Goal: Communication & Community: Share content

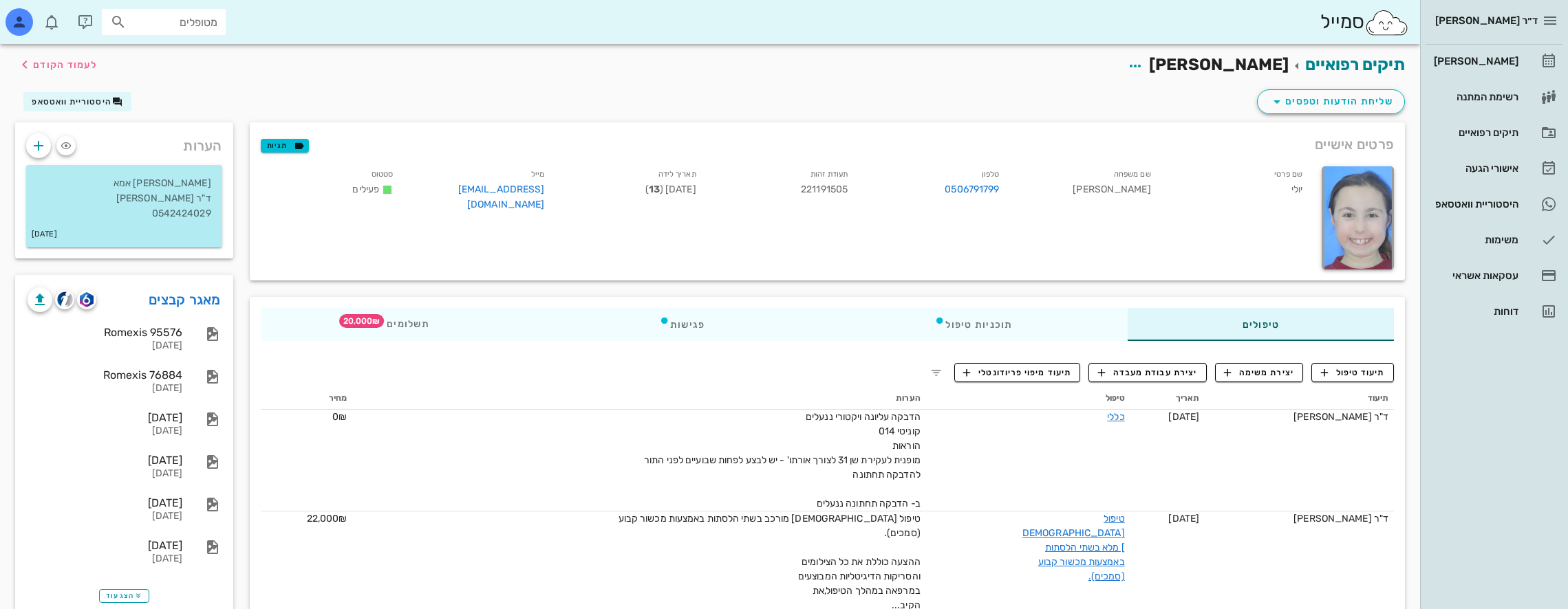
scroll to position [344, 0]
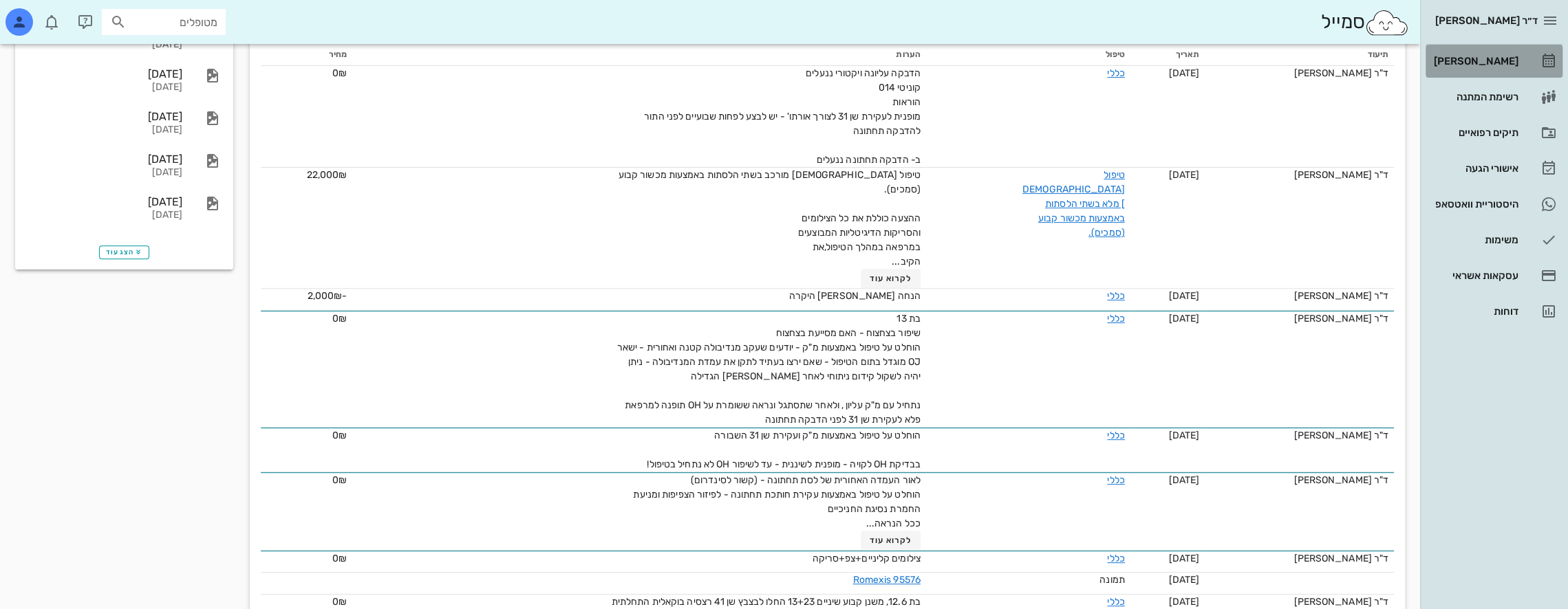
click at [1495, 55] on div "[PERSON_NAME]" at bounding box center [1474, 61] width 87 height 22
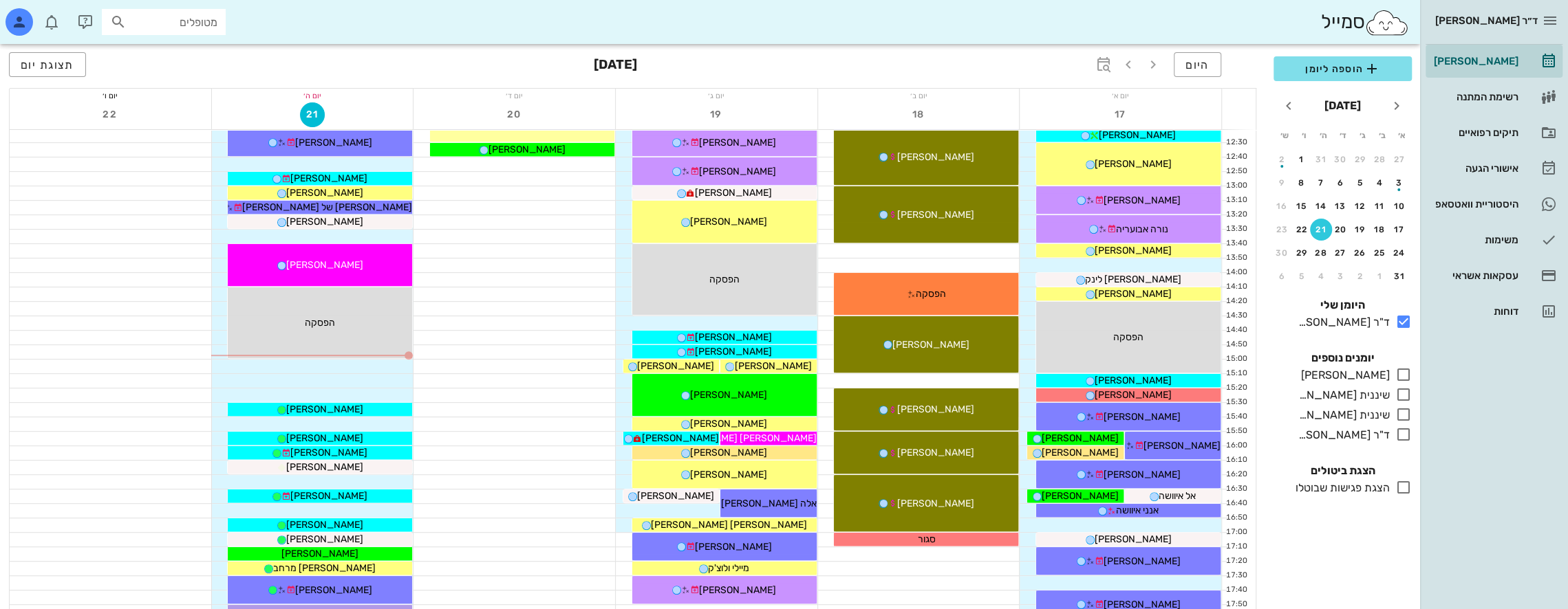
scroll to position [457, 0]
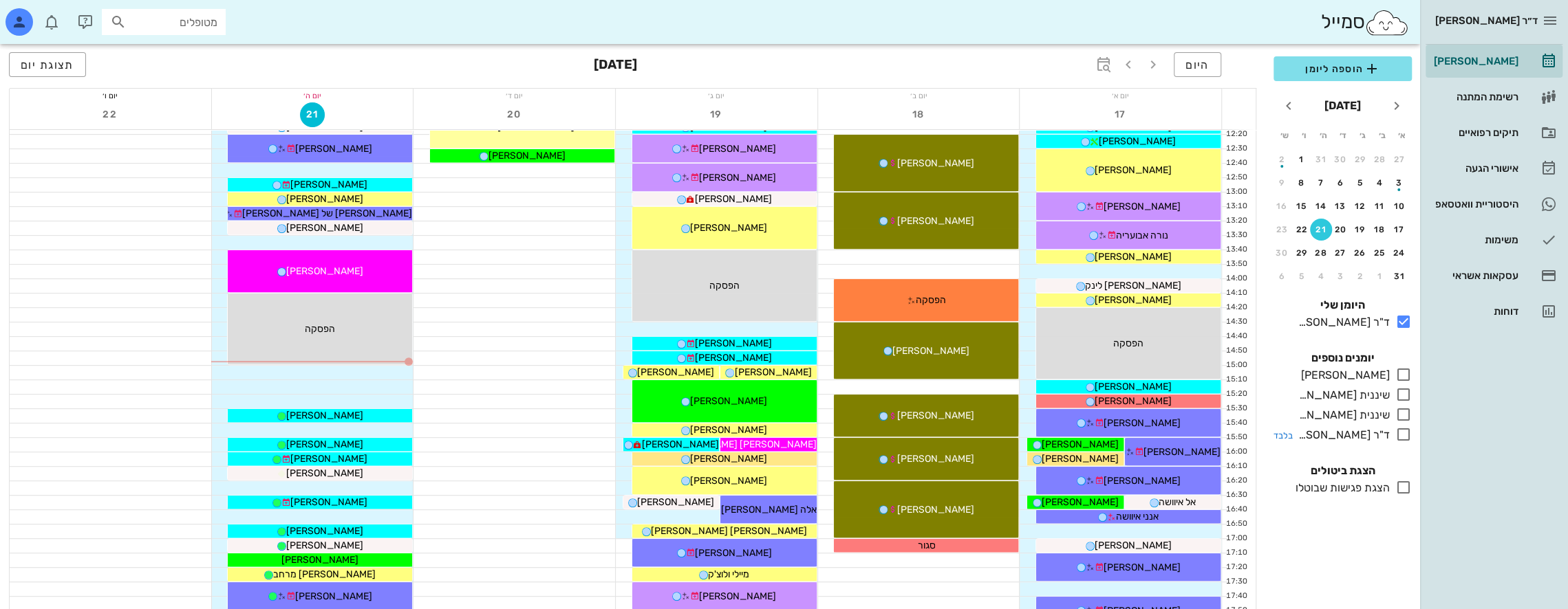
click at [1407, 431] on icon at bounding box center [1403, 434] width 16 height 16
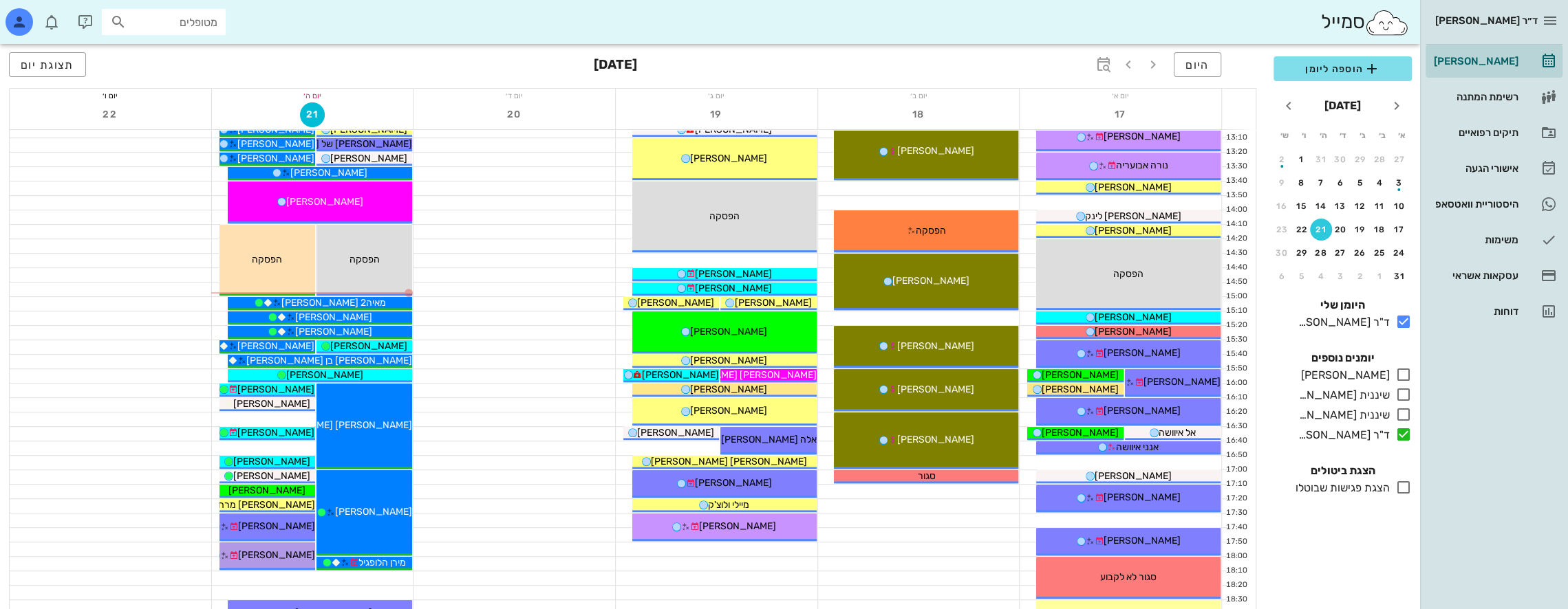
scroll to position [526, 0]
click at [1404, 372] on icon at bounding box center [1403, 375] width 16 height 16
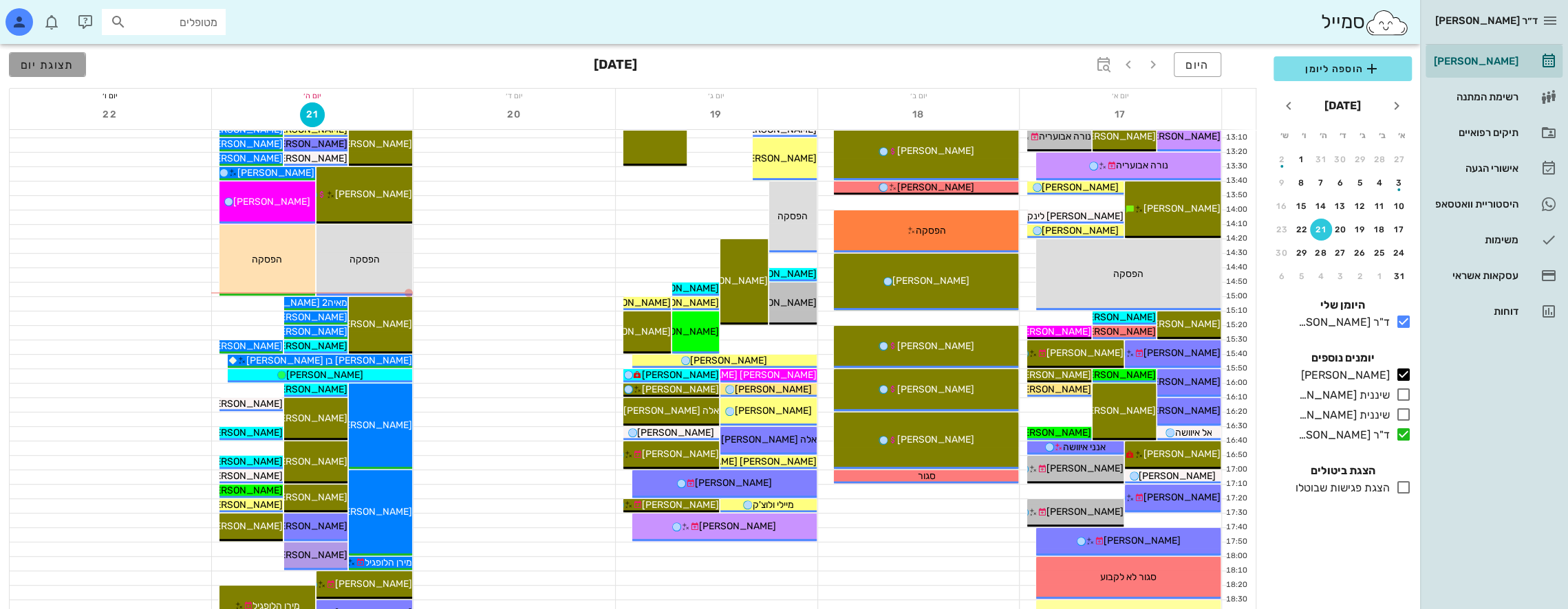
click at [46, 66] on span "תצוגת יום" at bounding box center [48, 65] width 54 height 13
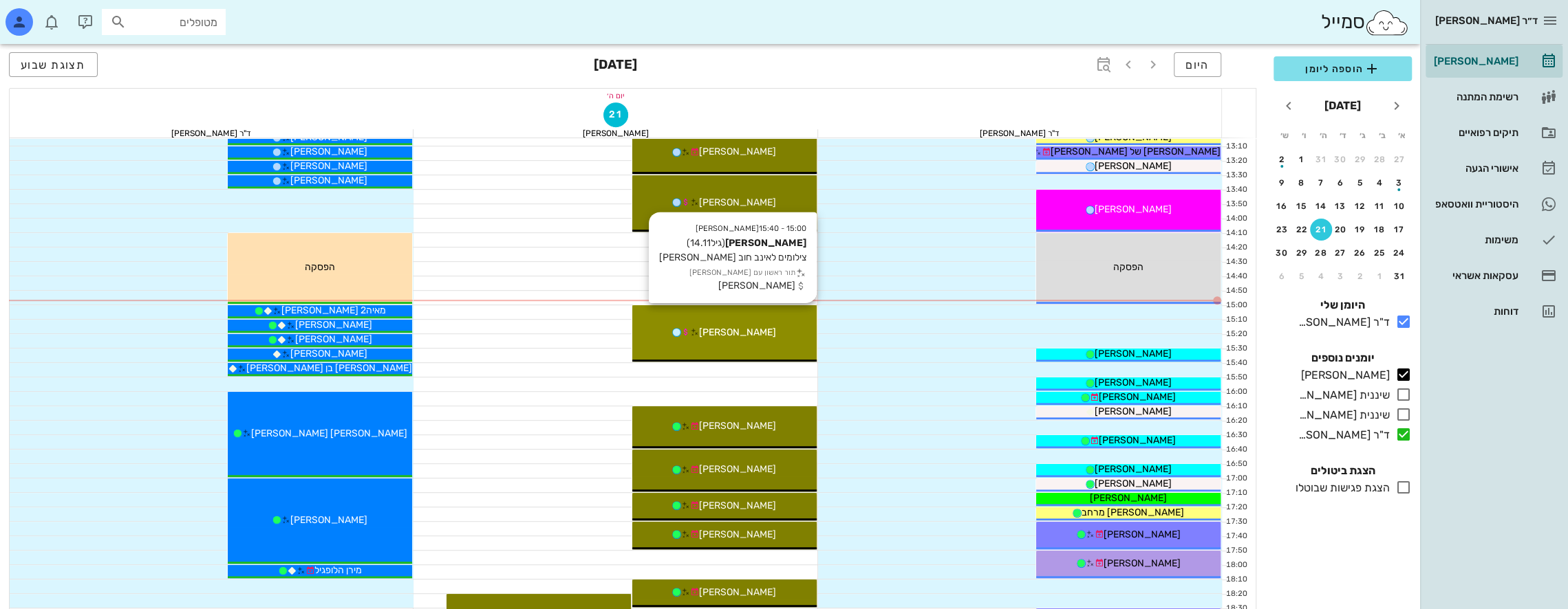
click at [766, 326] on div "[PERSON_NAME]" at bounding box center [723, 333] width 184 height 14
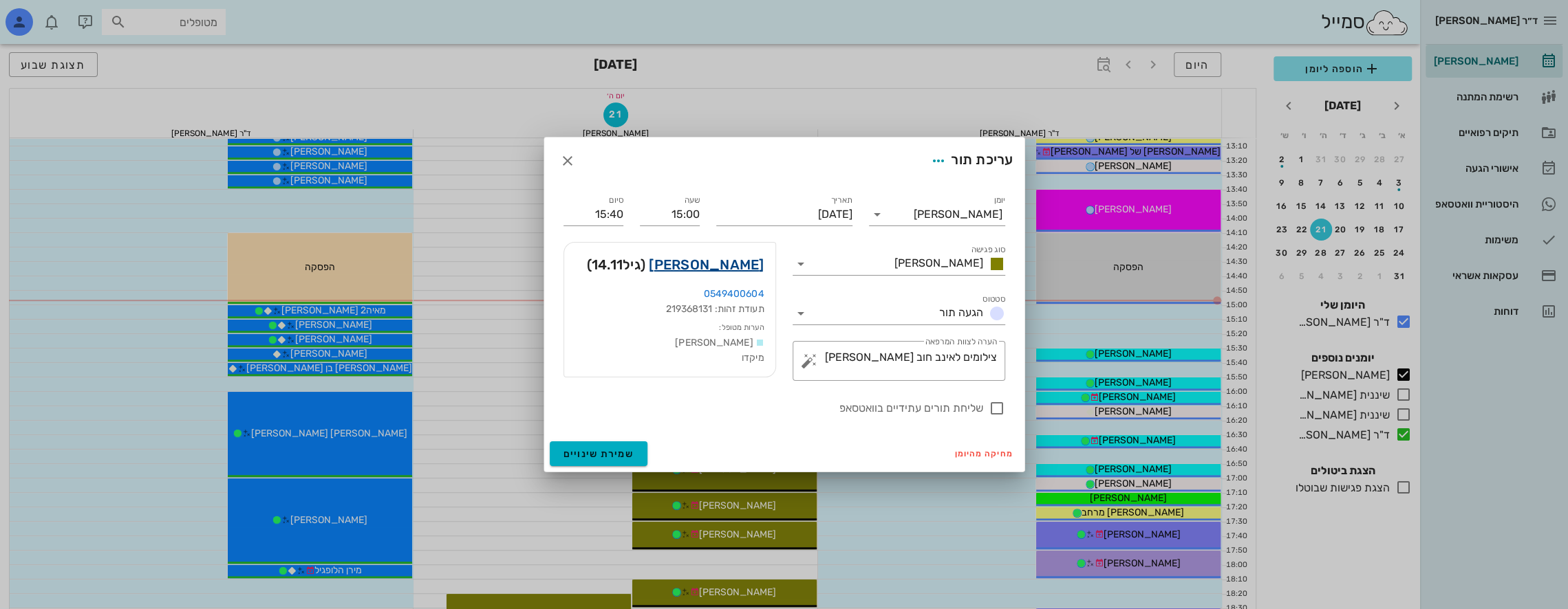
click at [726, 263] on link "נמרוד דריגס" at bounding box center [706, 265] width 115 height 22
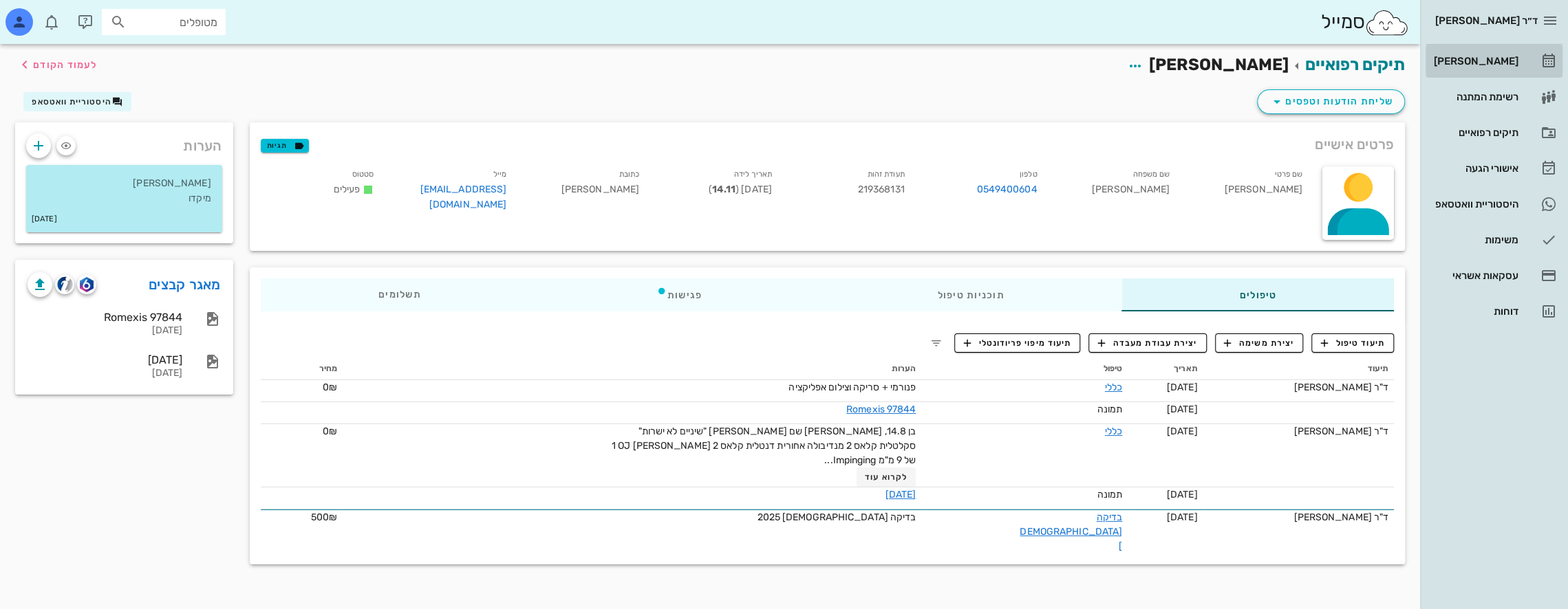
click at [1488, 60] on div "[PERSON_NAME]" at bounding box center [1474, 61] width 87 height 11
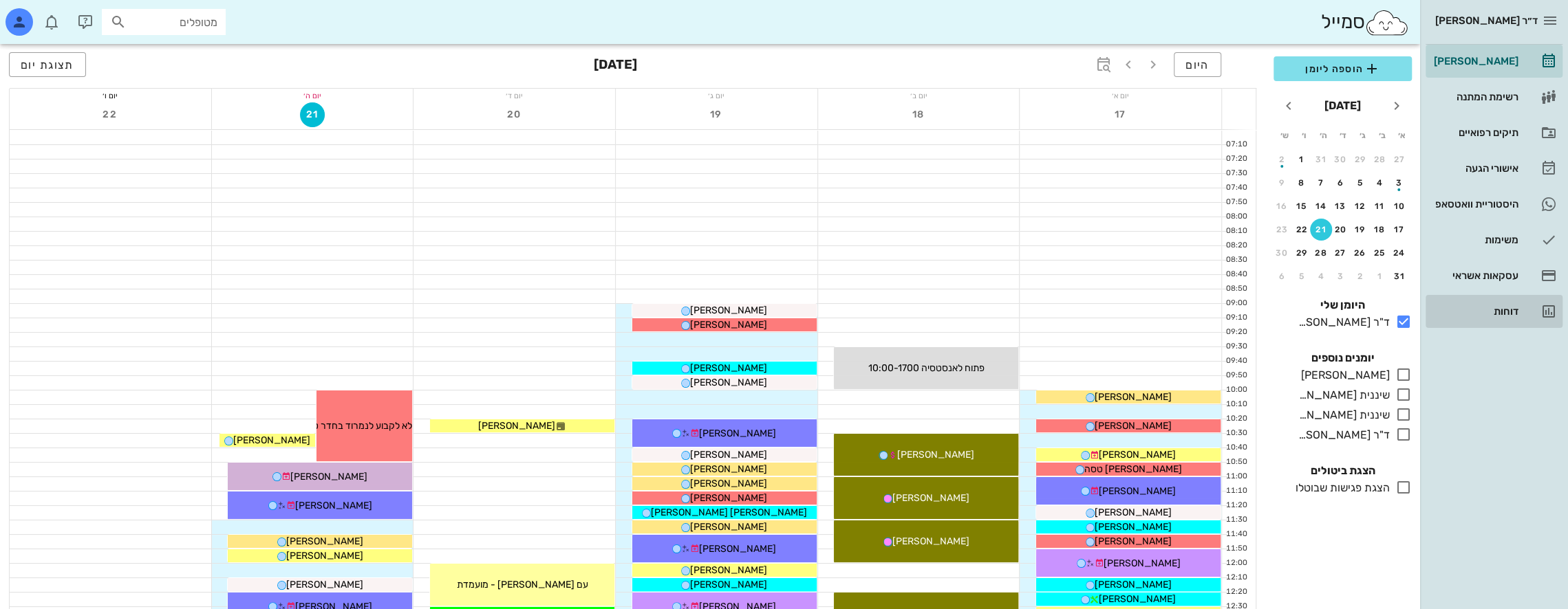
click at [1510, 310] on div "דוחות" at bounding box center [1474, 311] width 87 height 11
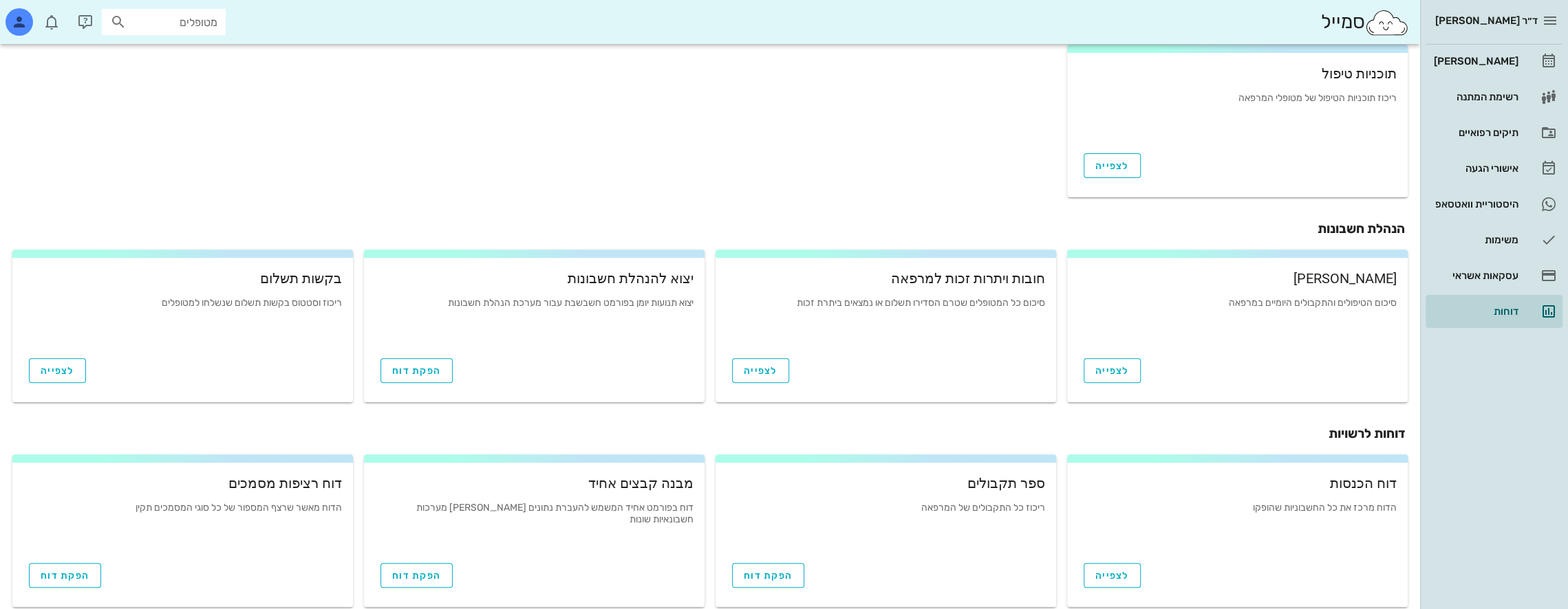
scroll to position [407, 0]
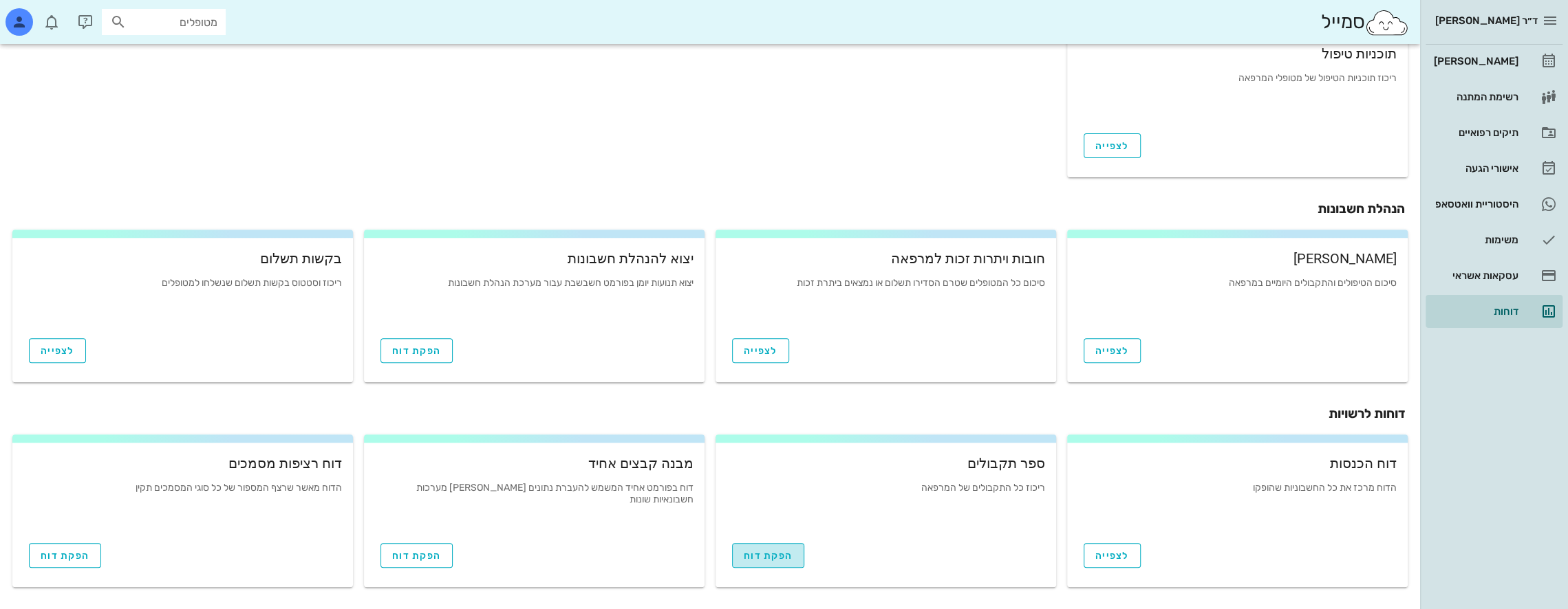
click at [782, 559] on span "הפקת דוח" at bounding box center [768, 555] width 48 height 12
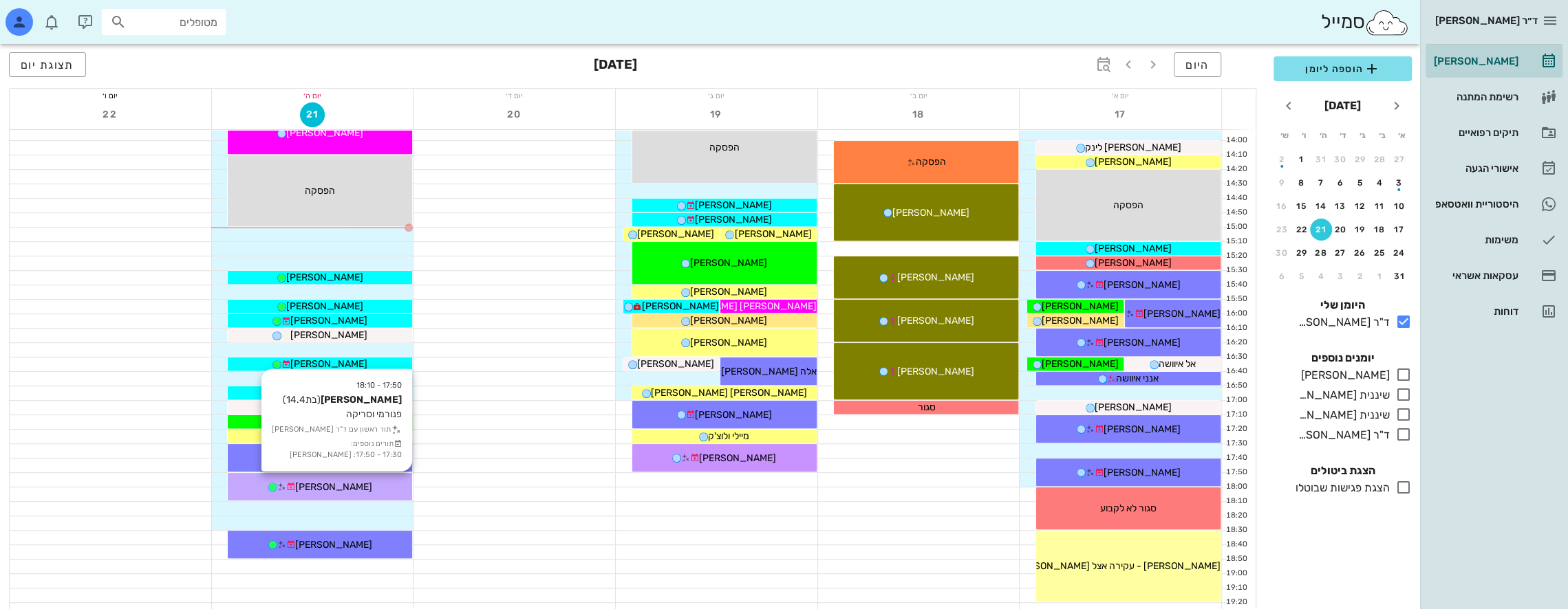
scroll to position [596, 0]
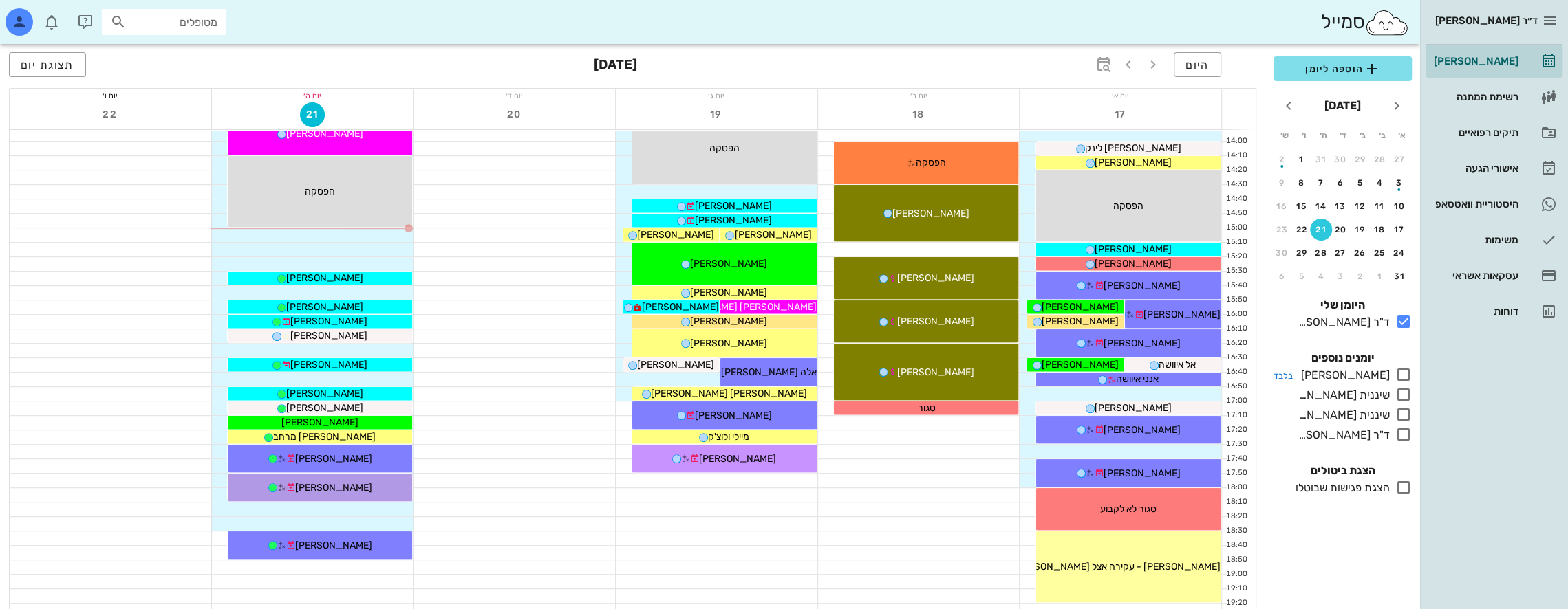
click at [1401, 373] on icon at bounding box center [1403, 375] width 16 height 16
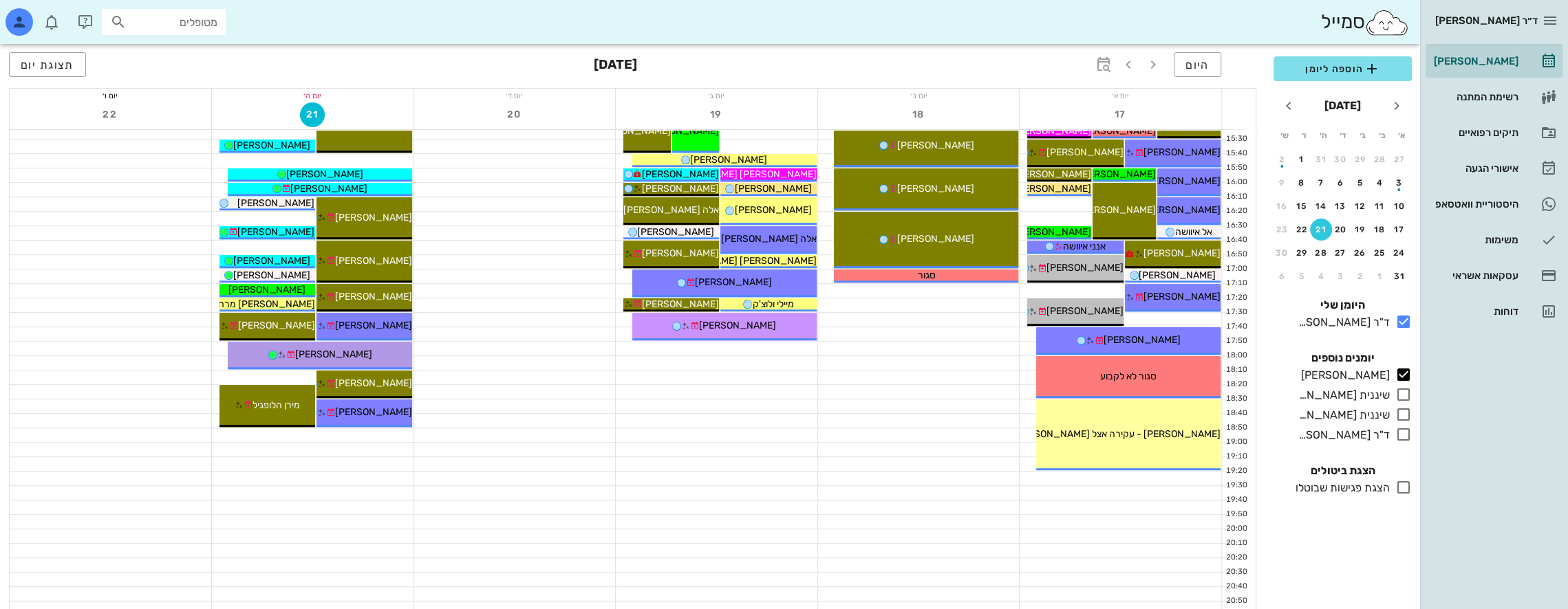
scroll to position [733, 0]
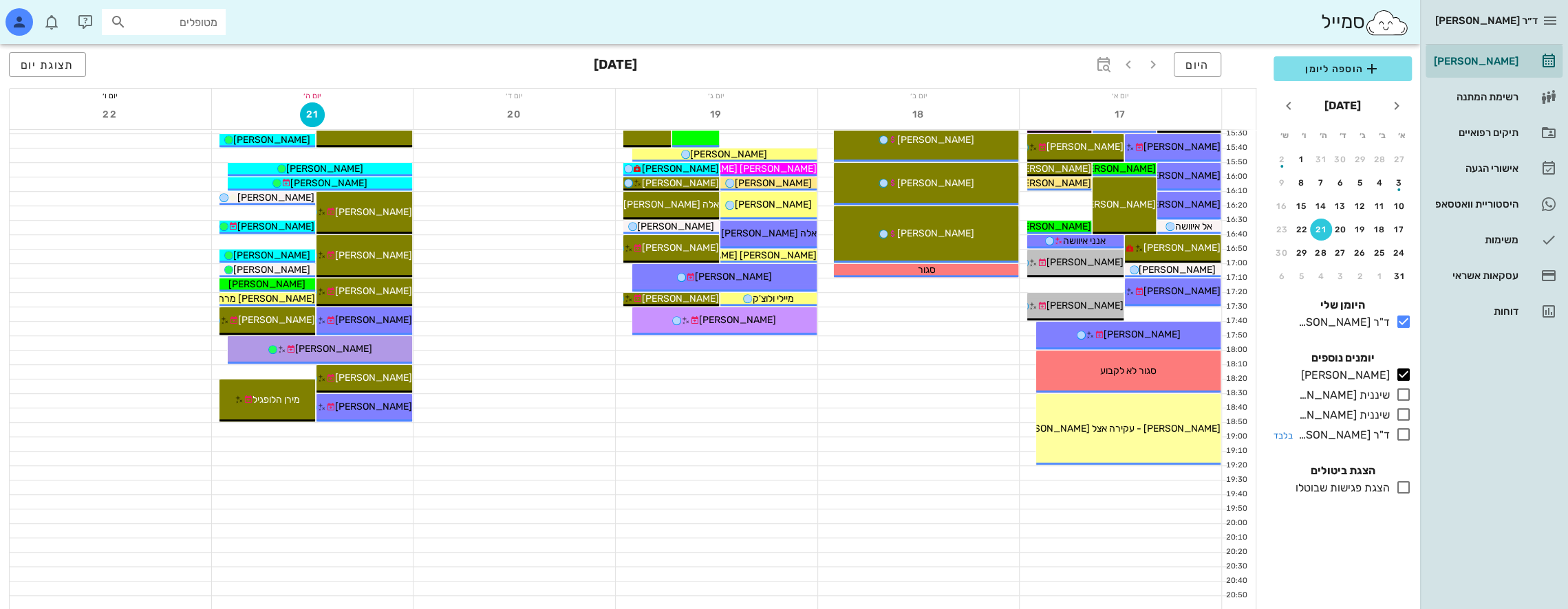
click at [1407, 433] on icon at bounding box center [1403, 434] width 16 height 16
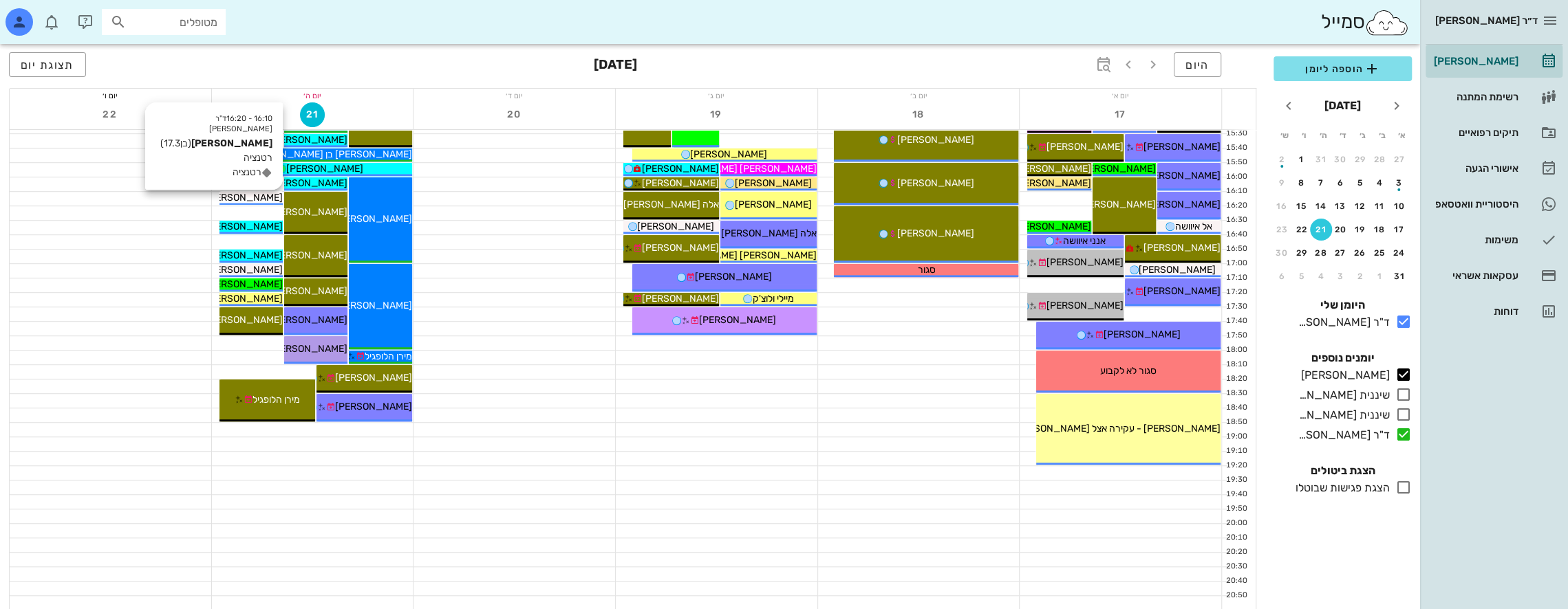
click at [256, 196] on span "[PERSON_NAME]" at bounding box center [244, 197] width 77 height 12
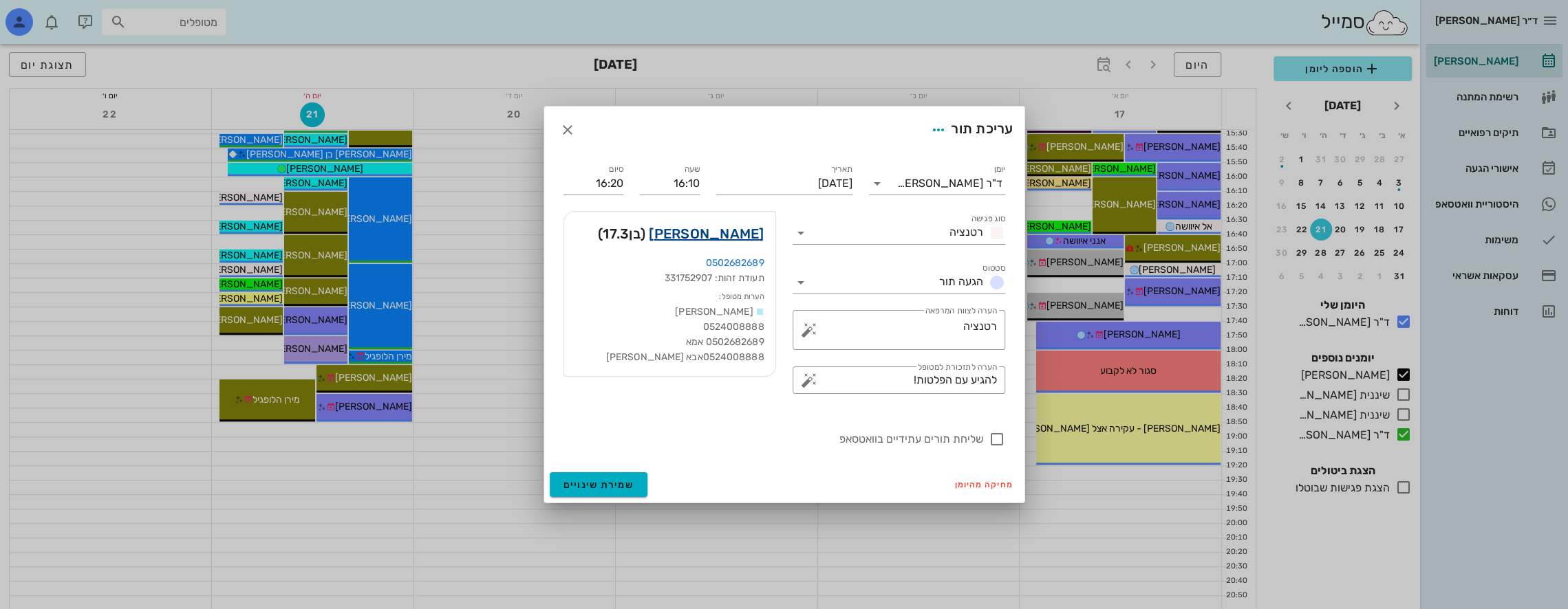
click at [740, 235] on link "[PERSON_NAME]" at bounding box center [706, 233] width 115 height 22
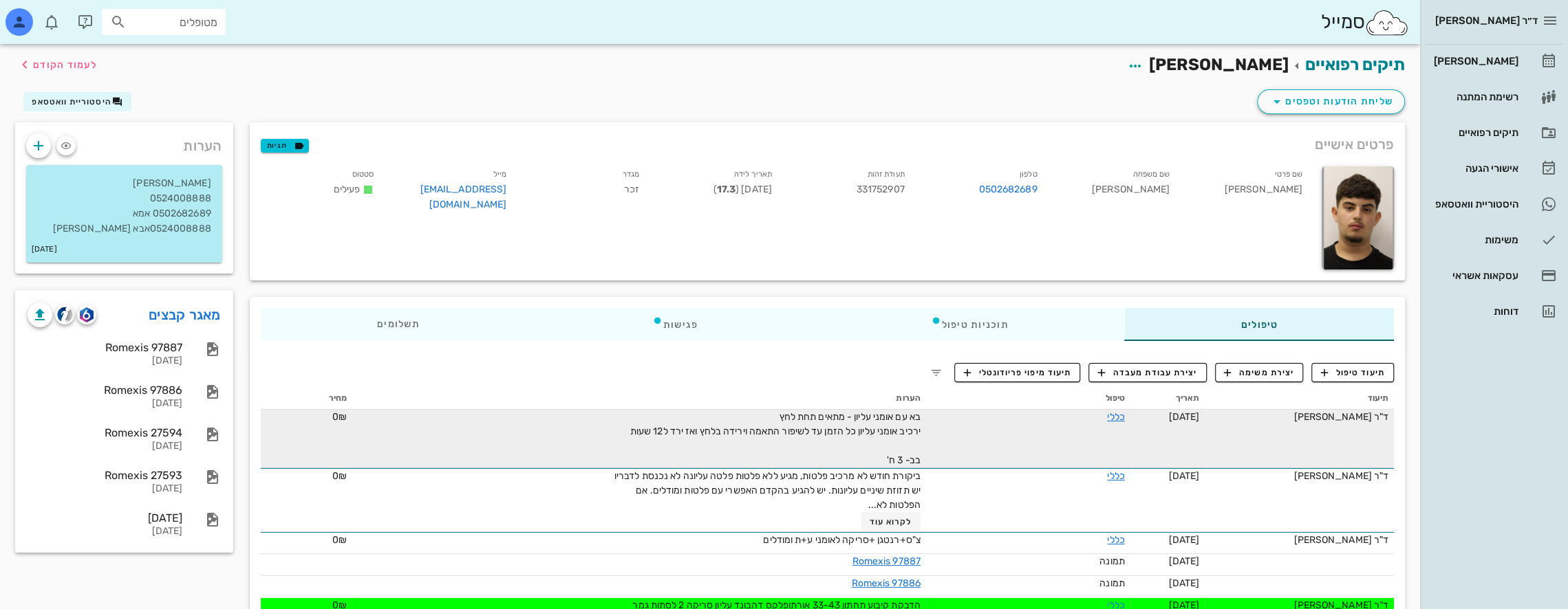
click at [840, 462] on div "בא עם אומני עליון - מתאים תחת לחץ ירכיב אומני עליון כל הזמן עד לשיפור התאמה ויר…" at bounding box center [766, 439] width 310 height 57
click at [1107, 411] on link "כללי" at bounding box center [1115, 416] width 17 height 12
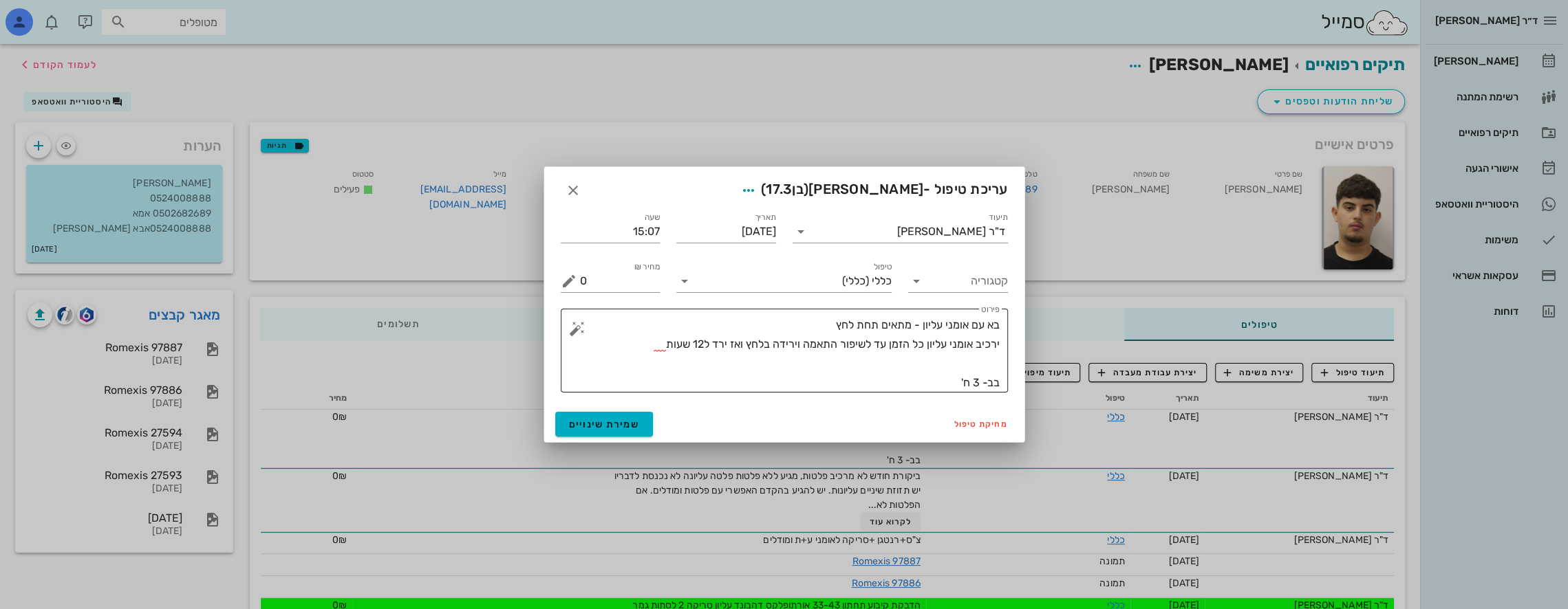
click at [994, 359] on textarea "בא עם אומני עליון - מתאים תחת לחץ ירכיב אומני עליון כל הזמן עד לשיפור התאמה ויר…" at bounding box center [790, 354] width 420 height 77
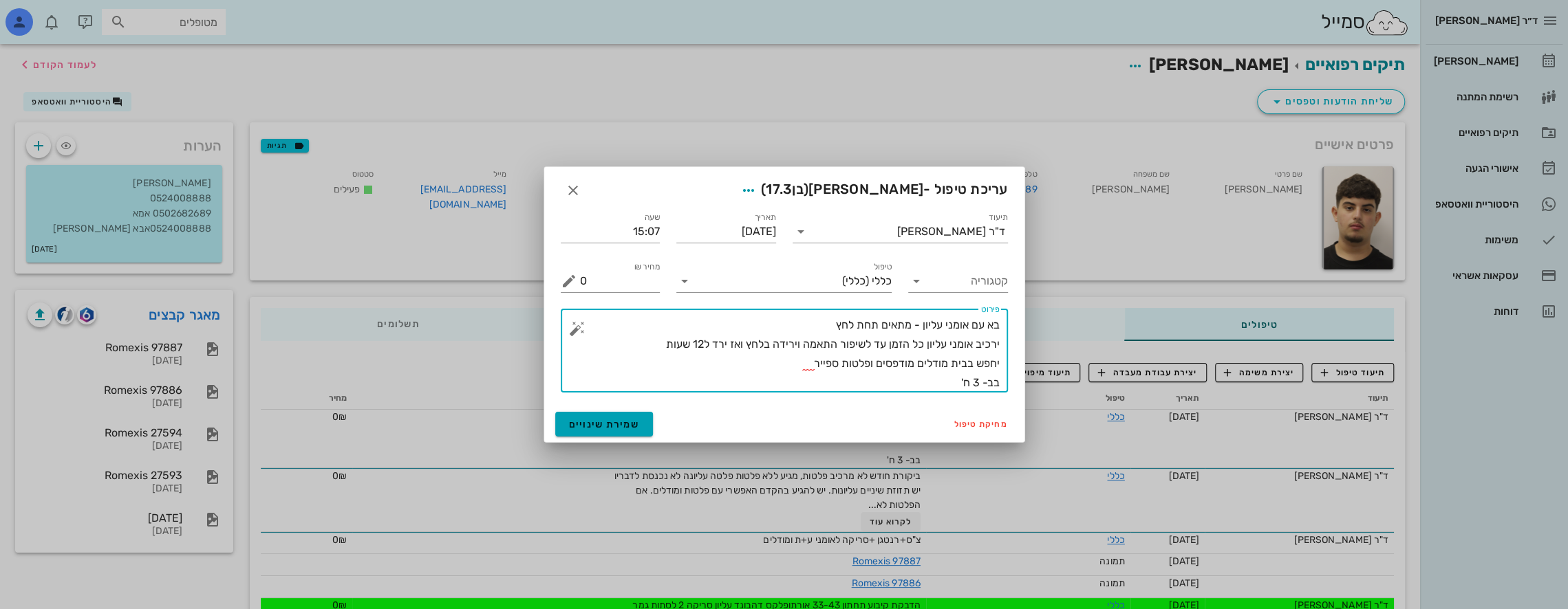
type textarea "בא עם אומני עליון - מתאים תחת לחץ ירכיב אומני עליון כל הזמן עד לשיפור התאמה ויר…"
click at [614, 422] on span "שמירת שינויים" at bounding box center [604, 424] width 71 height 12
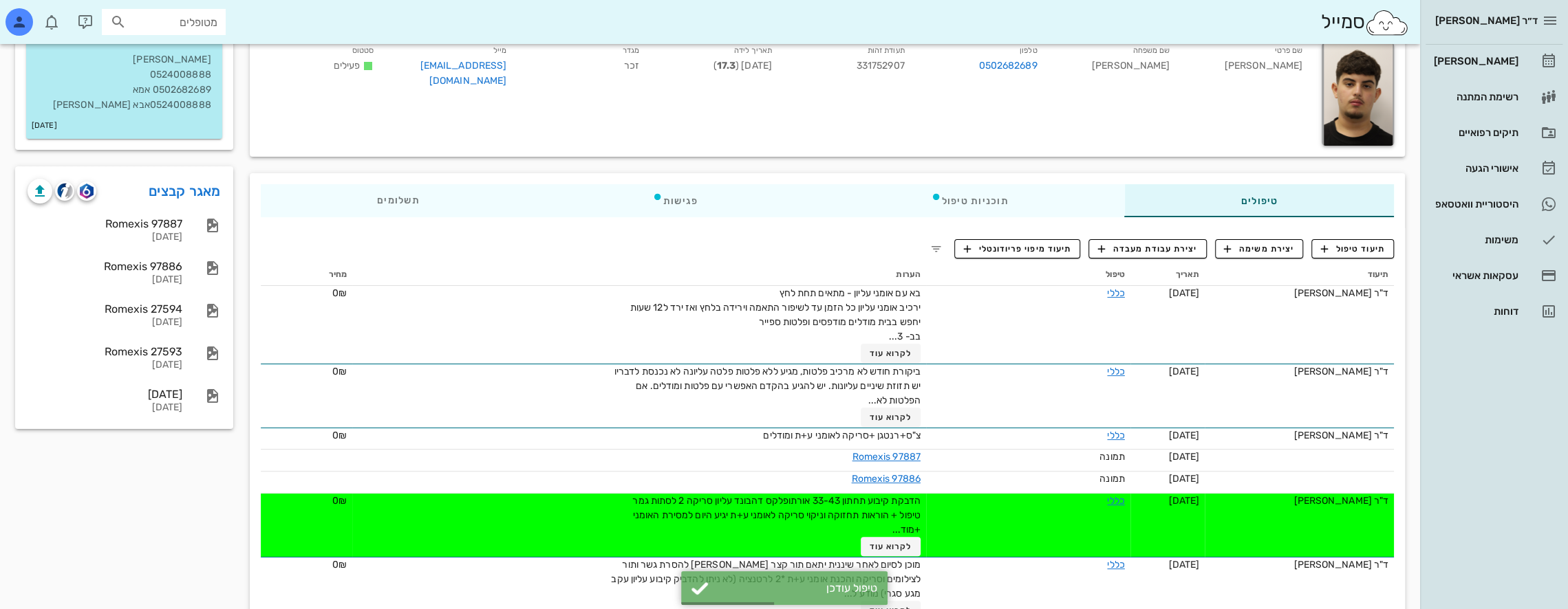
scroll to position [137, 0]
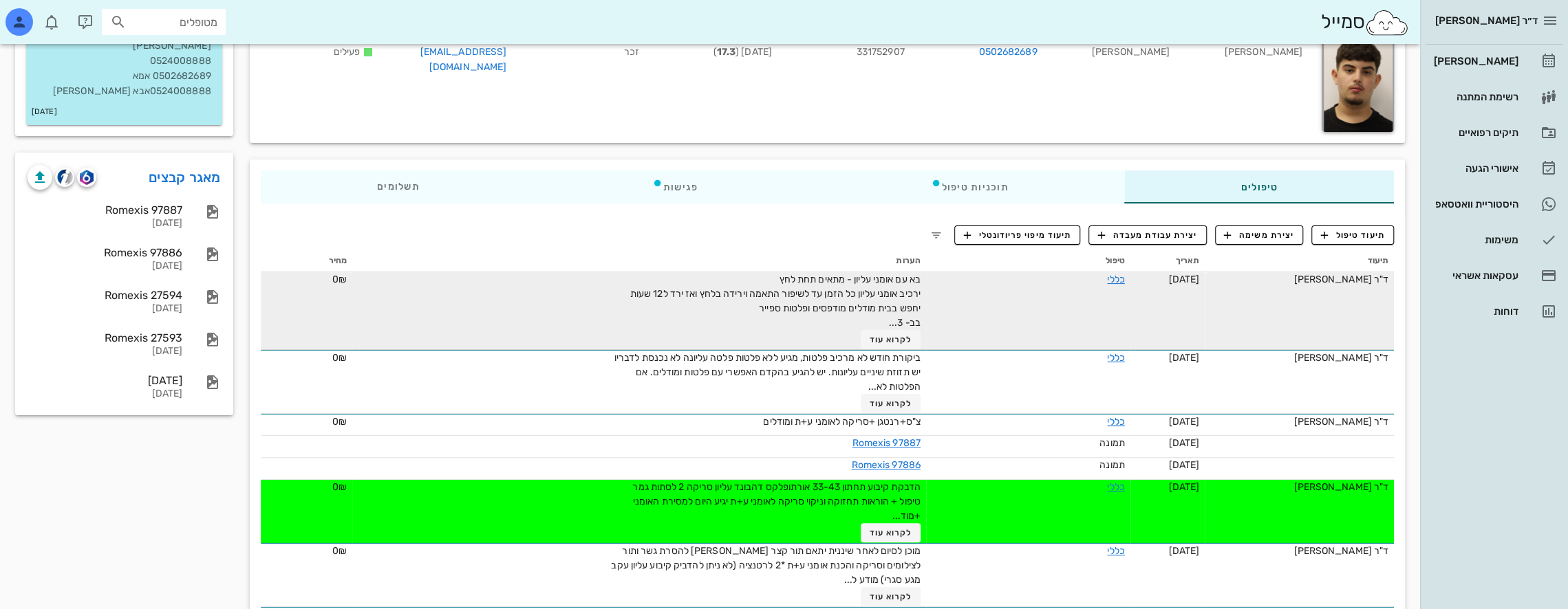
click at [1094, 279] on div "כללי" at bounding box center [1073, 280] width 103 height 14
click at [1107, 274] on link "כללי" at bounding box center [1115, 279] width 17 height 12
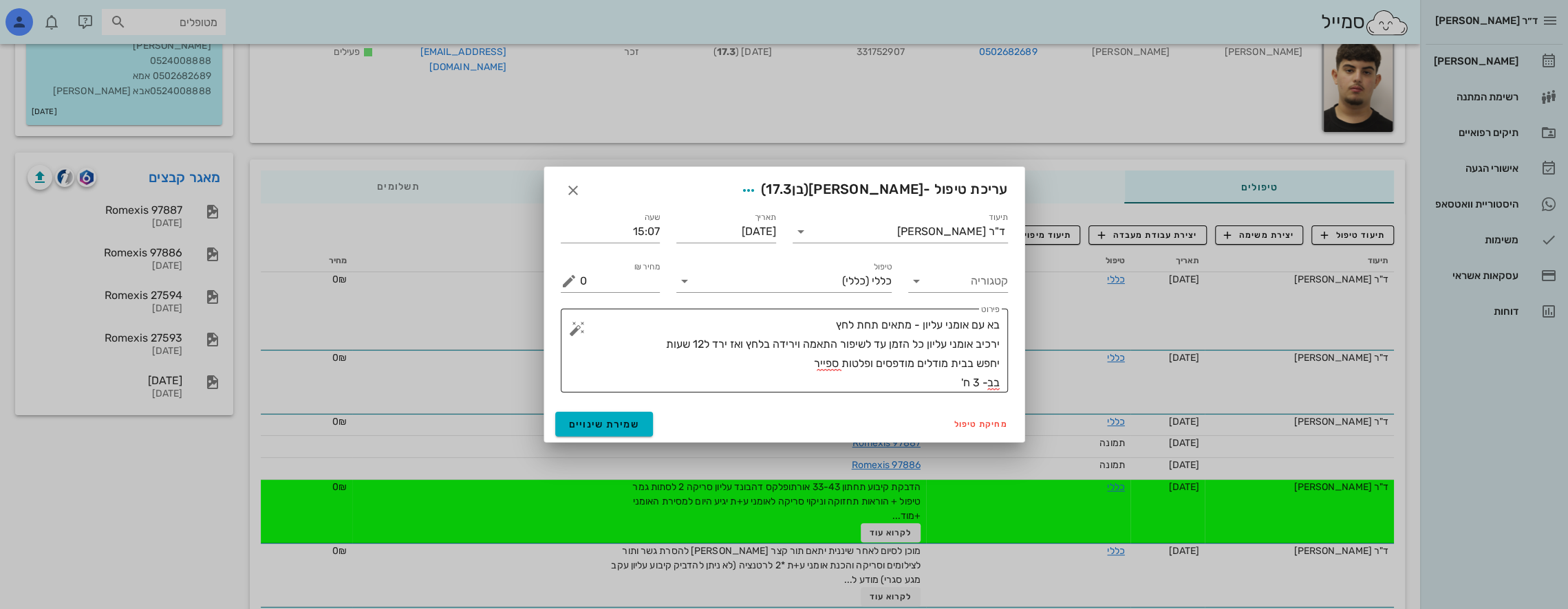
click at [888, 345] on textarea "בא עם אומני עליון - מתאים תחת לחץ ירכיב אומני עליון כל הזמן עד לשיפור התאמה ויר…" at bounding box center [790, 354] width 420 height 77
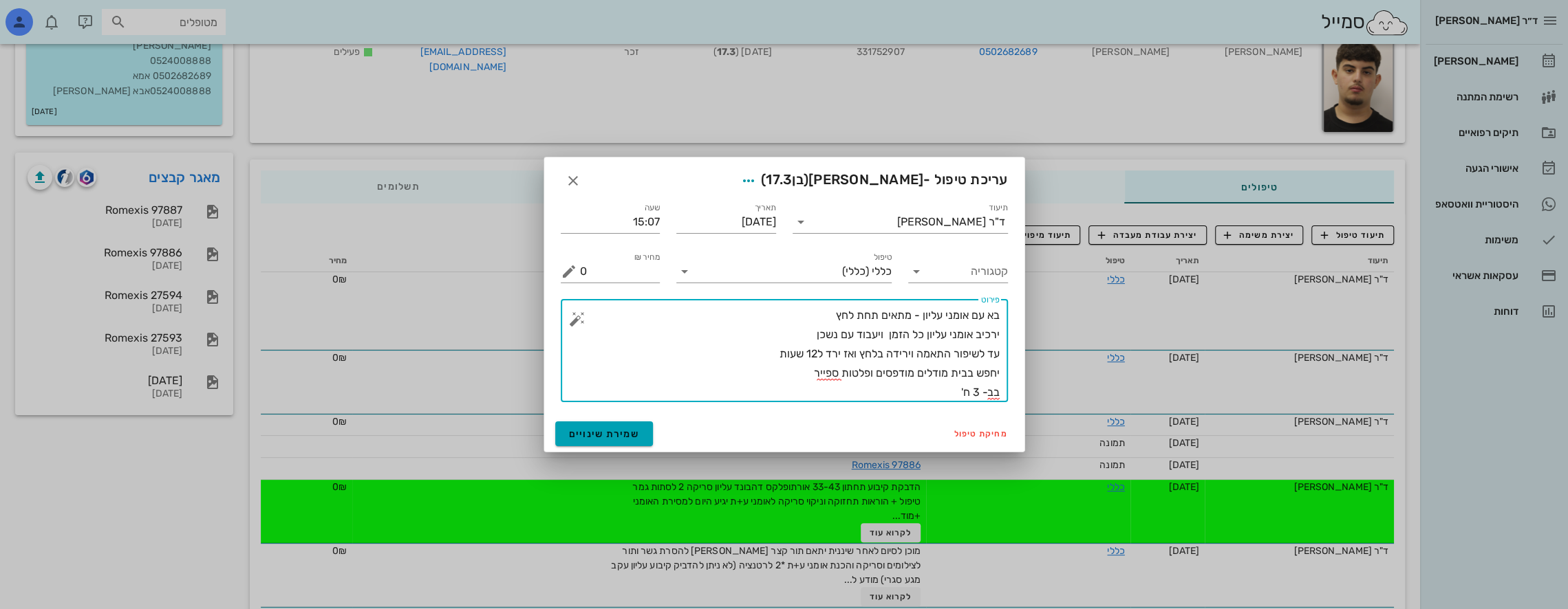
type textarea "בא עם אומני עליון - מתאים תחת לחץ ירכיב אומני עליון כל הזמן ויעבוד עם נשכן עד ל…"
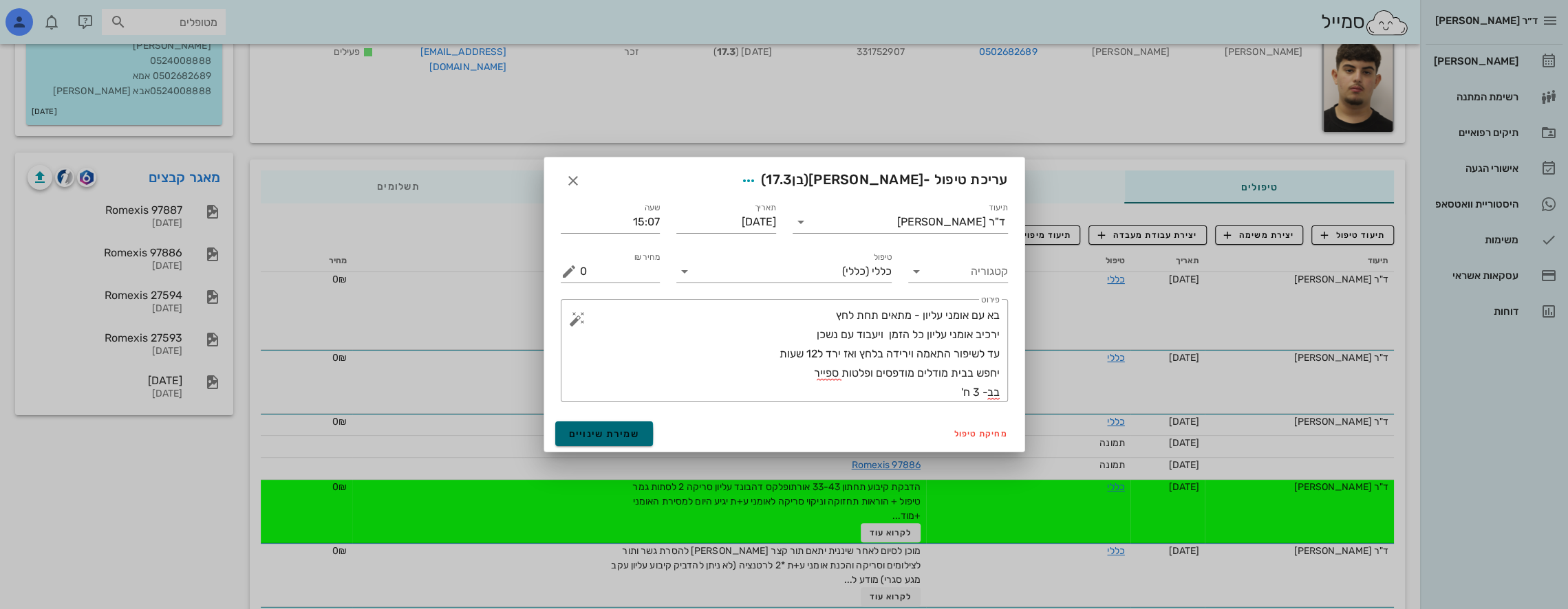
click at [635, 431] on span "שמירת שינויים" at bounding box center [604, 434] width 71 height 12
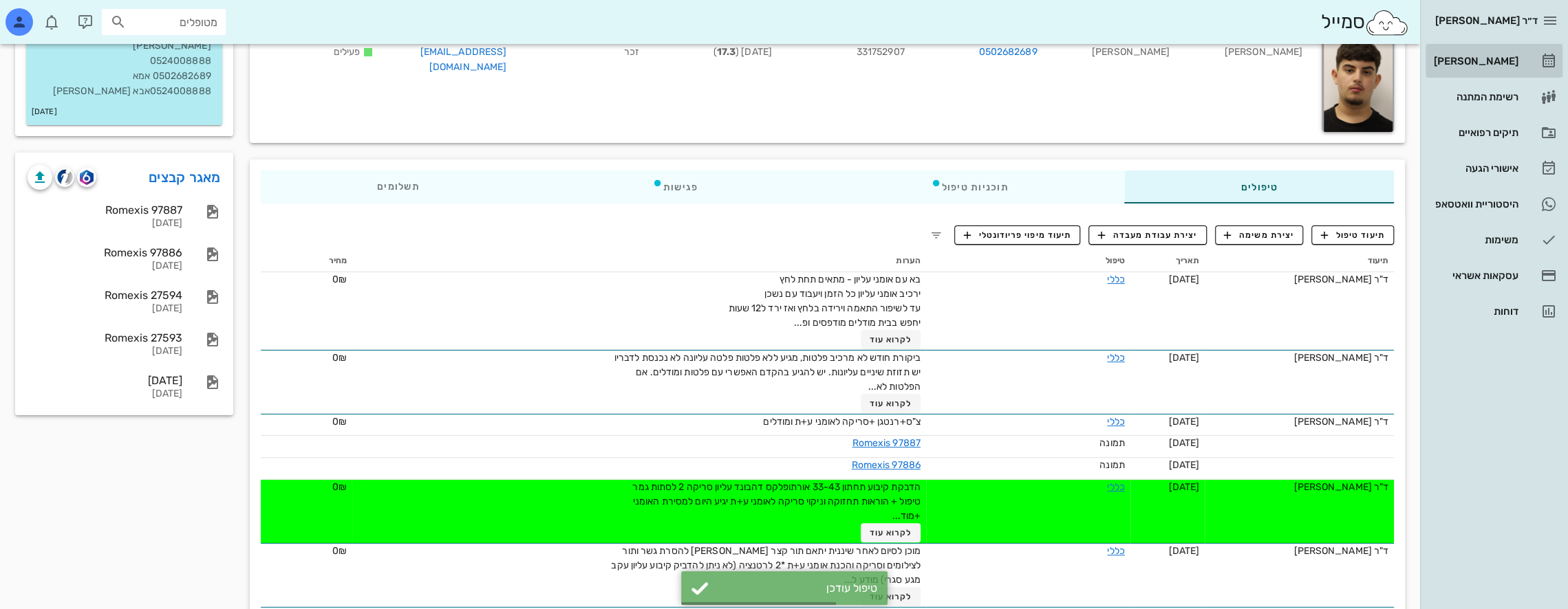
click at [1490, 52] on div "[PERSON_NAME]" at bounding box center [1474, 61] width 87 height 22
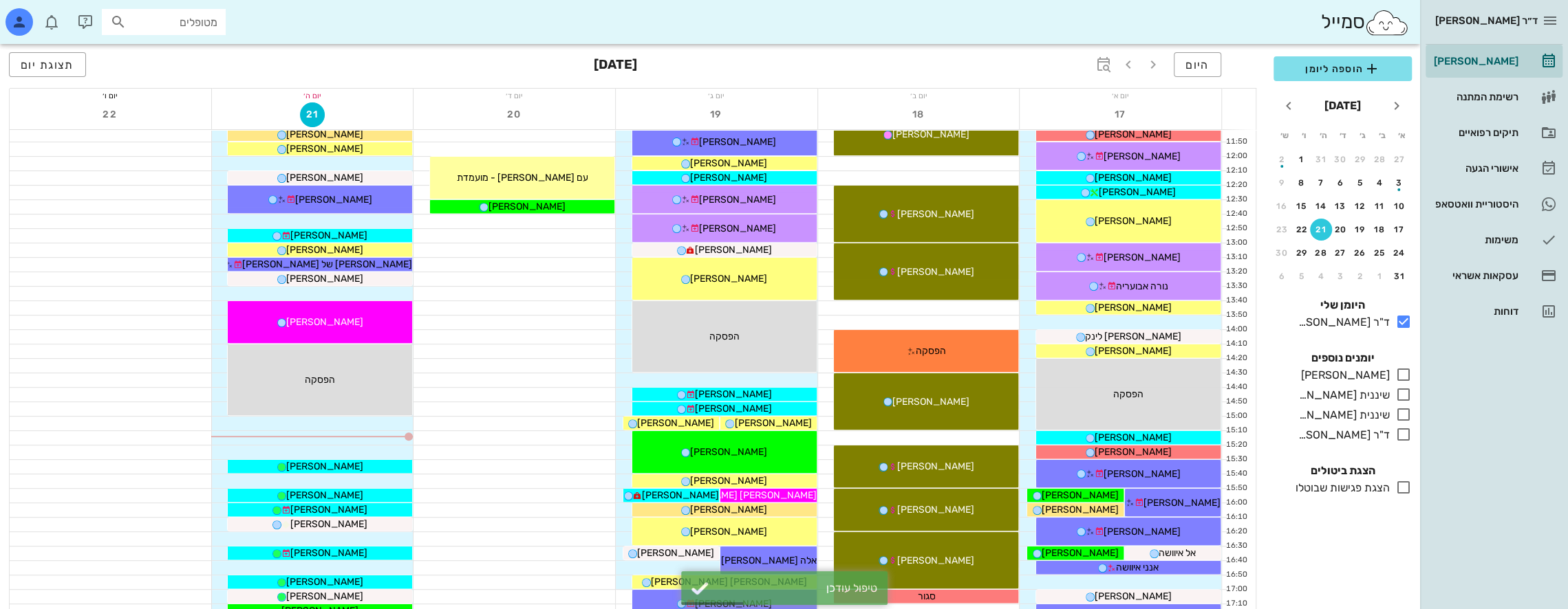
scroll to position [413, 0]
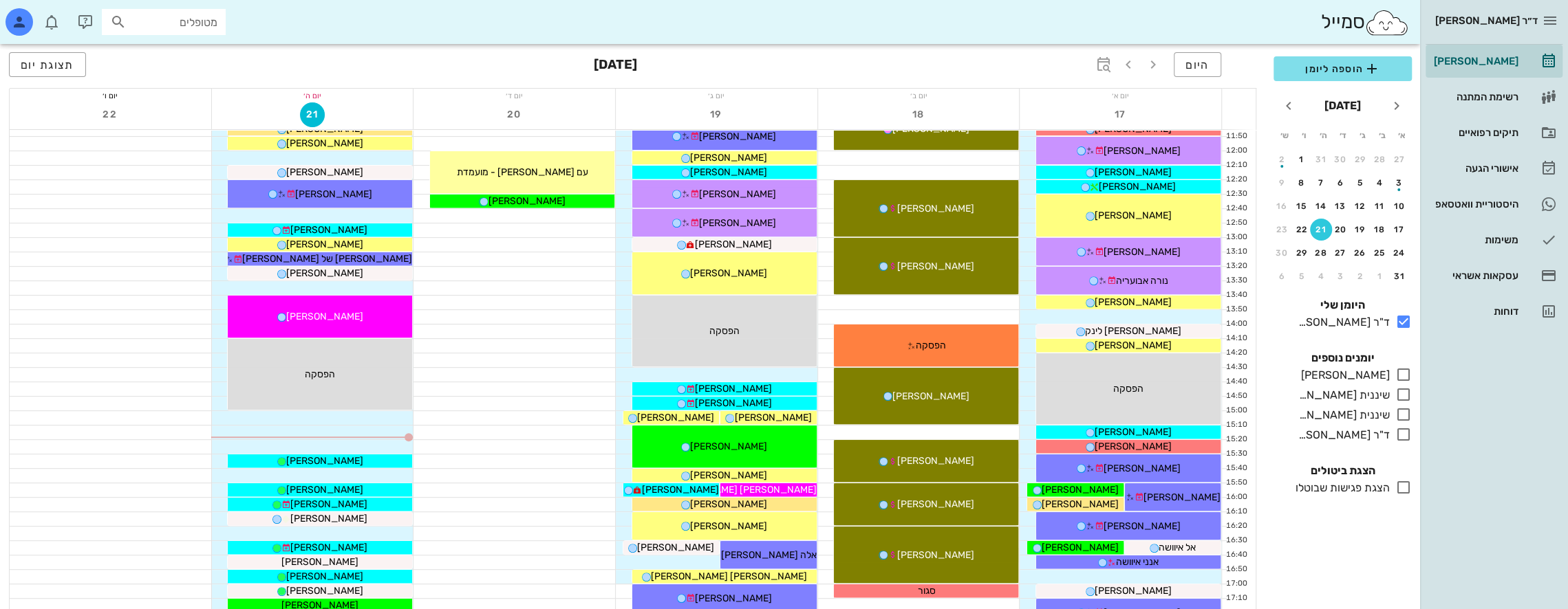
click at [187, 28] on input "מטופלים" at bounding box center [173, 22] width 88 height 18
type input "[PERSON_NAME]"
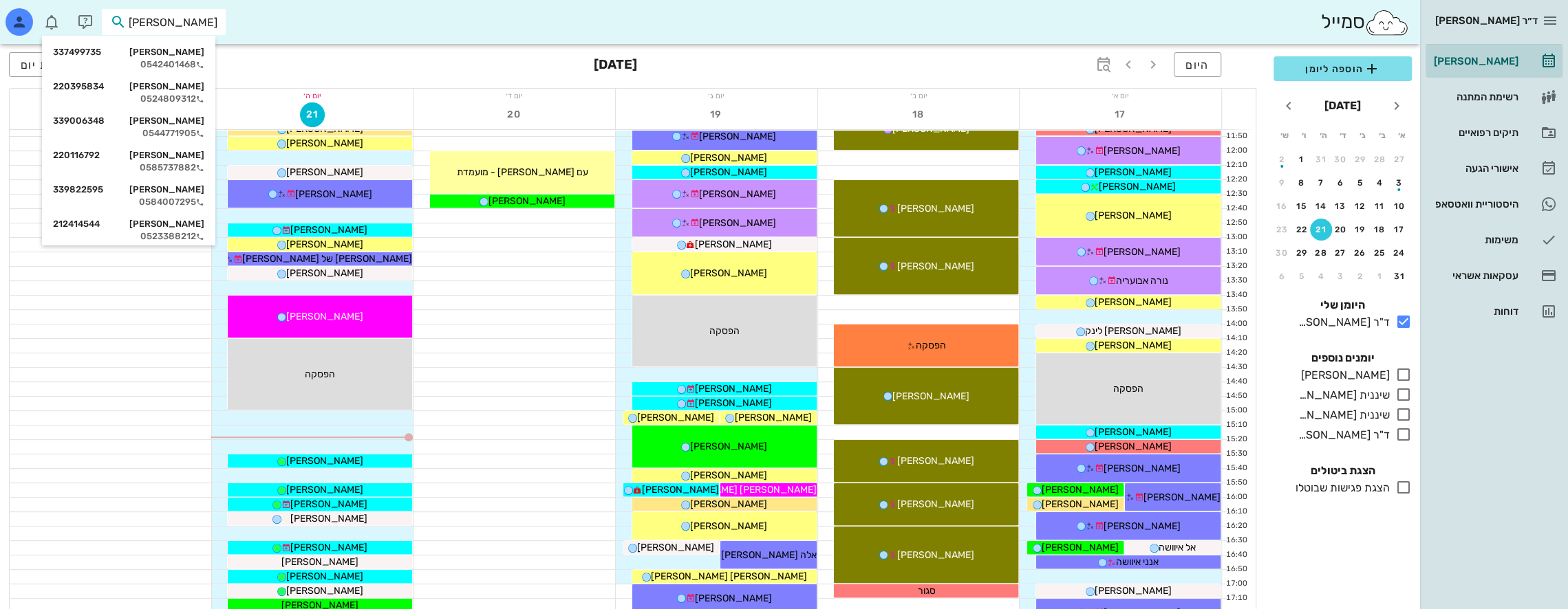
drag, startPoint x: 194, startPoint y: 25, endPoint x: 395, endPoint y: 23, distance: 201.0
click at [395, 23] on div "סמייל [PERSON_NAME]" at bounding box center [710, 22] width 1420 height 44
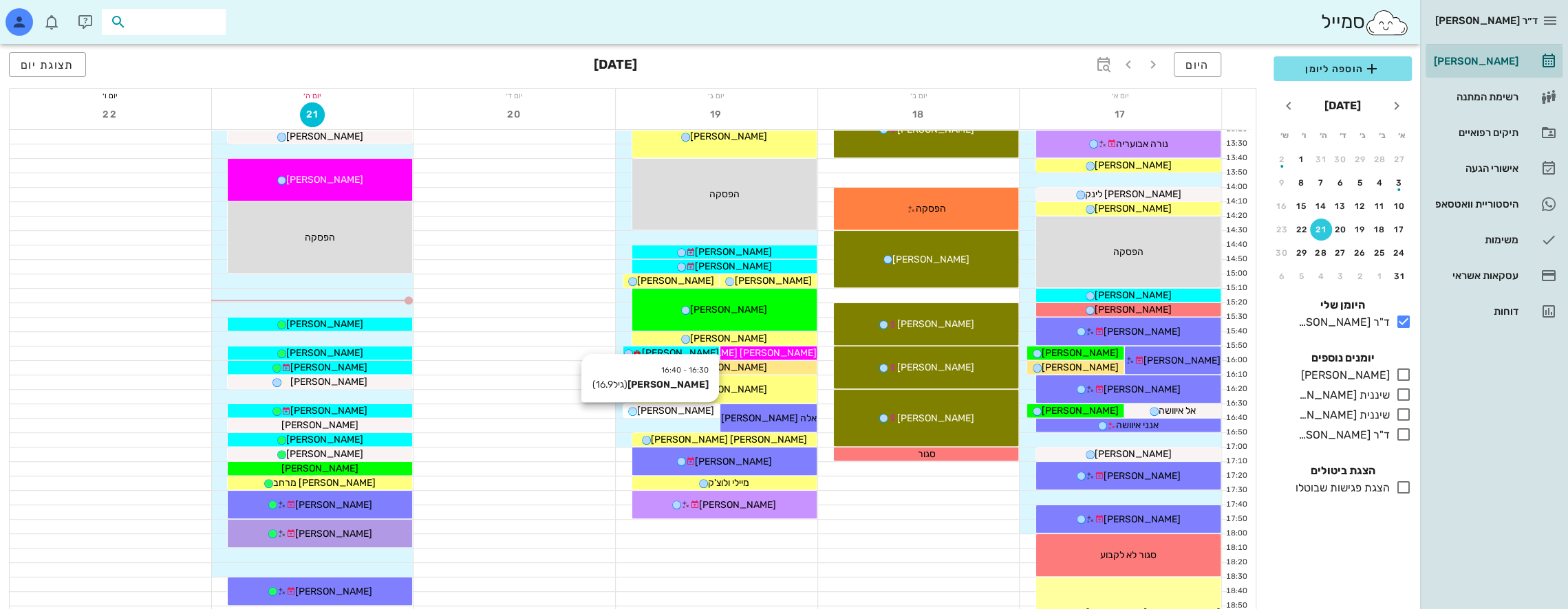
scroll to position [550, 0]
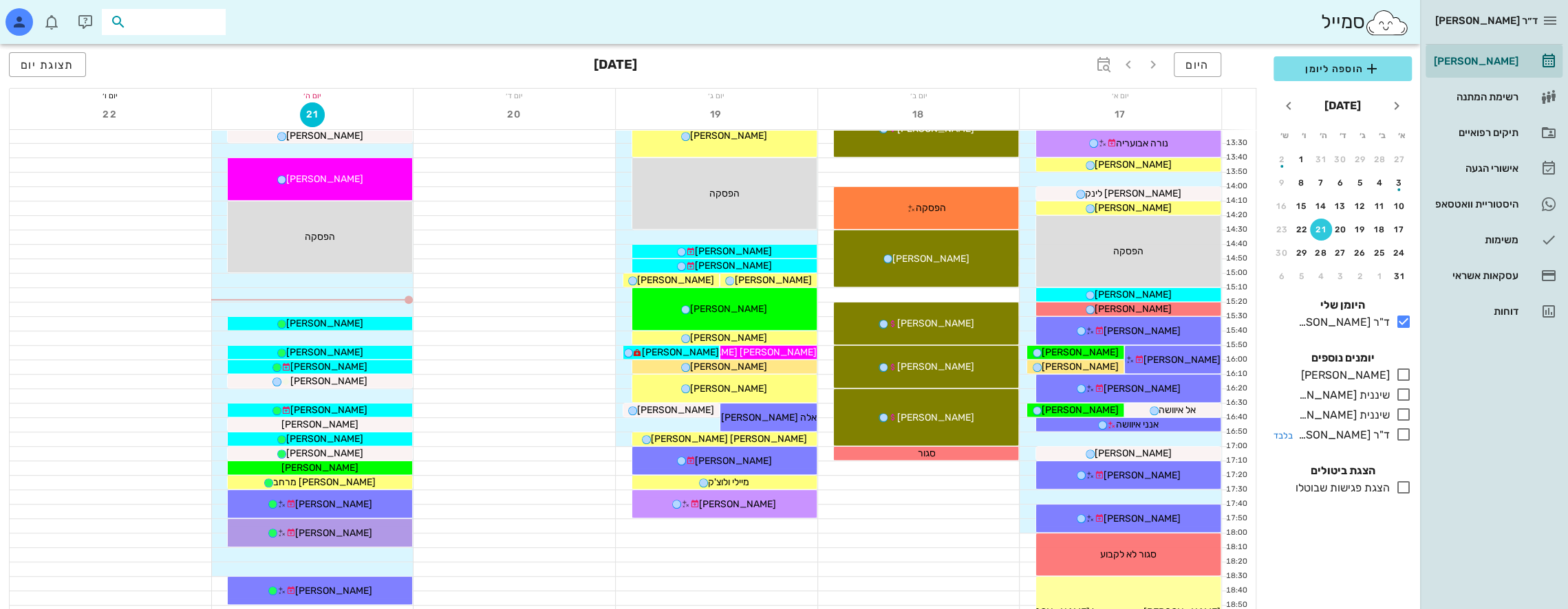
click at [1406, 434] on icon at bounding box center [1403, 434] width 16 height 16
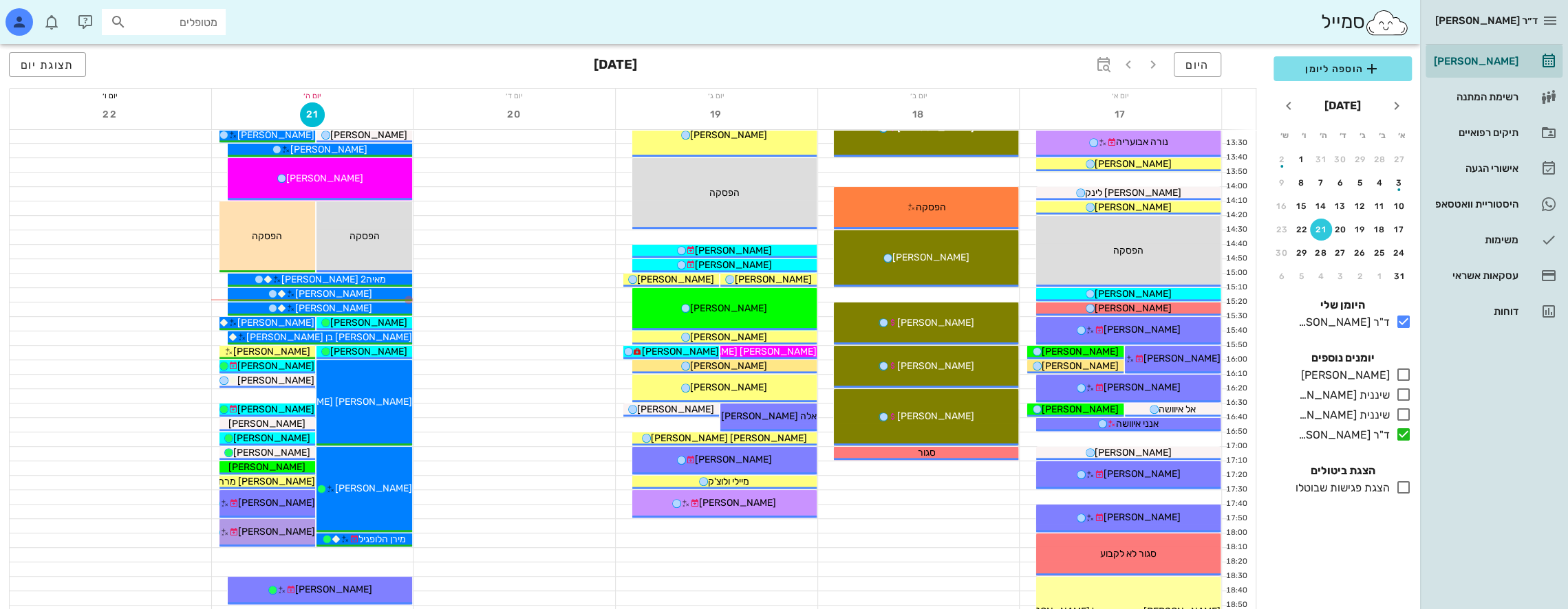
click at [209, 22] on input "מטופלים" at bounding box center [173, 22] width 88 height 18
type input "חורש"
click at [170, 92] on div "[PERSON_NAME] 220265797 0544935513" at bounding box center [139, 92] width 152 height 34
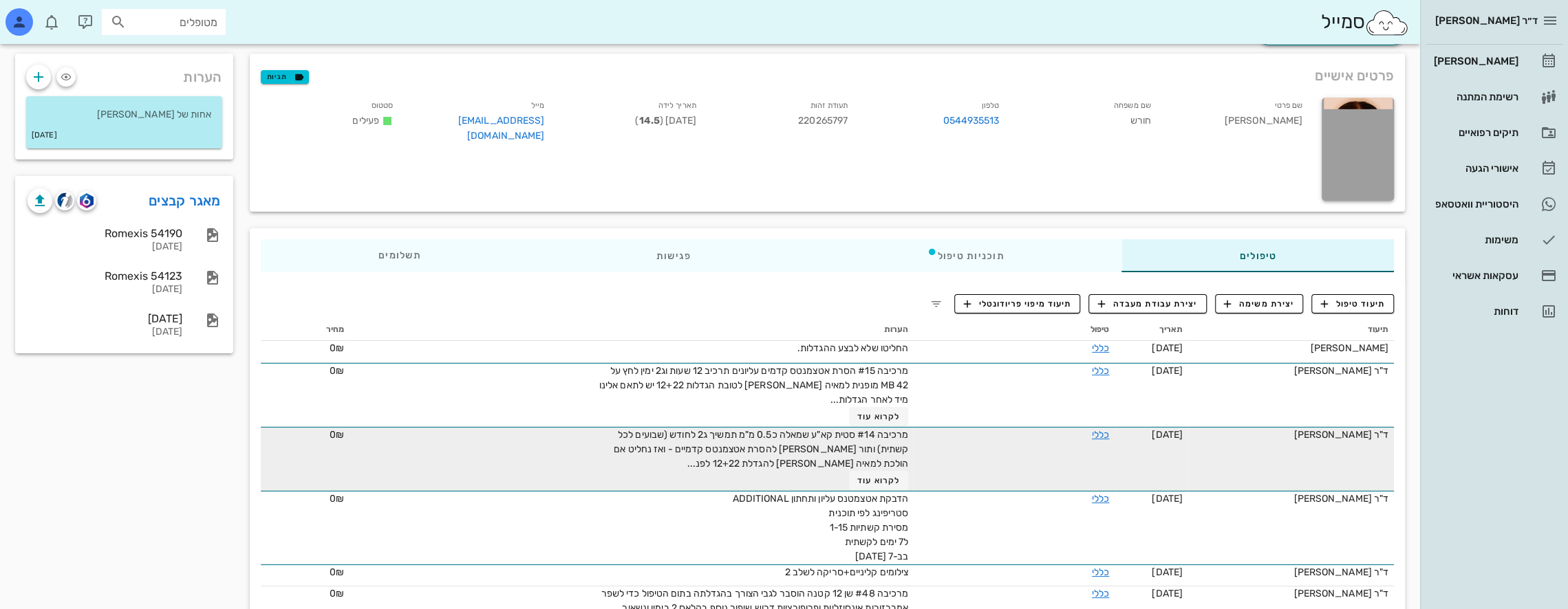
scroll to position [137, 0]
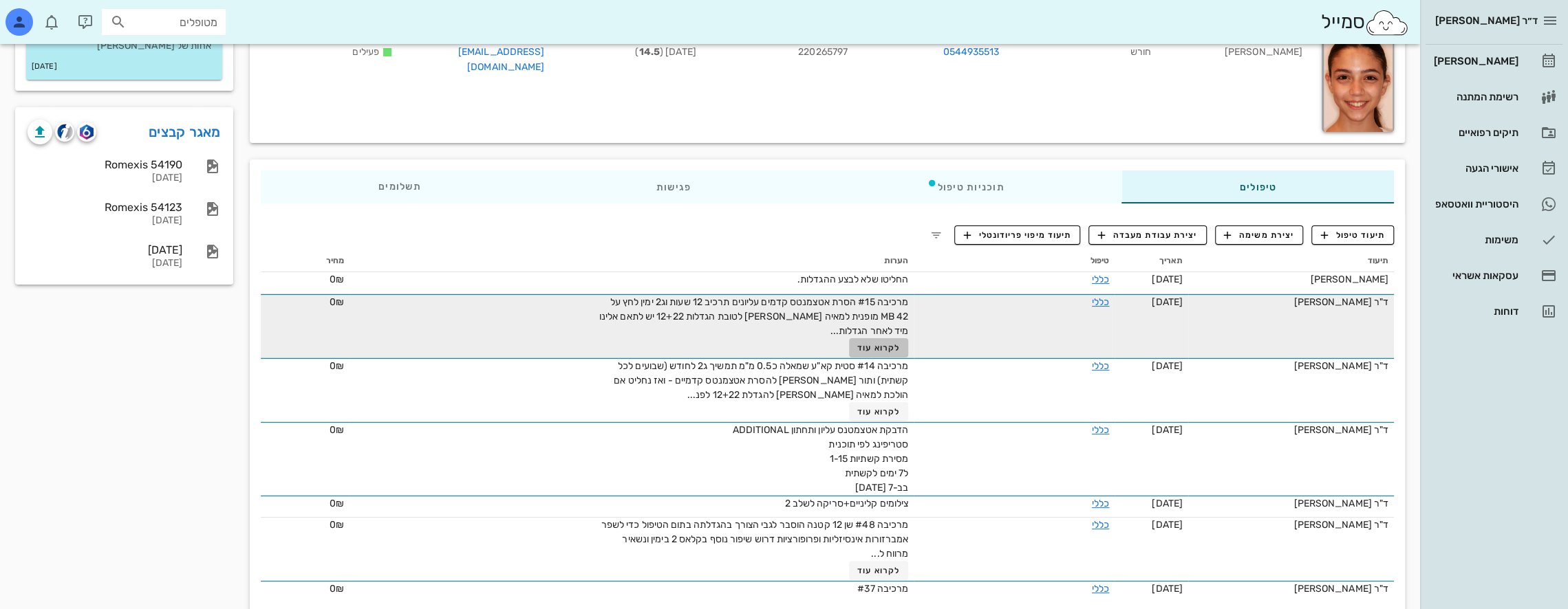
click at [893, 343] on span "לקרוא עוד" at bounding box center [879, 347] width 43 height 10
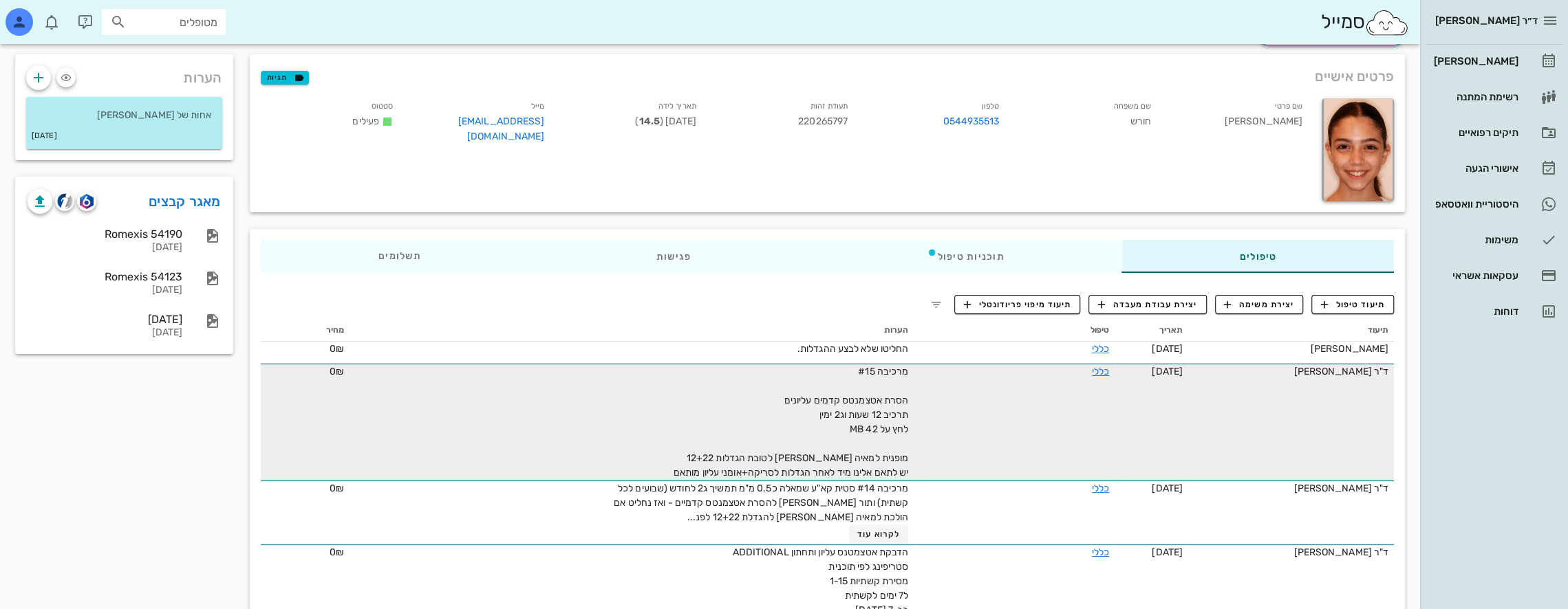
scroll to position [69, 0]
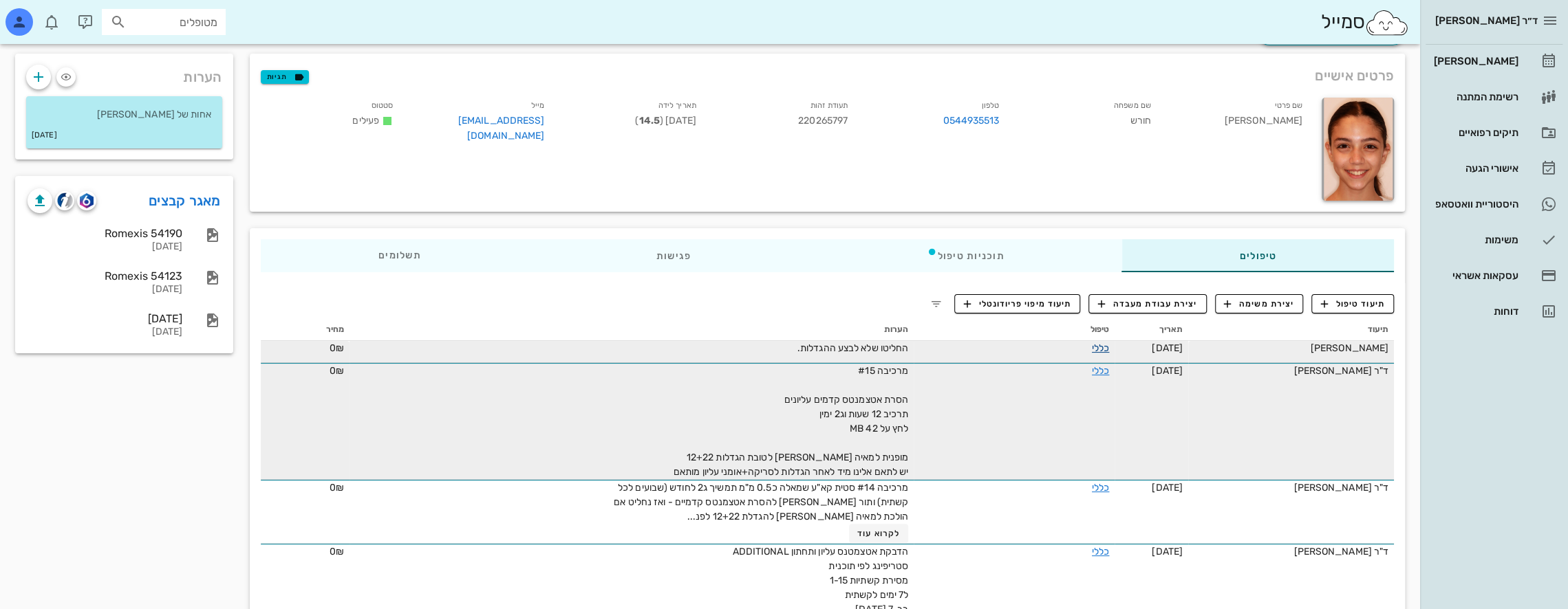
click at [1106, 348] on link "כללי" at bounding box center [1099, 348] width 17 height 12
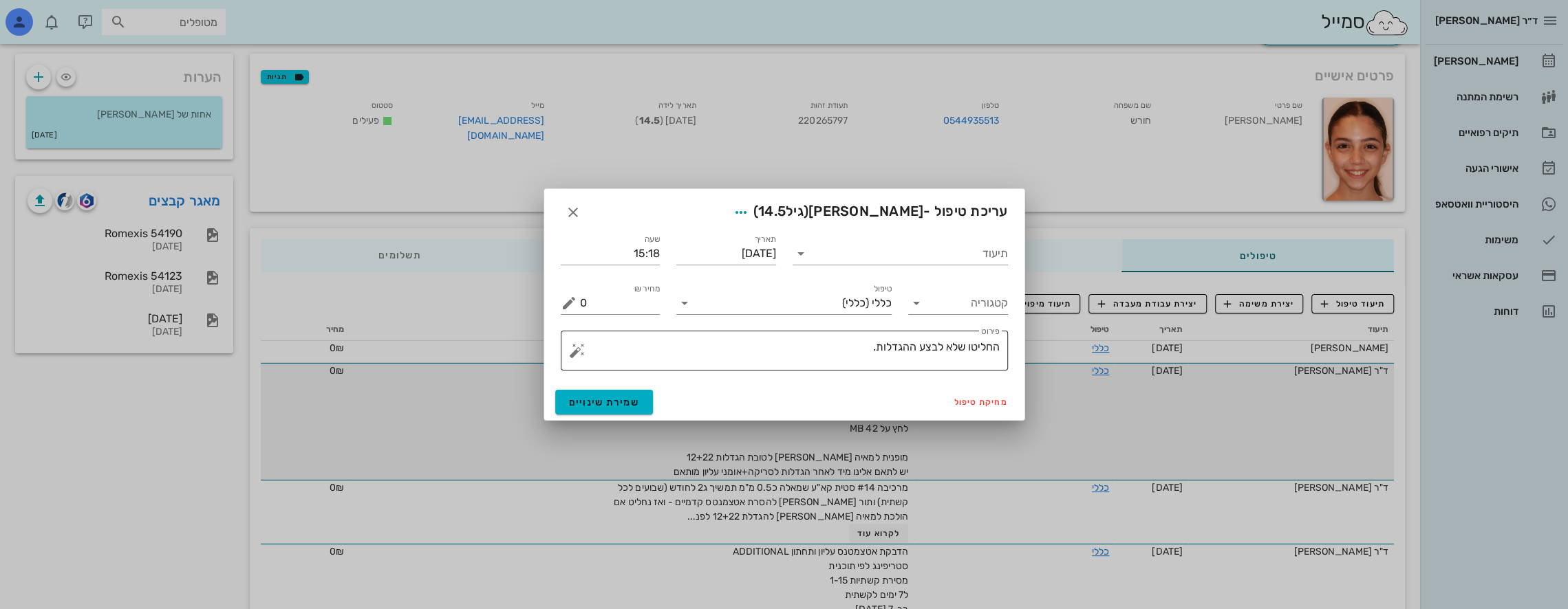
click at [854, 341] on textarea "החליטו שלא לבצע ההגדלות." at bounding box center [790, 353] width 420 height 33
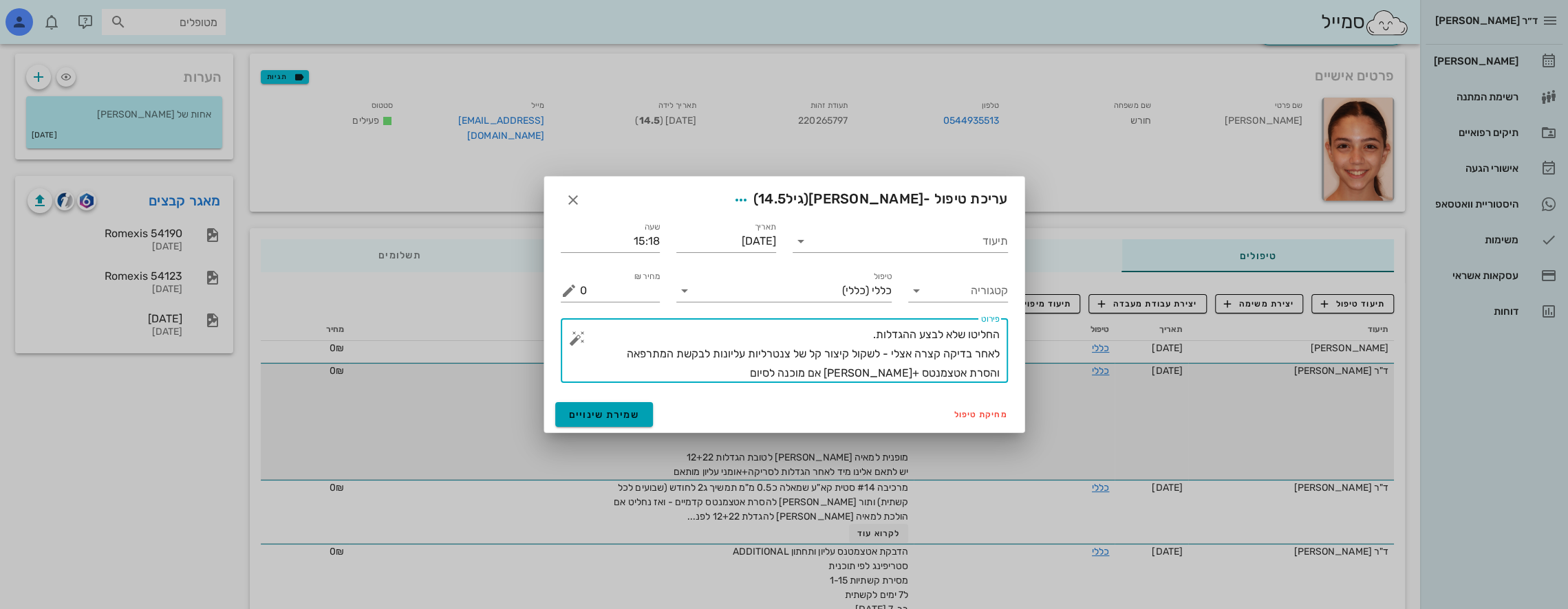
type textarea "החליטו שלא לבצע ההגדלות. לאחר בדיקה קצרה אצלי - לשקול קיצור קל של צנטרליות עליו…"
click at [614, 410] on span "שמירת שינויים" at bounding box center [604, 414] width 71 height 12
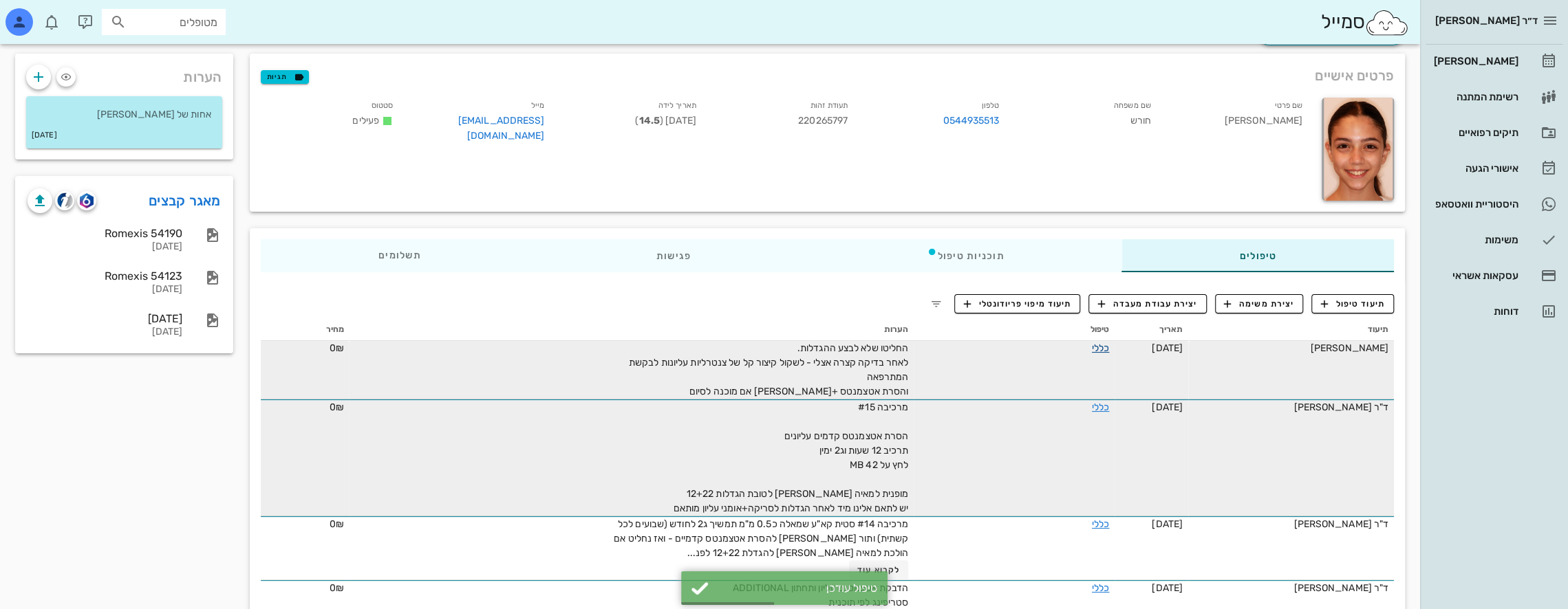
click at [1109, 346] on link "כללי" at bounding box center [1099, 348] width 17 height 12
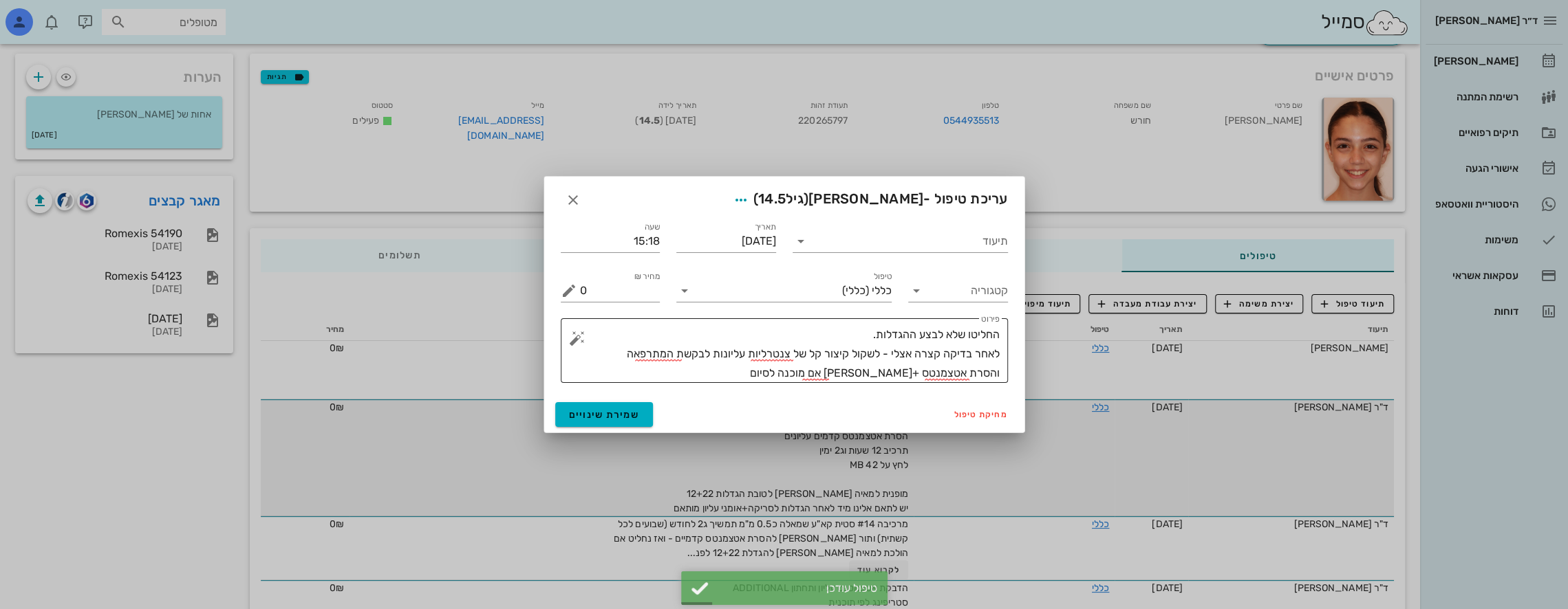
click at [909, 372] on textarea "החליטו שלא לבצע ההגדלות. לאחר בדיקה קצרה אצלי - לשקול קיצור קל של צנטרליות עליו…" at bounding box center [790, 354] width 420 height 57
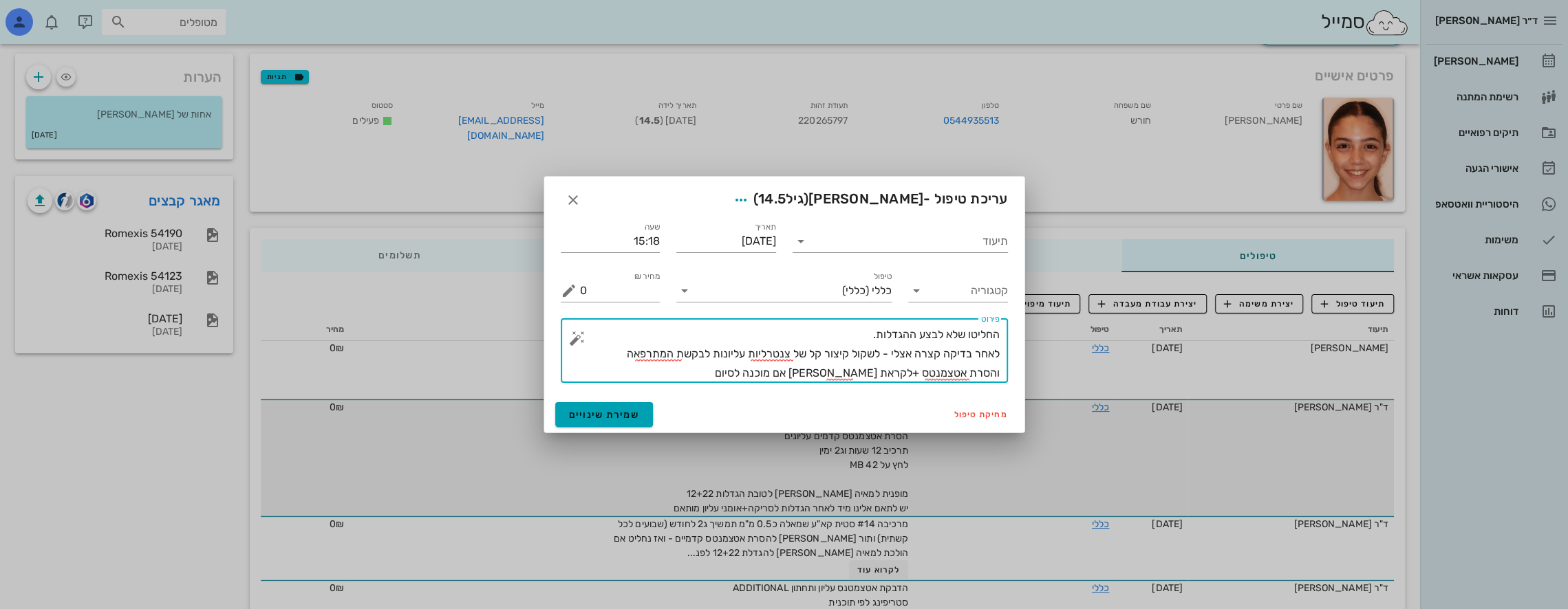
type textarea "החליטו שלא לבצע ההגדלות. לאחר בדיקה קצרה אצלי - לשקול קיצור קל של צנטרליות עליו…"
click at [581, 413] on span "שמירת שינויים" at bounding box center [604, 414] width 71 height 12
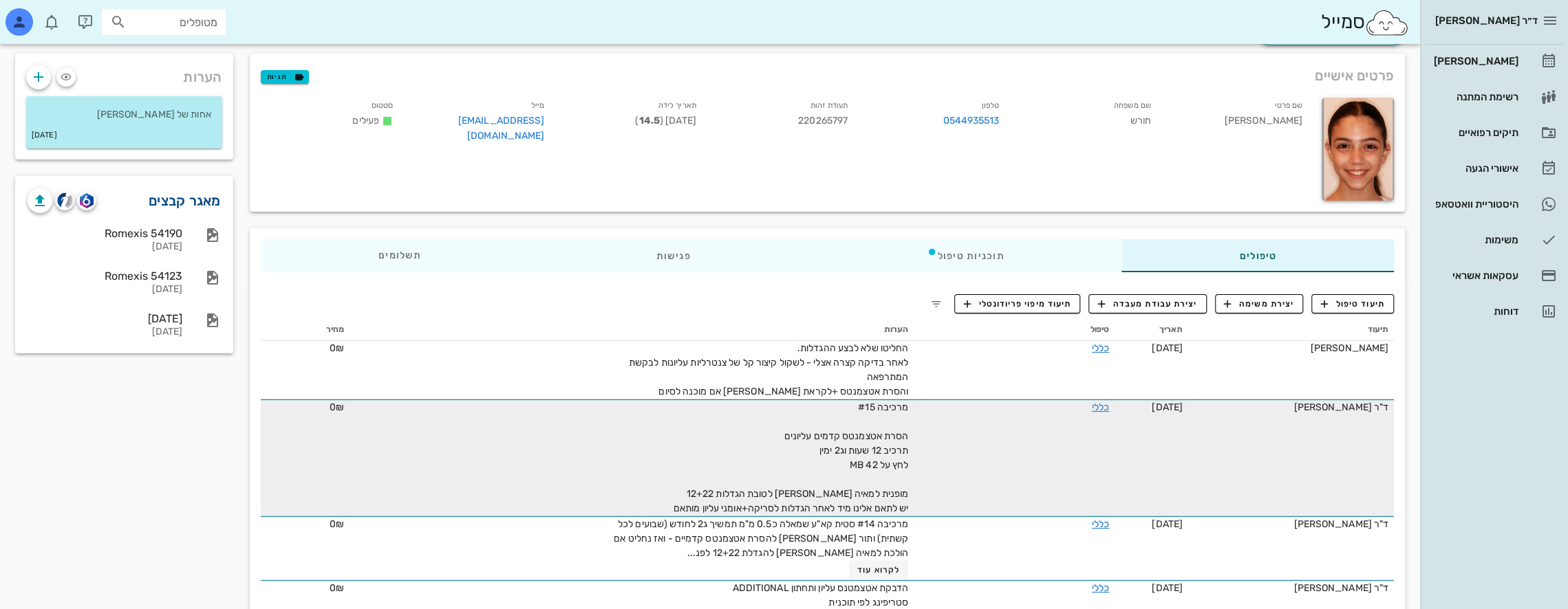
click at [198, 198] on link "מאגר קבצים" at bounding box center [185, 201] width 72 height 22
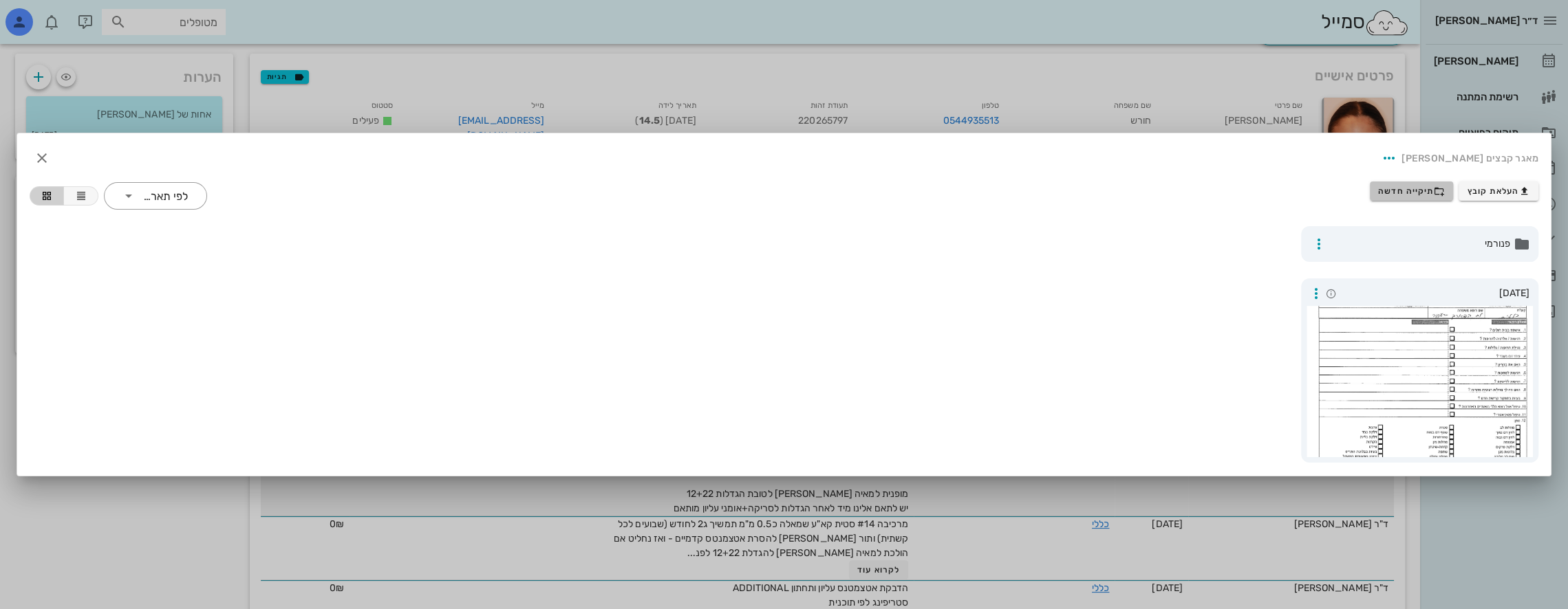
click at [1415, 187] on span "תיקייה חדשה" at bounding box center [1411, 191] width 66 height 11
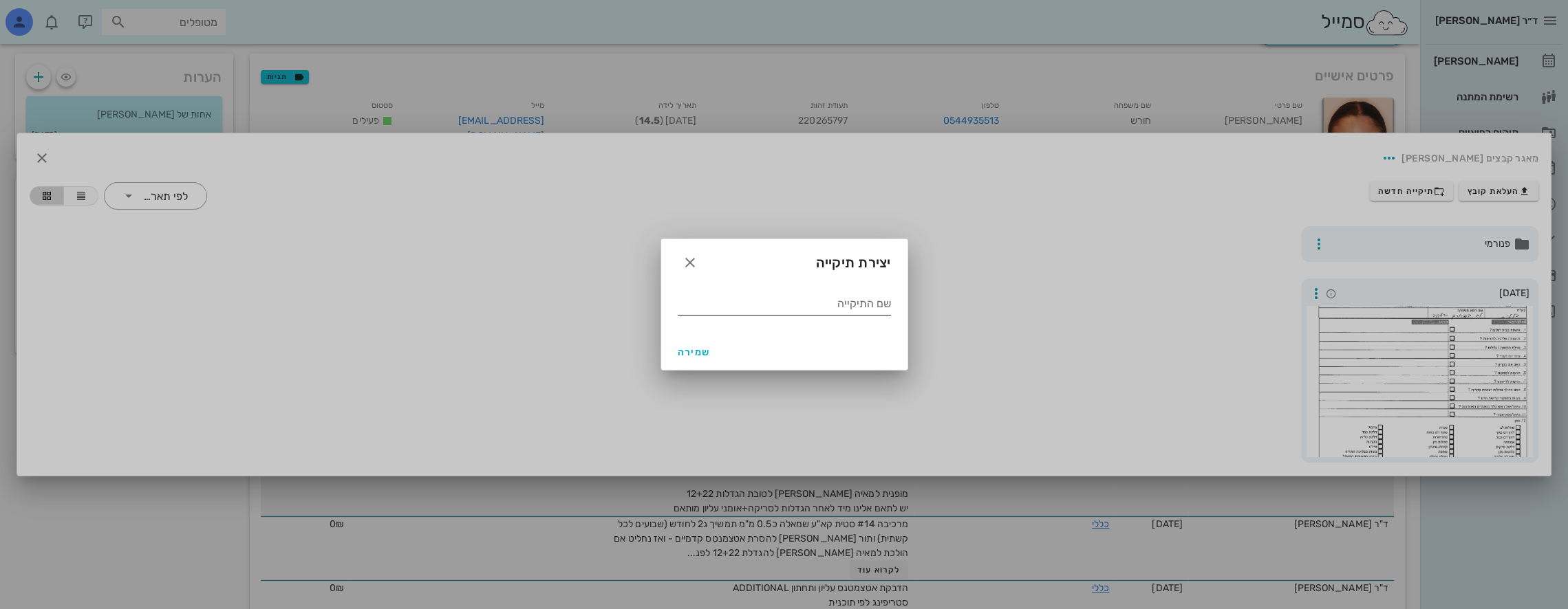
click at [847, 307] on input "שם התיקייה" at bounding box center [784, 304] width 214 height 22
type input "06 2023"
click at [703, 351] on span "שמירה" at bounding box center [694, 352] width 33 height 12
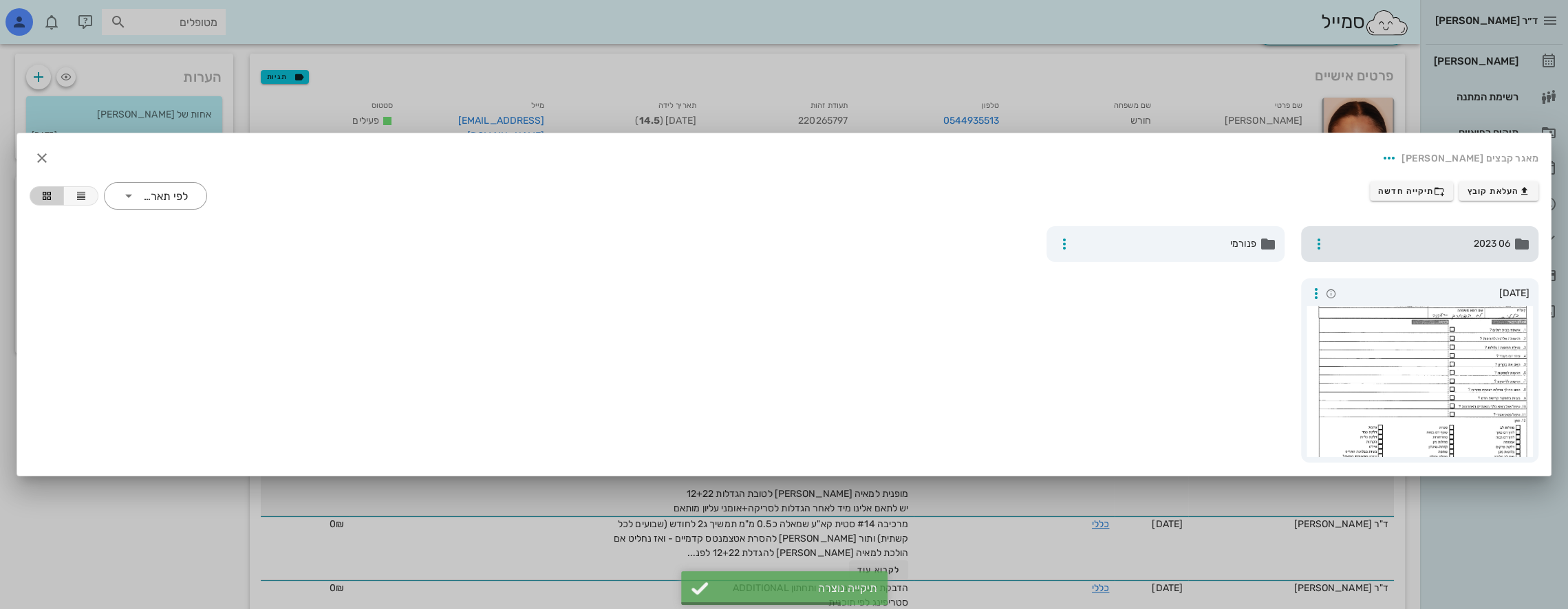
click at [1392, 245] on span "06 2023" at bounding box center [1421, 244] width 179 height 15
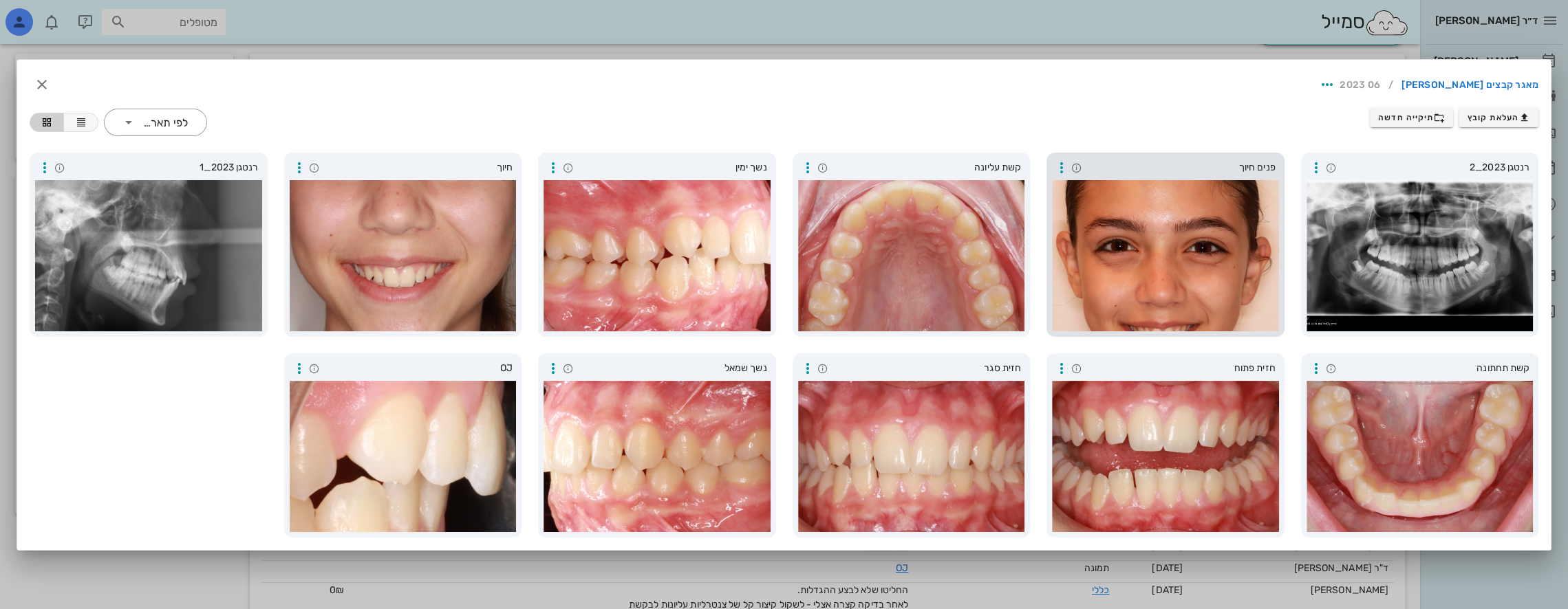
click at [1200, 245] on div at bounding box center [1165, 256] width 227 height 152
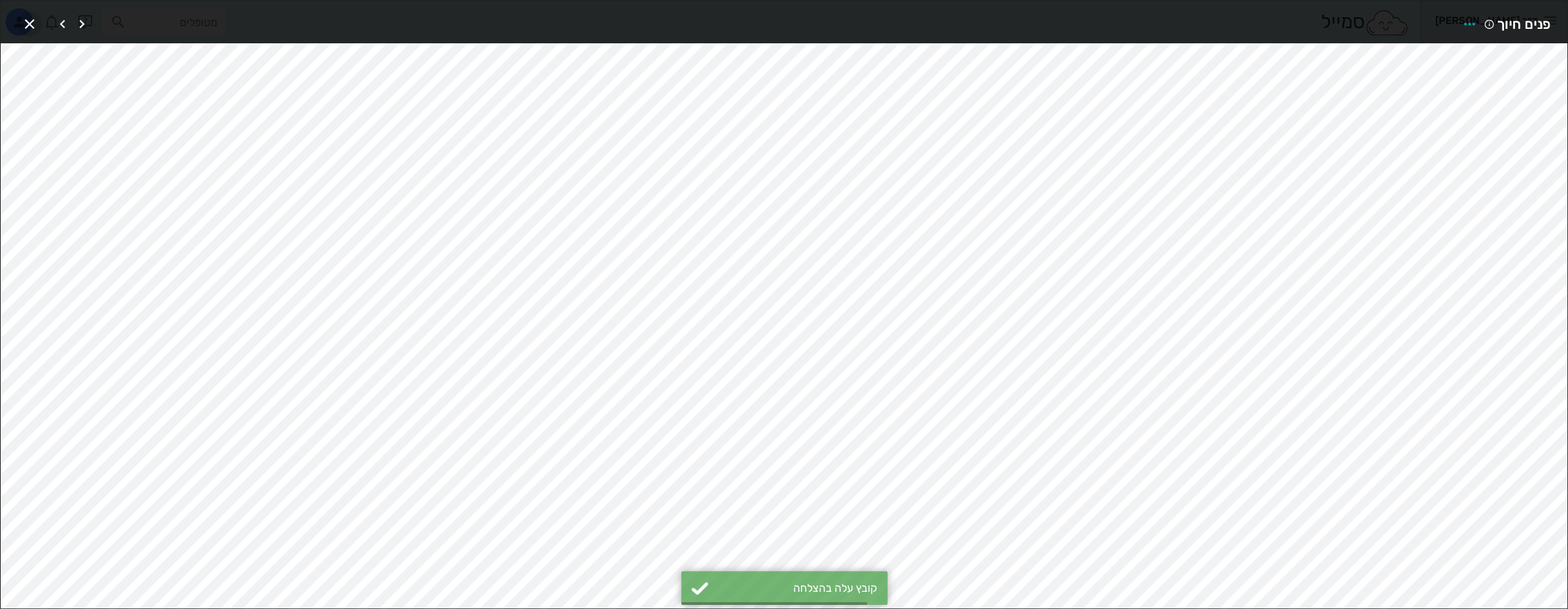
click at [32, 20] on icon "button" at bounding box center [30, 24] width 16 height 16
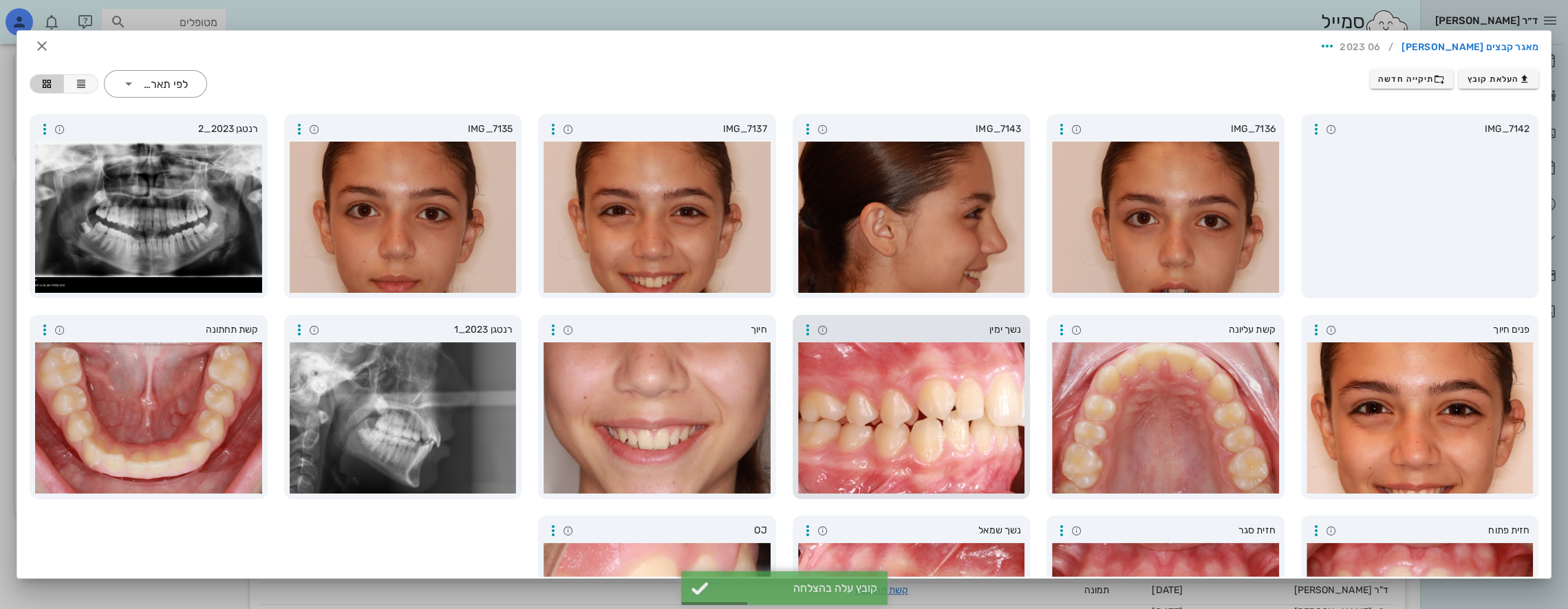
scroll to position [0, 0]
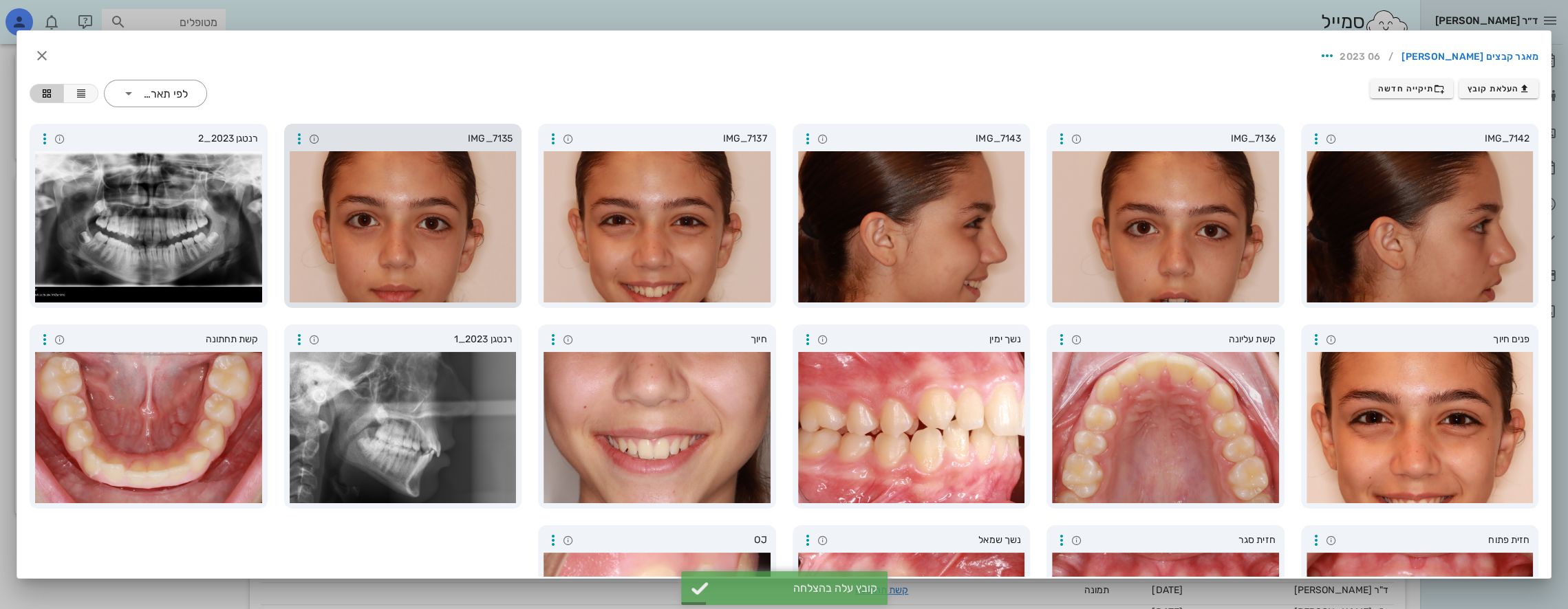
click at [443, 226] on div at bounding box center [403, 227] width 227 height 152
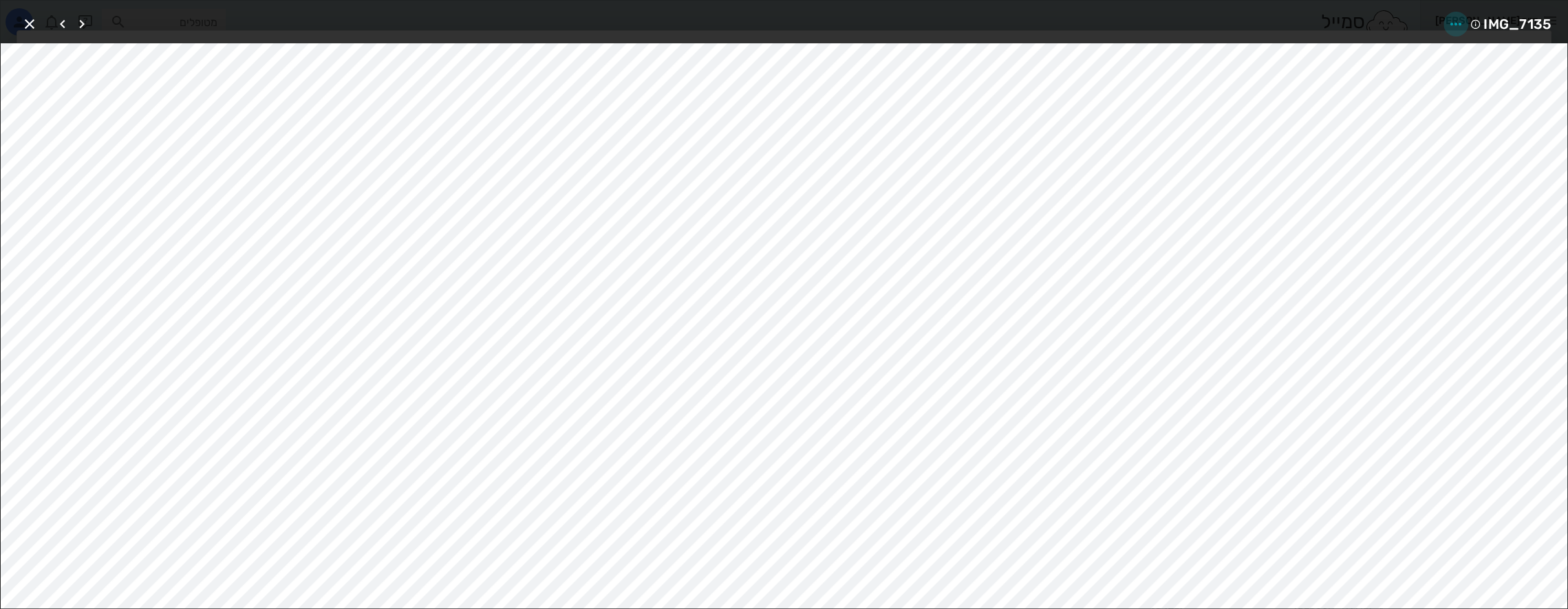
click at [1457, 26] on icon "button" at bounding box center [1456, 24] width 16 height 16
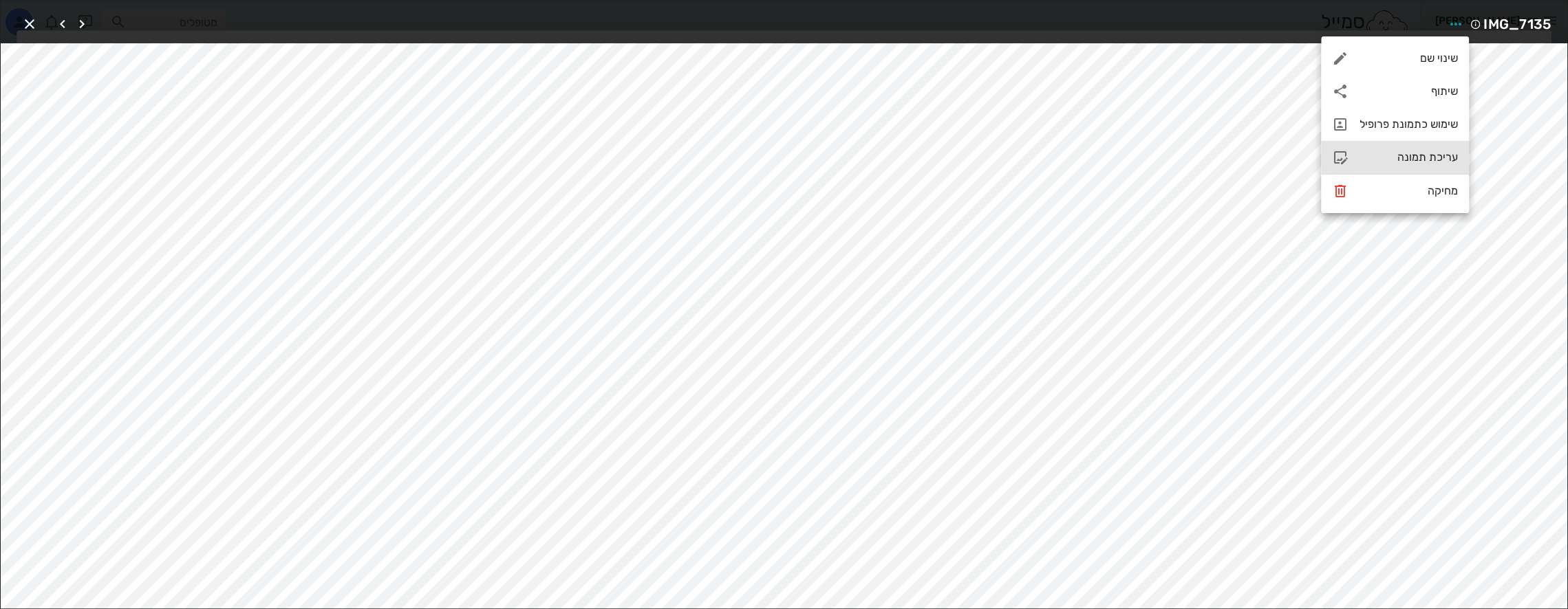
click at [1417, 156] on div "עריכת תמונה" at bounding box center [1409, 157] width 99 height 13
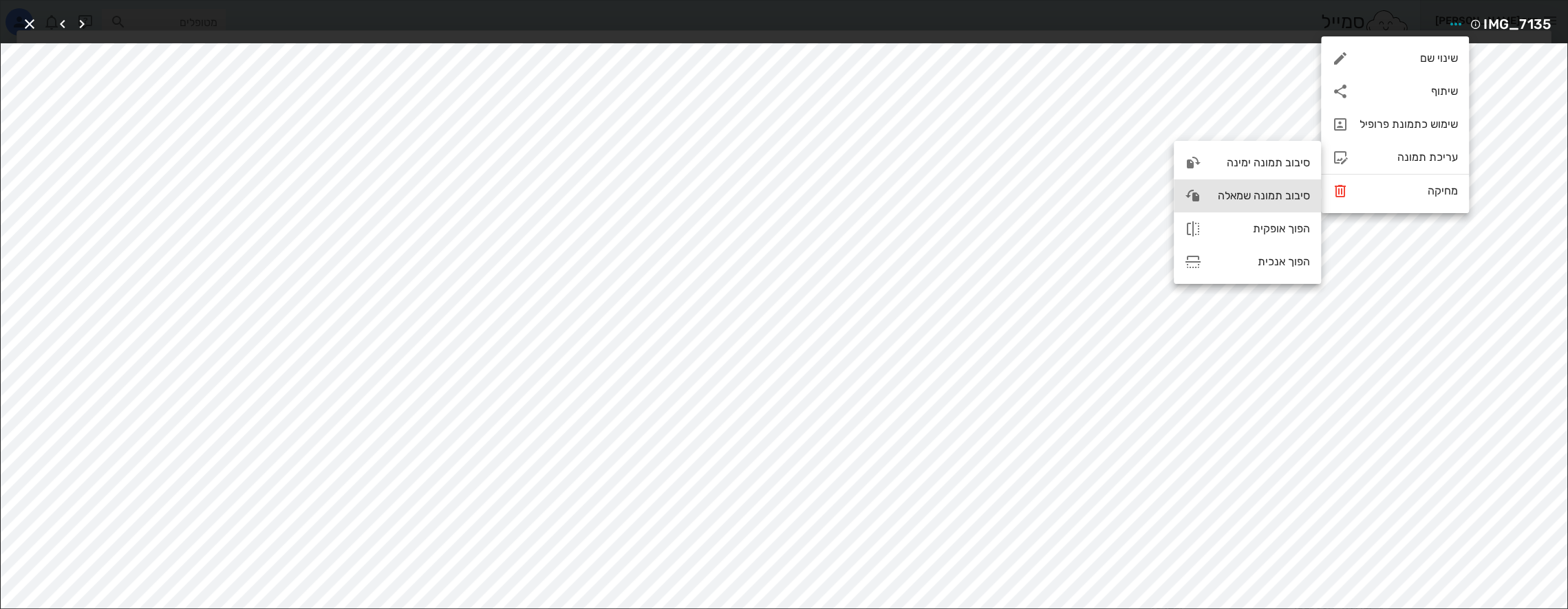
click at [1291, 194] on div "סיבוב תמונה שמאלה" at bounding box center [1260, 196] width 98 height 13
click at [26, 19] on icon "button" at bounding box center [30, 24] width 16 height 16
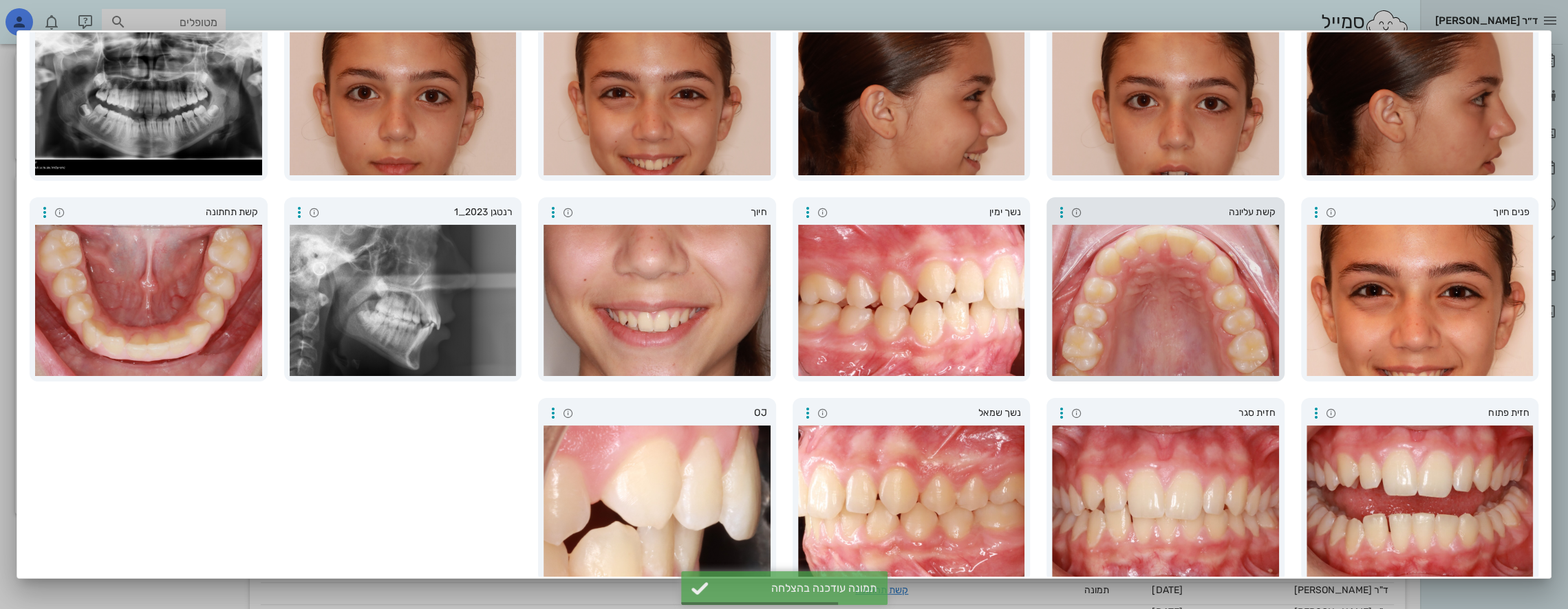
scroll to position [143, 0]
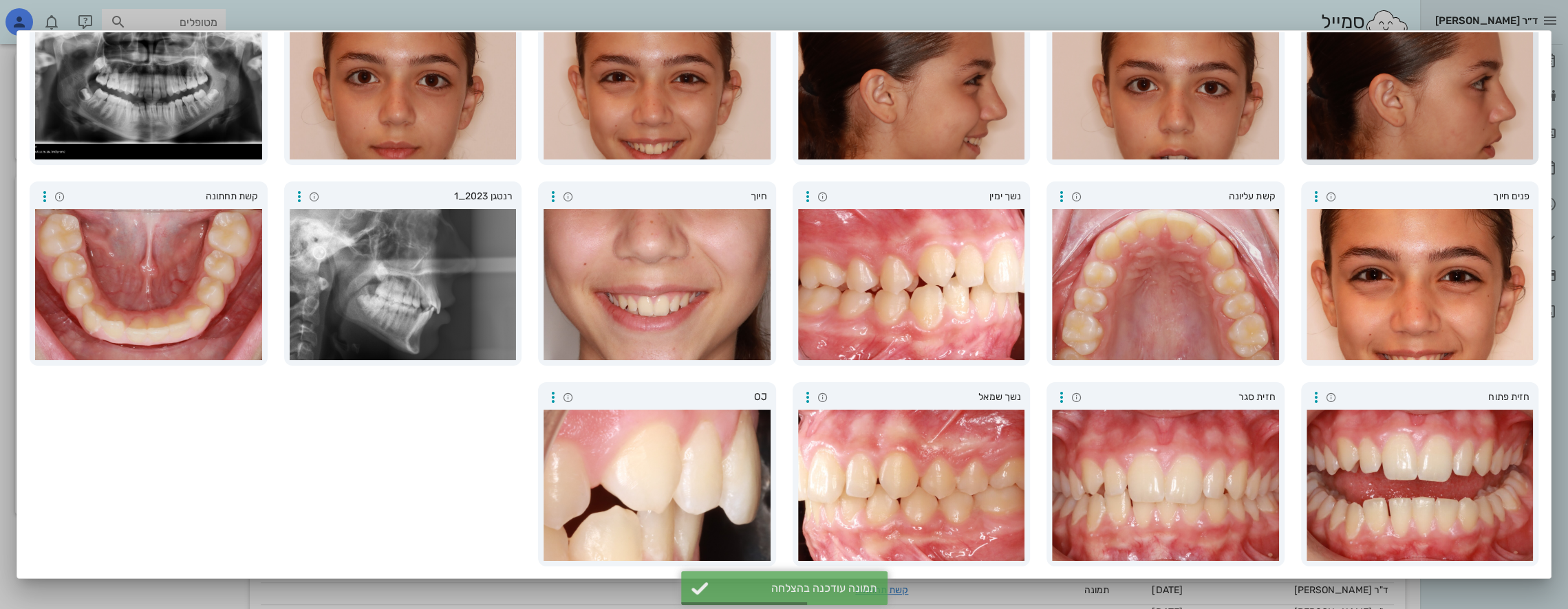
click at [1406, 117] on div at bounding box center [1420, 83] width 227 height 152
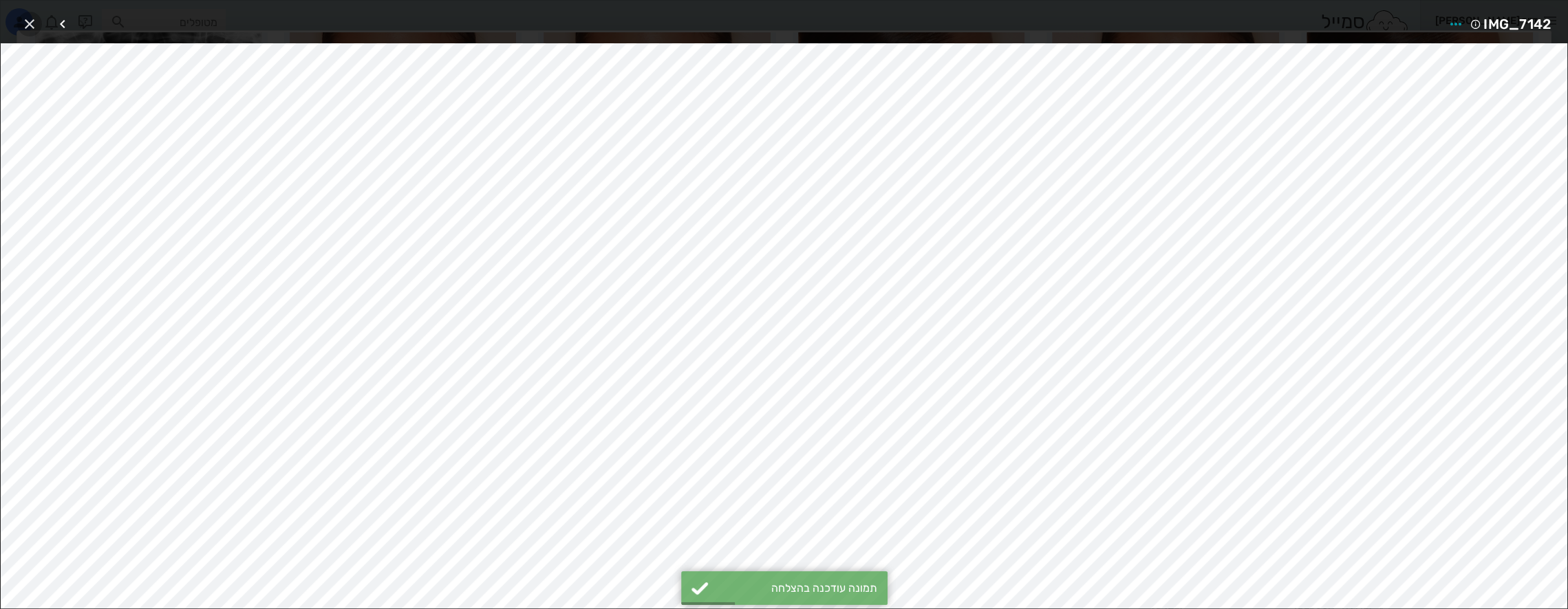
click at [31, 22] on icon "button" at bounding box center [30, 24] width 16 height 16
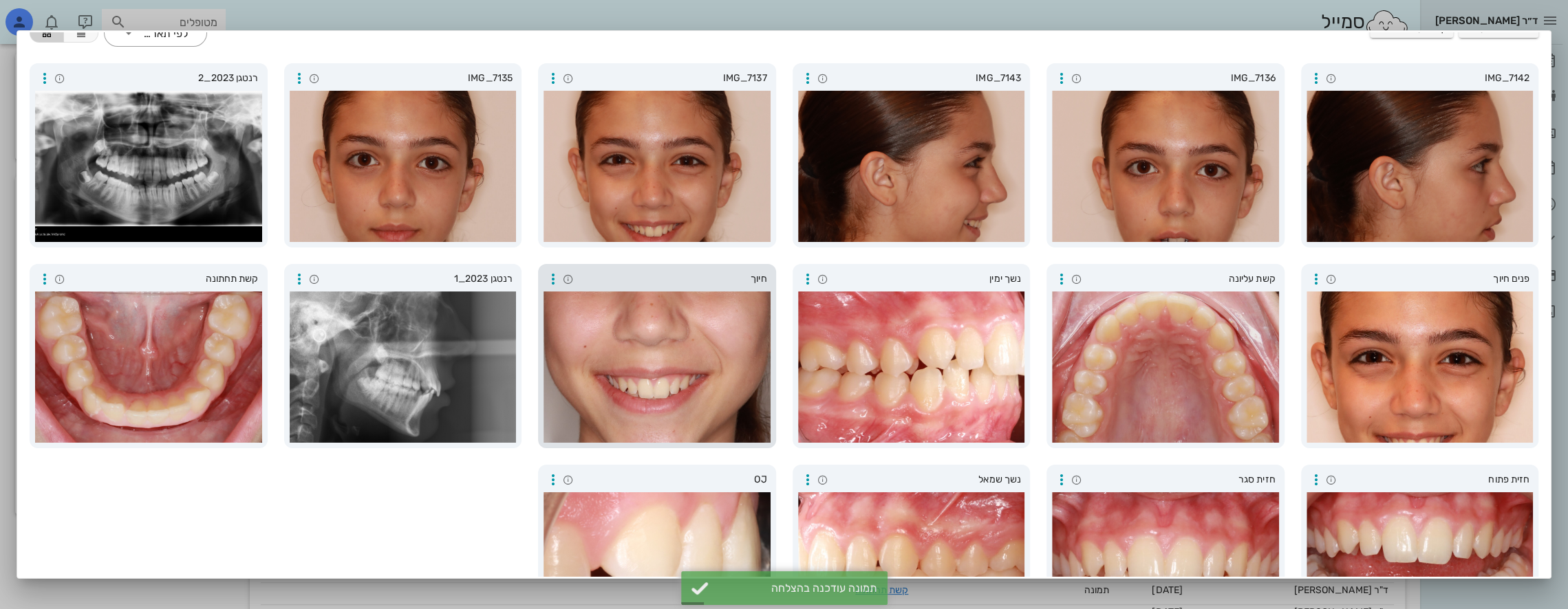
scroll to position [0, 0]
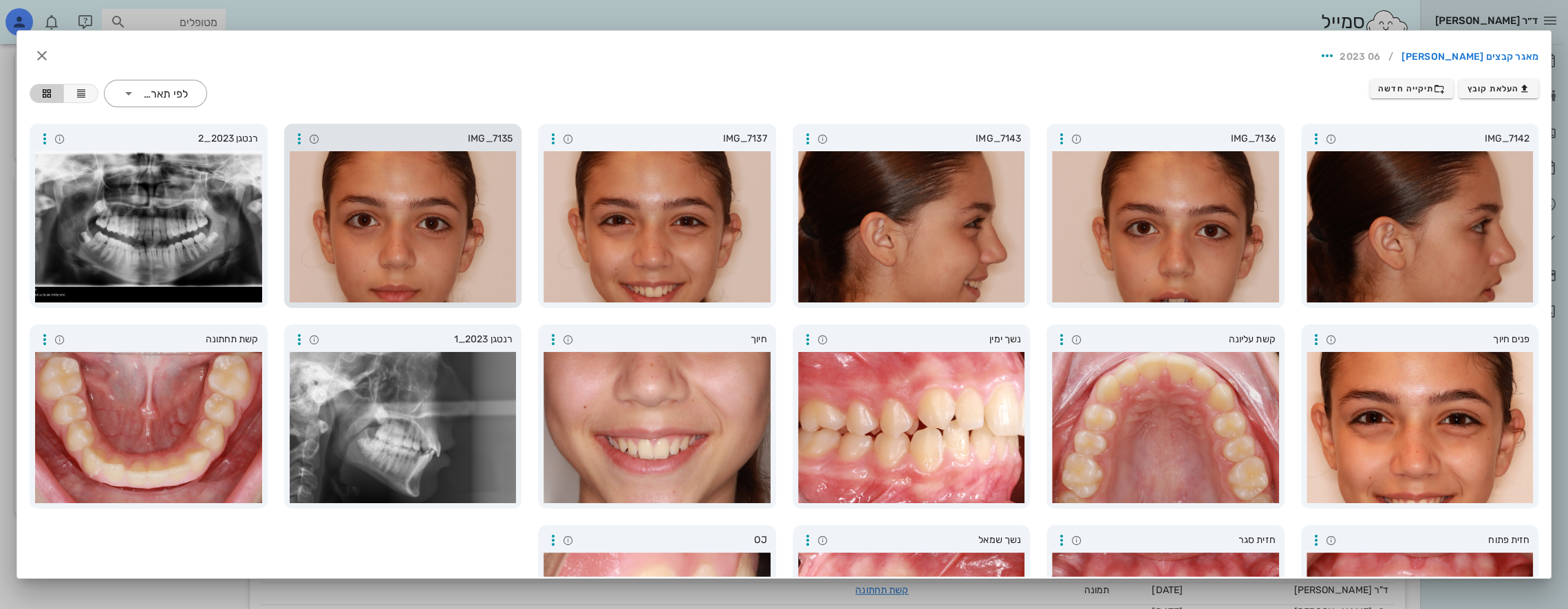
click at [424, 201] on div at bounding box center [403, 227] width 227 height 152
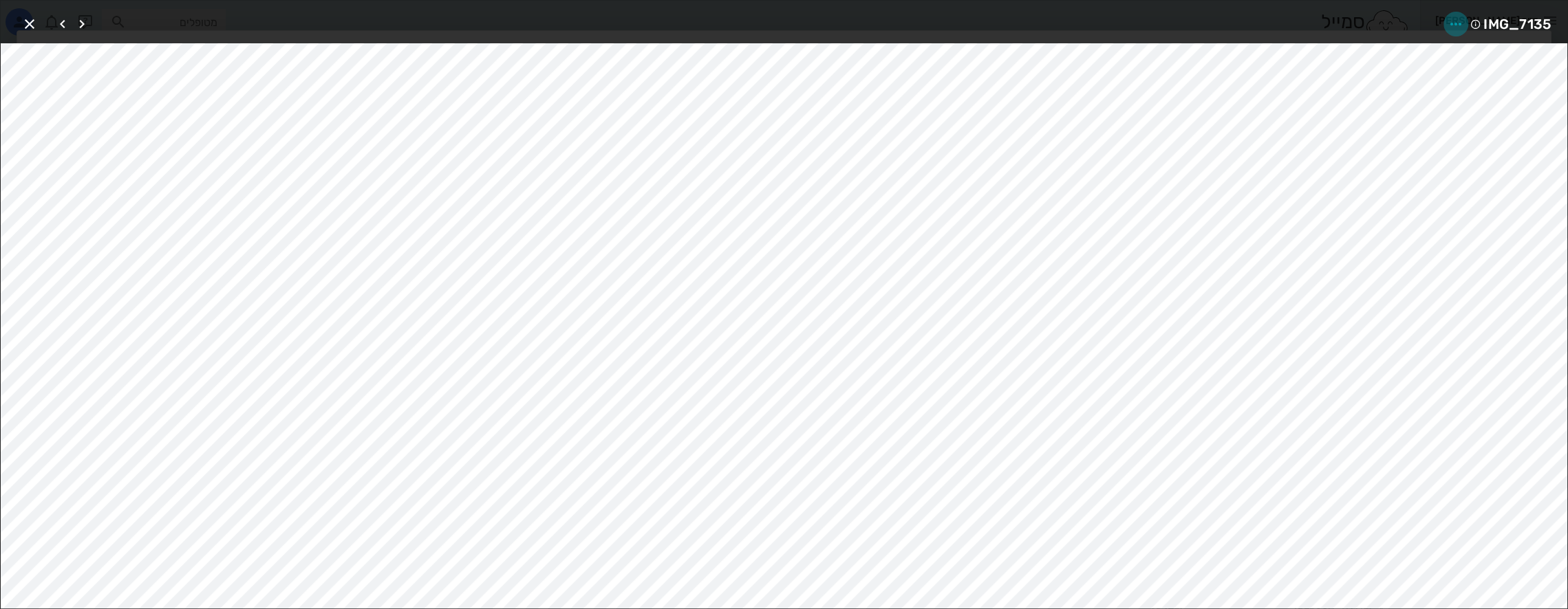
click at [1457, 20] on icon "button" at bounding box center [1456, 24] width 16 height 16
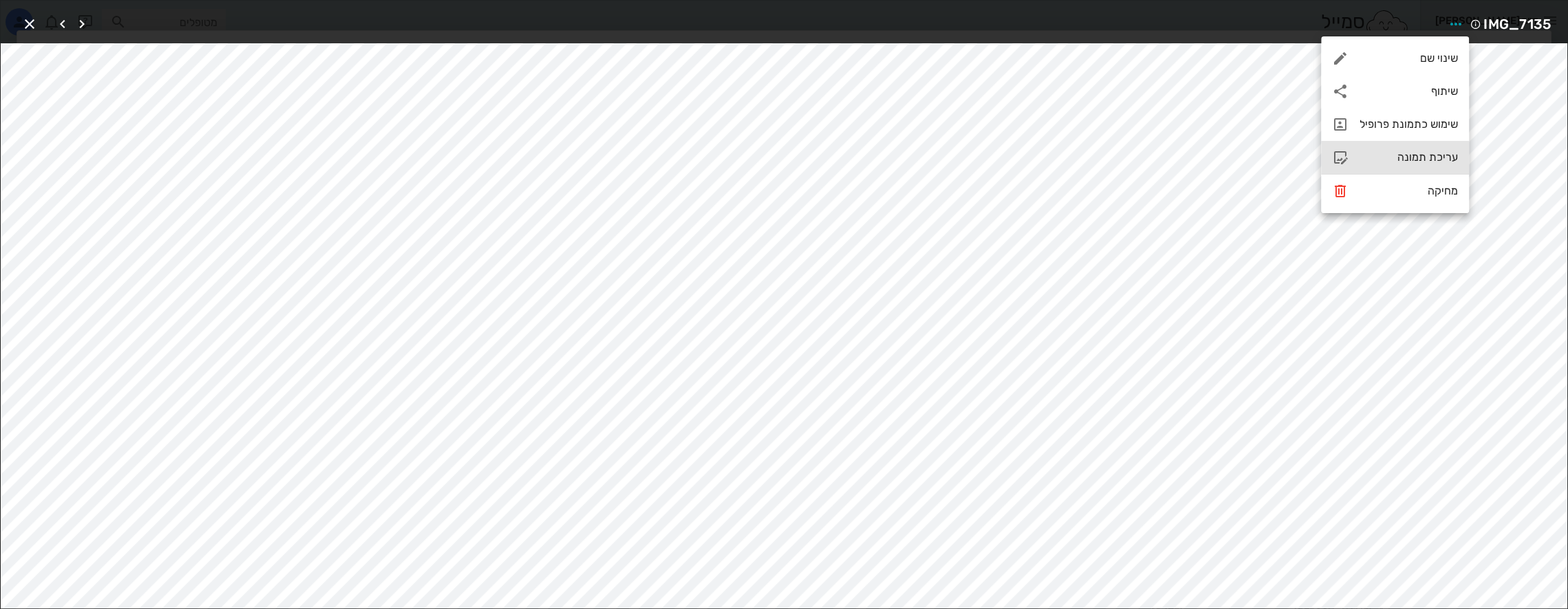
click at [1432, 161] on div "עריכת תמונה" at bounding box center [1409, 157] width 99 height 13
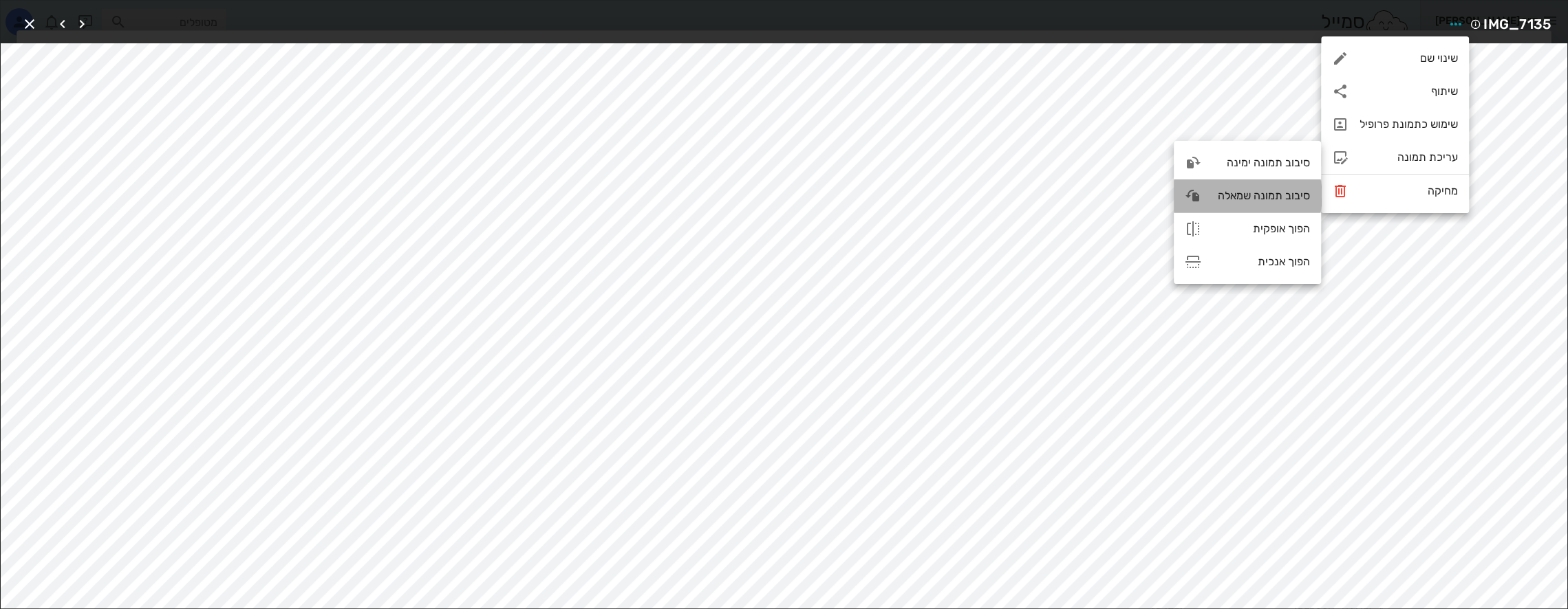
click at [1274, 202] on div "סיבוב תמונה שמאלה" at bounding box center [1260, 196] width 98 height 13
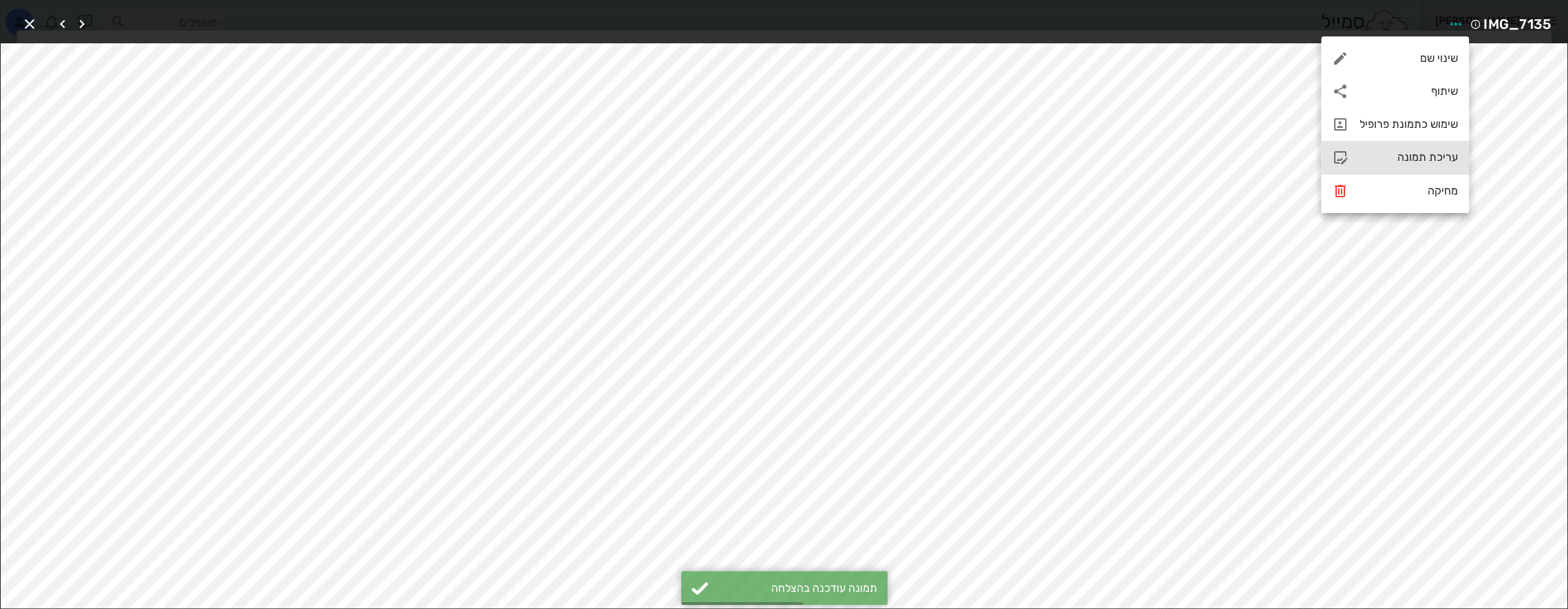
click at [1428, 157] on div "עריכת תמונה" at bounding box center [1409, 157] width 99 height 13
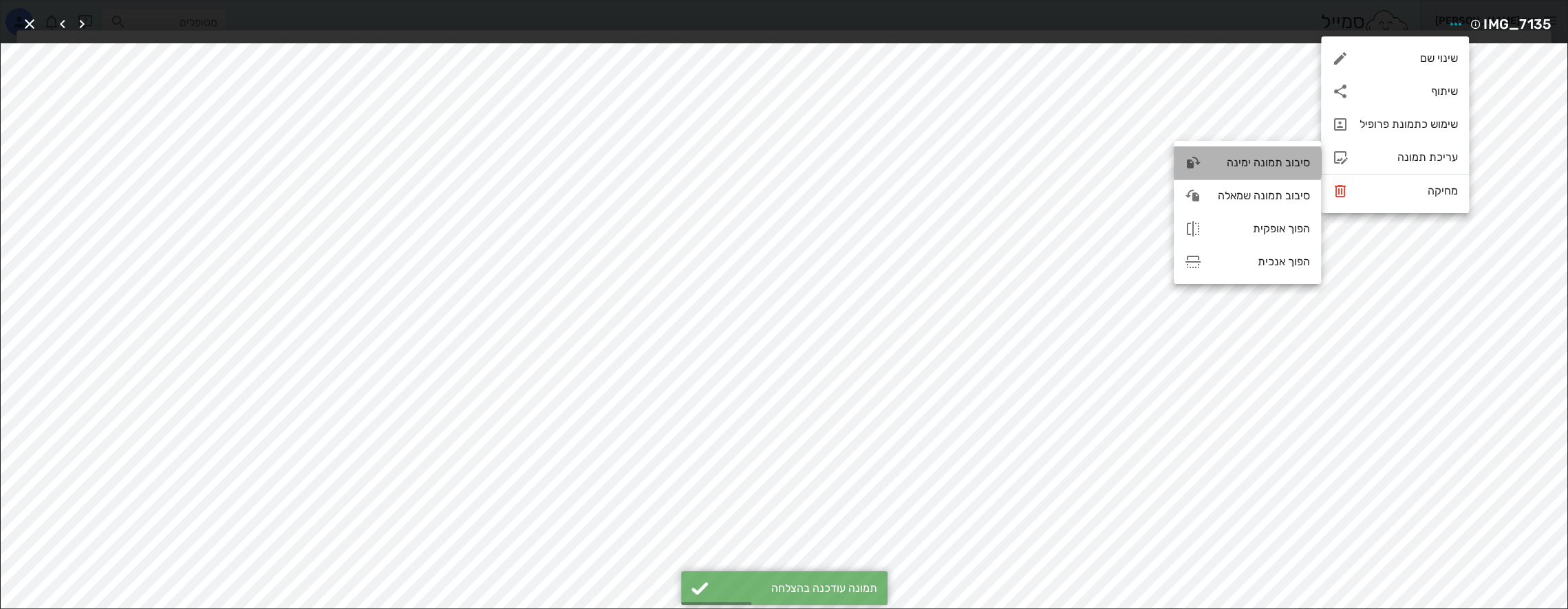
click at [1267, 164] on div "סיבוב תמונה ימינה" at bounding box center [1260, 162] width 98 height 13
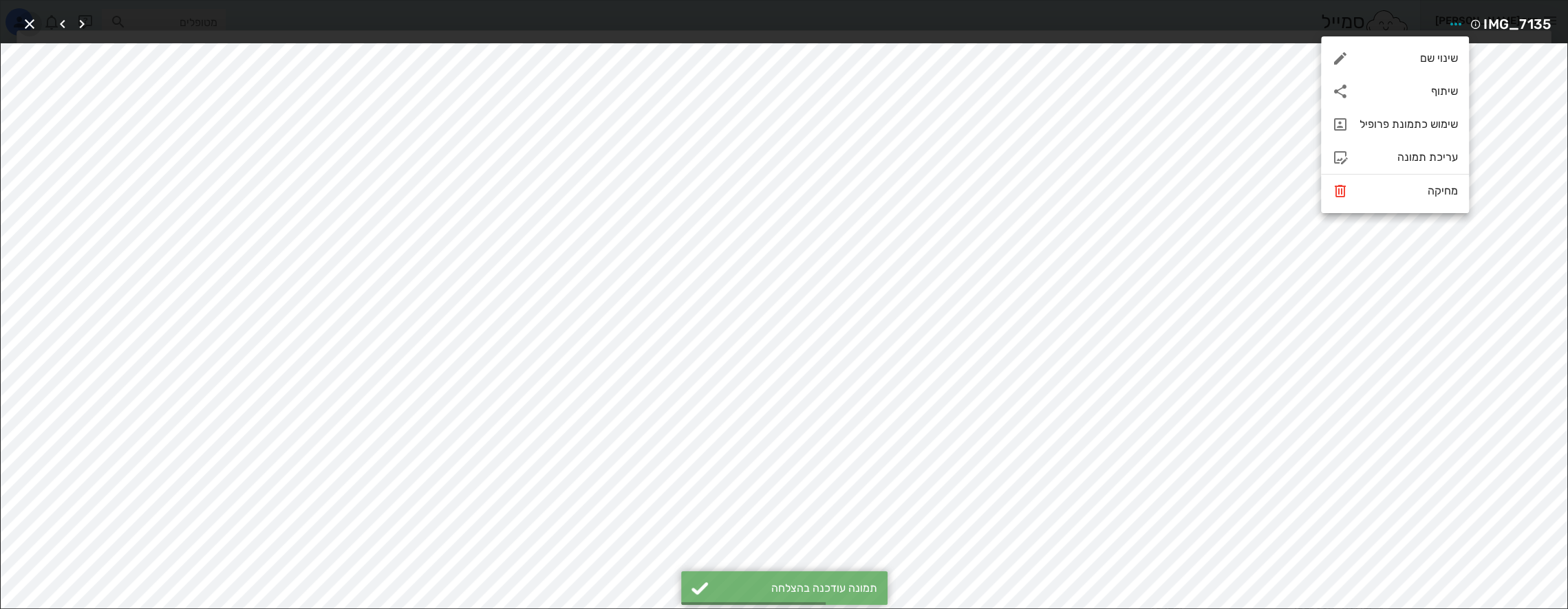
click at [39, 29] on span "button" at bounding box center [30, 24] width 25 height 16
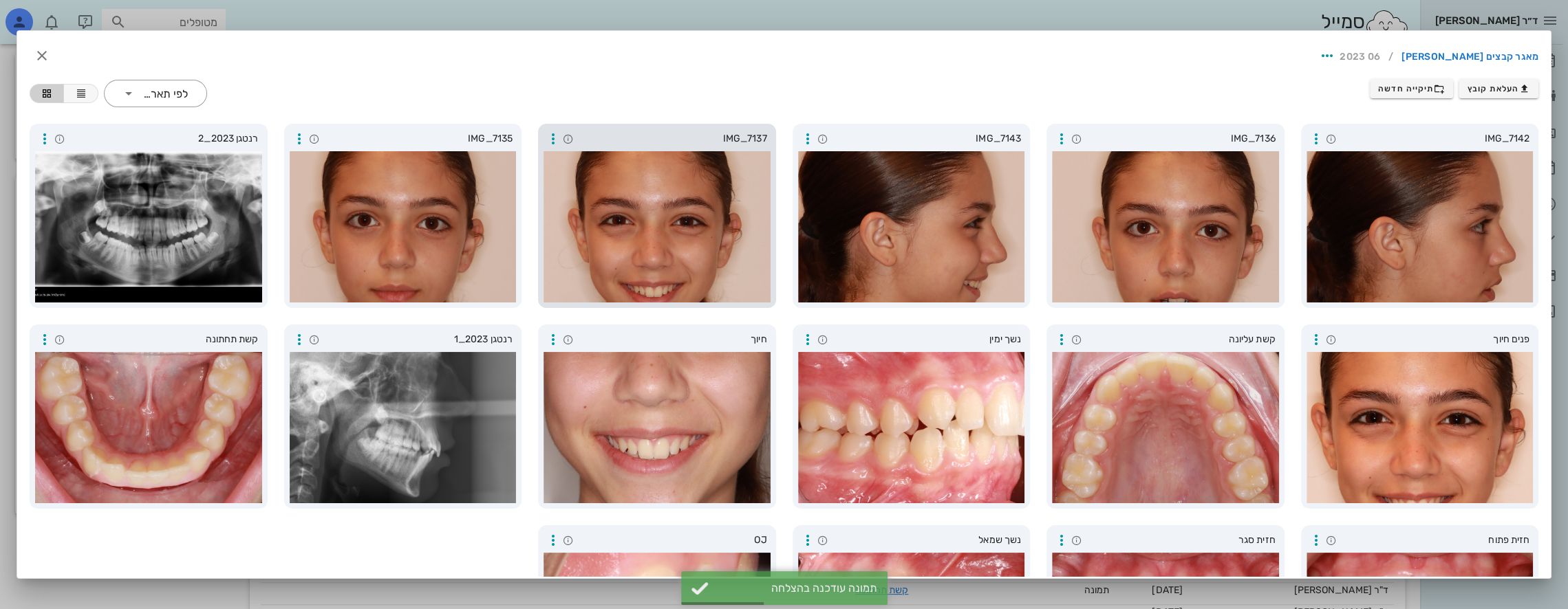
click at [721, 235] on div at bounding box center [657, 227] width 227 height 152
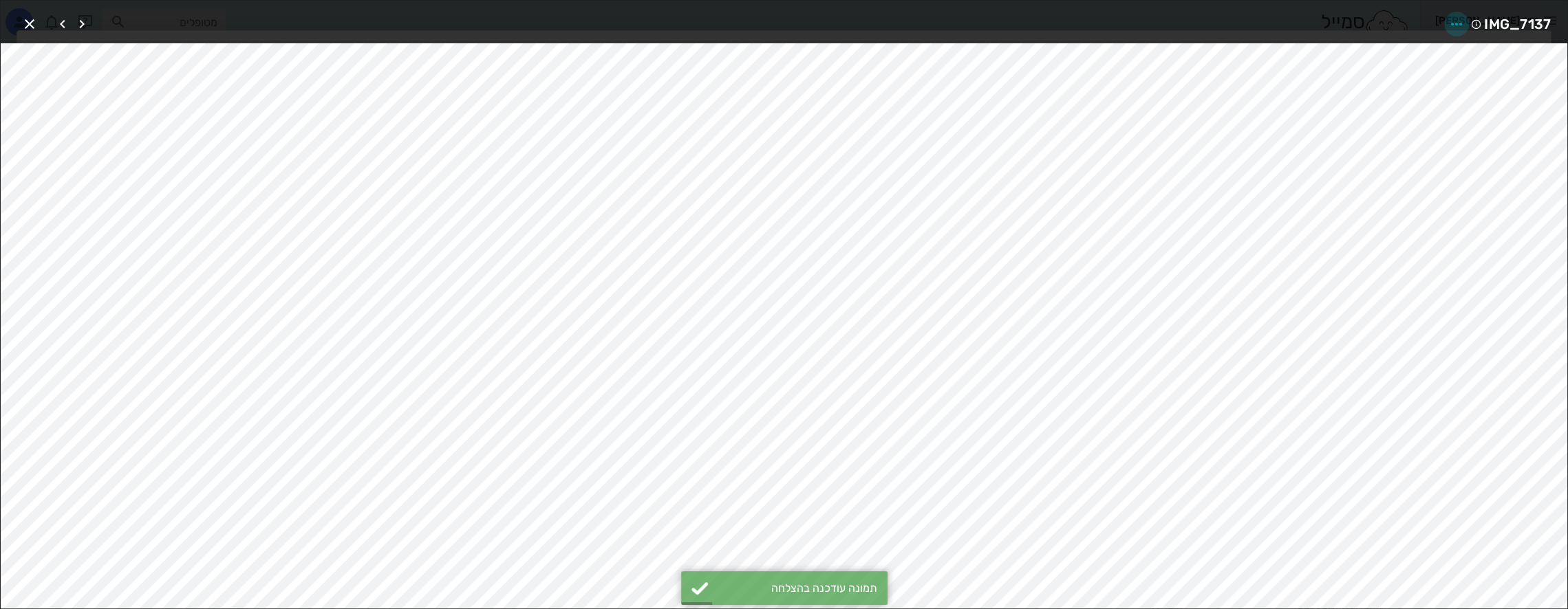
click at [1456, 23] on icon "button" at bounding box center [1456, 24] width 16 height 16
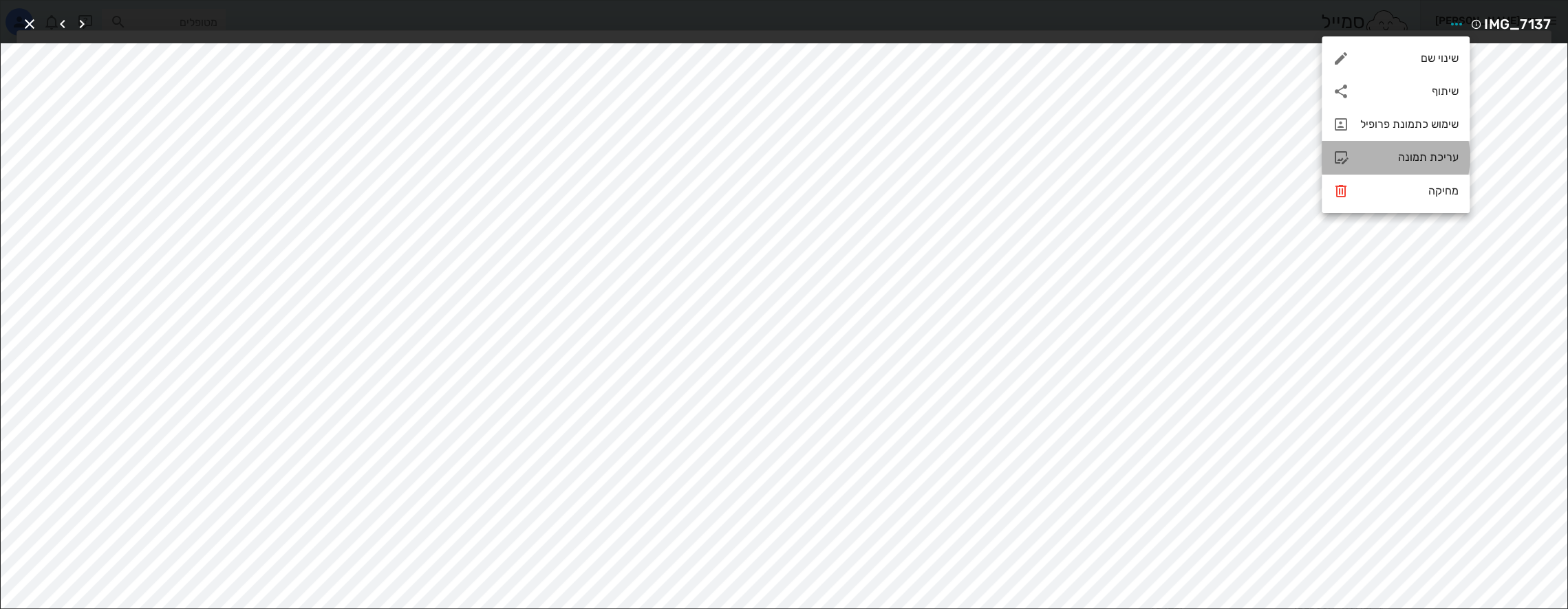
click at [1415, 158] on div "עריכת תמונה" at bounding box center [1409, 157] width 99 height 13
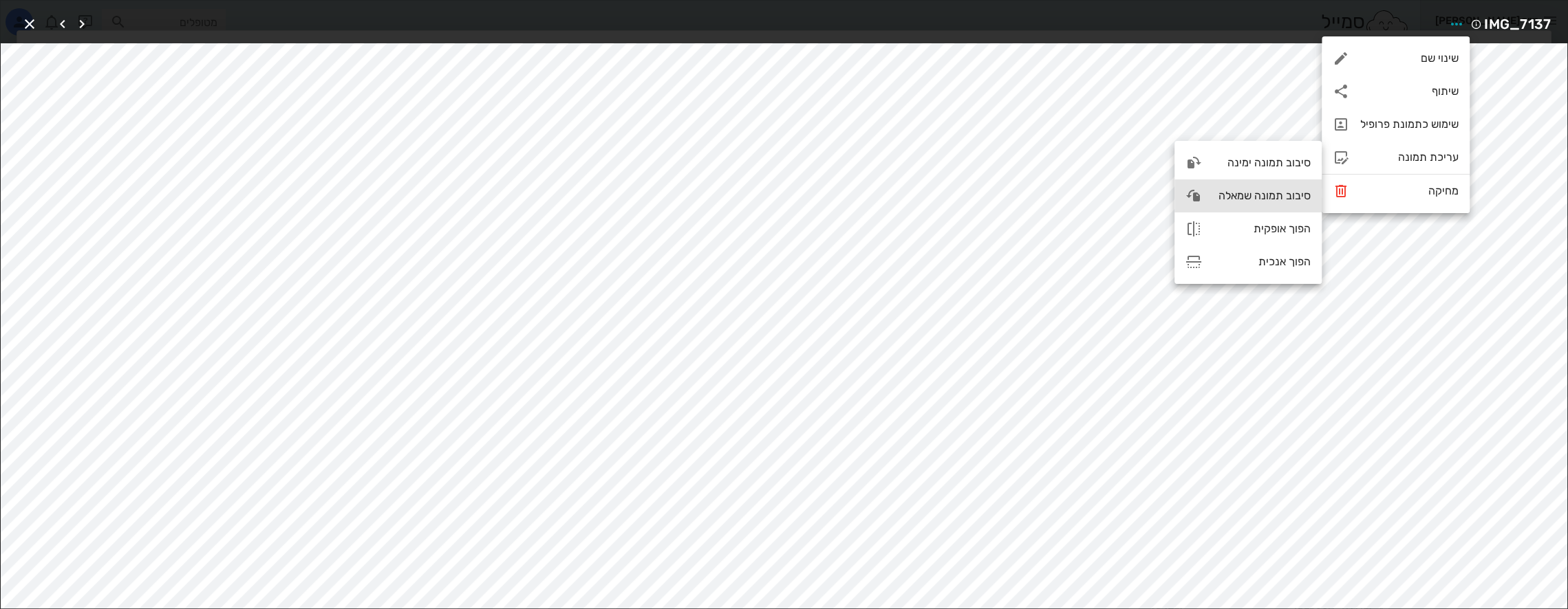
click at [1270, 194] on div "סיבוב תמונה שמאלה" at bounding box center [1261, 196] width 98 height 13
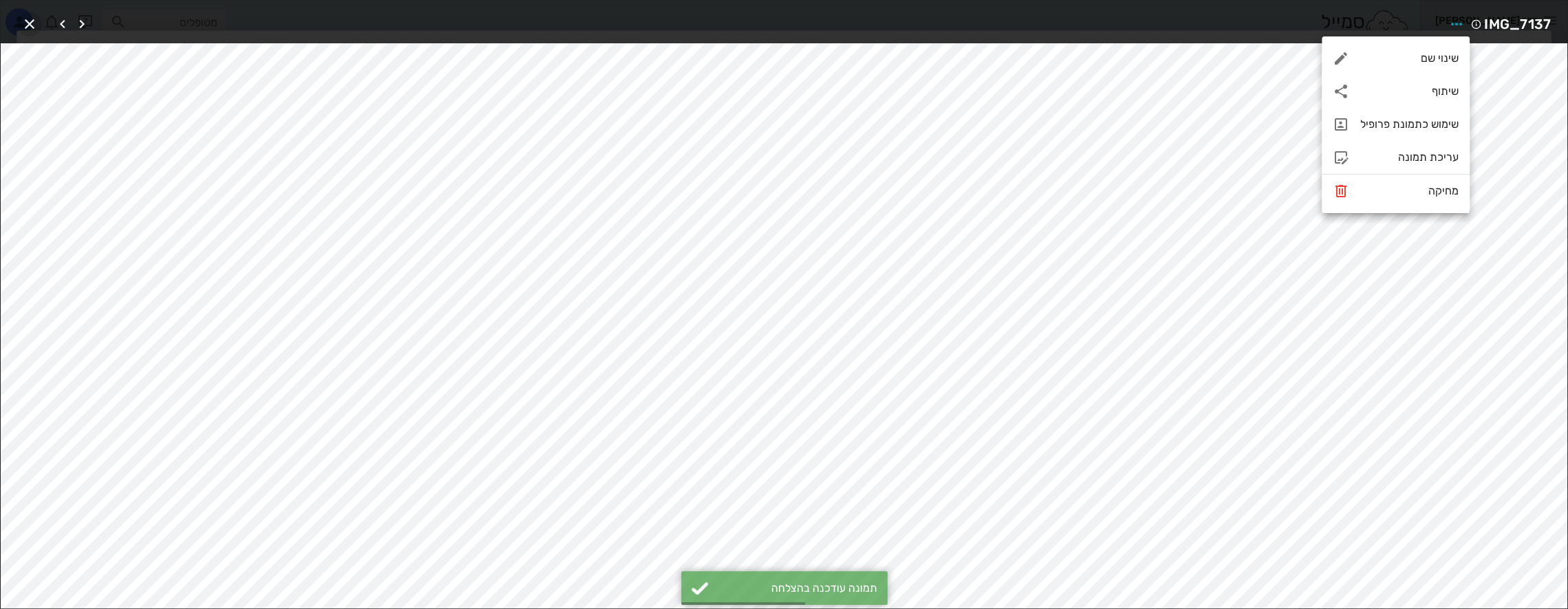
click at [31, 21] on icon "button" at bounding box center [30, 24] width 16 height 16
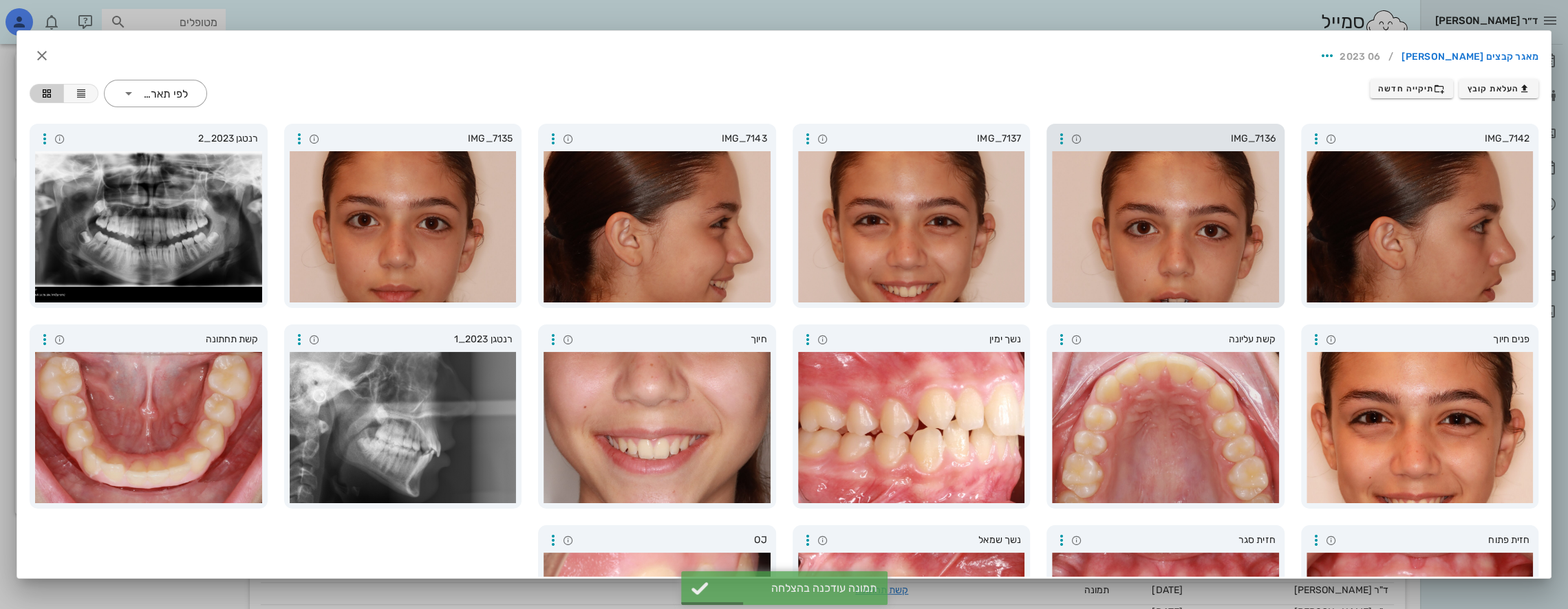
click at [1171, 225] on div at bounding box center [1165, 227] width 227 height 152
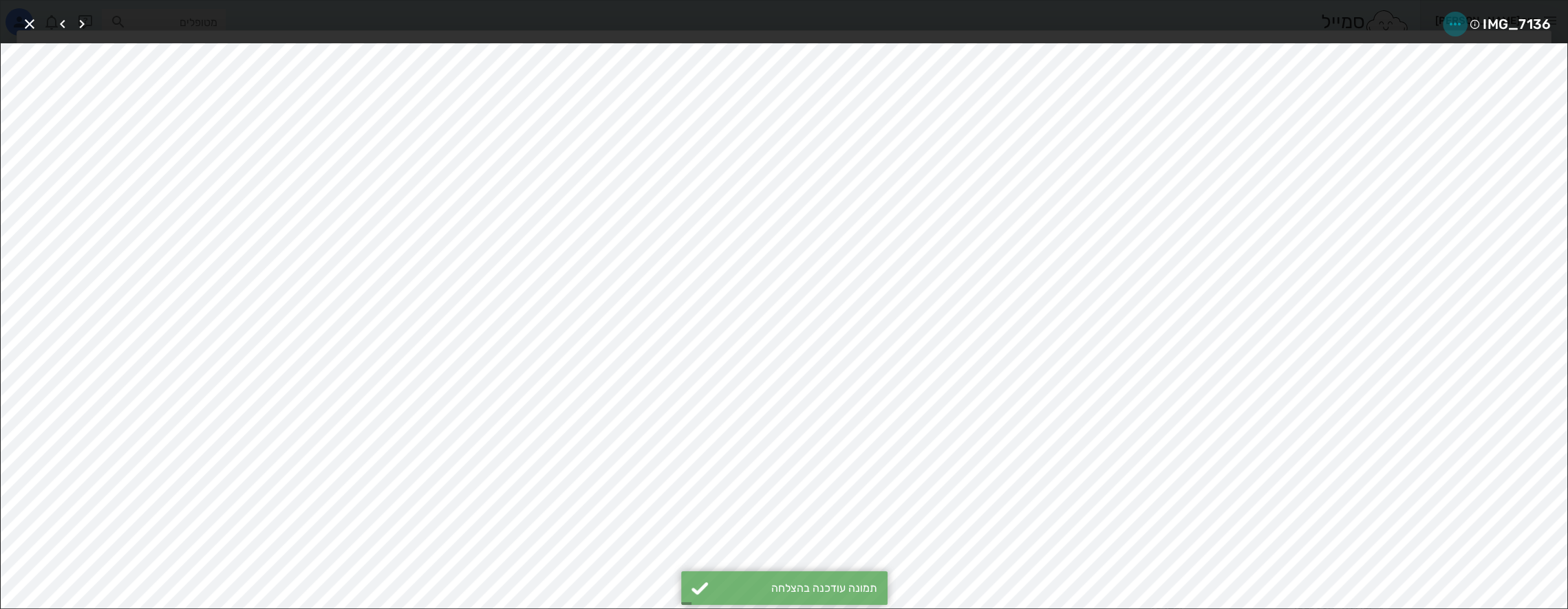
click at [1459, 18] on icon "button" at bounding box center [1455, 24] width 16 height 16
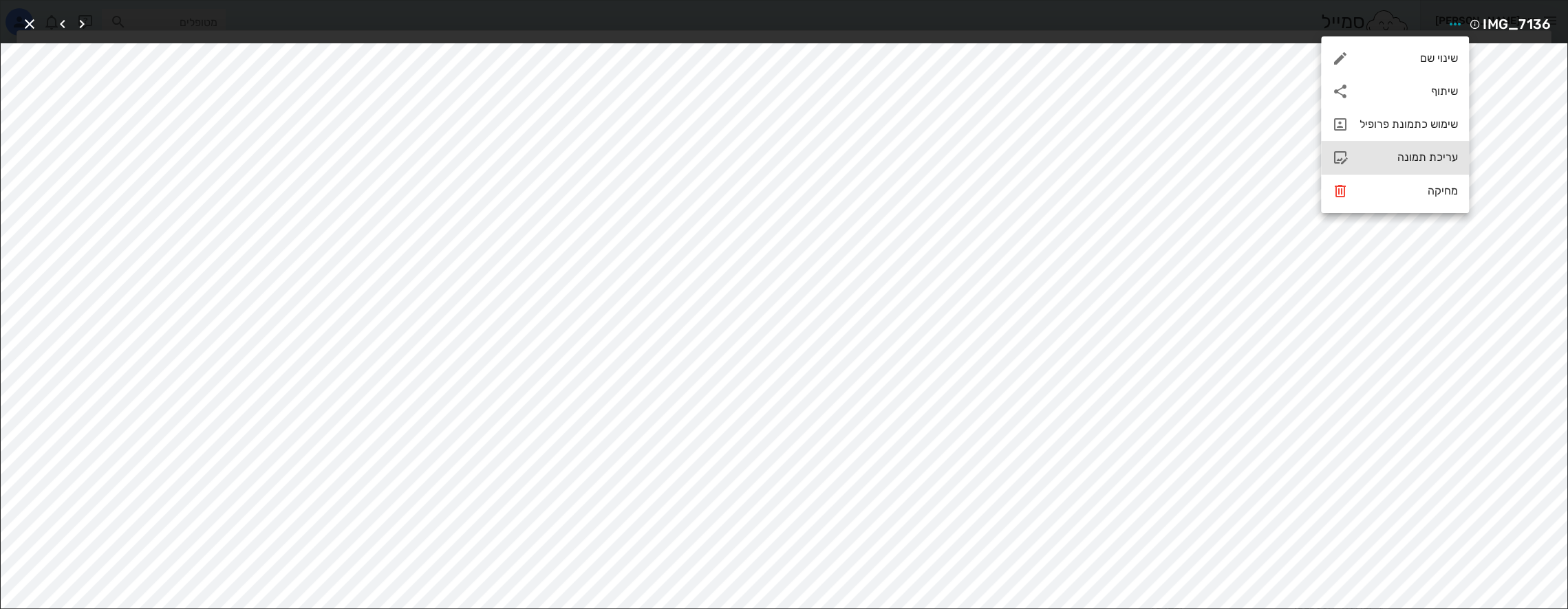
click at [1397, 152] on div "עריכת תמונה" at bounding box center [1409, 157] width 99 height 13
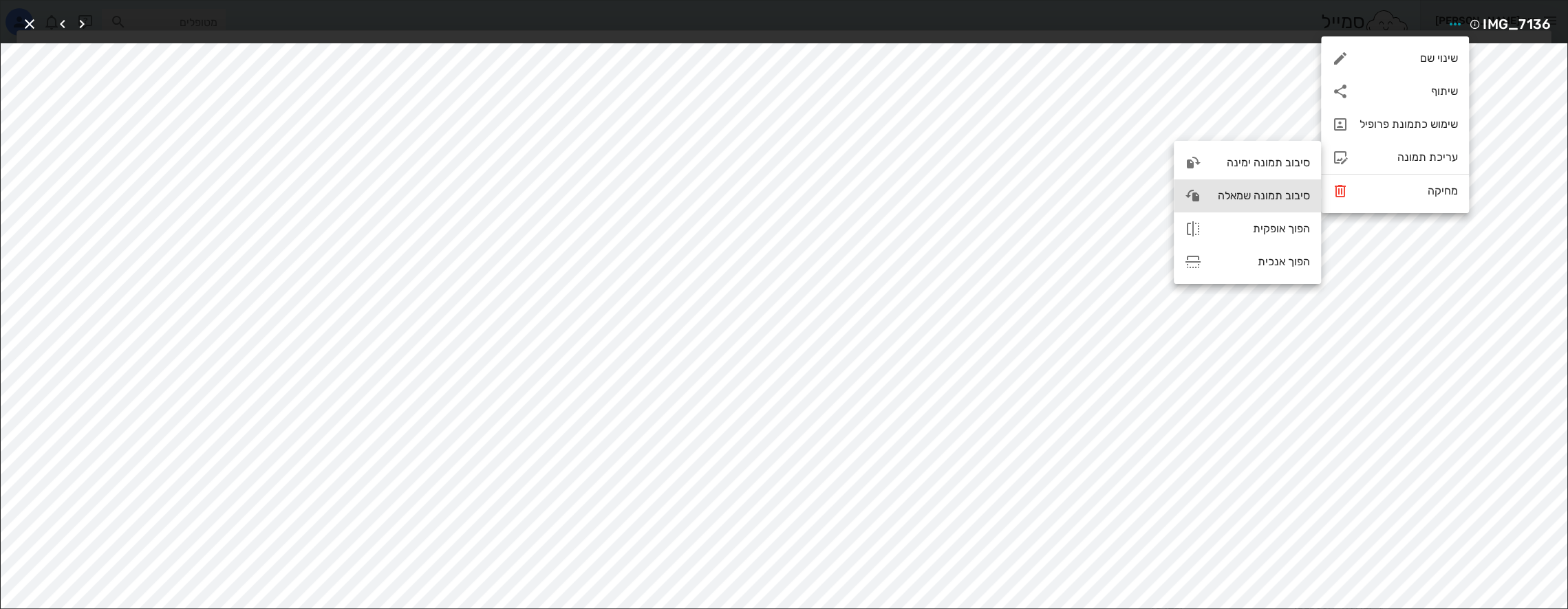
click at [1245, 196] on div "סיבוב תמונה שמאלה" at bounding box center [1260, 196] width 98 height 13
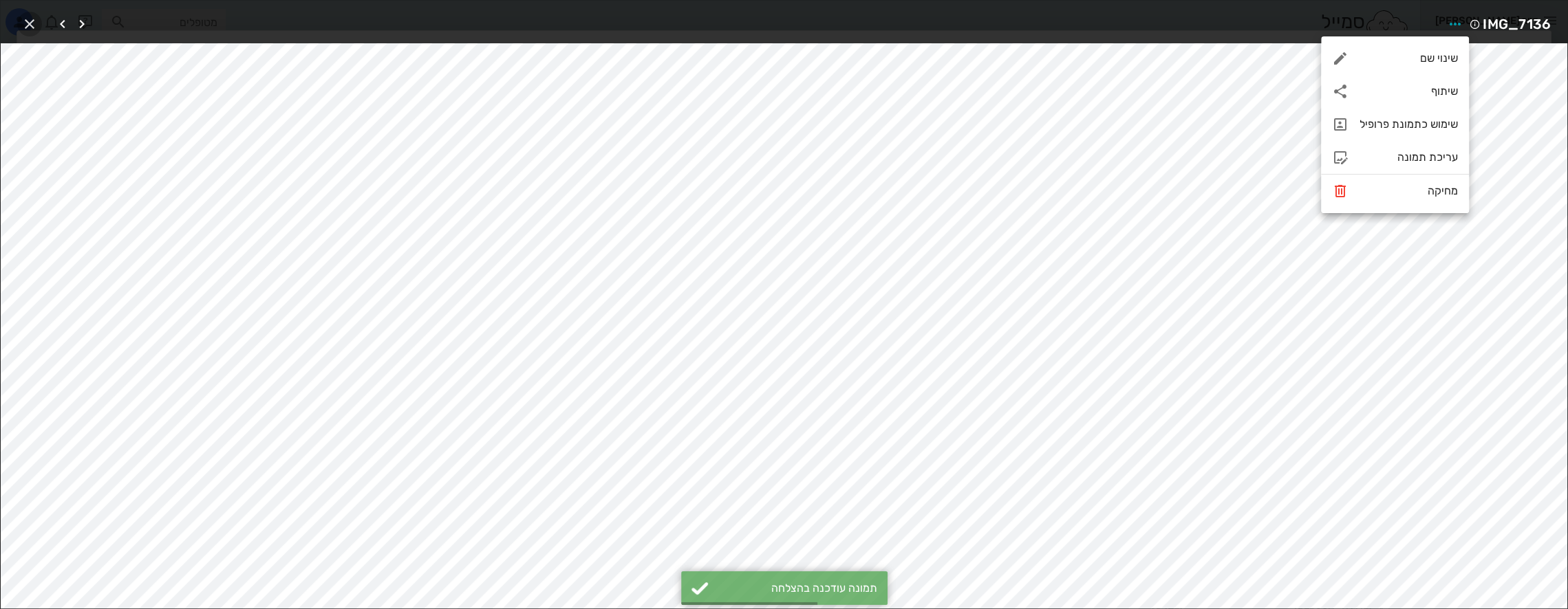
click at [29, 21] on icon "button" at bounding box center [30, 24] width 16 height 16
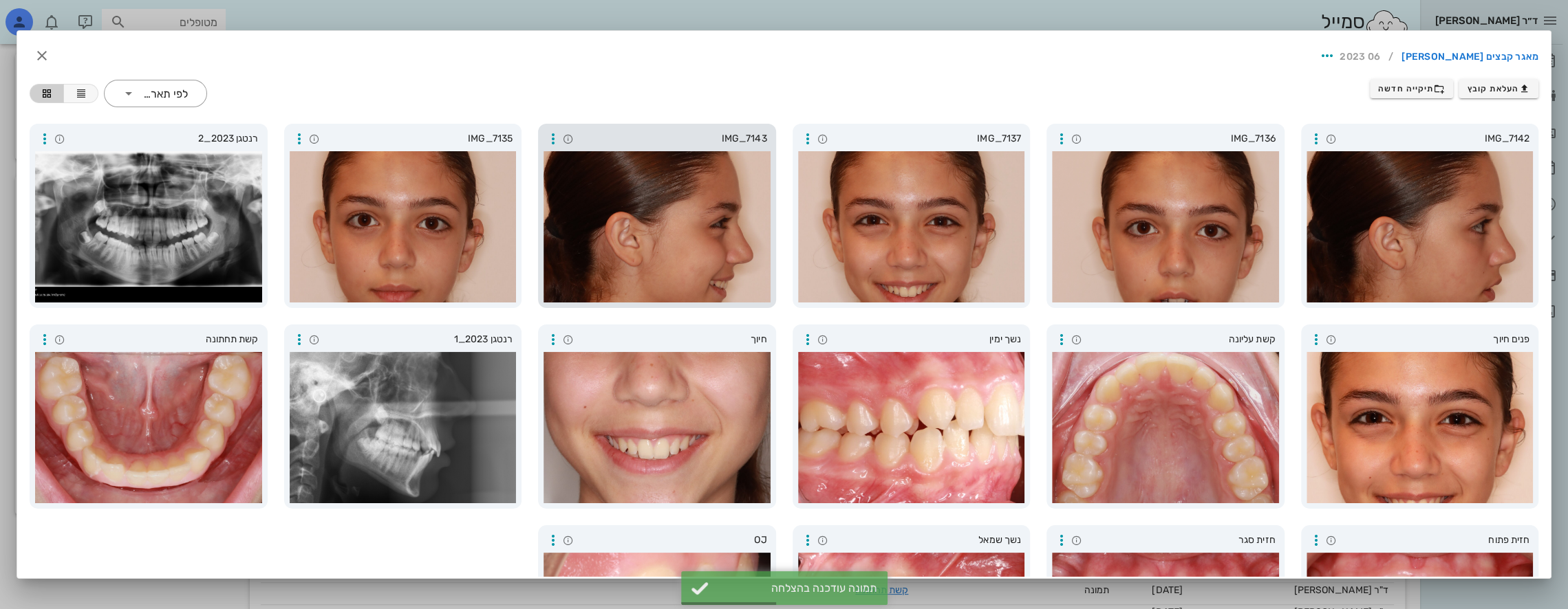
click at [653, 230] on div at bounding box center [657, 227] width 227 height 152
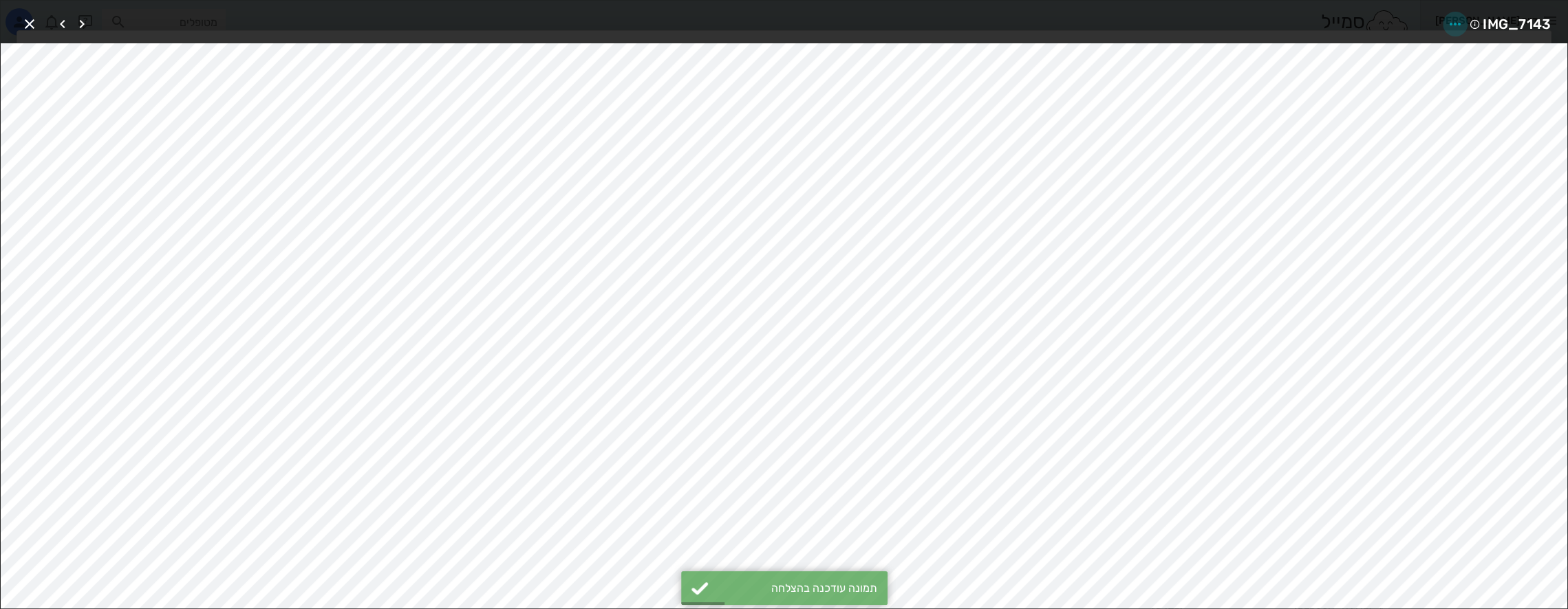
click at [1454, 22] on icon "button" at bounding box center [1455, 24] width 16 height 16
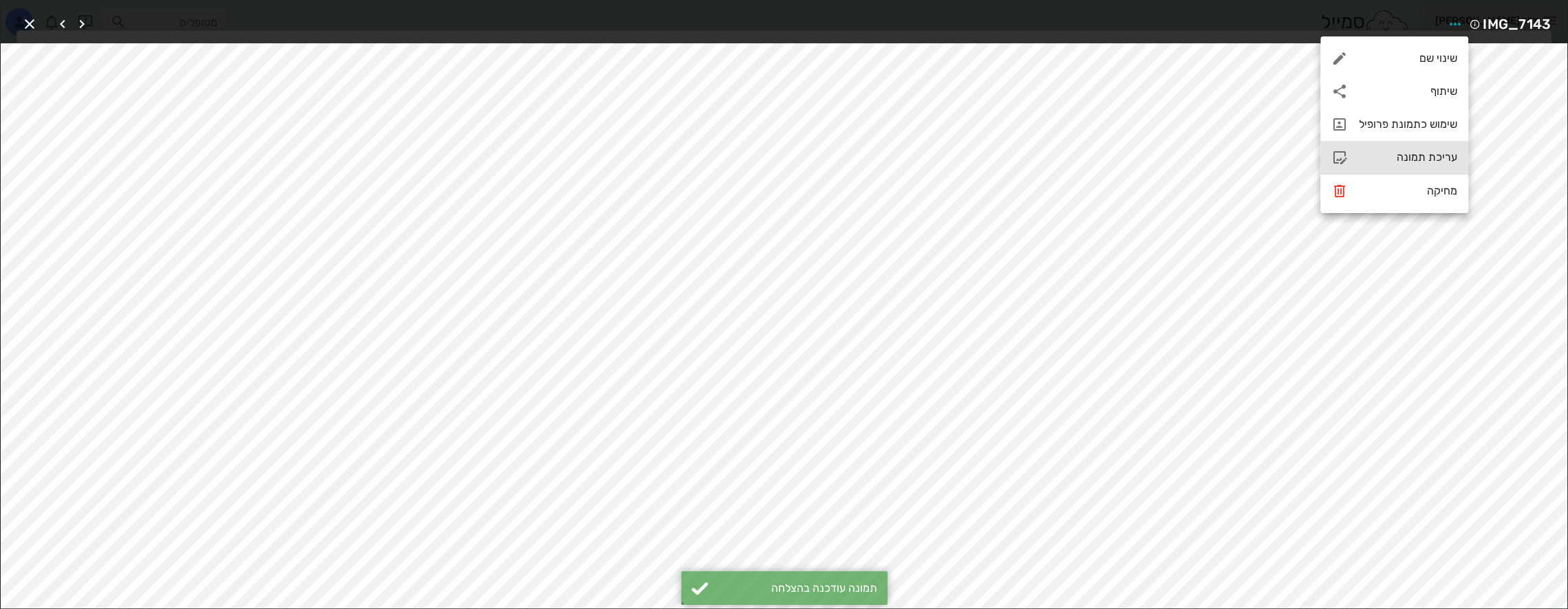
click at [1407, 157] on div "עריכת תמונה" at bounding box center [1408, 157] width 99 height 13
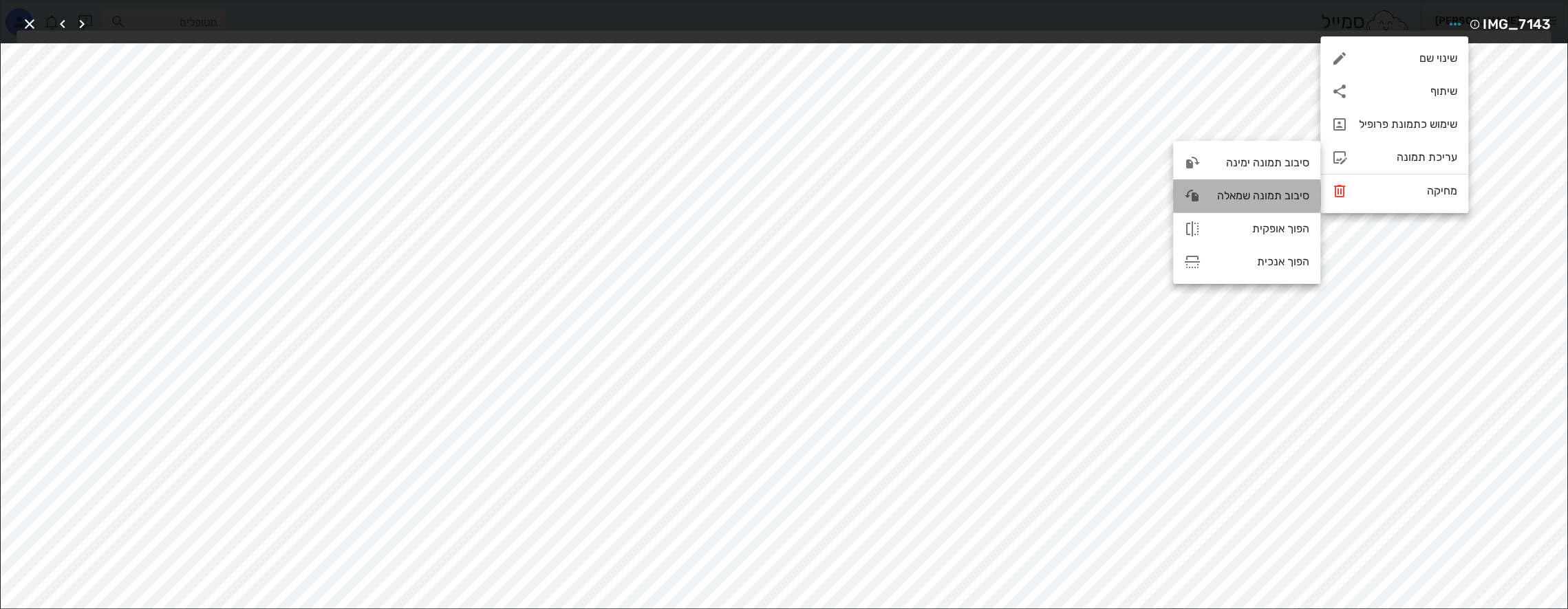
click at [1277, 196] on div "סיבוב תמונה שמאלה" at bounding box center [1260, 196] width 98 height 13
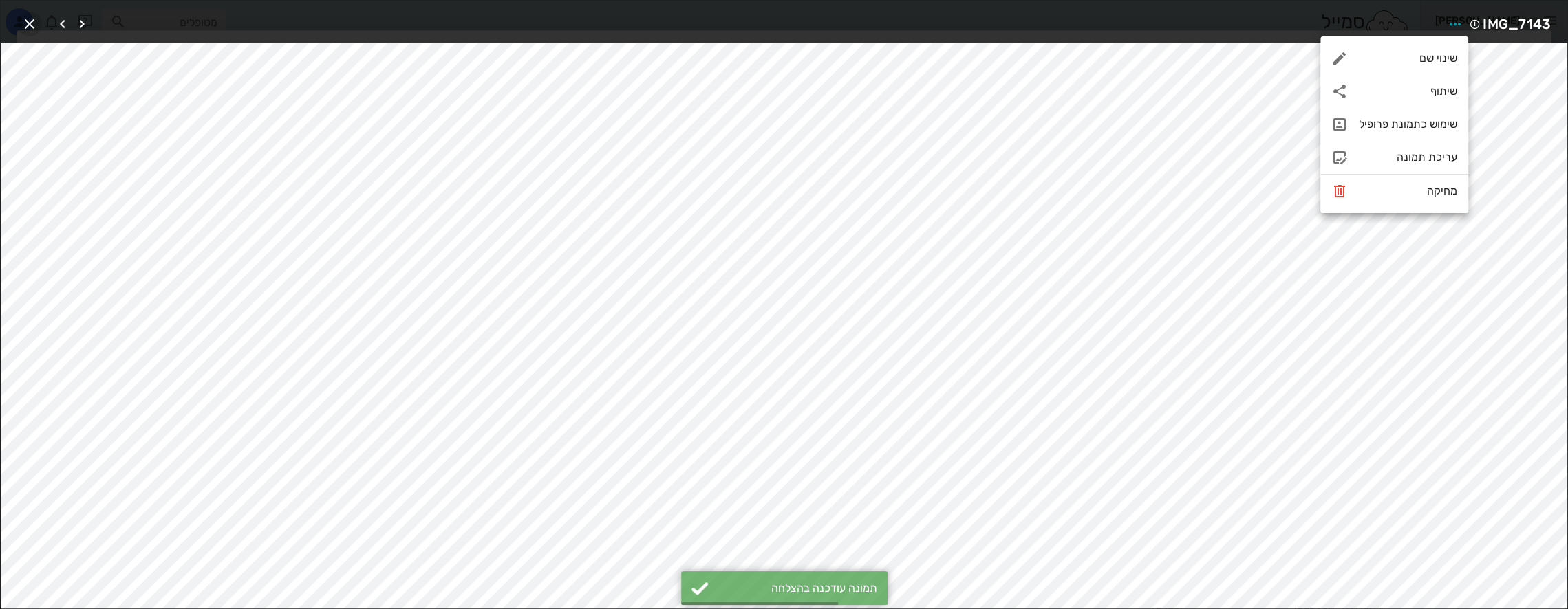
click at [31, 26] on icon "button" at bounding box center [30, 24] width 16 height 16
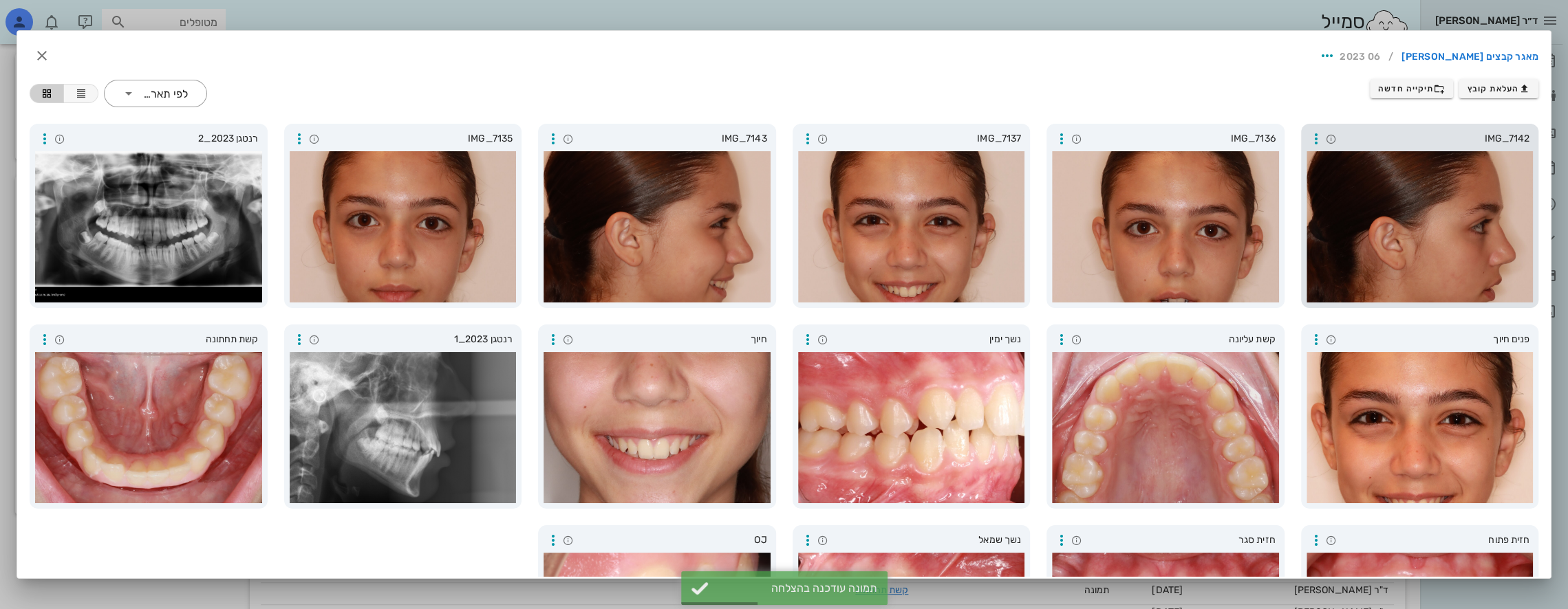
click at [1410, 239] on div at bounding box center [1420, 227] width 227 height 152
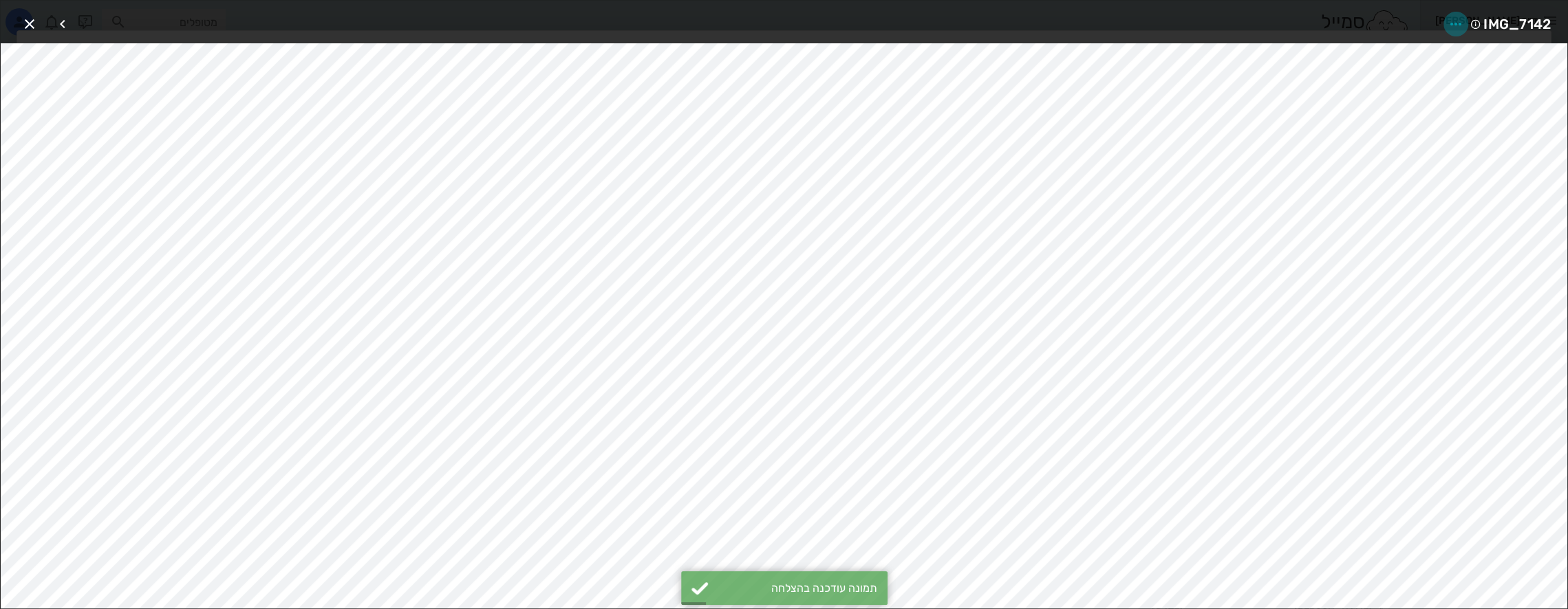
drag, startPoint x: 1449, startPoint y: 30, endPoint x: 1451, endPoint y: 22, distance: 8.2
click at [1451, 22] on icon "button" at bounding box center [1456, 24] width 16 height 16
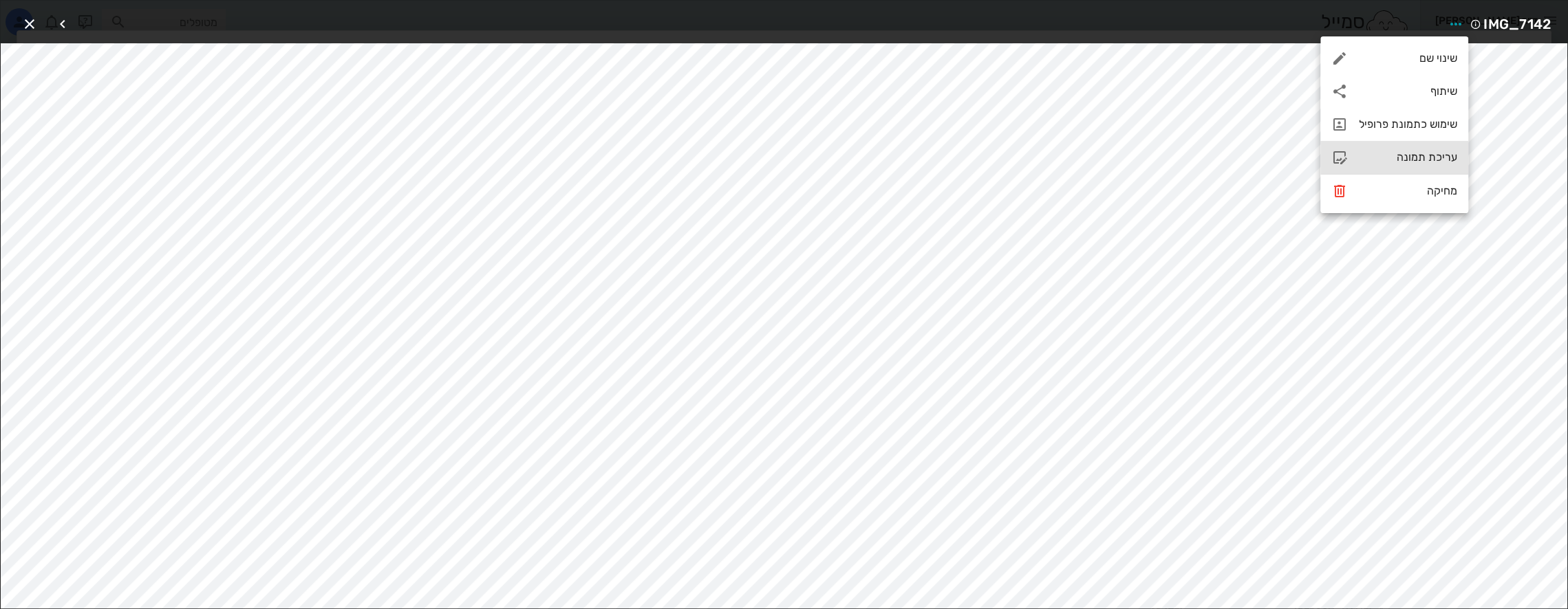
click at [1394, 154] on div "עריכת תמונה" at bounding box center [1408, 157] width 99 height 13
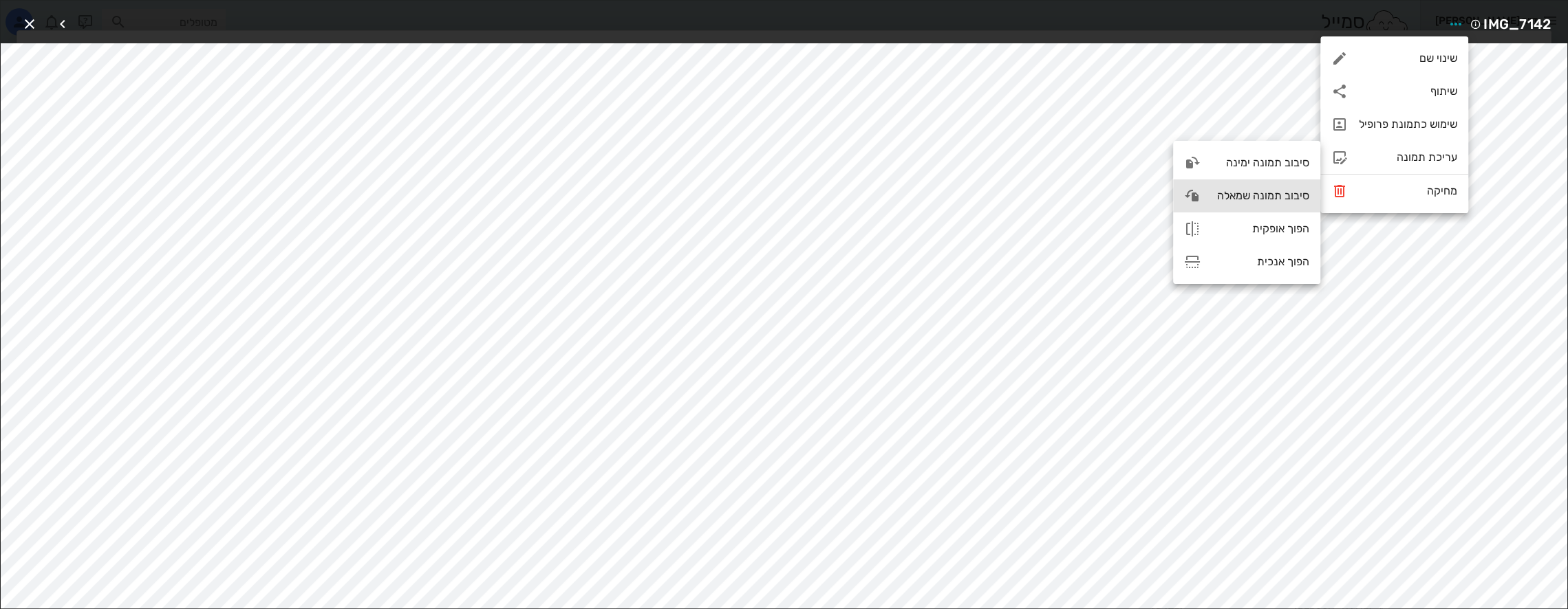
click at [1252, 194] on div "סיבוב תמונה שמאלה" at bounding box center [1260, 196] width 98 height 13
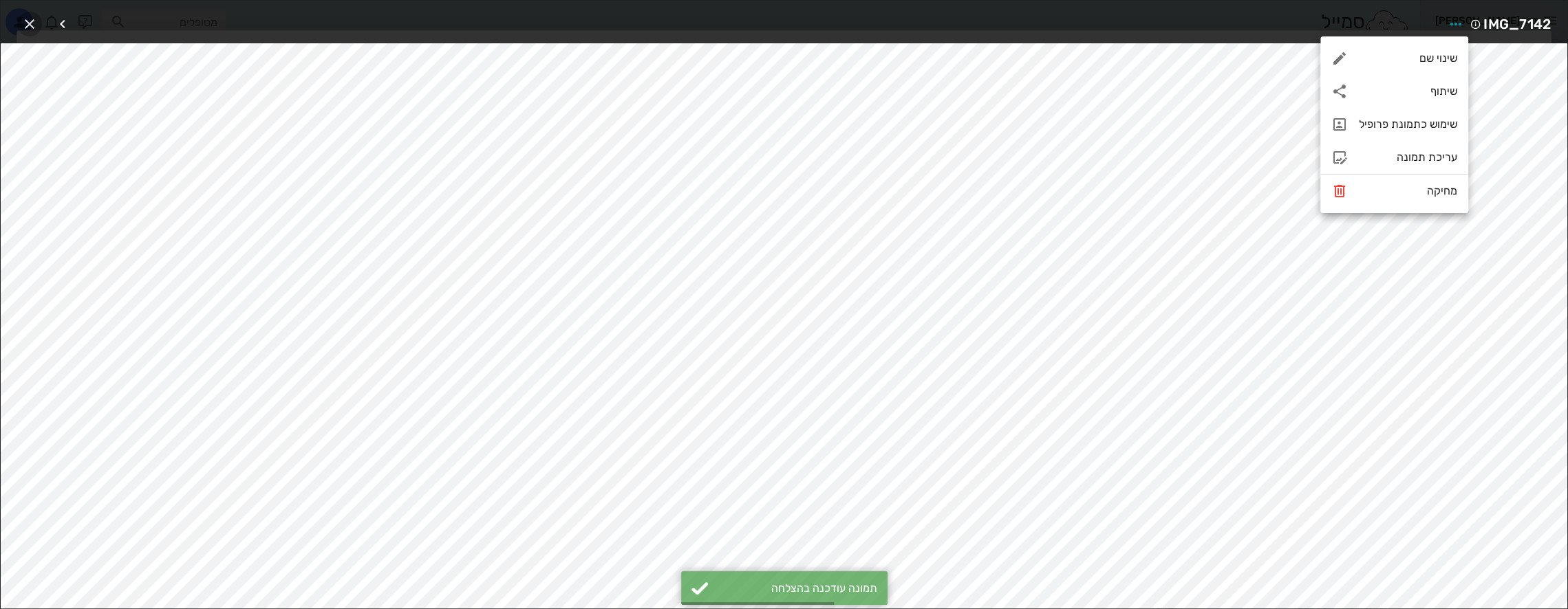
click at [29, 20] on icon "button" at bounding box center [30, 24] width 16 height 16
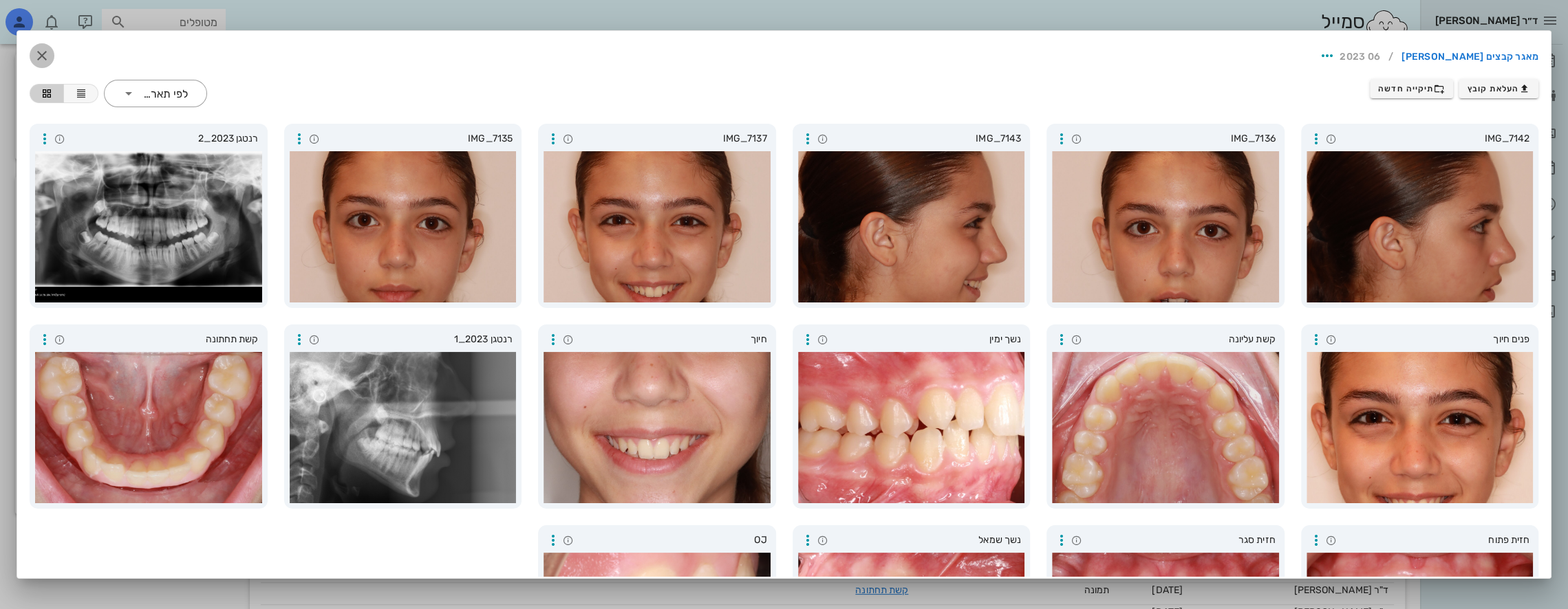
click at [50, 57] on icon "button" at bounding box center [42, 56] width 16 height 16
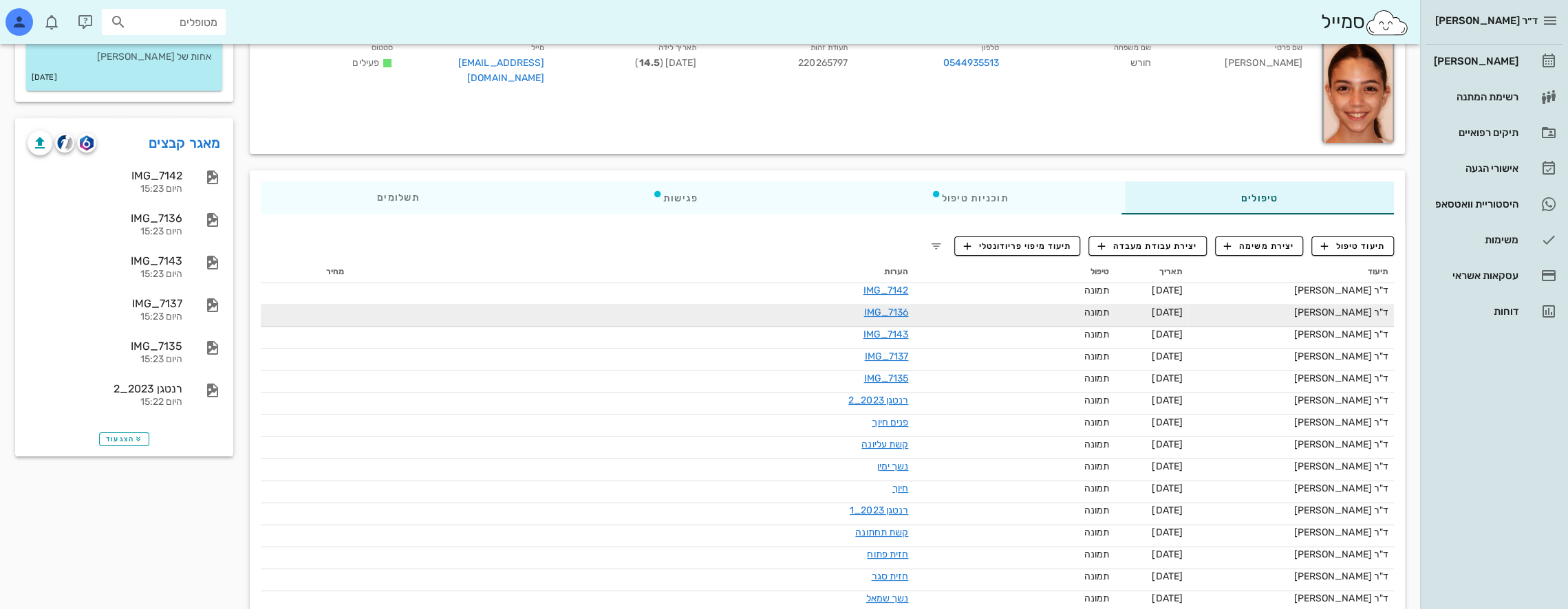
scroll to position [69, 0]
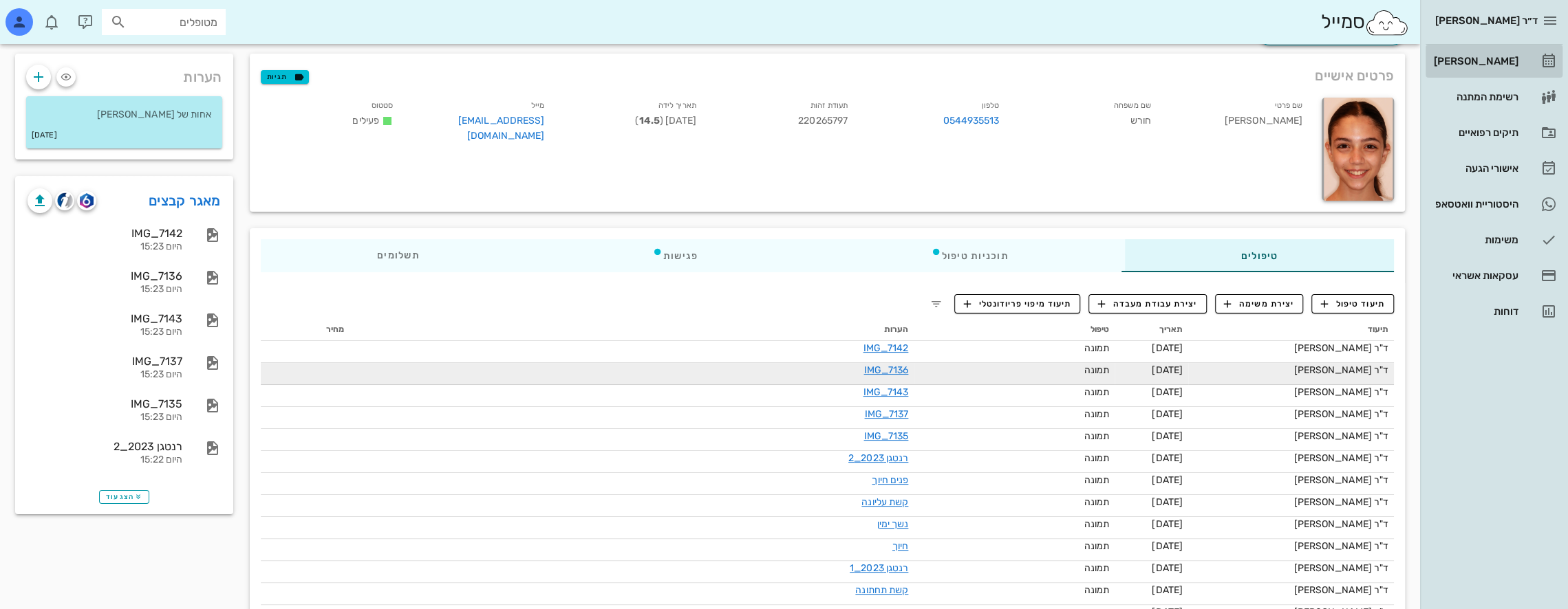
click at [1498, 58] on div "[PERSON_NAME]" at bounding box center [1474, 61] width 87 height 11
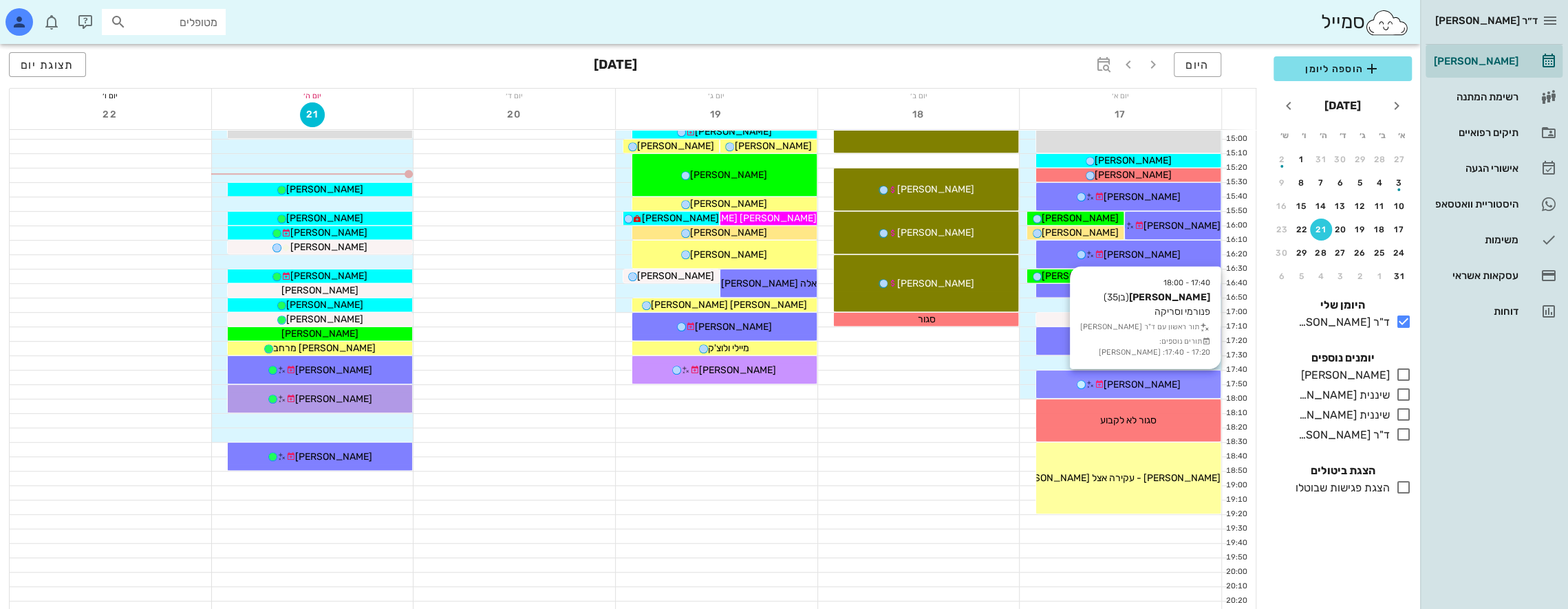
scroll to position [687, 0]
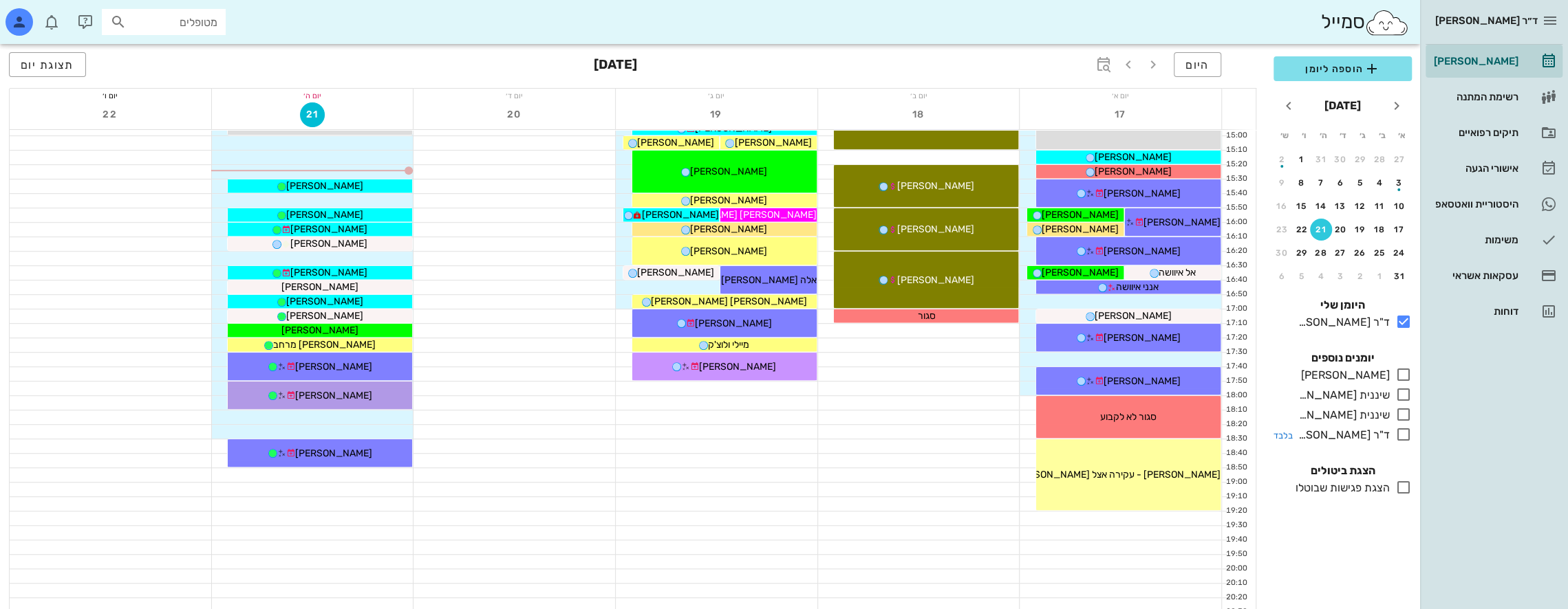
click at [1405, 431] on icon at bounding box center [1403, 434] width 16 height 16
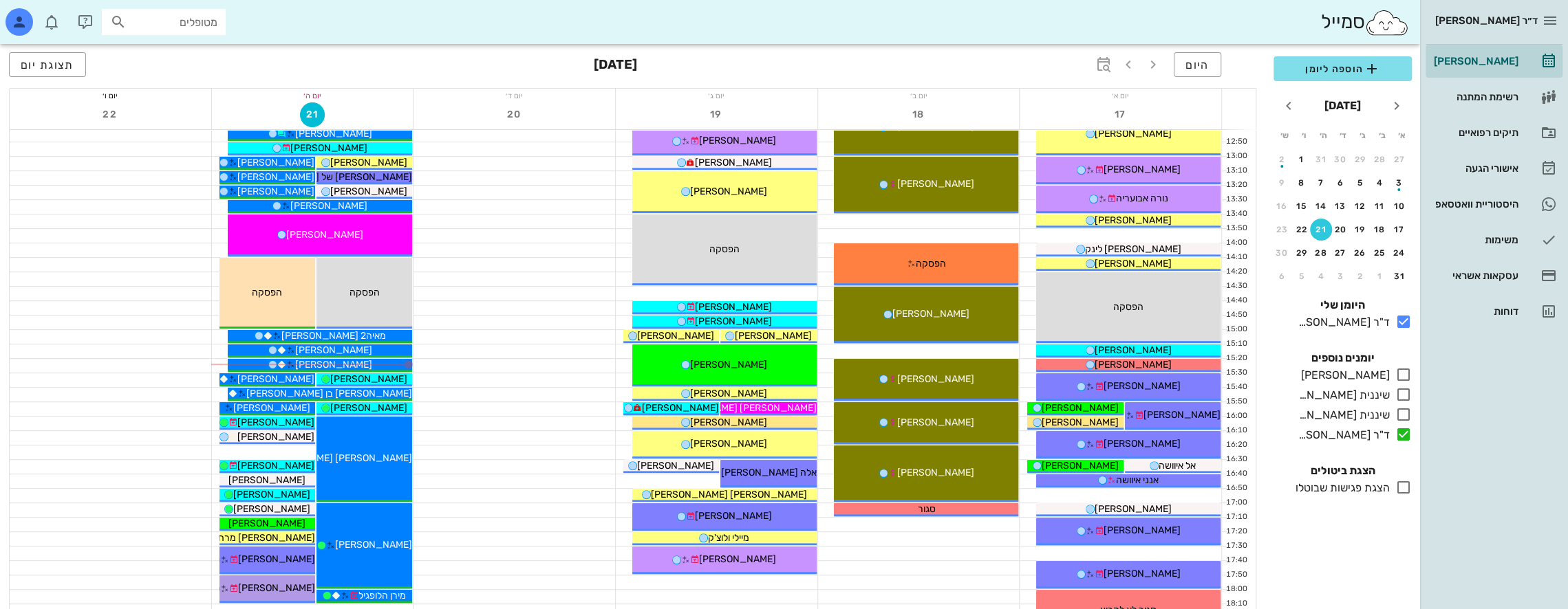
scroll to position [482, 0]
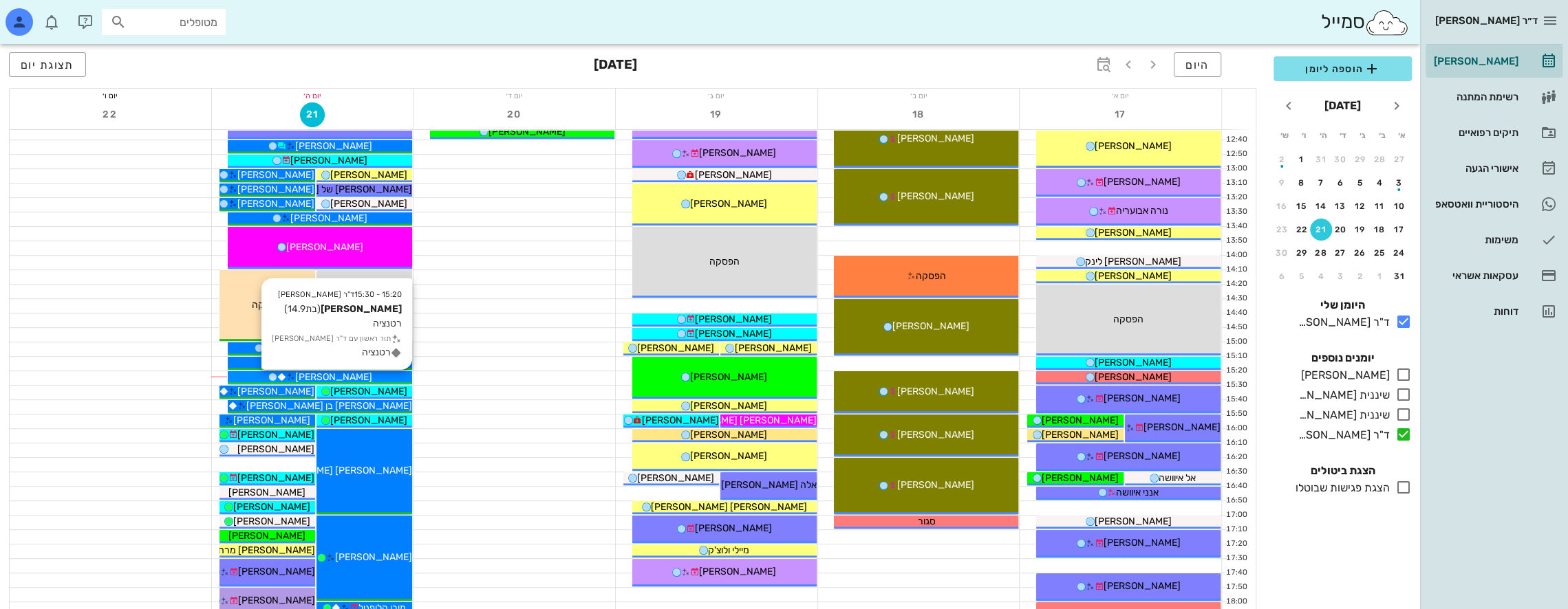
click at [320, 372] on span "[PERSON_NAME]" at bounding box center [334, 377] width 77 height 12
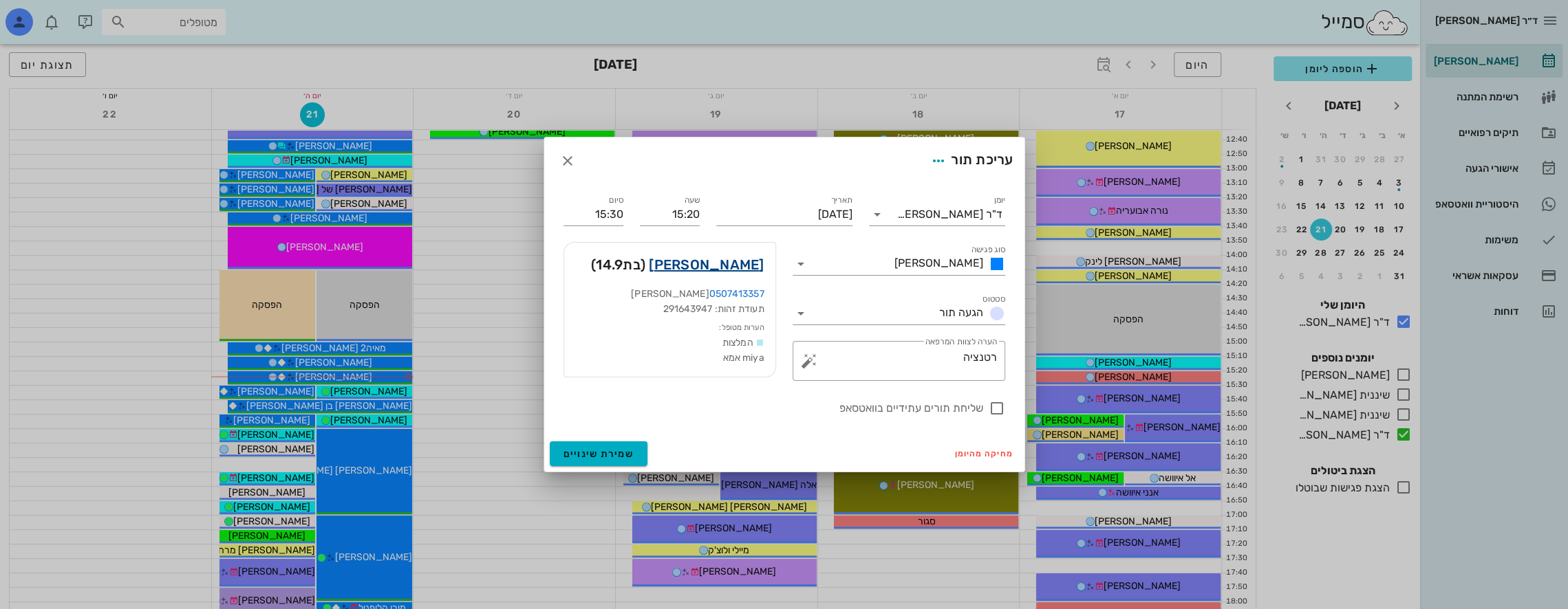
click at [732, 260] on link "[PERSON_NAME]" at bounding box center [706, 265] width 115 height 22
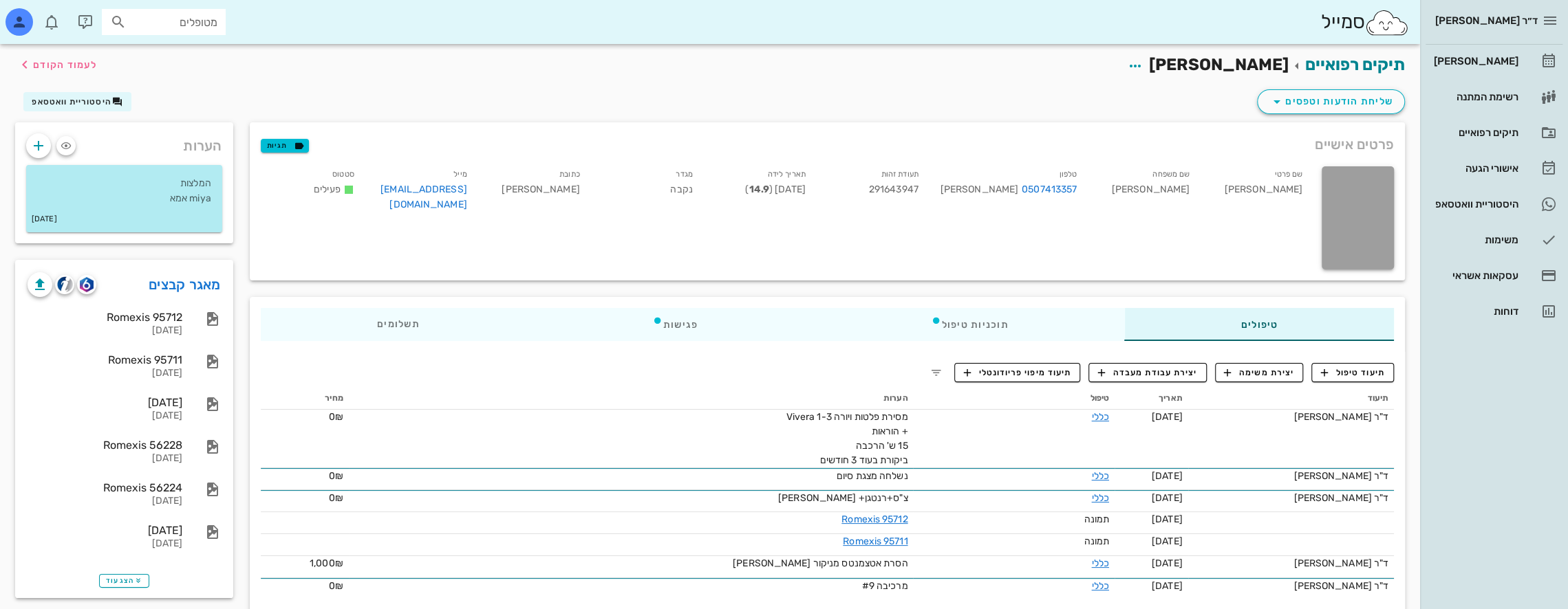
scroll to position [69, 0]
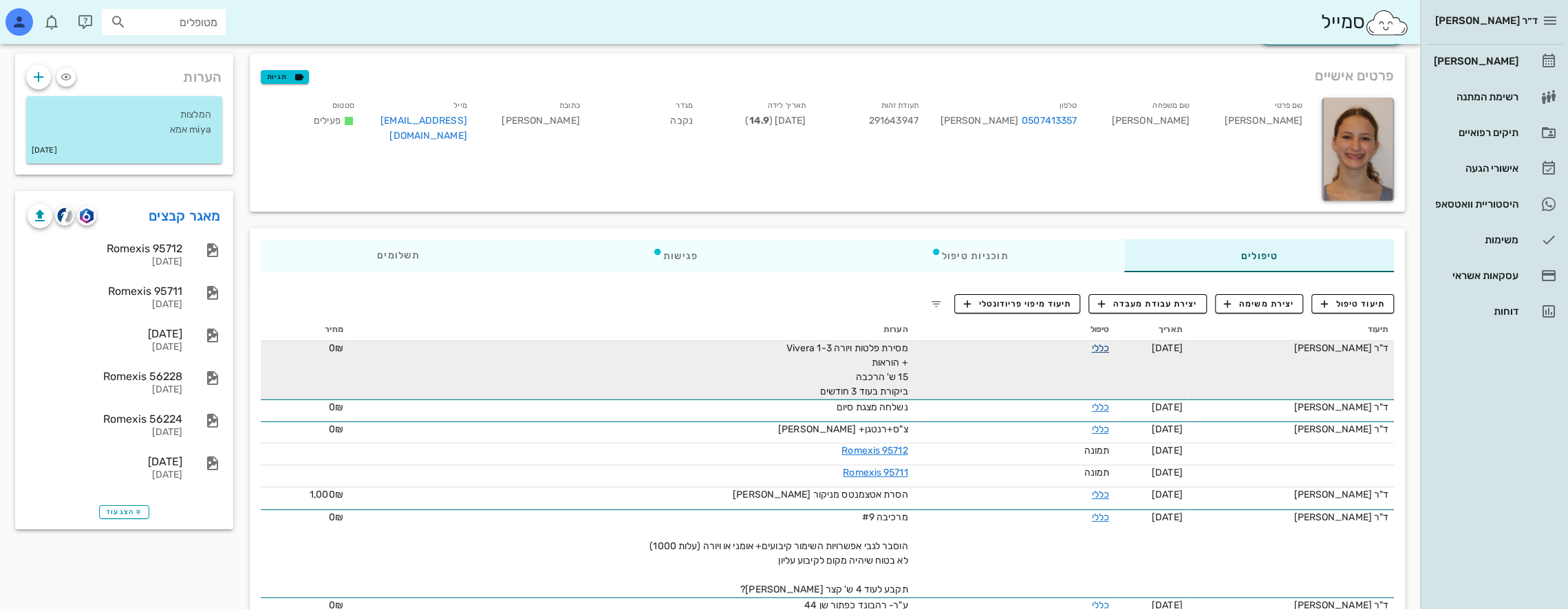
click at [1100, 349] on link "כללי" at bounding box center [1099, 348] width 17 height 12
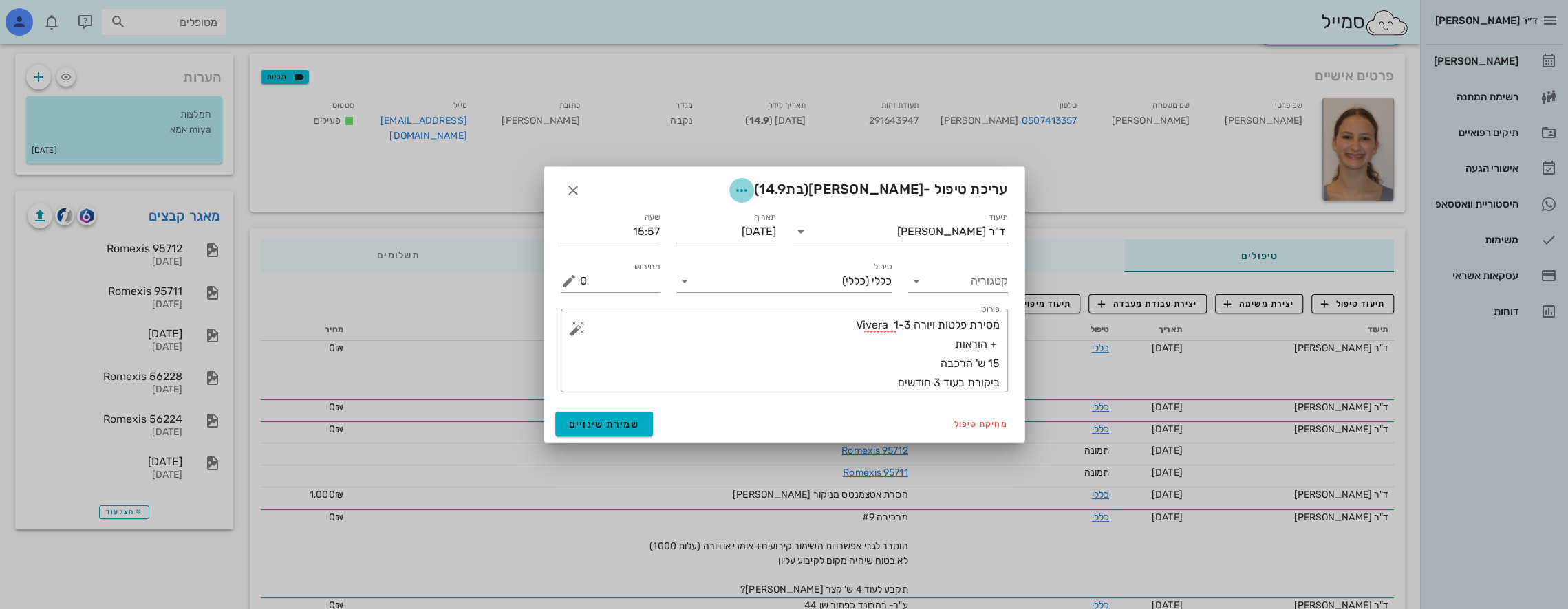
click at [749, 191] on icon "button" at bounding box center [741, 190] width 16 height 16
click at [740, 255] on div "צבע רשומה" at bounding box center [740, 258] width 92 height 13
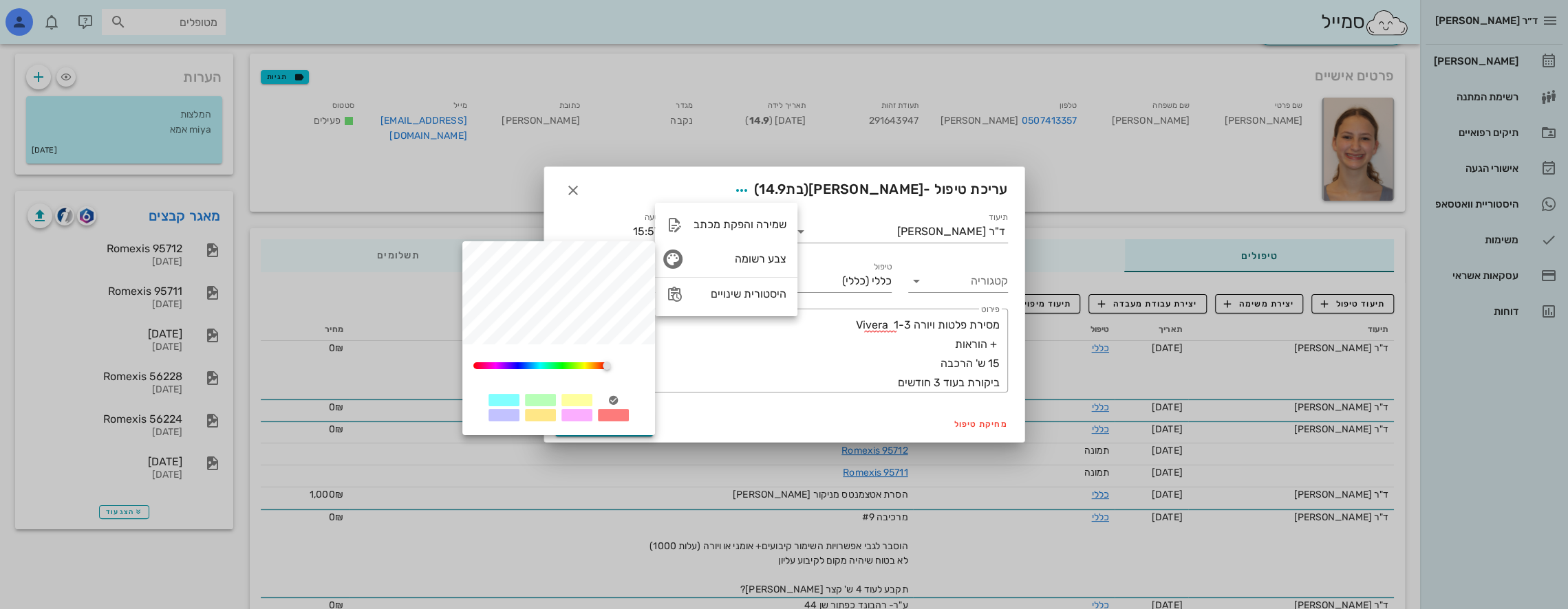
click at [542, 399] on div at bounding box center [540, 400] width 31 height 13
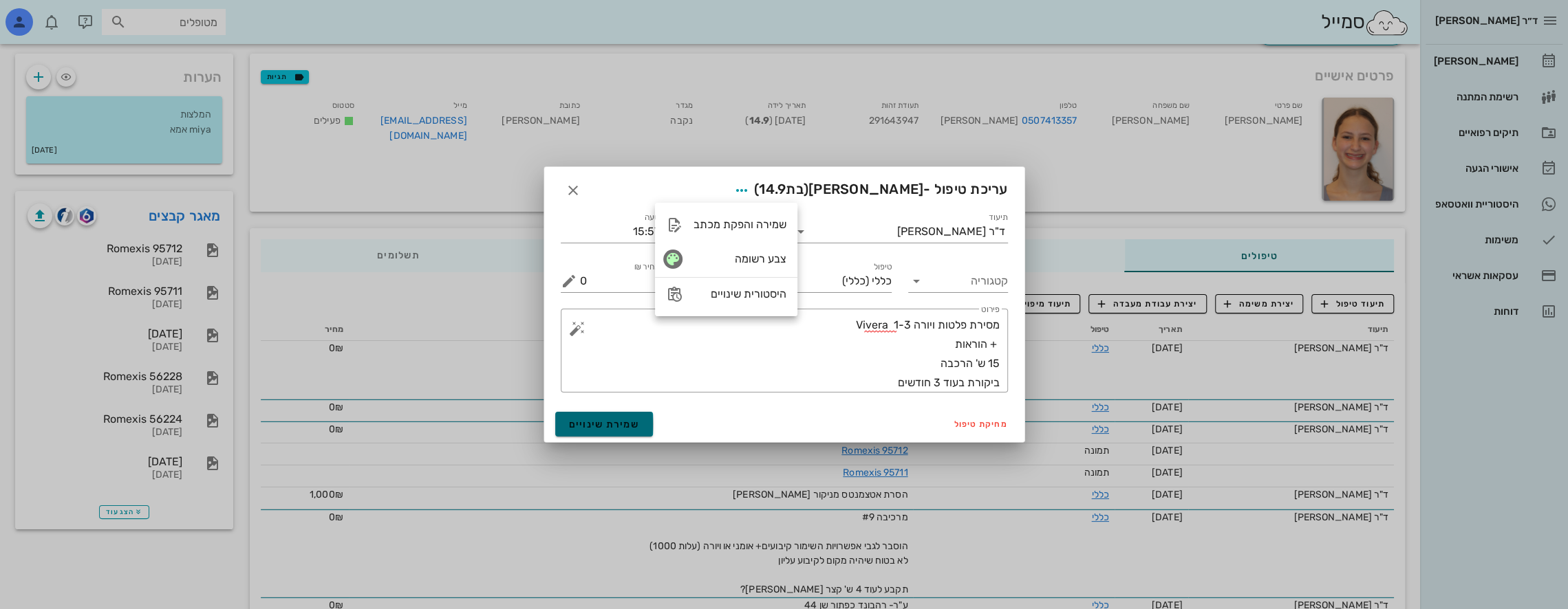
click at [617, 428] on span "שמירת שינויים" at bounding box center [604, 424] width 71 height 12
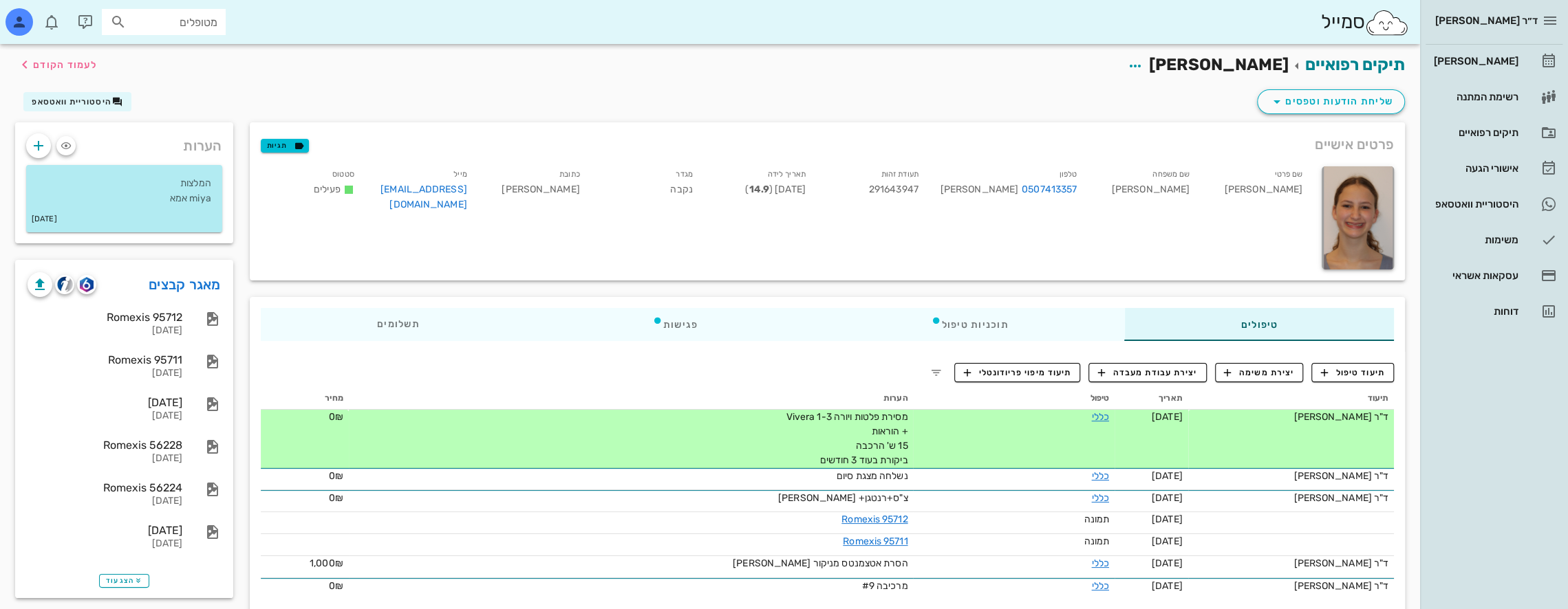
scroll to position [0, 0]
click at [1483, 58] on div "[PERSON_NAME]" at bounding box center [1474, 61] width 87 height 11
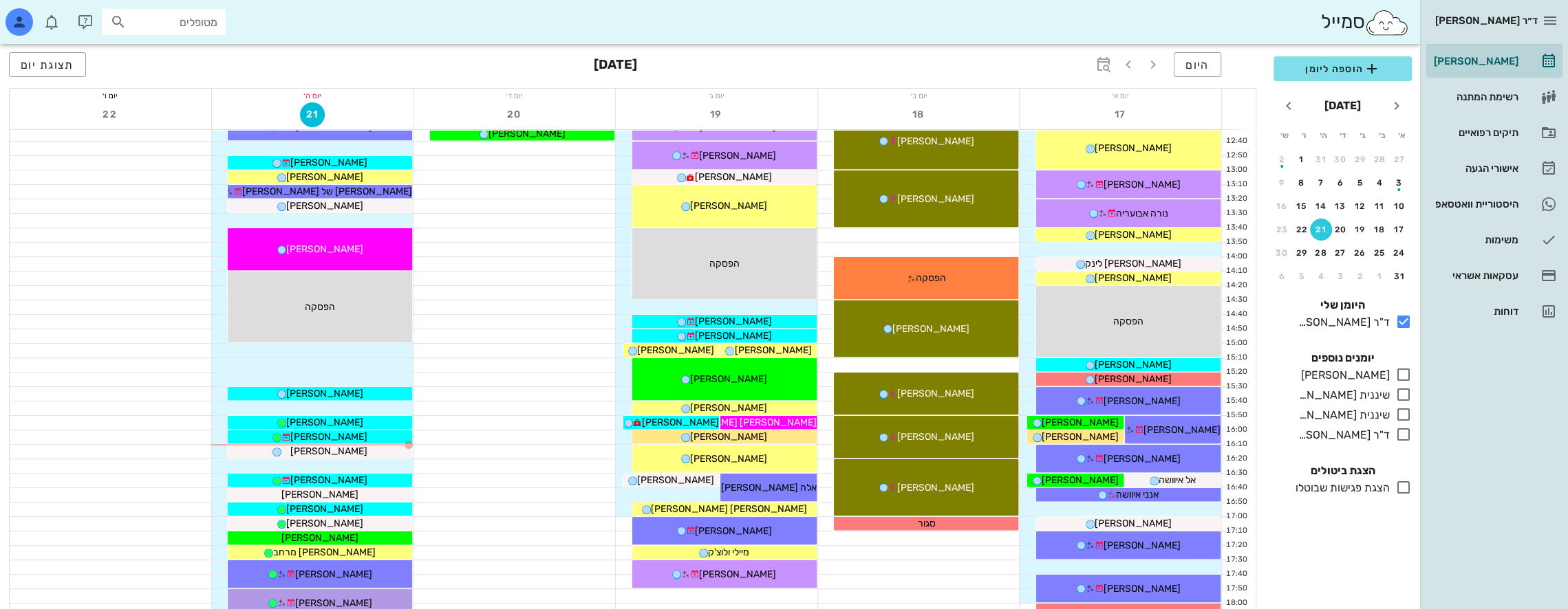
scroll to position [482, 0]
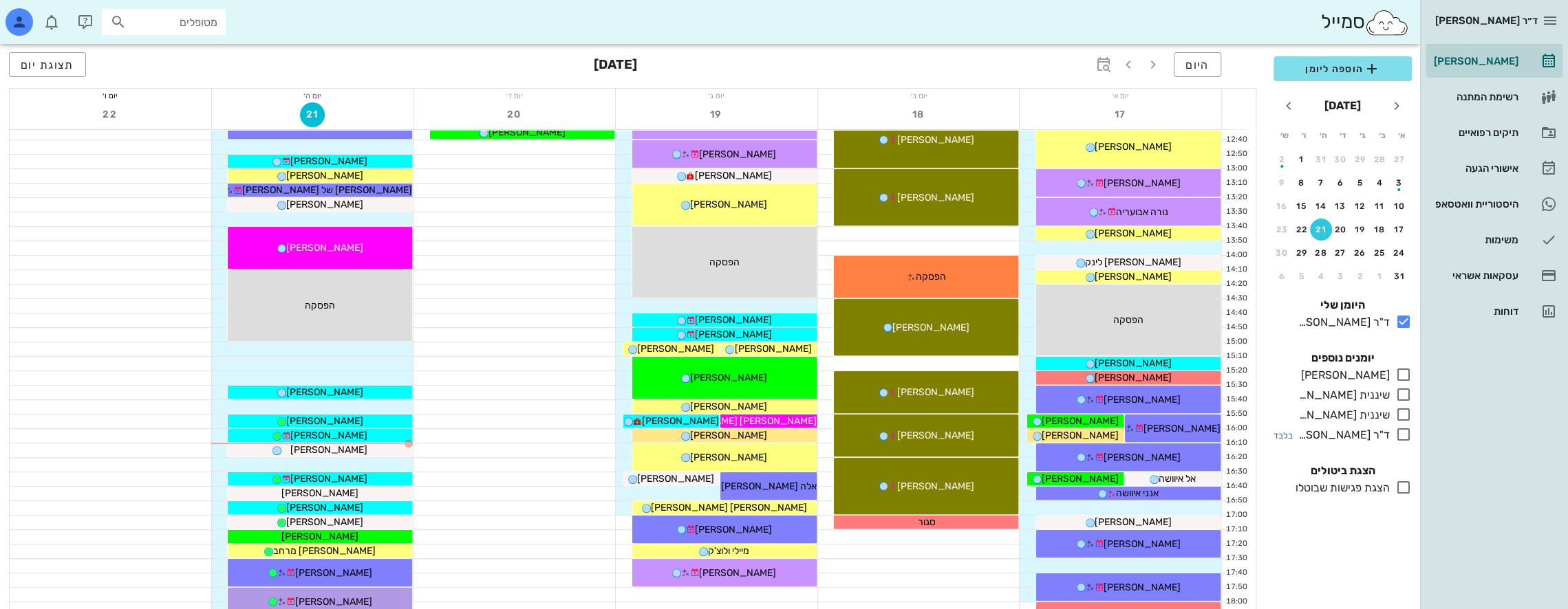
click at [1403, 439] on icon at bounding box center [1403, 434] width 16 height 16
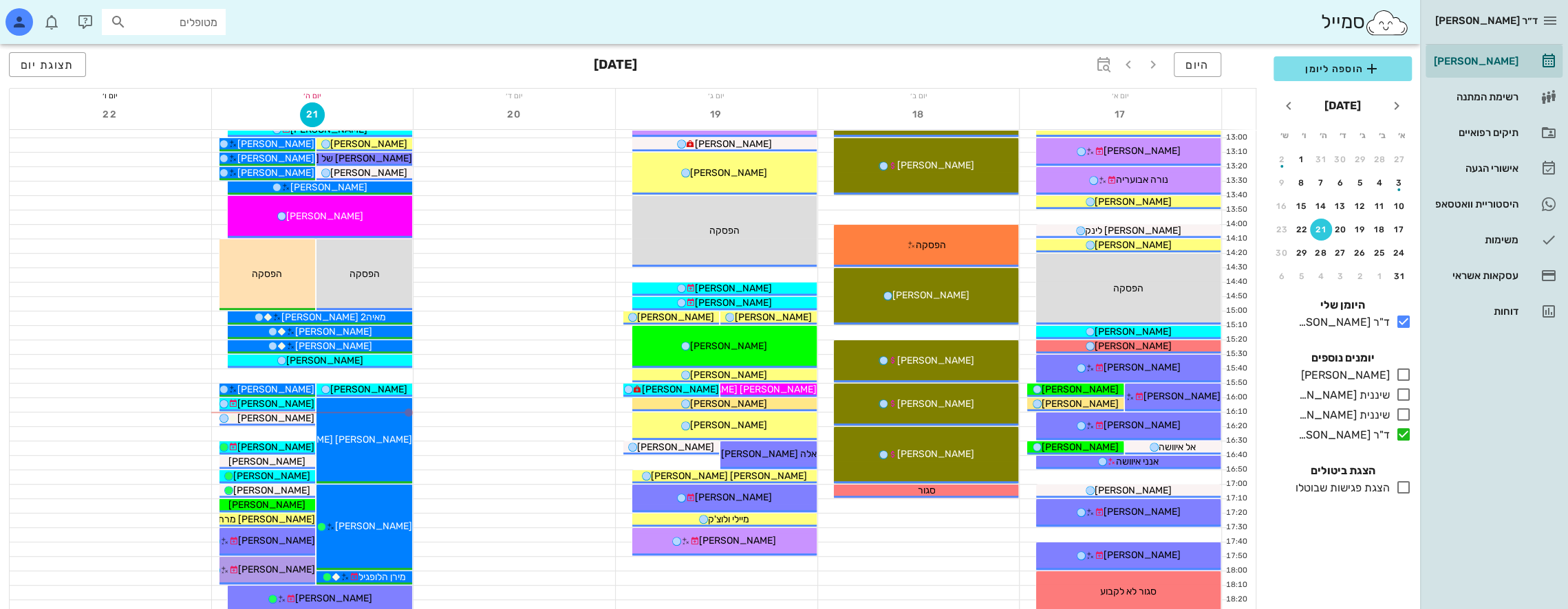
scroll to position [550, 0]
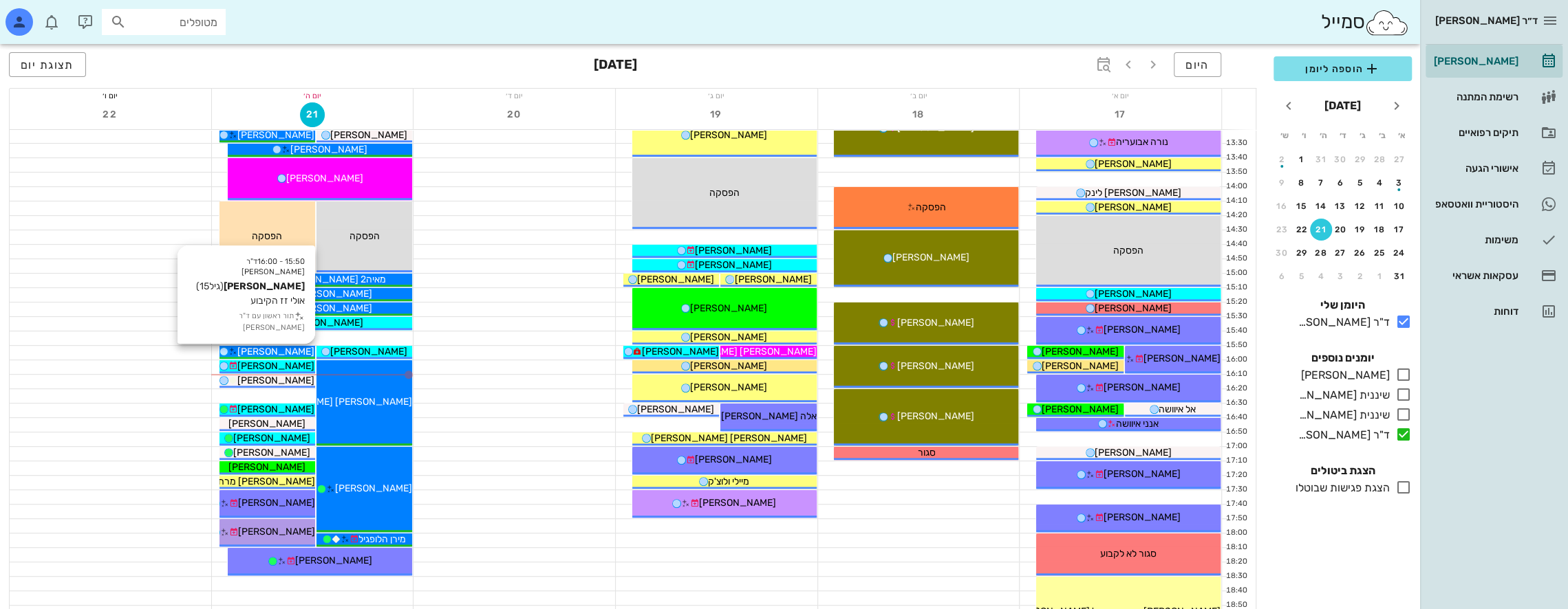
click at [291, 347] on span "[PERSON_NAME]" at bounding box center [276, 352] width 77 height 12
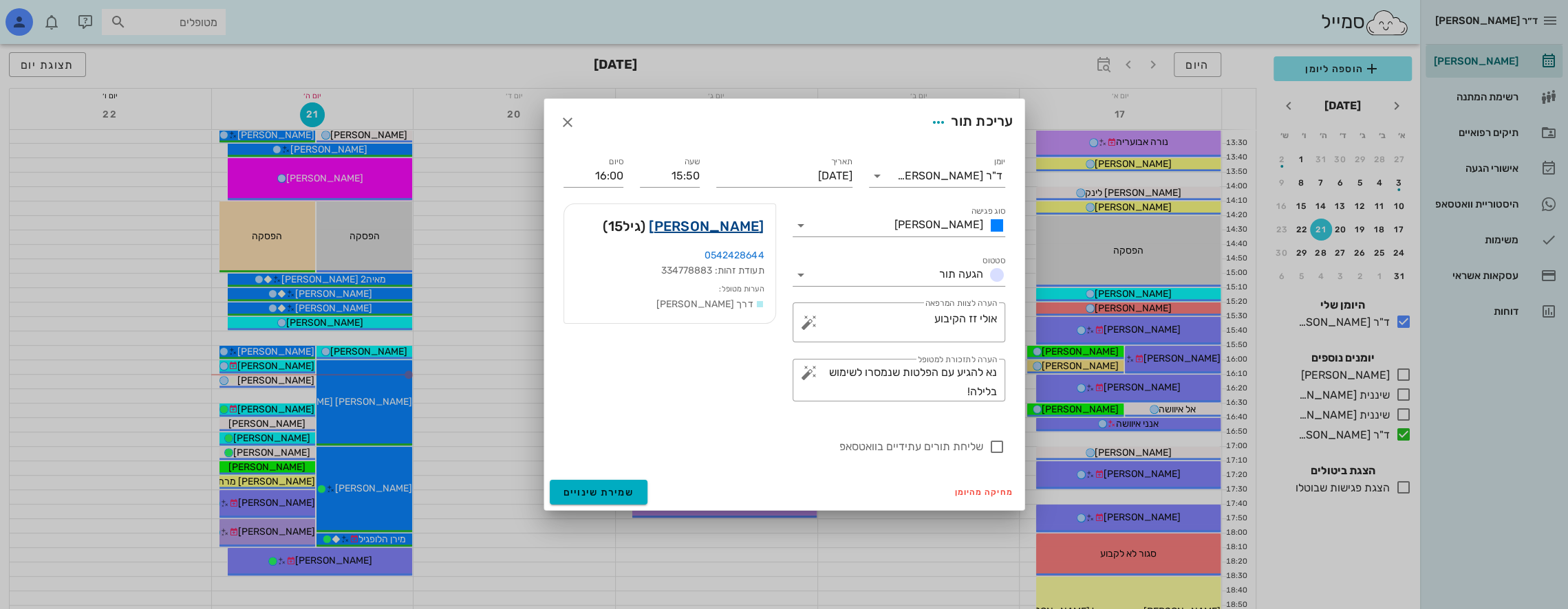
click at [711, 222] on link "[PERSON_NAME]" at bounding box center [706, 226] width 115 height 22
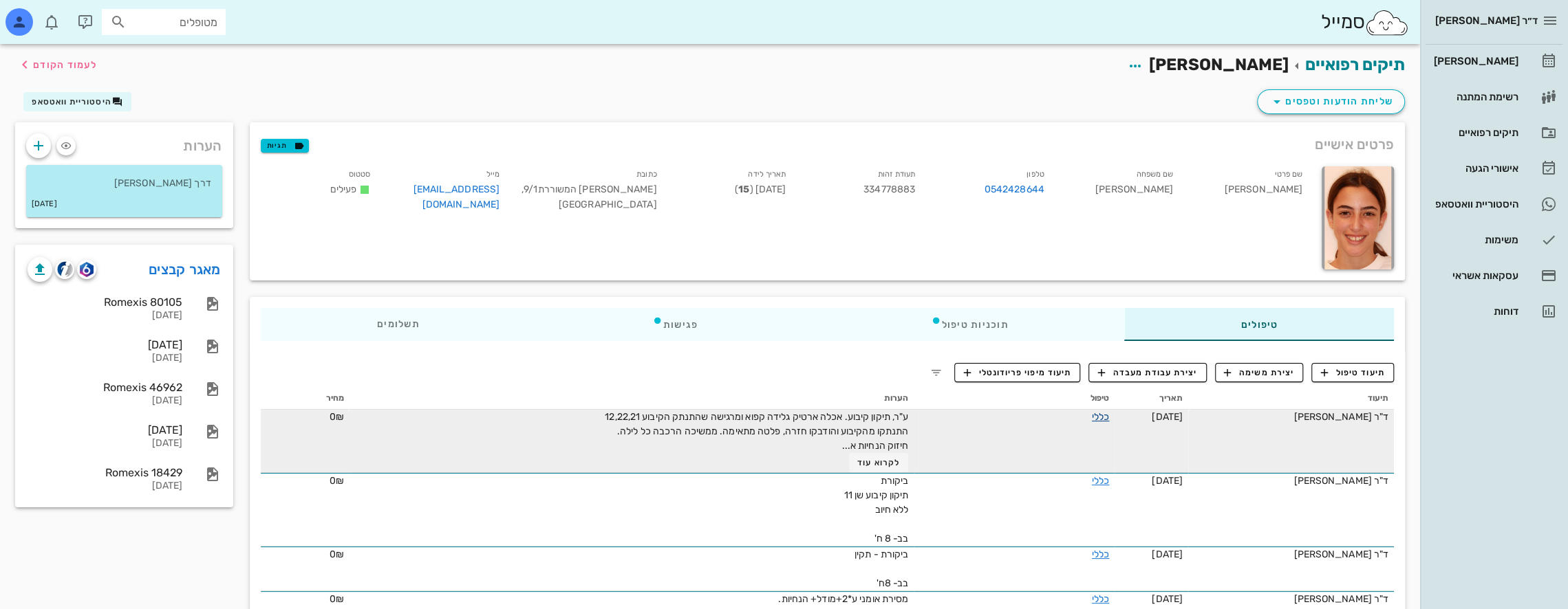
click at [1108, 414] on link "כללי" at bounding box center [1099, 416] width 17 height 12
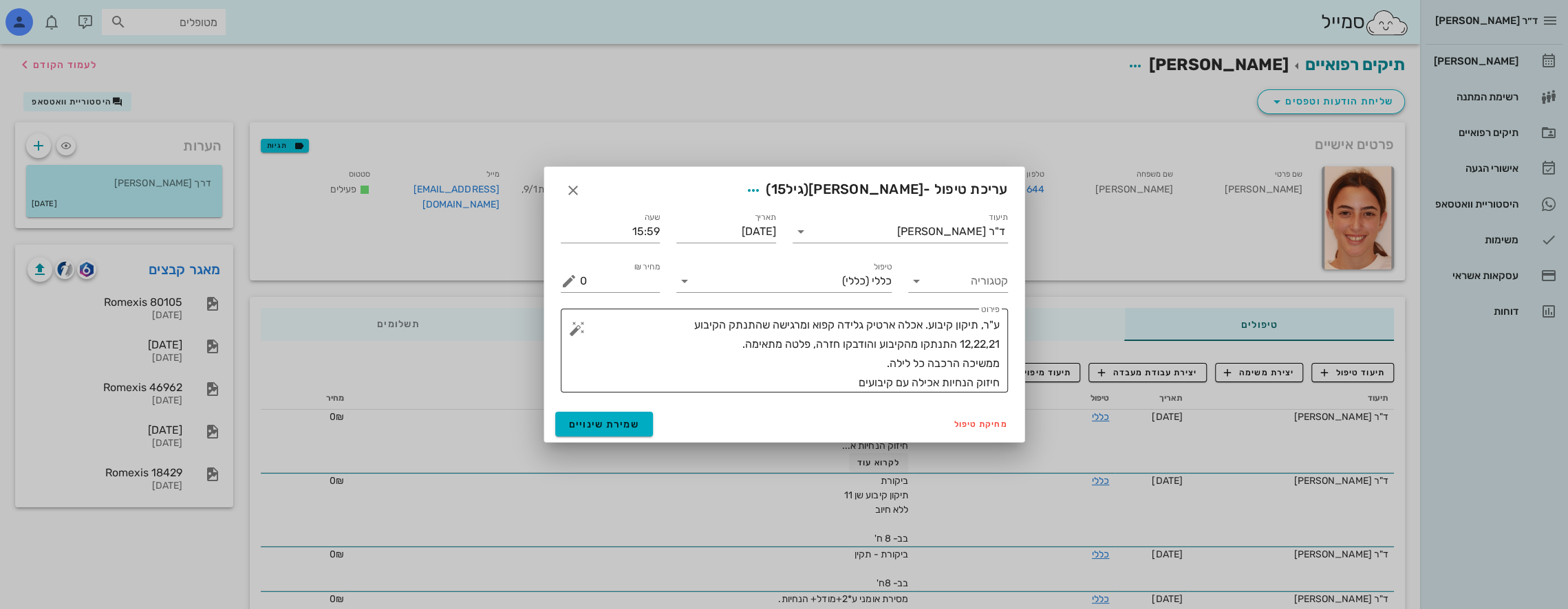
click at [844, 386] on textarea "ע"ר, תיקון קיבוע. אכלה ארטיק גלידה קפוא ומרגישה שהתנתק הקיבוע 12,22,21 התנתקו מ…" at bounding box center [790, 354] width 420 height 77
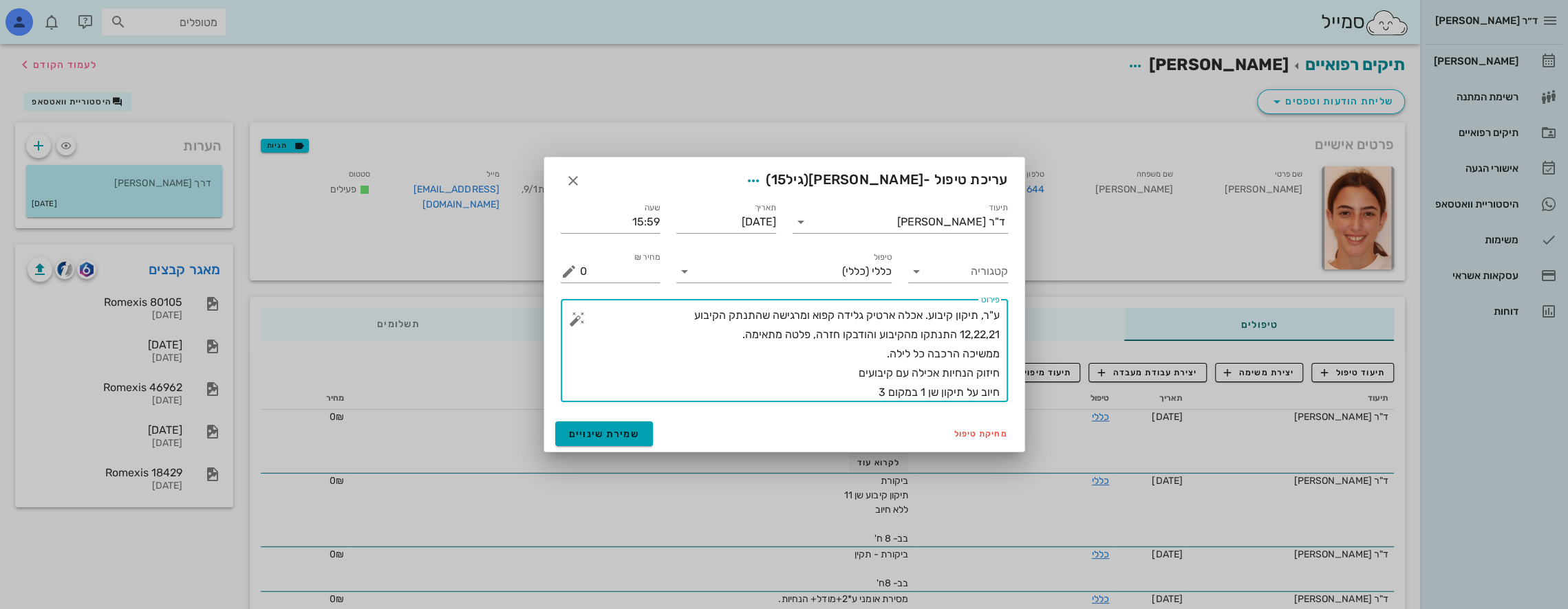
type textarea "ע"ר, תיקון קיבוע. אכלה ארטיק גלידה קפוא ומרגישה שהתנתק הקיבוע 12,22,21 התנתקו מ…"
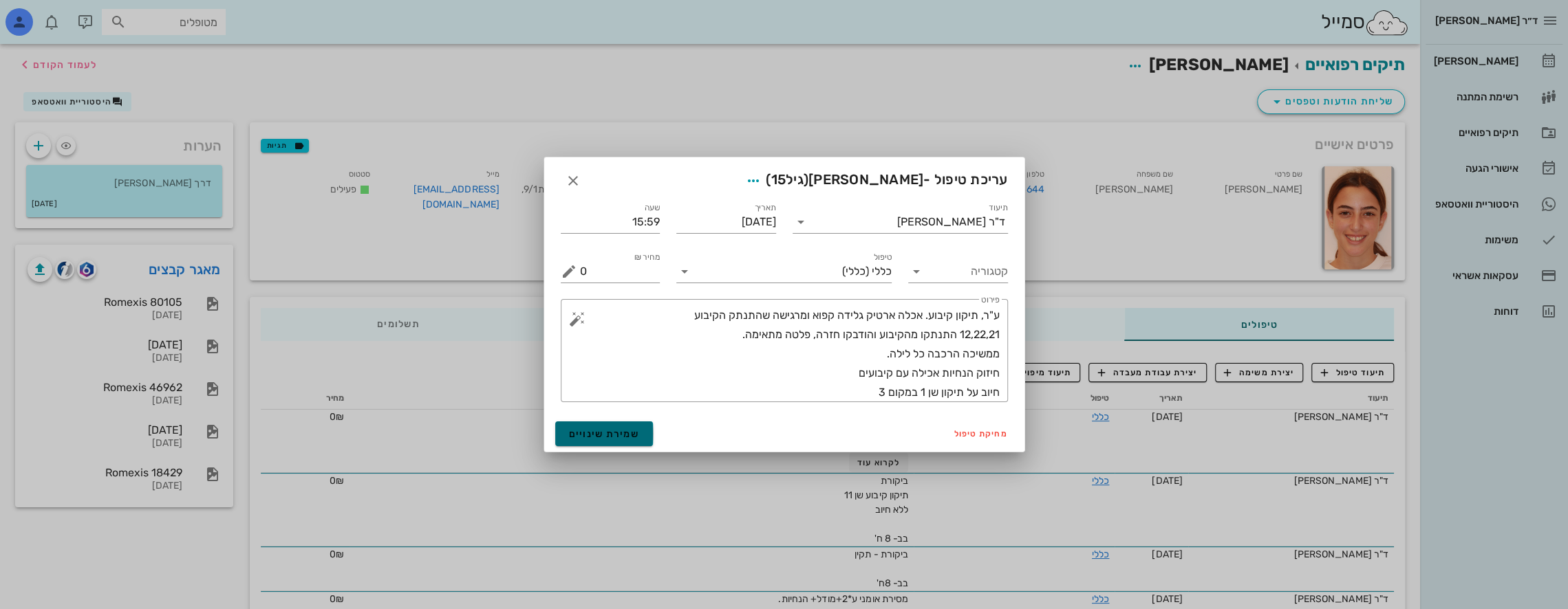
click at [604, 434] on span "שמירת שינויים" at bounding box center [604, 434] width 71 height 12
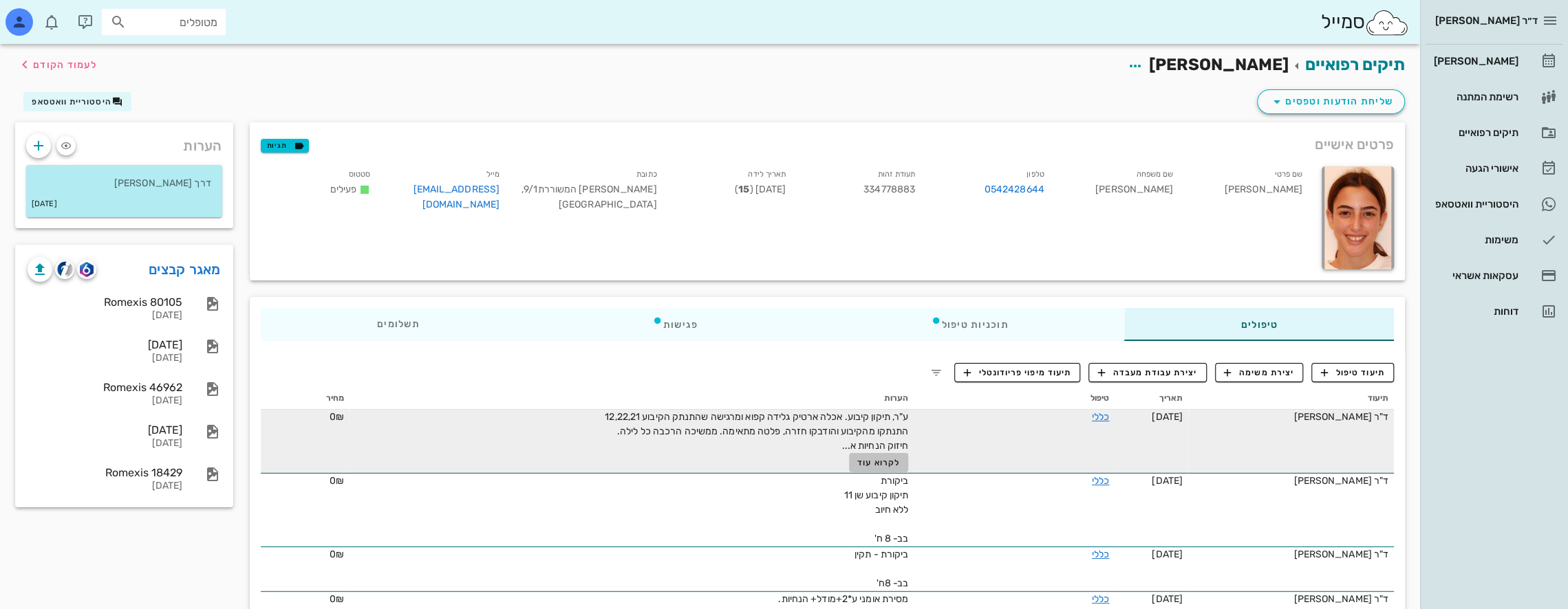
click at [883, 464] on span "לקרוא עוד" at bounding box center [879, 462] width 43 height 10
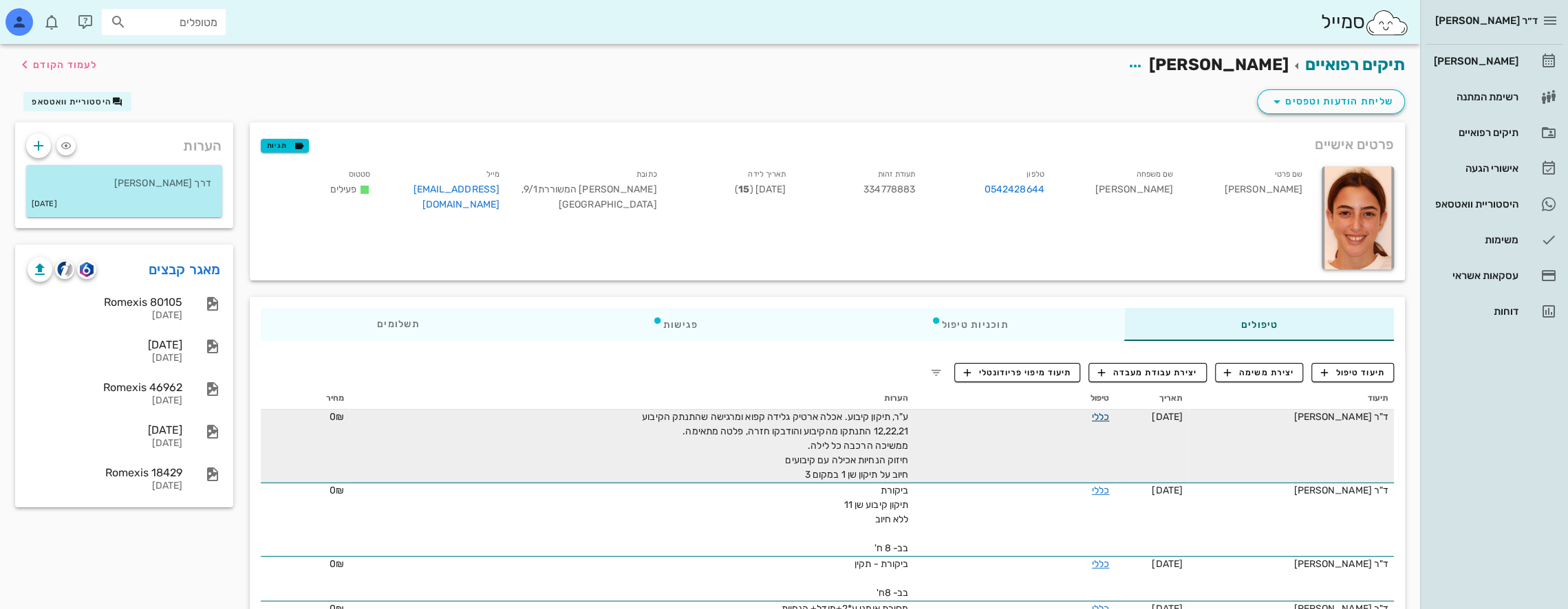
click at [1103, 413] on link "כללי" at bounding box center [1099, 416] width 17 height 12
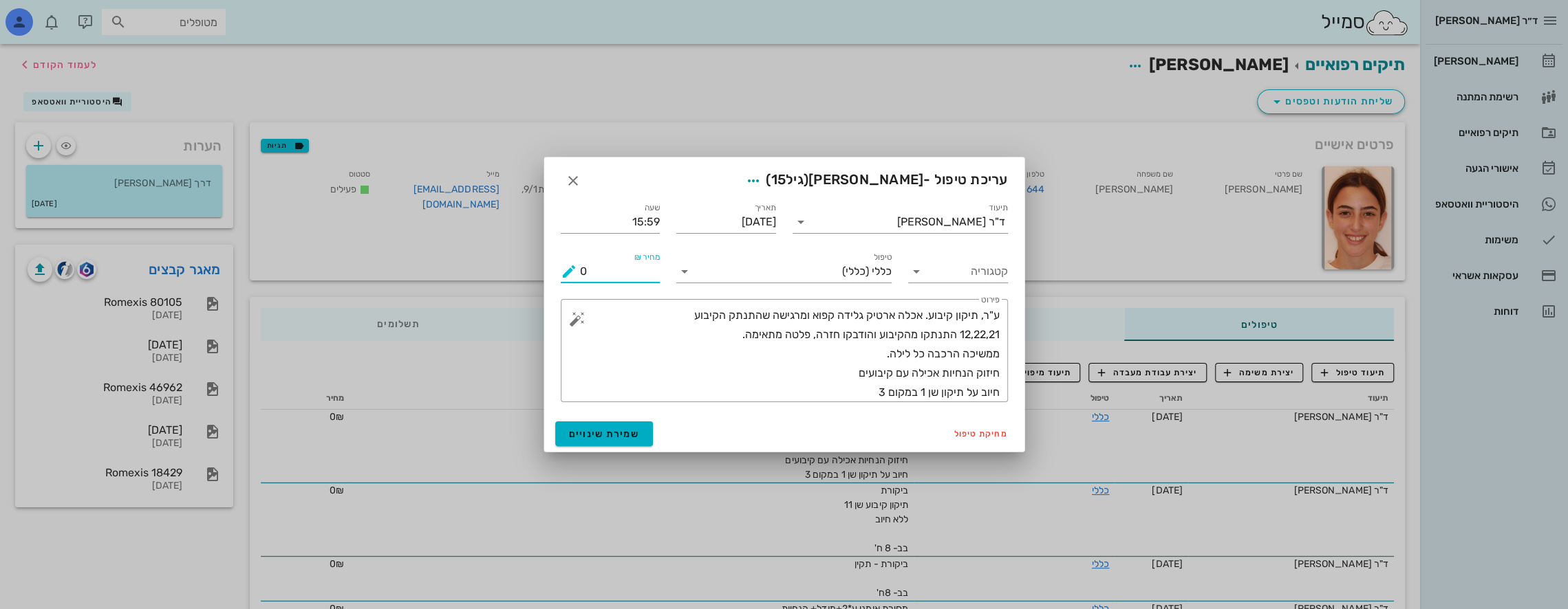
click at [625, 276] on input "0" at bounding box center [620, 271] width 81 height 22
type input "0300"
click at [619, 434] on span "שמירת שינויים" at bounding box center [604, 434] width 71 height 12
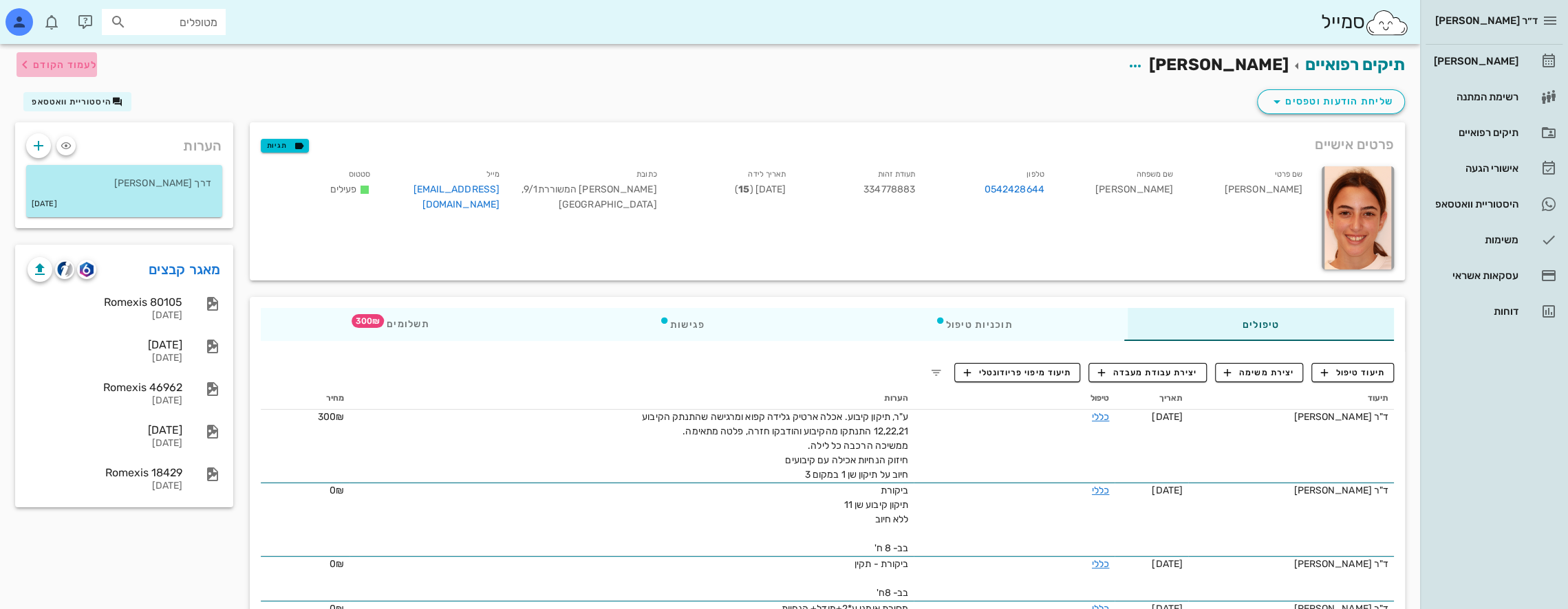
click at [33, 59] on span "לעמוד הקודם" at bounding box center [65, 65] width 64 height 12
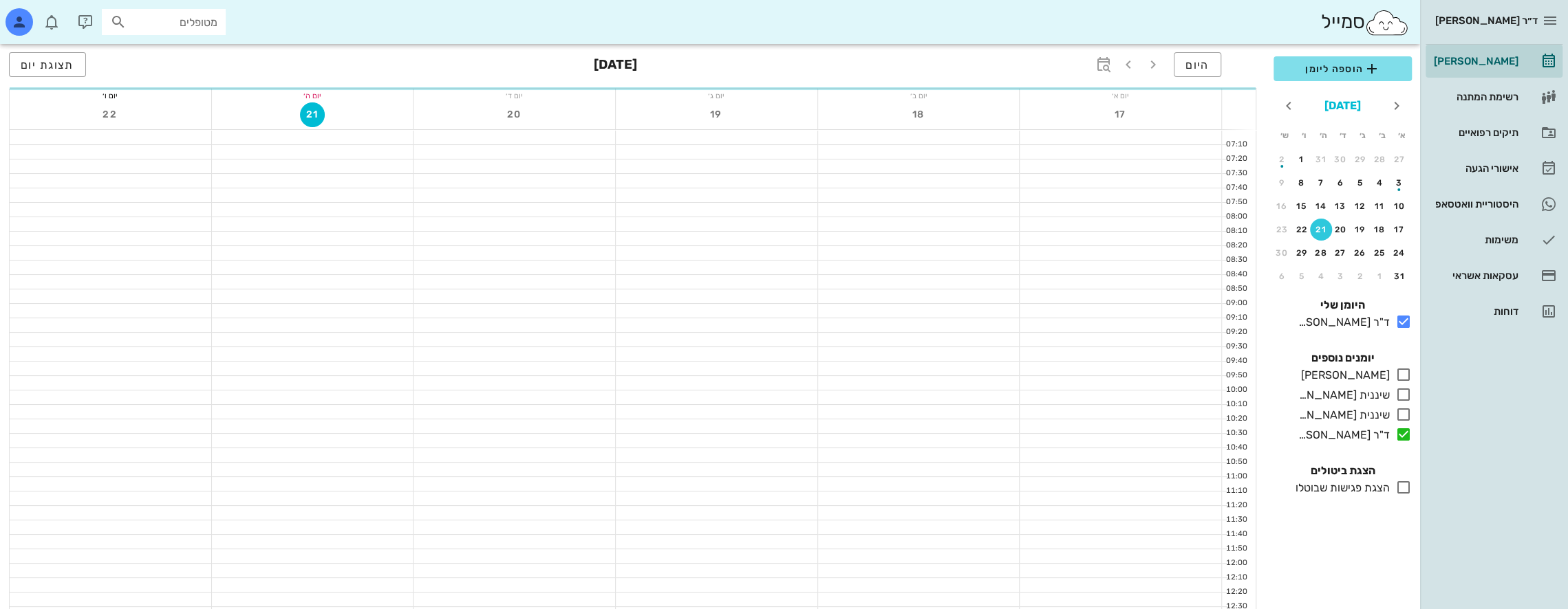
scroll to position [550, 0]
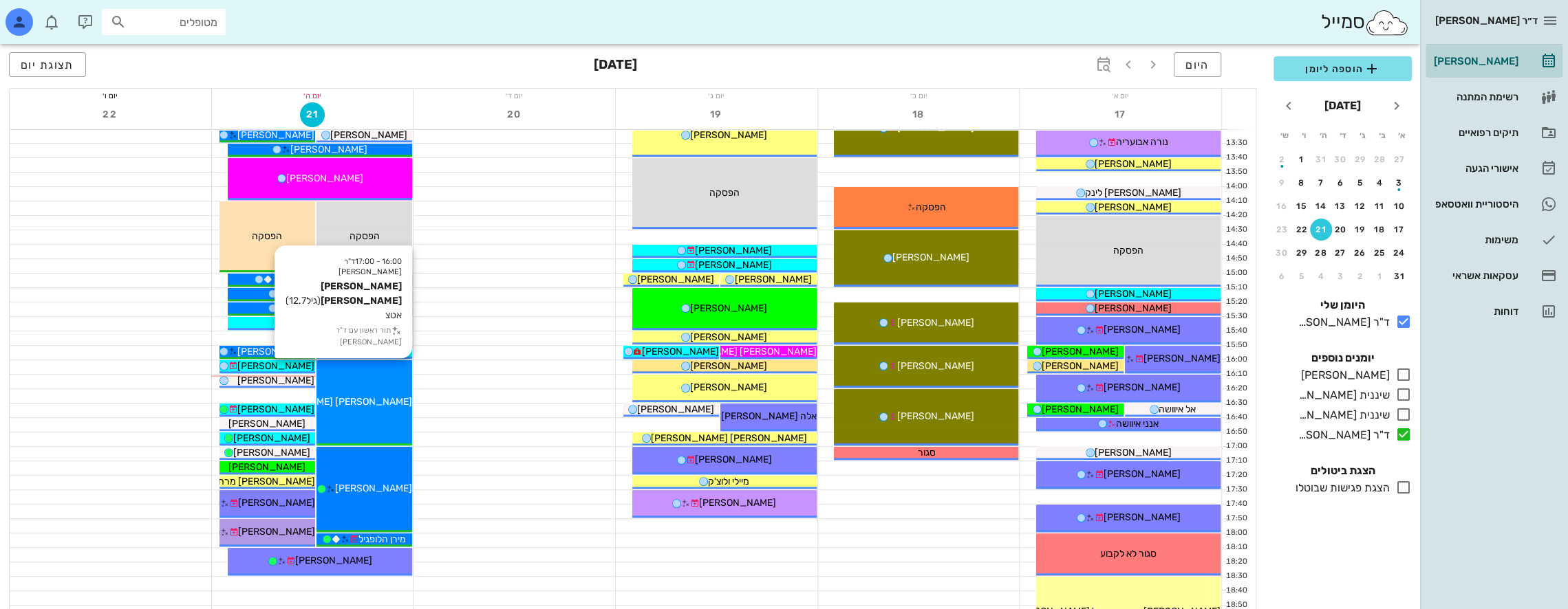
click at [384, 382] on div "16:00 - 17:00 ד"ר [PERSON_NAME] [PERSON_NAME] [PERSON_NAME] (גיל 12.7 ) אטצ תור…" at bounding box center [364, 403] width 96 height 85
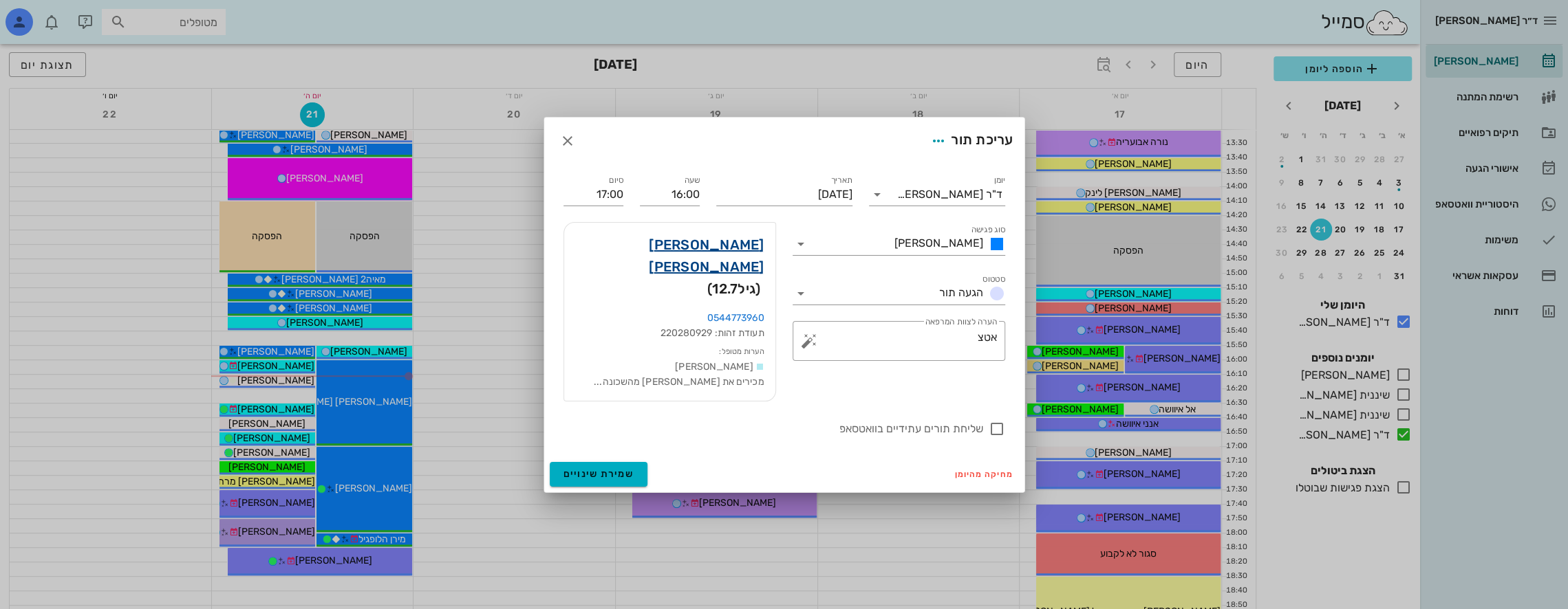
click at [720, 264] on link "[PERSON_NAME] [PERSON_NAME]" at bounding box center [670, 256] width 189 height 44
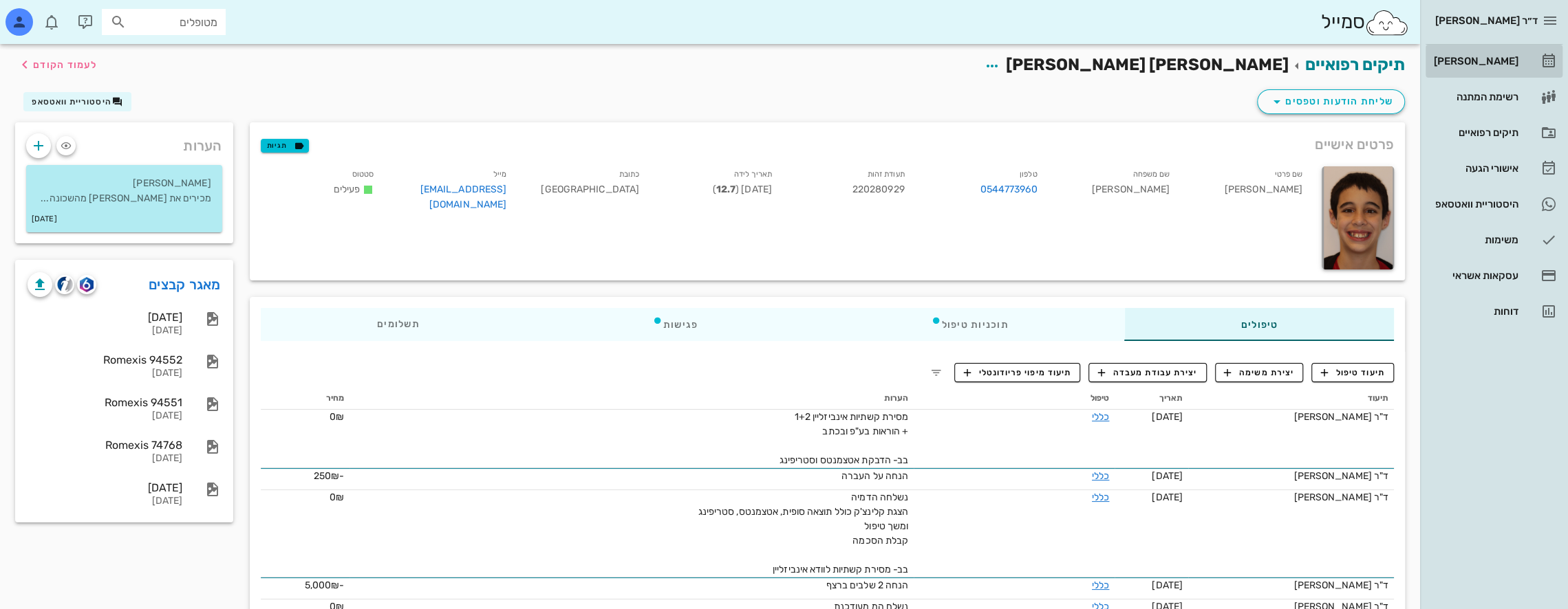
click at [1489, 59] on div "[PERSON_NAME]" at bounding box center [1474, 61] width 87 height 11
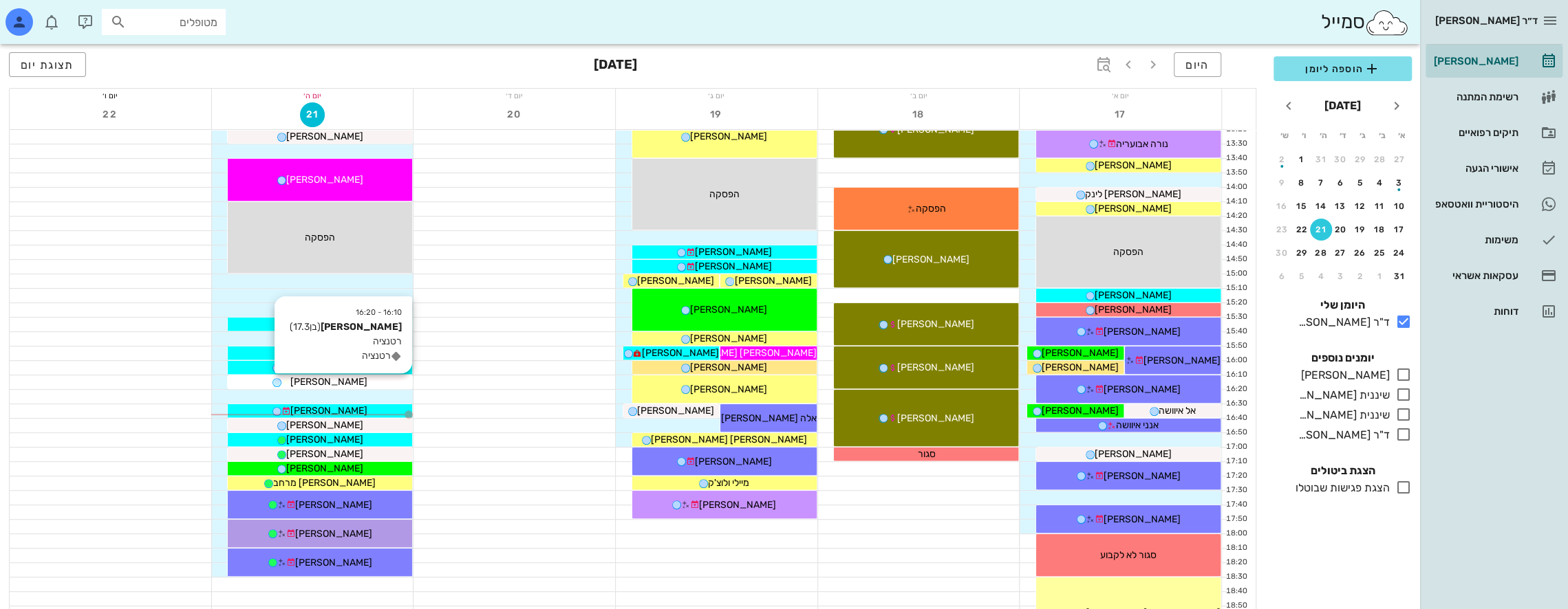
scroll to position [550, 0]
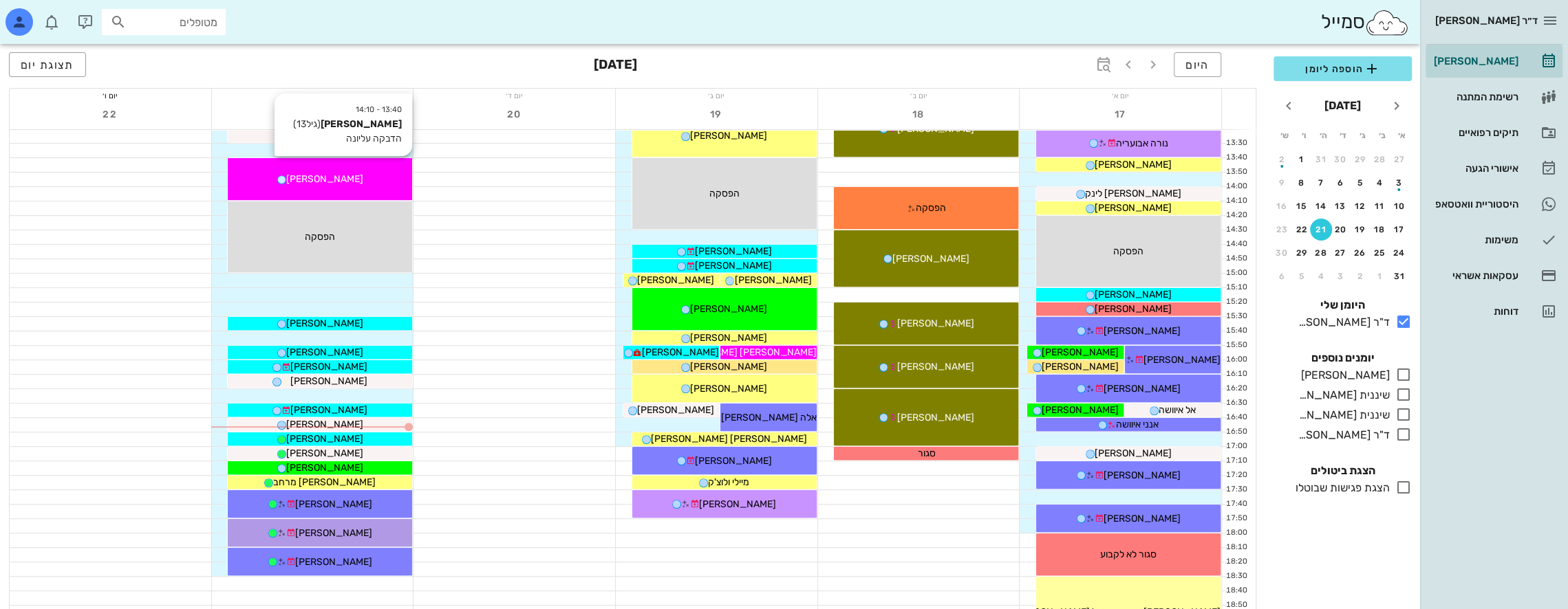
click at [370, 173] on div "[PERSON_NAME]" at bounding box center [320, 179] width 184 height 14
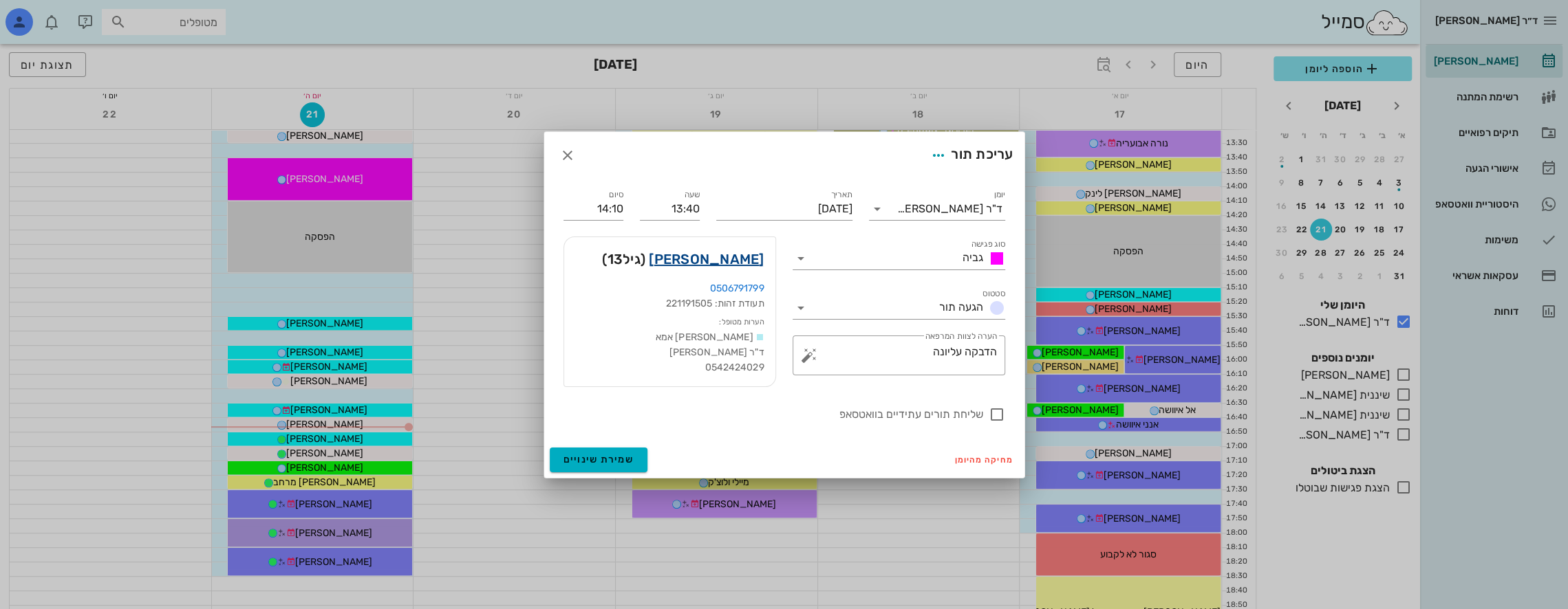
click at [736, 265] on link "[PERSON_NAME]" at bounding box center [706, 259] width 115 height 22
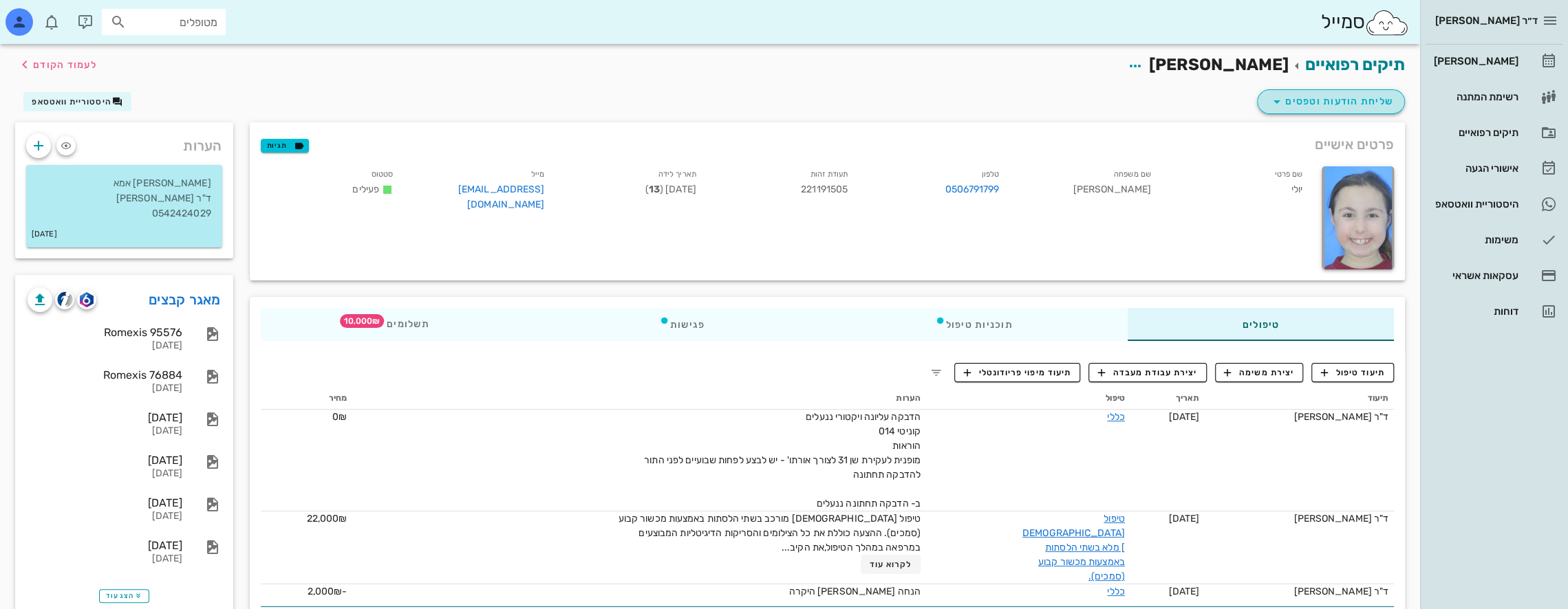
click at [1311, 103] on span "שליחת הודעות וטפסים" at bounding box center [1330, 101] width 125 height 16
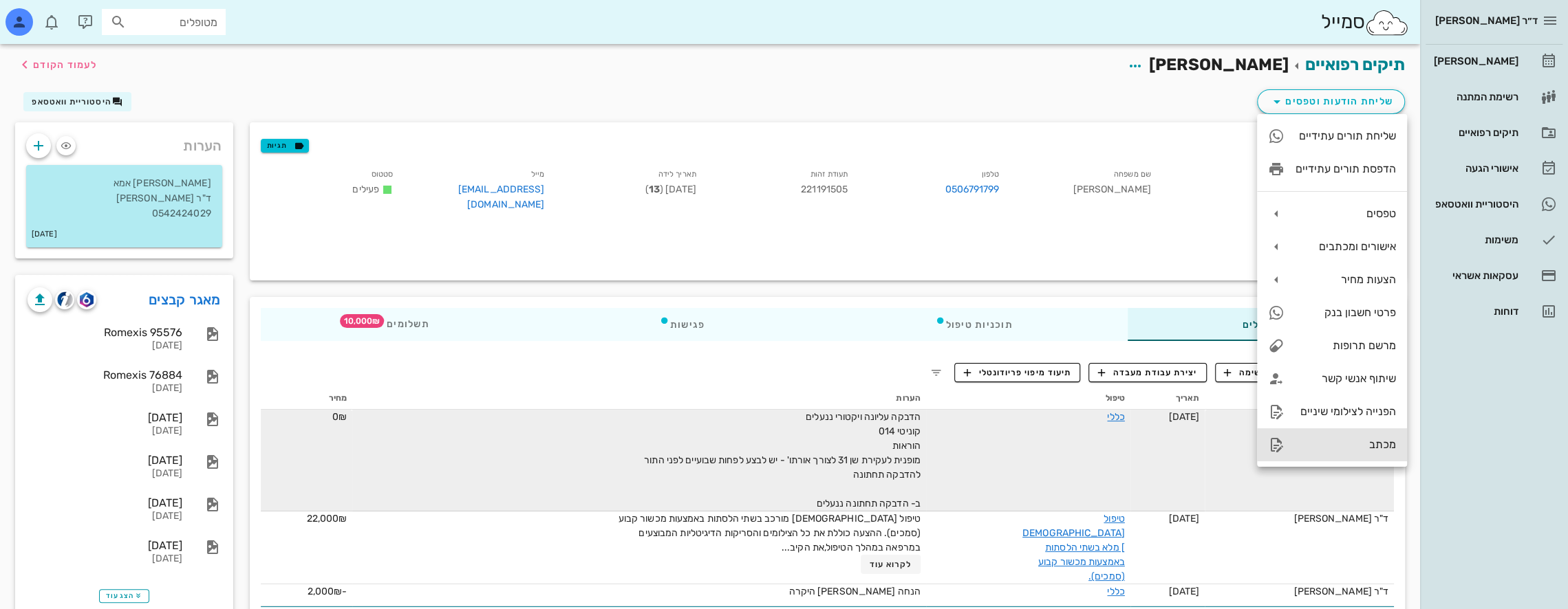
click at [1368, 447] on div "מכתב" at bounding box center [1345, 444] width 101 height 13
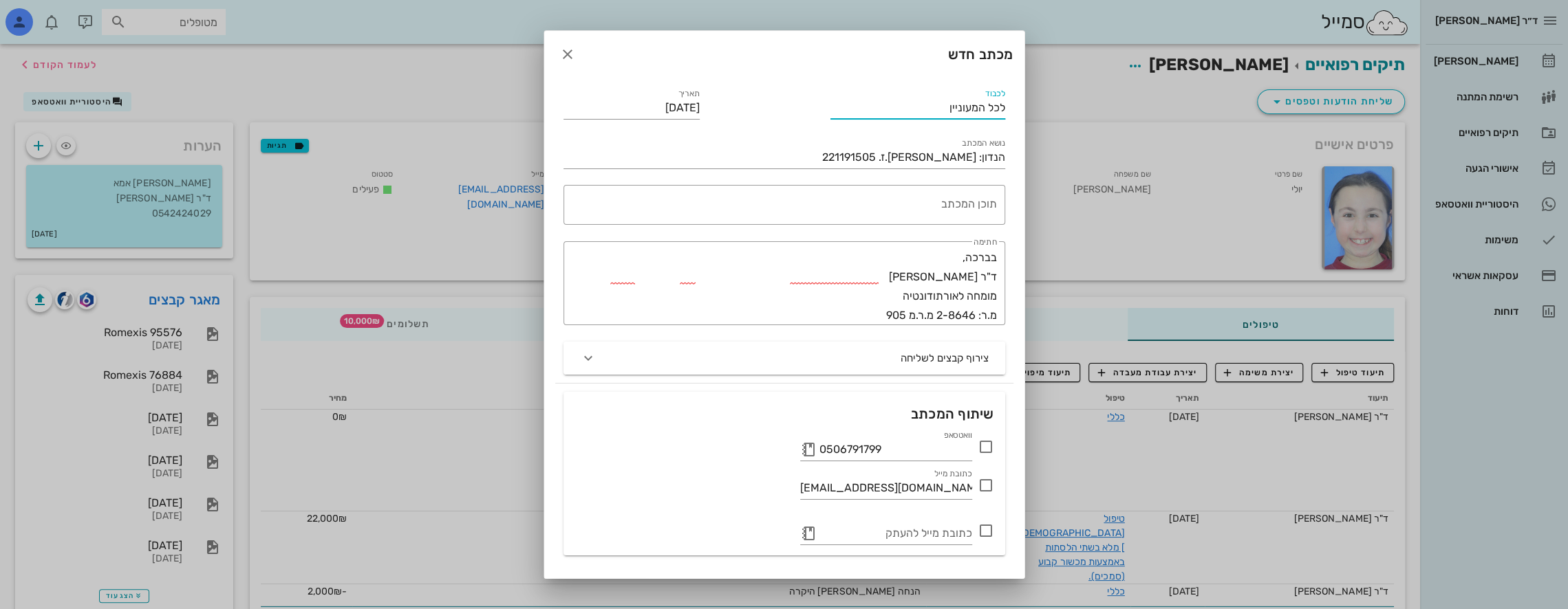
drag, startPoint x: 921, startPoint y: 105, endPoint x: 1126, endPoint y: 106, distance: 205.0
drag, startPoint x: 929, startPoint y: 105, endPoint x: 1084, endPoint y: 100, distance: 155.1
type input "מרפאת פלא"
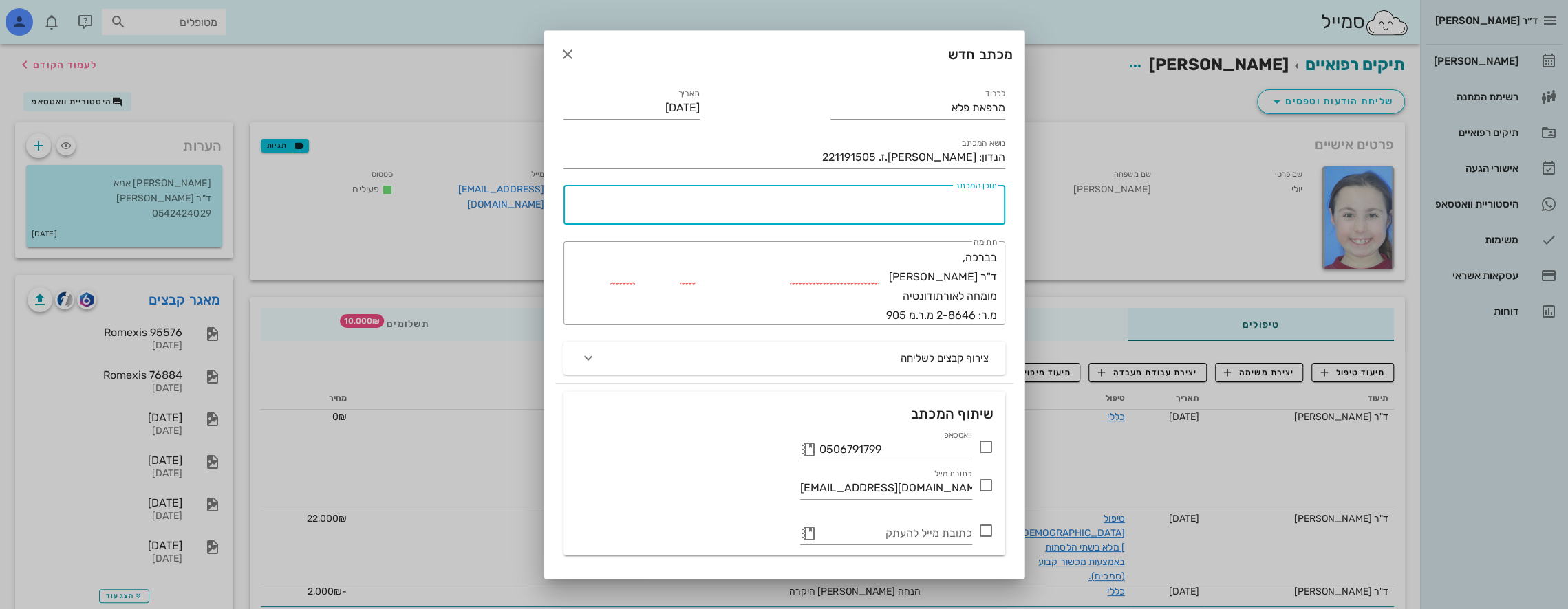
click at [973, 196] on div "תוכן המכתב" at bounding box center [782, 204] width 431 height 39
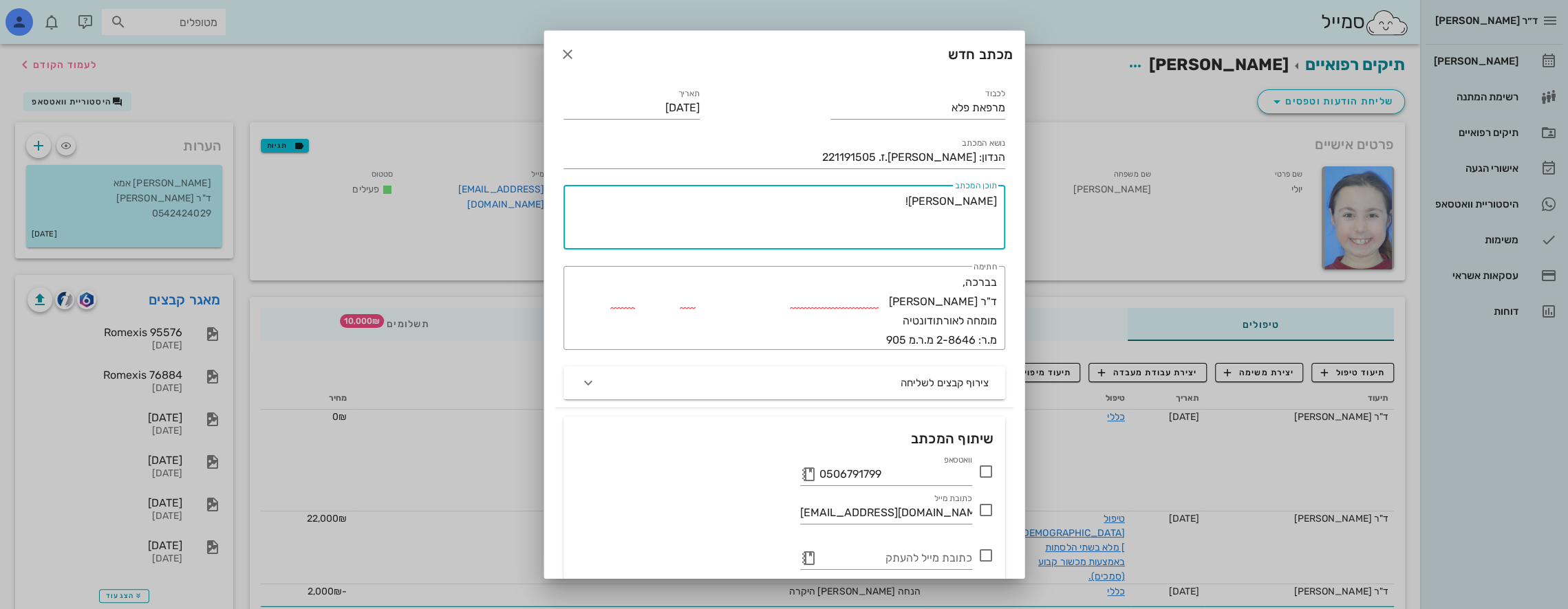
type textarea "[PERSON_NAME]!"
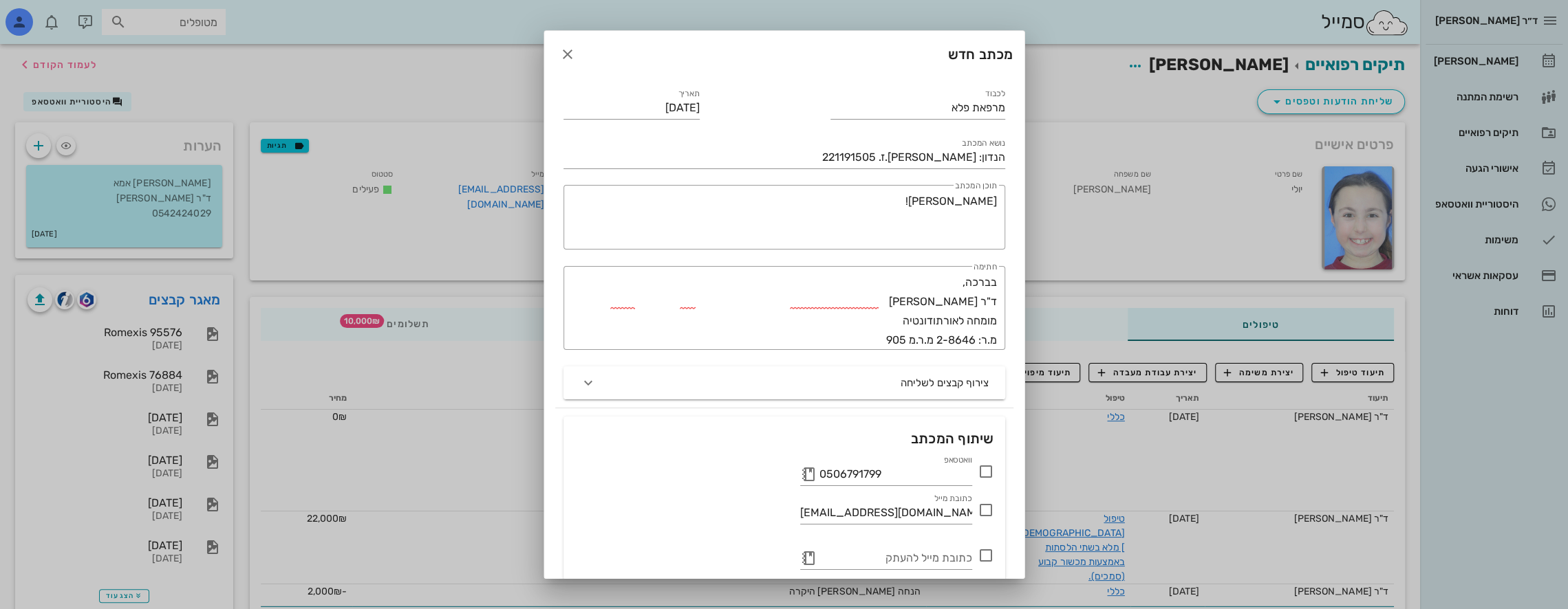
drag, startPoint x: 844, startPoint y: 39, endPoint x: 840, endPoint y: 59, distance: 20.4
click at [878, 100] on div "מכתב חדש לכבוד מרפאת פלא תאריך [DATE] נושא המכתב הנדון: [PERSON_NAME].ז. 221191…" at bounding box center [784, 333] width 482 height 605
click at [576, 49] on icon "button" at bounding box center [567, 54] width 16 height 16
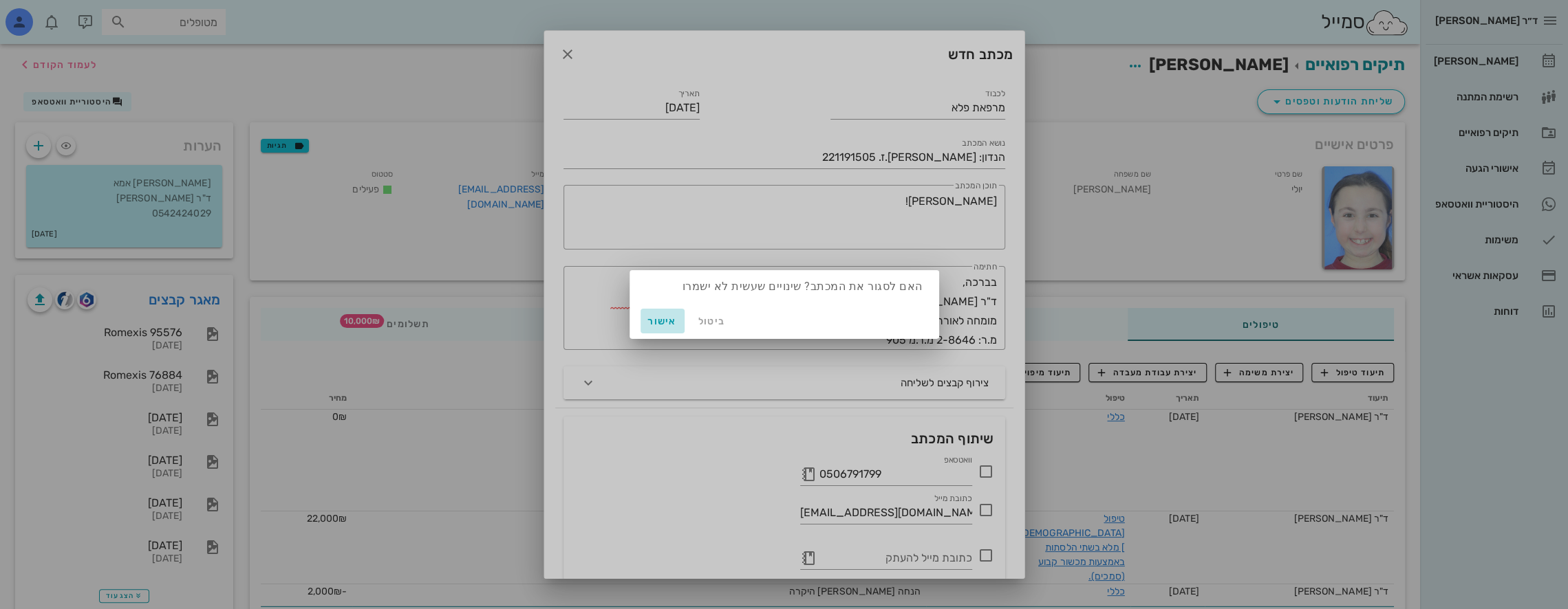
click at [658, 318] on span "אישור" at bounding box center [662, 321] width 33 height 12
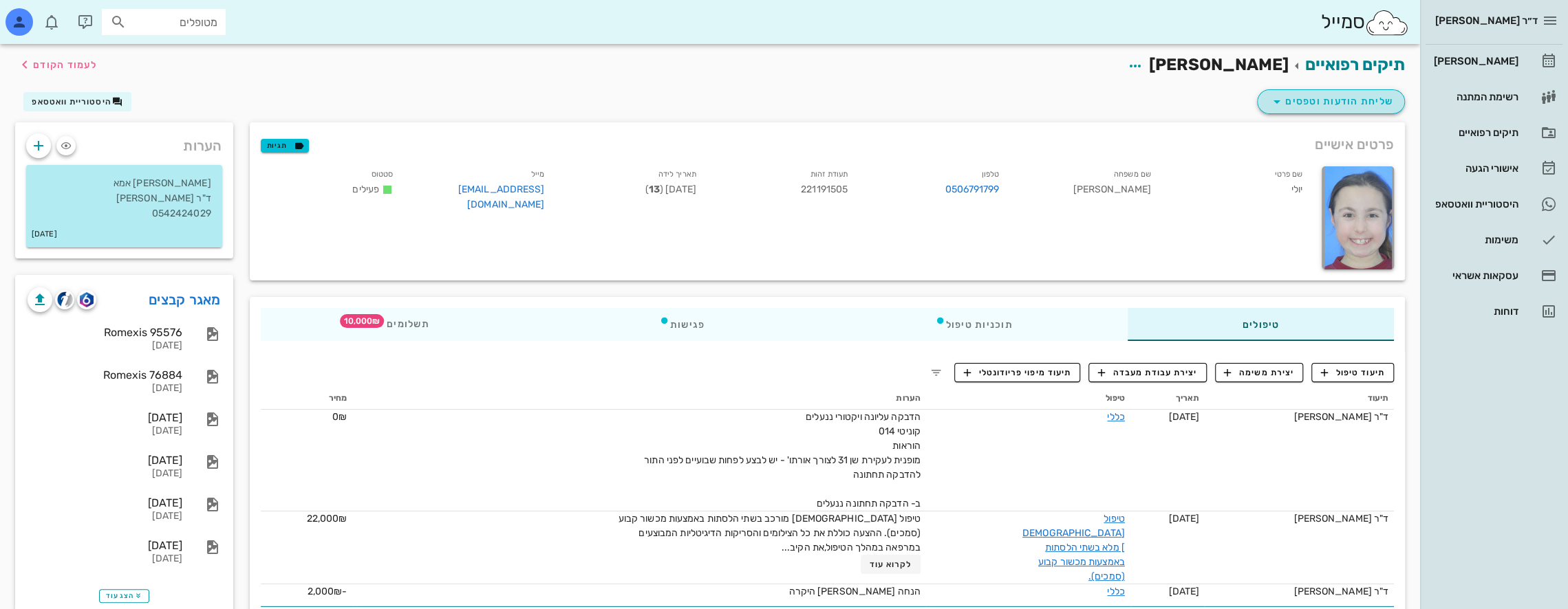
click at [1350, 104] on span "שליחת הודעות וטפסים" at bounding box center [1330, 101] width 125 height 16
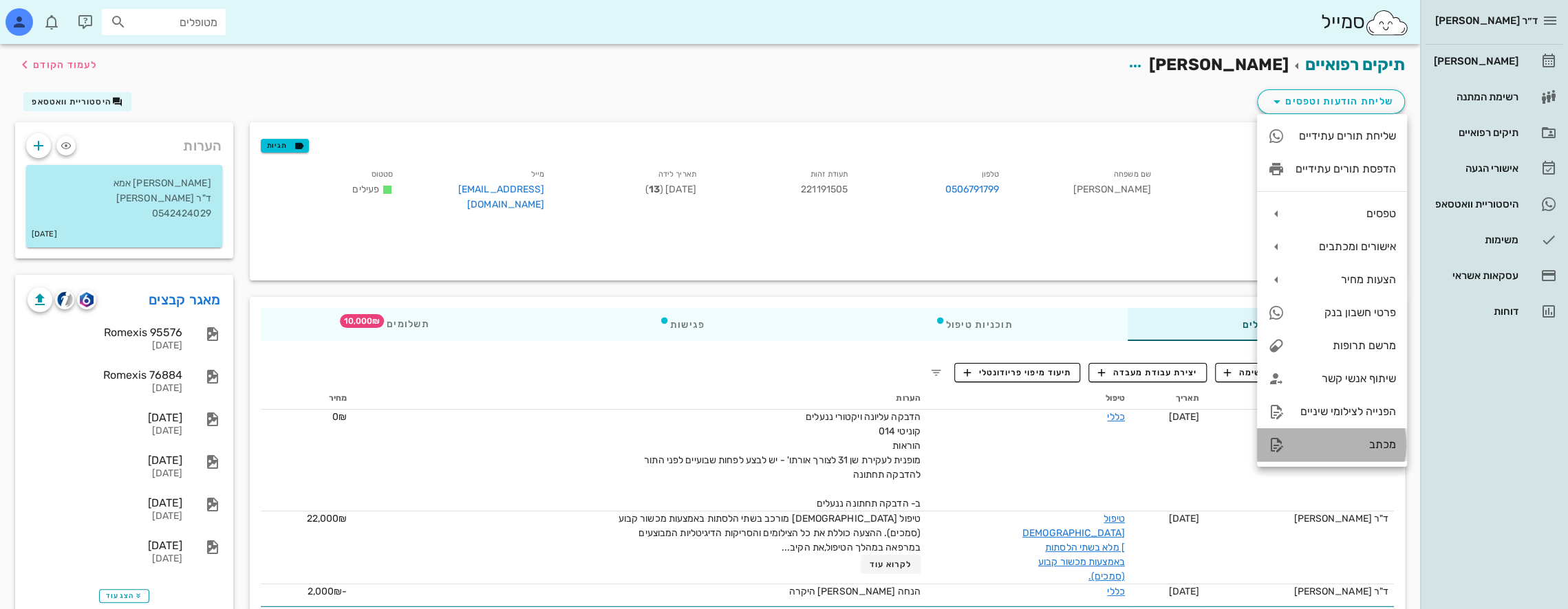
click at [1379, 440] on div "מכתב" at bounding box center [1345, 444] width 101 height 13
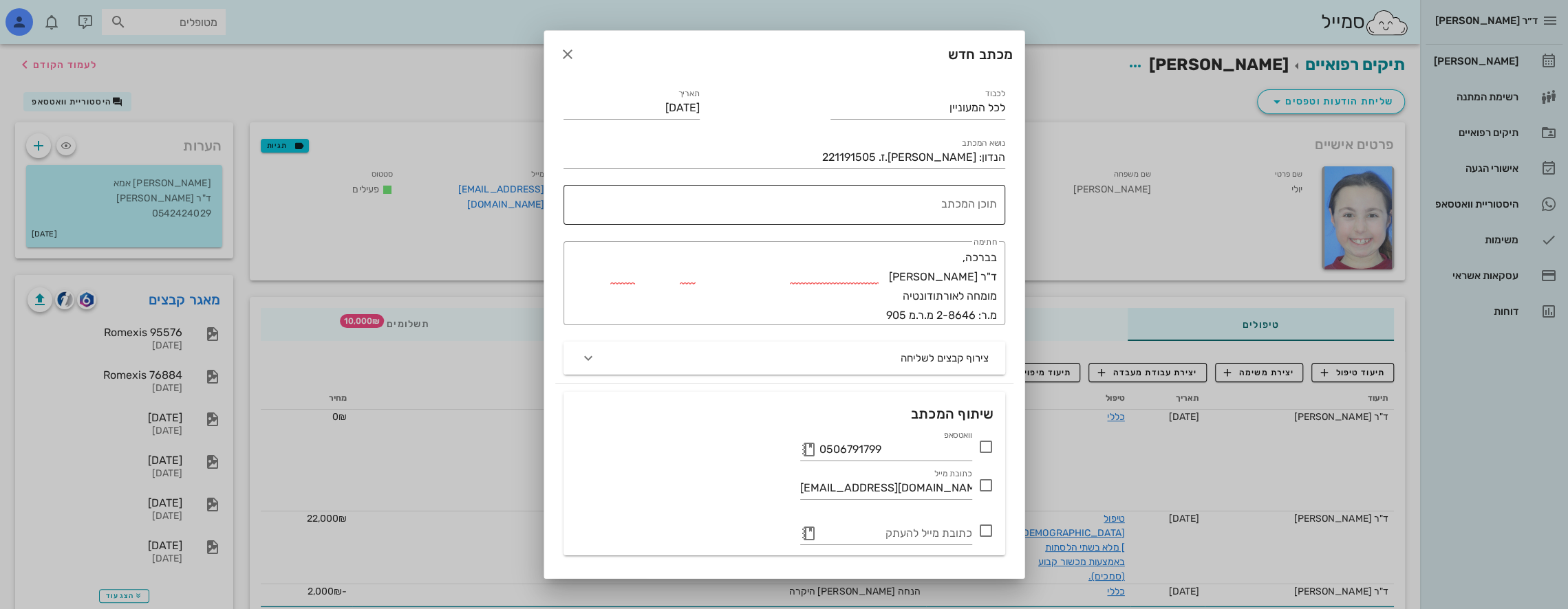
click at [945, 202] on textarea "תוכן המכתב" at bounding box center [782, 208] width 431 height 33
drag, startPoint x: 933, startPoint y: 109, endPoint x: 1248, endPoint y: 113, distance: 315.0
type input "מרפאת פלא"
click at [970, 189] on div "תוכן המכתב" at bounding box center [782, 204] width 431 height 39
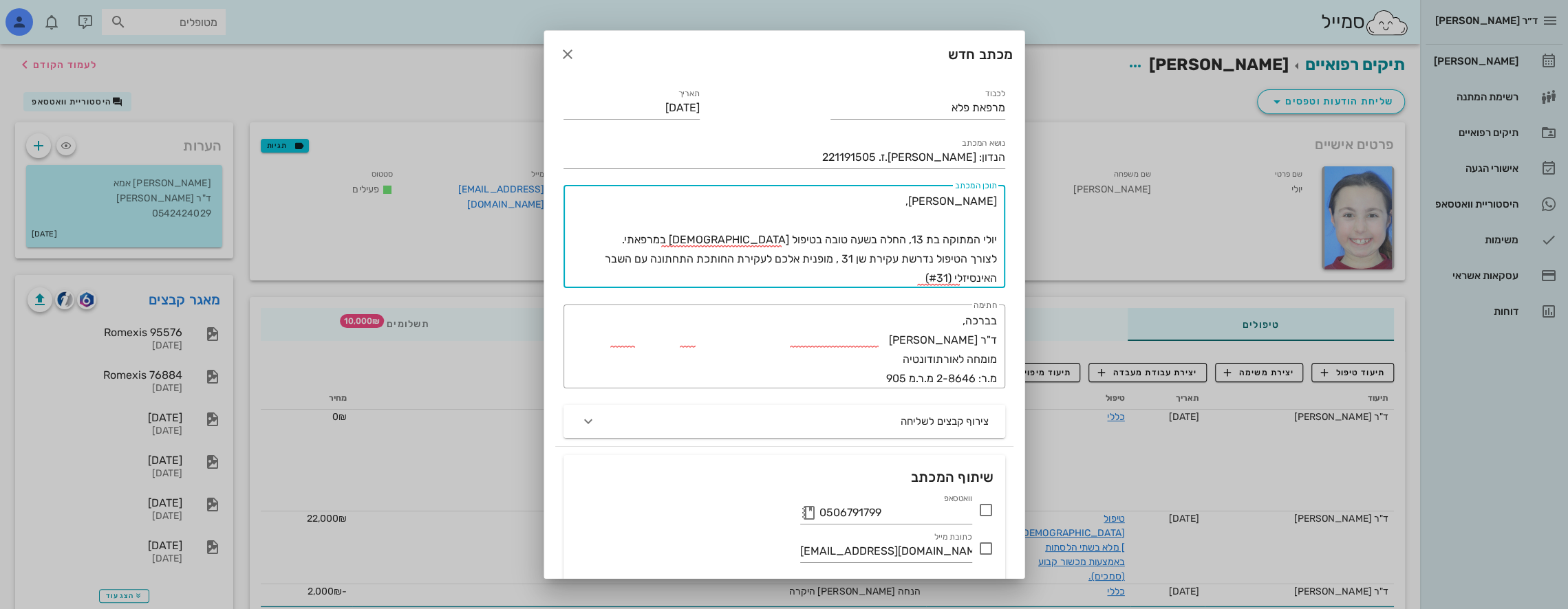
drag, startPoint x: 832, startPoint y: 257, endPoint x: 1000, endPoint y: 256, distance: 168.0
click at [1000, 256] on div "​ תוכן המכתב שלום רב, יולי המתוקה בת 13, החלה בשעה טובה בטיפול [DEMOGRAPHIC_DAT…" at bounding box center [784, 236] width 442 height 103
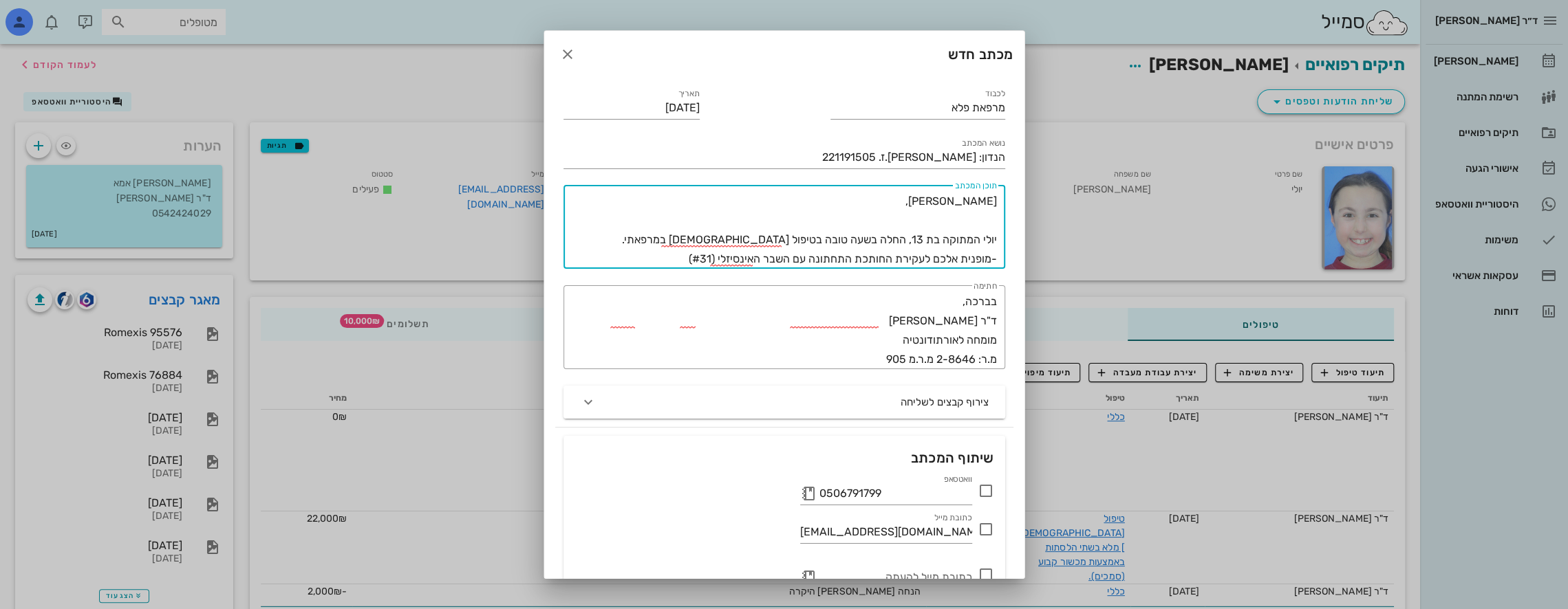
click at [715, 258] on textarea "[PERSON_NAME], יולי המתוקה בת 13, החלה בשעה טובה בטיפול [DEMOGRAPHIC_DATA] במרפ…" at bounding box center [782, 231] width 431 height 77
click at [888, 264] on textarea "[PERSON_NAME], יולי המתוקה בת 13, החלה בשעה טובה בטיפול [DEMOGRAPHIC_DATA] במרפ…" at bounding box center [782, 231] width 431 height 77
drag, startPoint x: 681, startPoint y: 260, endPoint x: 725, endPoint y: 261, distance: 44.0
click at [725, 261] on textarea "[PERSON_NAME], יולי המתוקה בת 13, החלה בשעה טובה בטיפול [DEMOGRAPHIC_DATA] במרפ…" at bounding box center [782, 231] width 431 height 77
click at [816, 257] on textarea "[PERSON_NAME], יולי המתוקה בת 13, החלה בשעה טובה בטיפול [DEMOGRAPHIC_DATA] במרפ…" at bounding box center [782, 231] width 431 height 77
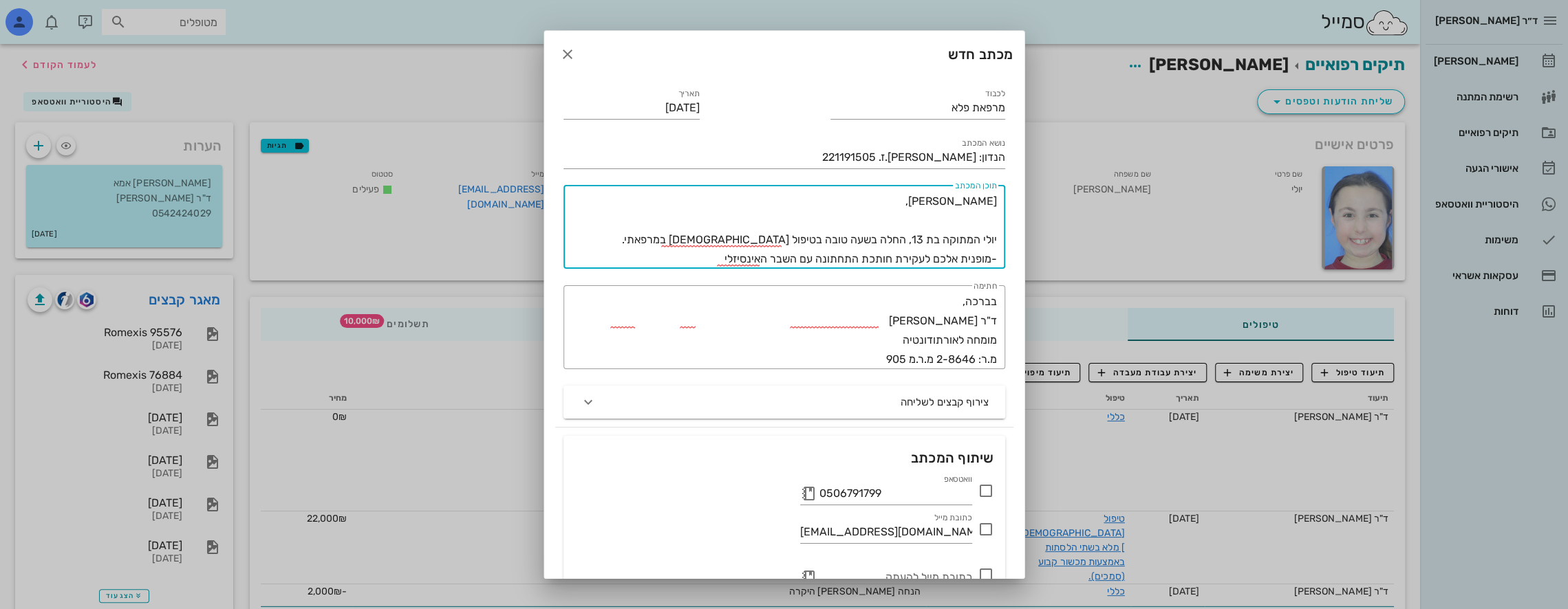
click at [897, 260] on textarea "[PERSON_NAME], יולי המתוקה בת 13, החלה בשעה טובה בטיפול [DEMOGRAPHIC_DATA] במרפ…" at bounding box center [782, 231] width 431 height 77
click at [847, 255] on textarea "[PERSON_NAME], יולי המתוקה בת 13, החלה בשעה טובה בטיפול [DEMOGRAPHIC_DATA] במרפ…" at bounding box center [782, 231] width 431 height 77
click at [667, 264] on textarea "[PERSON_NAME], יולי המתוקה בת 13, החלה בשעה טובה בטיפול [DEMOGRAPHIC_DATA] במרפ…" at bounding box center [782, 231] width 431 height 77
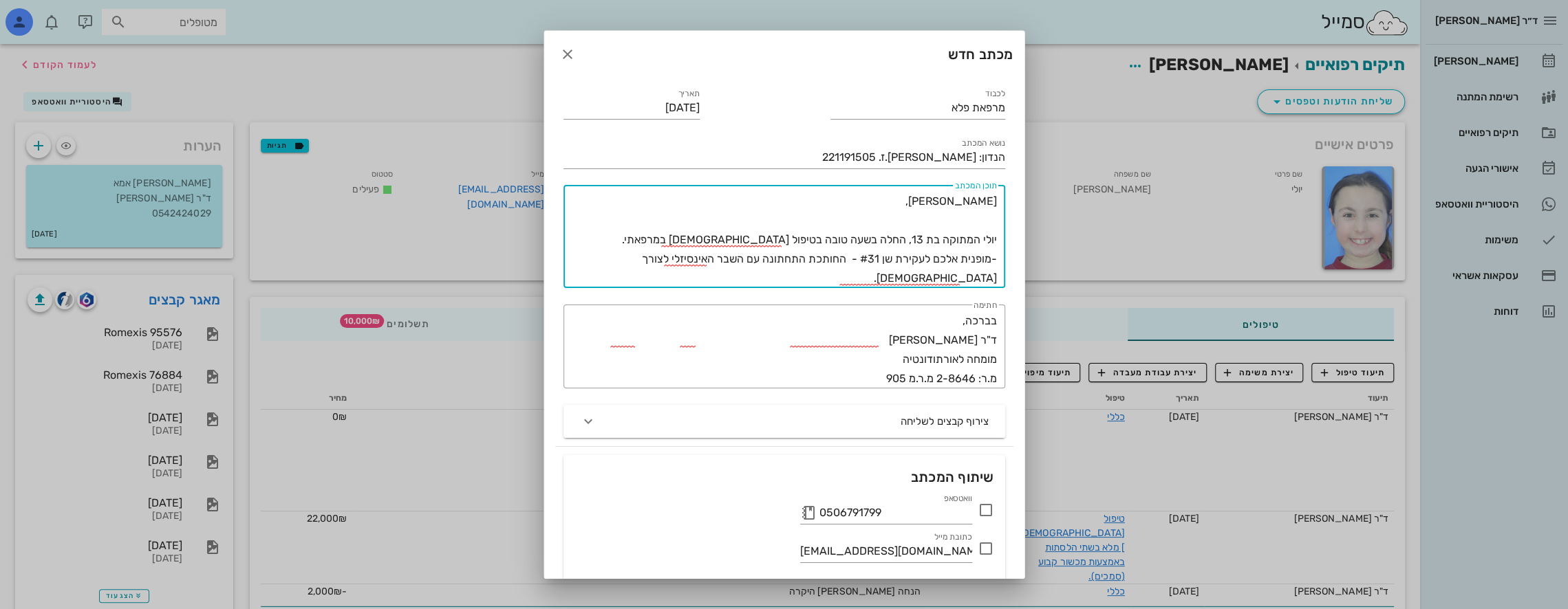
click at [948, 278] on textarea "[PERSON_NAME], יולי המתוקה בת 13, החלה בשעה טובה בטיפול [DEMOGRAPHIC_DATA] במרפ…" at bounding box center [782, 239] width 431 height 96
type textarea "[PERSON_NAME], יולי המתוקה בת 13, החלה בשעה טובה בטיפול [DEMOGRAPHIC_DATA] במרפ…"
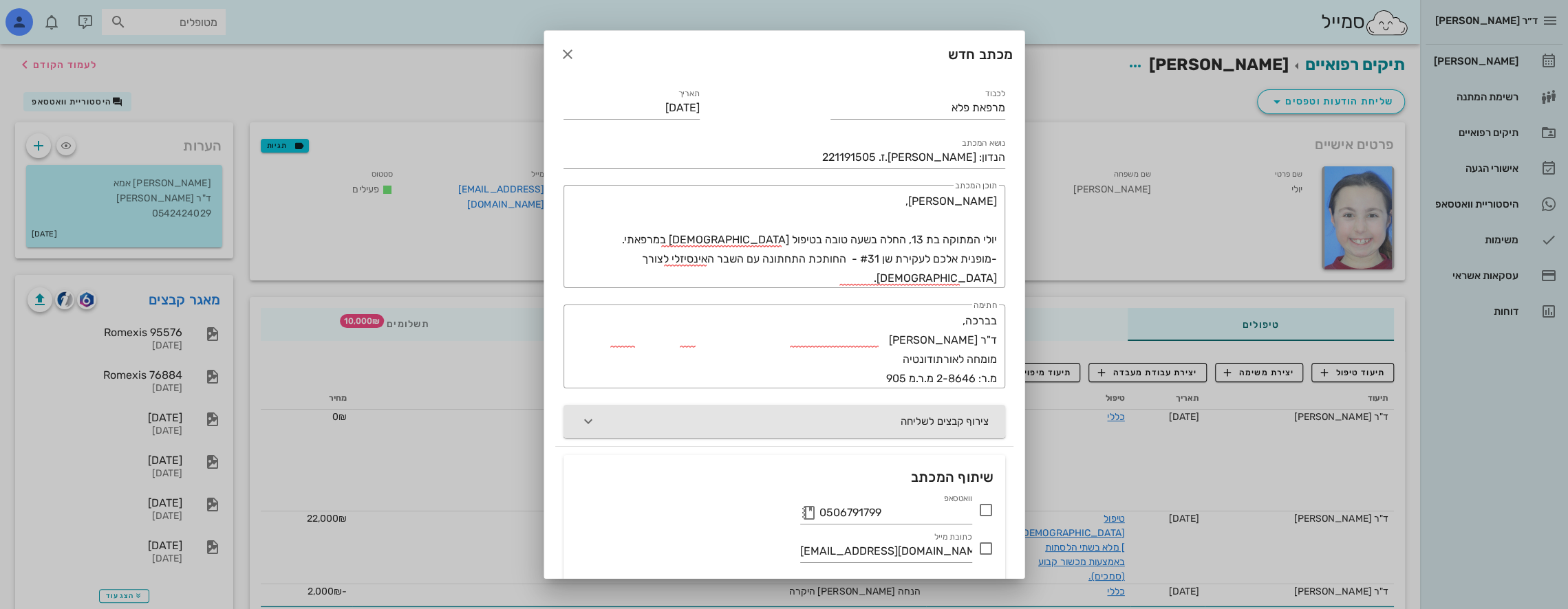
click at [597, 422] on icon "button" at bounding box center [588, 422] width 16 height 16
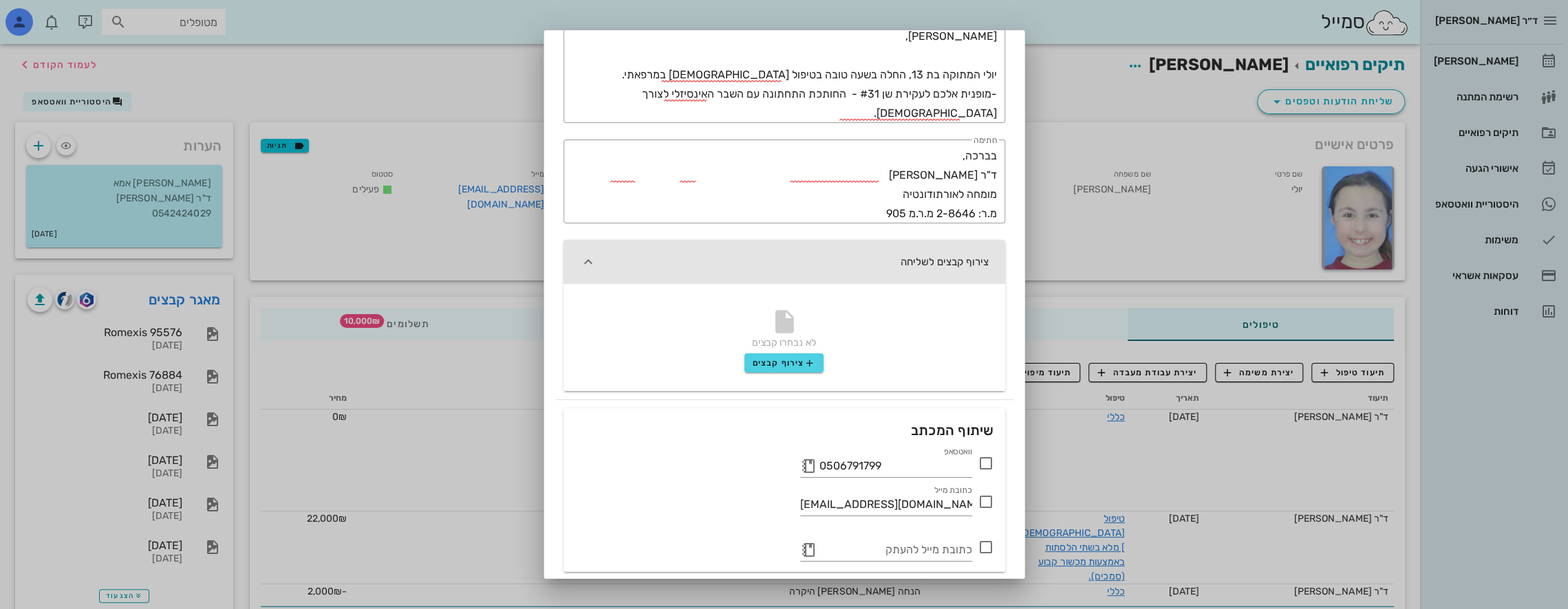
scroll to position [206, 0]
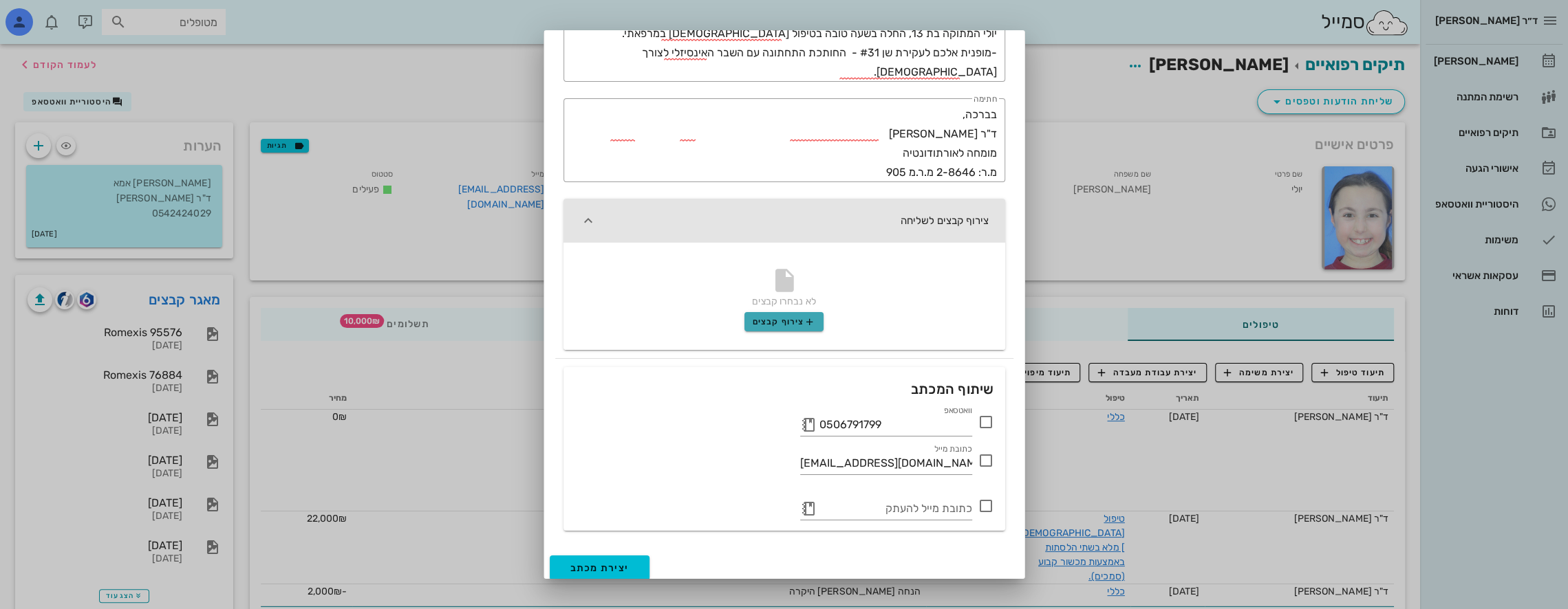
click at [785, 326] on span "צירוף קבצים" at bounding box center [784, 322] width 63 height 11
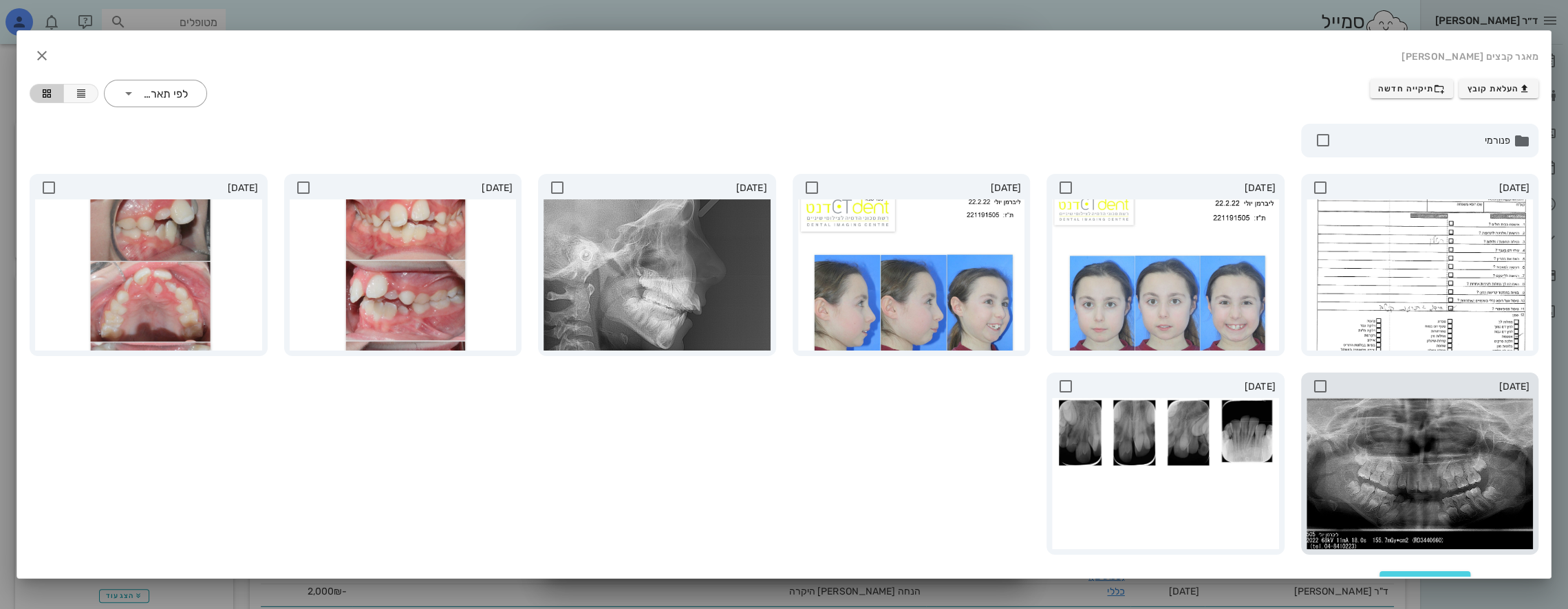
click at [1412, 483] on div at bounding box center [1420, 474] width 227 height 152
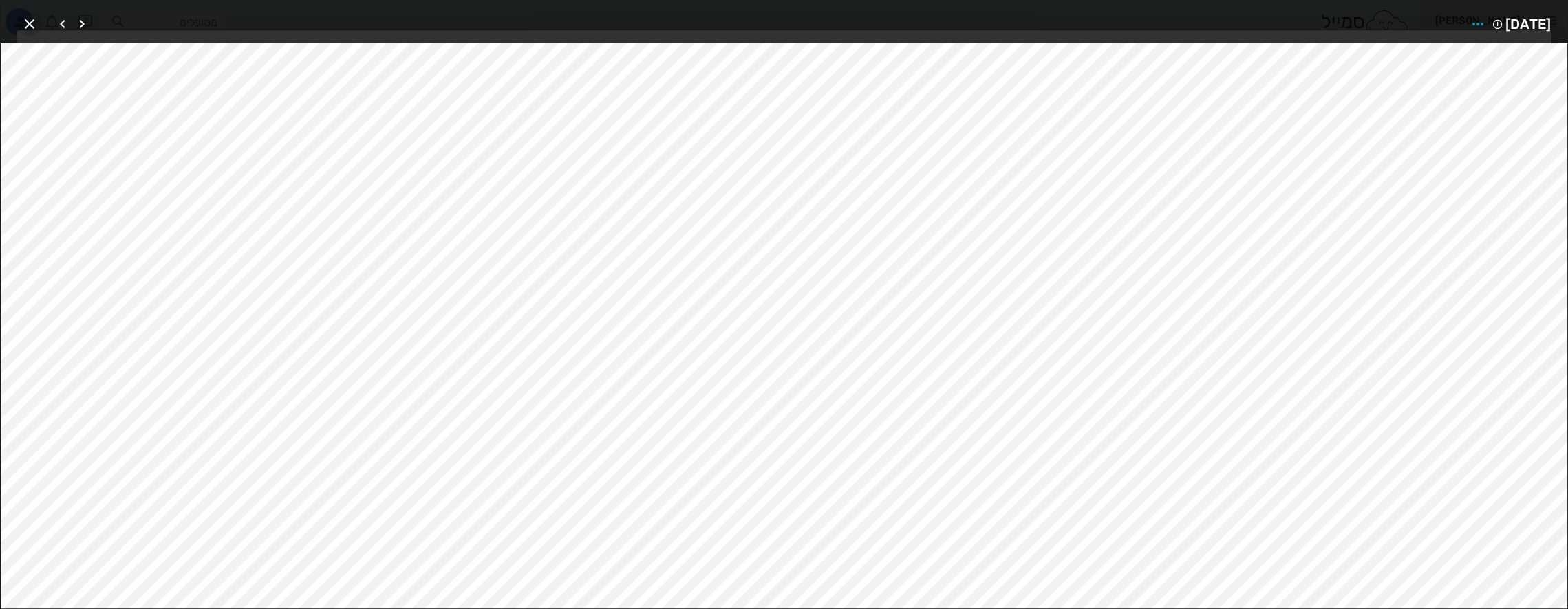
click at [32, 16] on icon "button" at bounding box center [30, 24] width 16 height 16
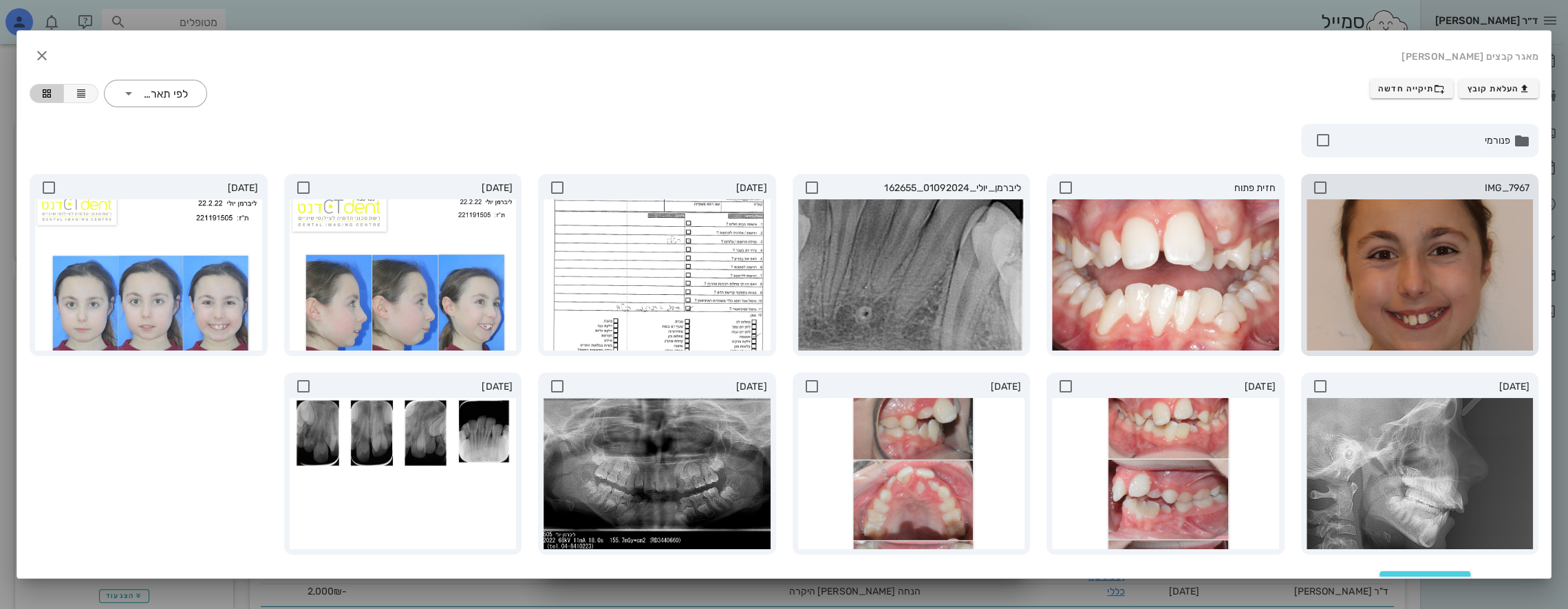
click at [1324, 181] on icon at bounding box center [1320, 187] width 16 height 16
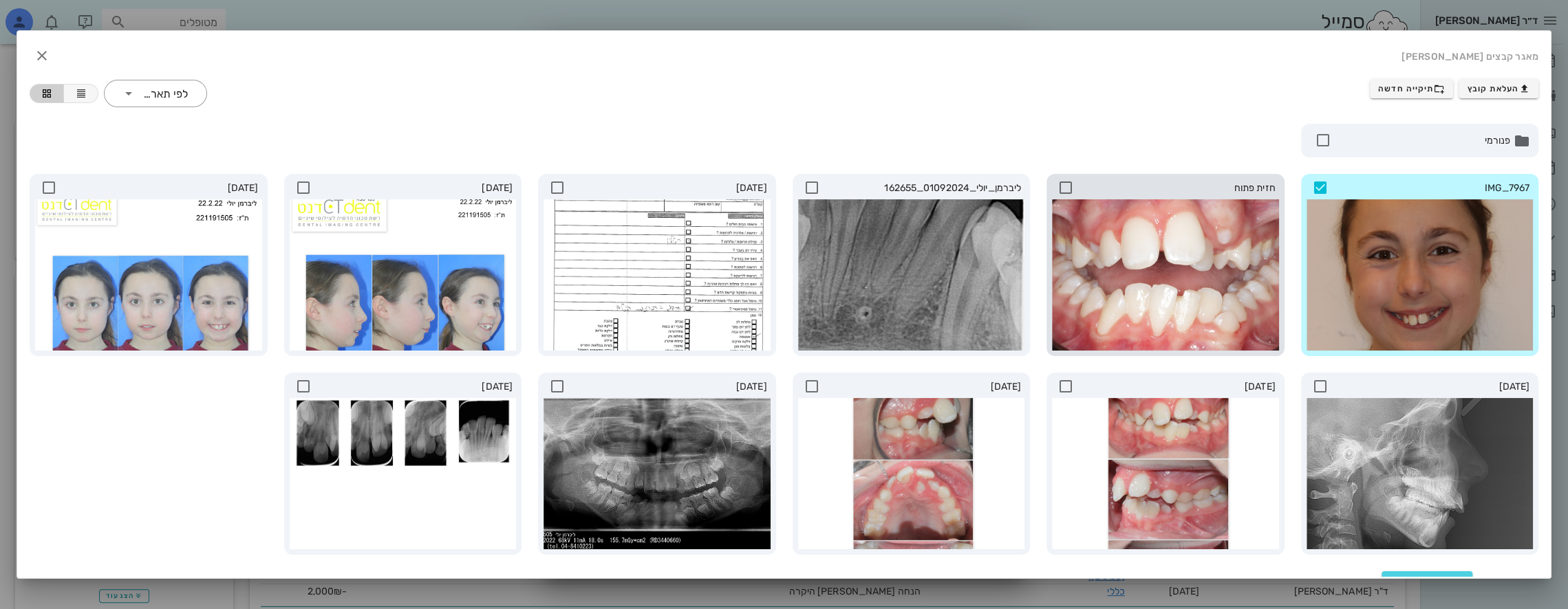
click at [1066, 186] on icon at bounding box center [1065, 187] width 16 height 16
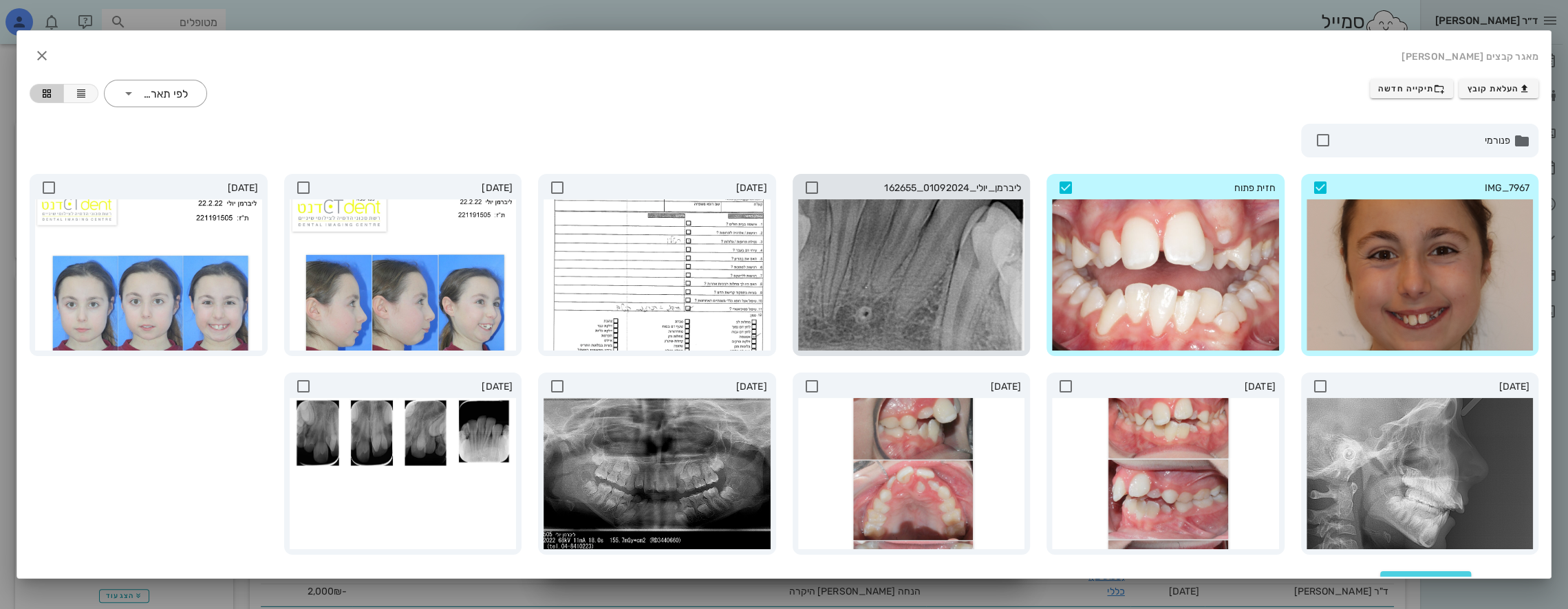
click at [820, 187] on icon at bounding box center [811, 187] width 16 height 16
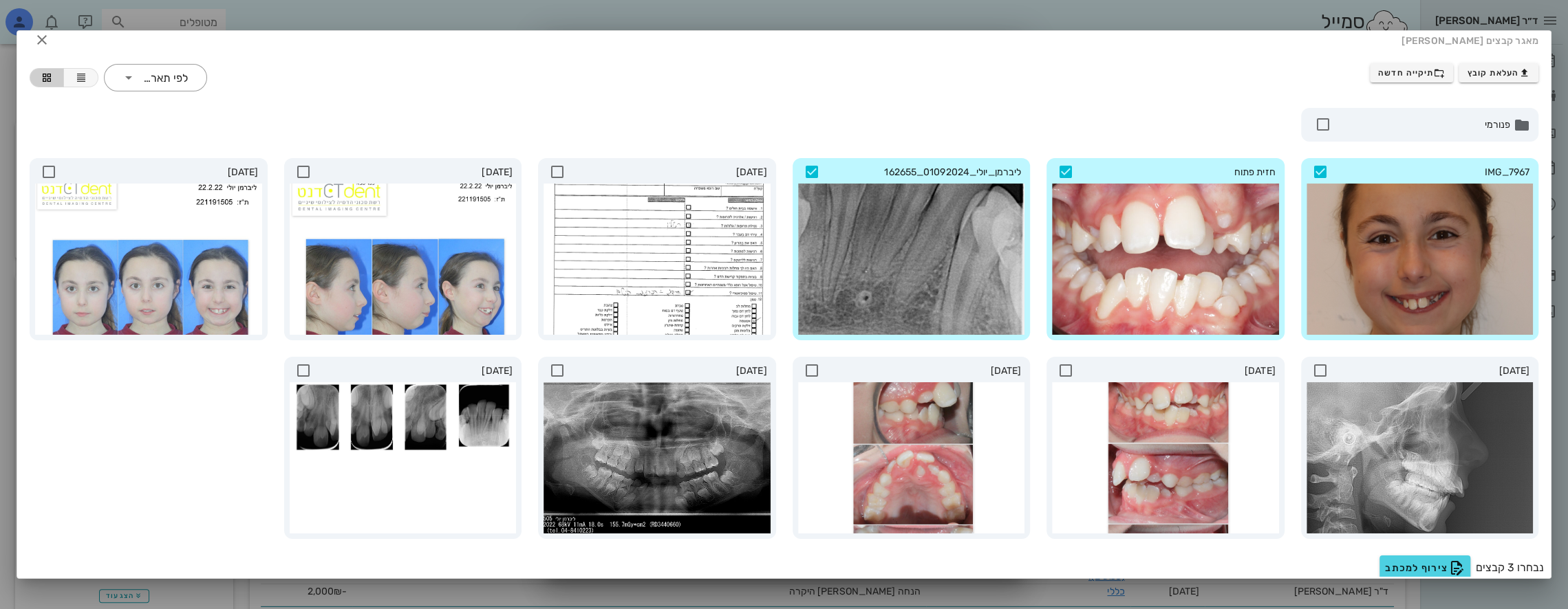
scroll to position [22, 0]
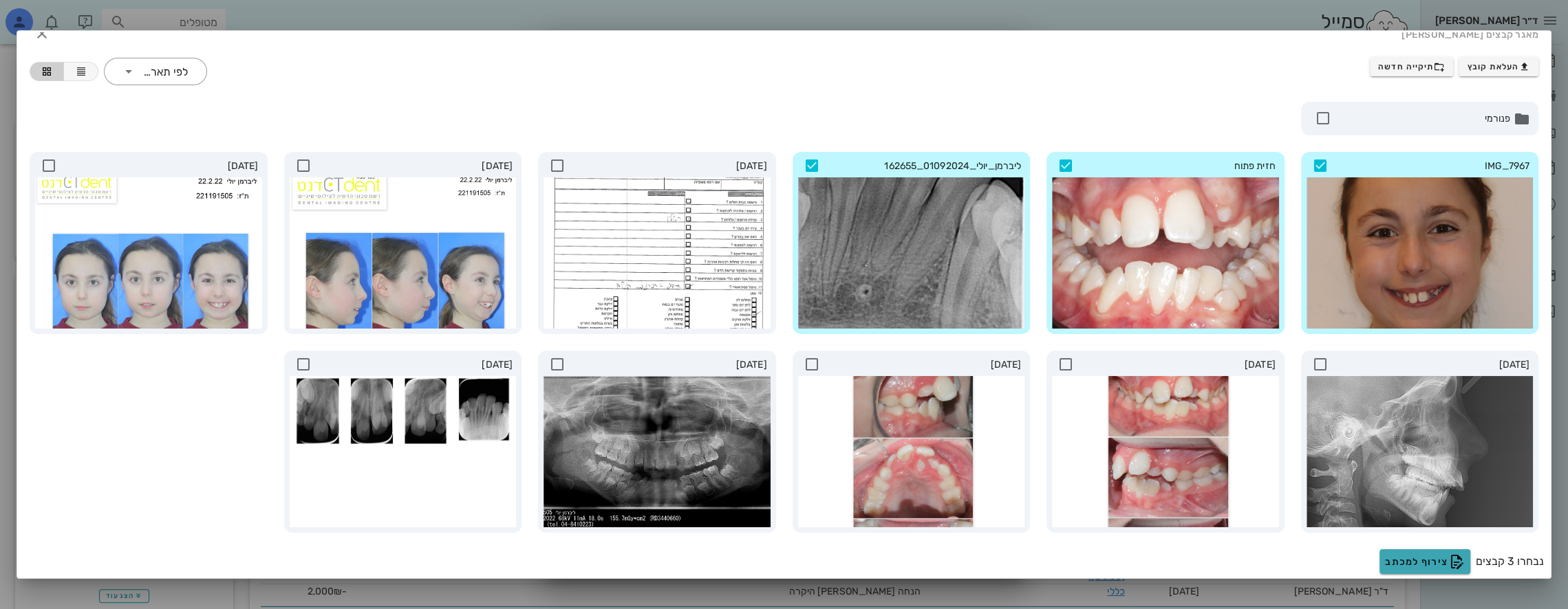
click at [1410, 555] on span "צירוף למכתב" at bounding box center [1424, 561] width 80 height 16
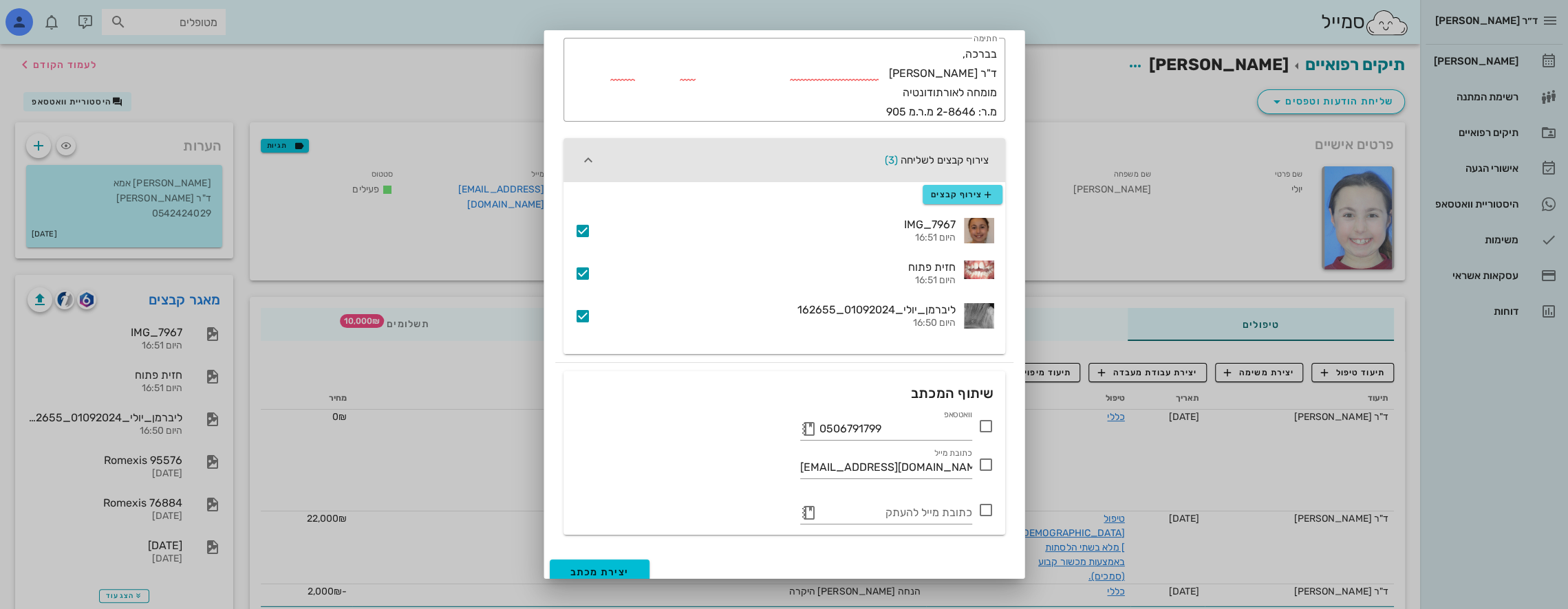
scroll to position [278, 0]
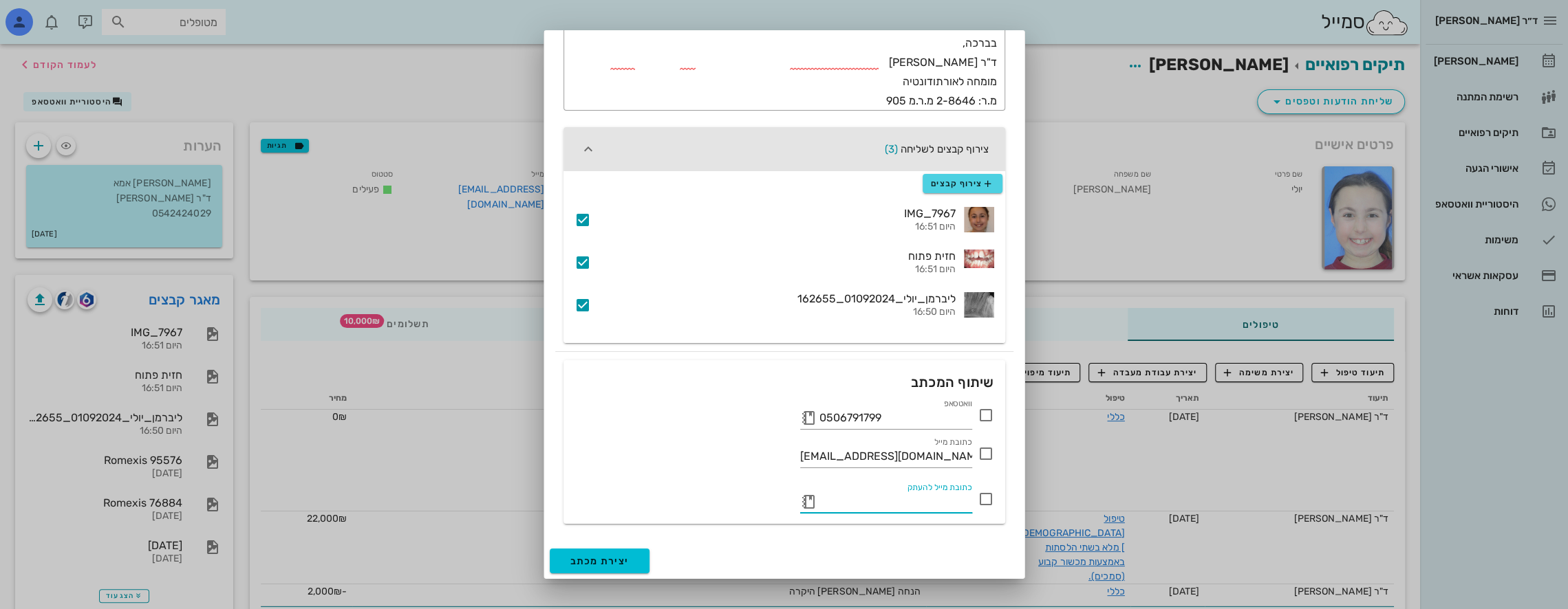
paste input "[EMAIL_ADDRESS][DOMAIN_NAME]"
type input "[EMAIL_ADDRESS][DOMAIN_NAME]"
click at [988, 457] on div at bounding box center [985, 454] width 23 height 23
checkbox input "true"
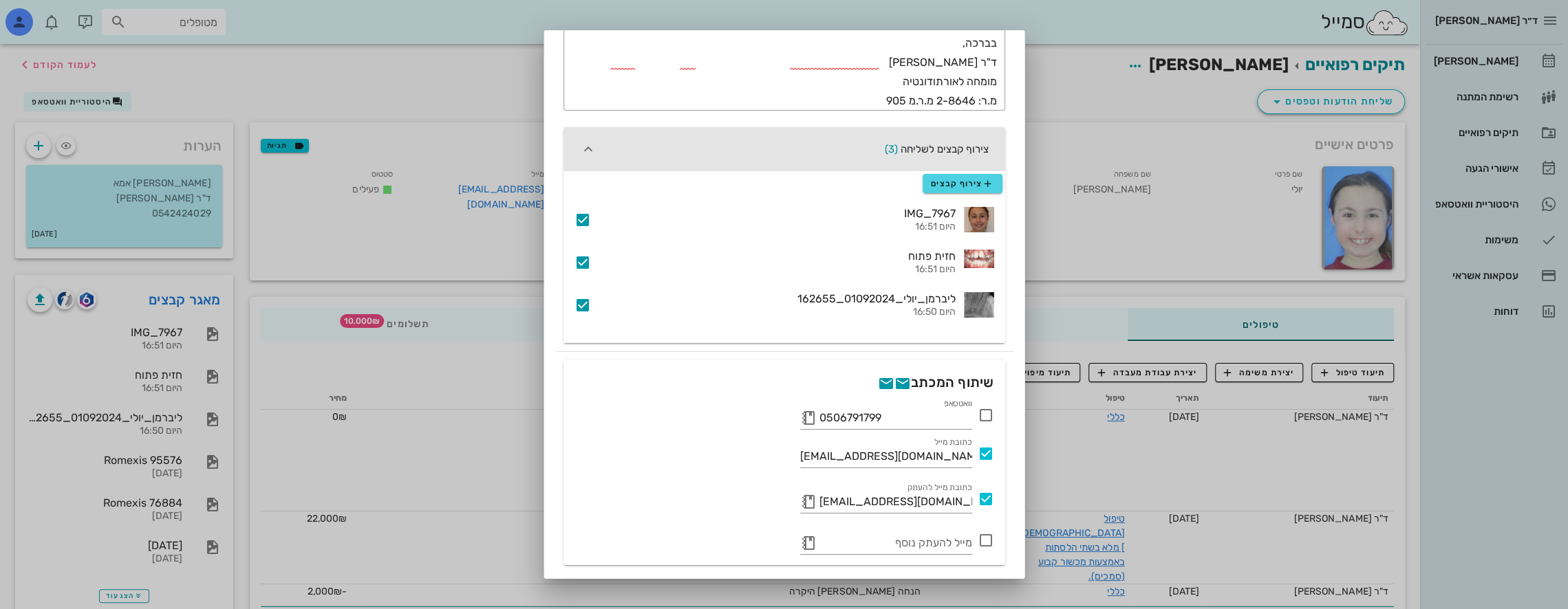
click at [985, 419] on icon at bounding box center [985, 415] width 16 height 16
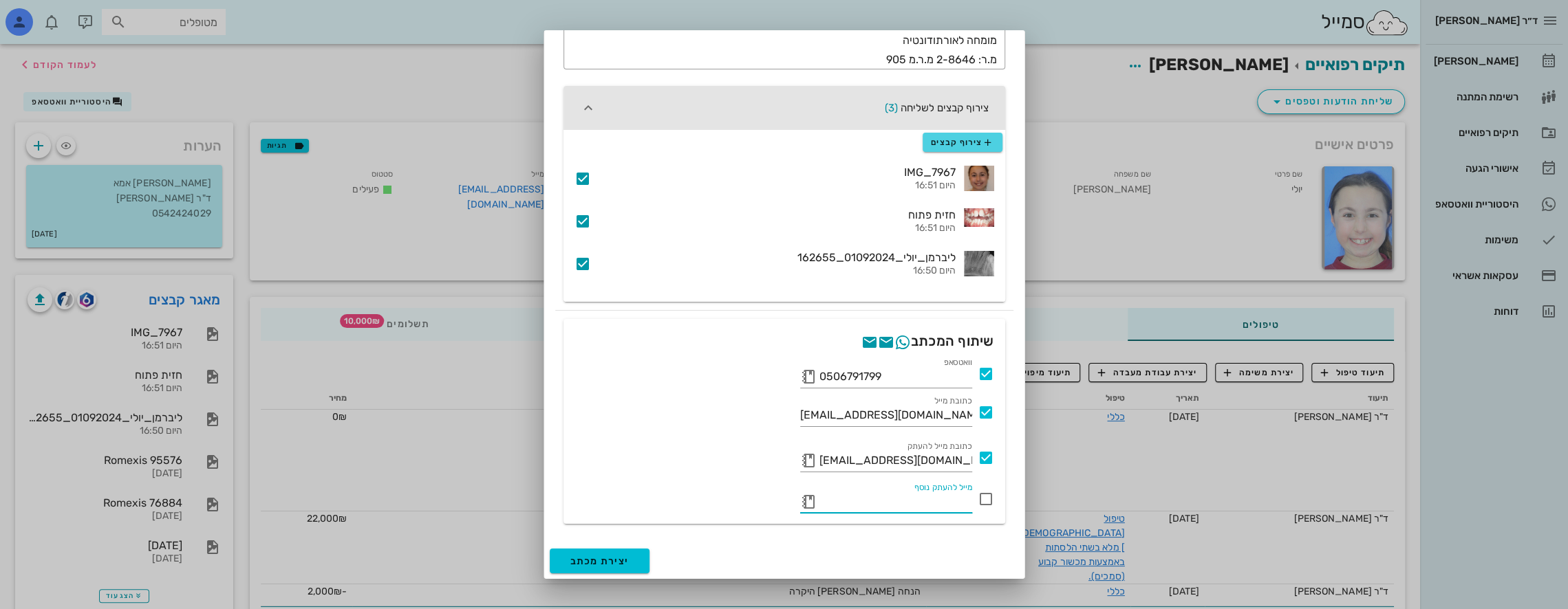
click at [920, 498] on input "מייל להעתק נוסף" at bounding box center [896, 501] width 153 height 22
type input "[EMAIL_ADDRESS][DOMAIN_NAME]"
click at [618, 557] on span "יצירת מכתב" at bounding box center [600, 561] width 59 height 12
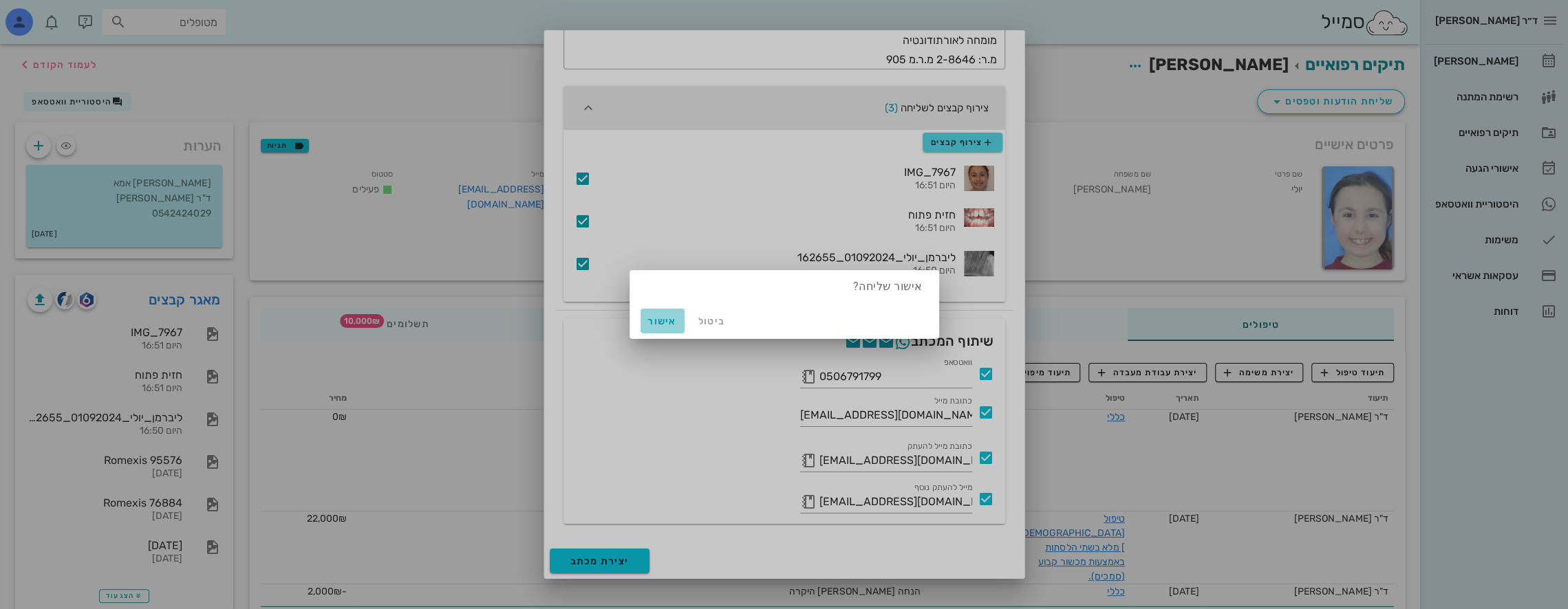
click at [659, 313] on button "אישור" at bounding box center [662, 321] width 44 height 25
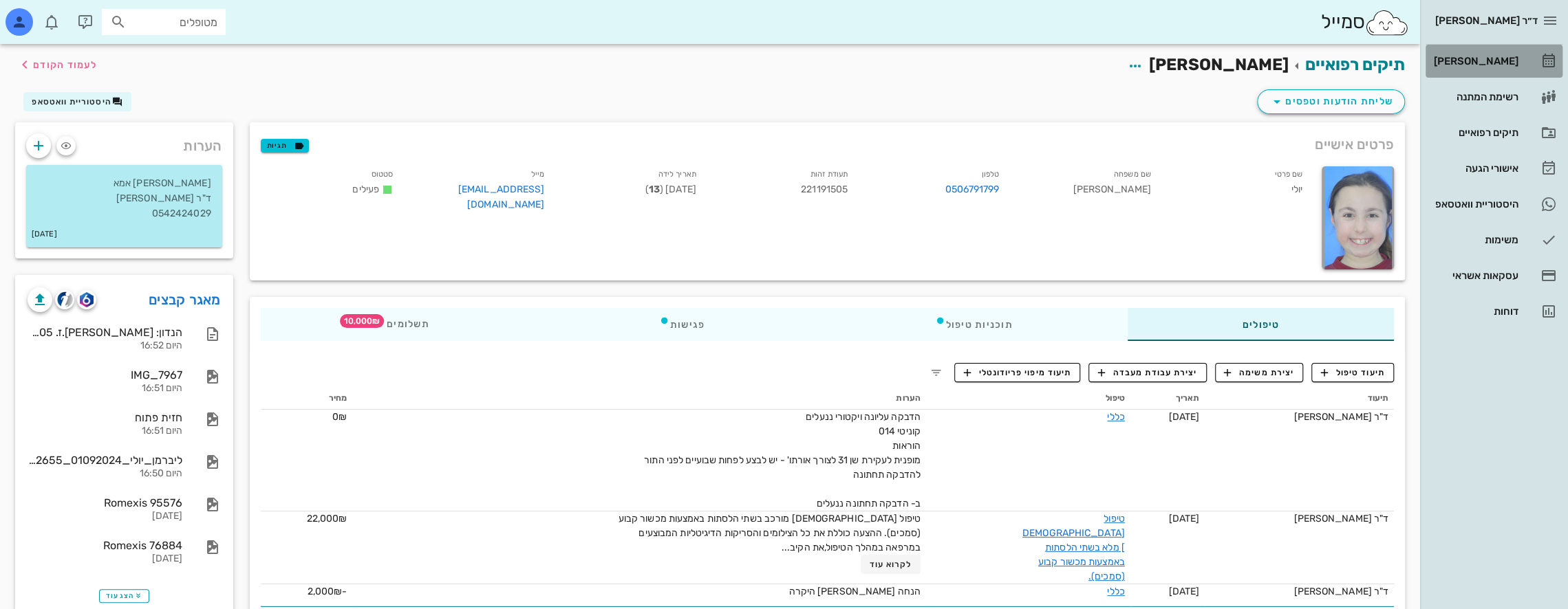
click at [1478, 53] on div "[PERSON_NAME]" at bounding box center [1474, 61] width 87 height 22
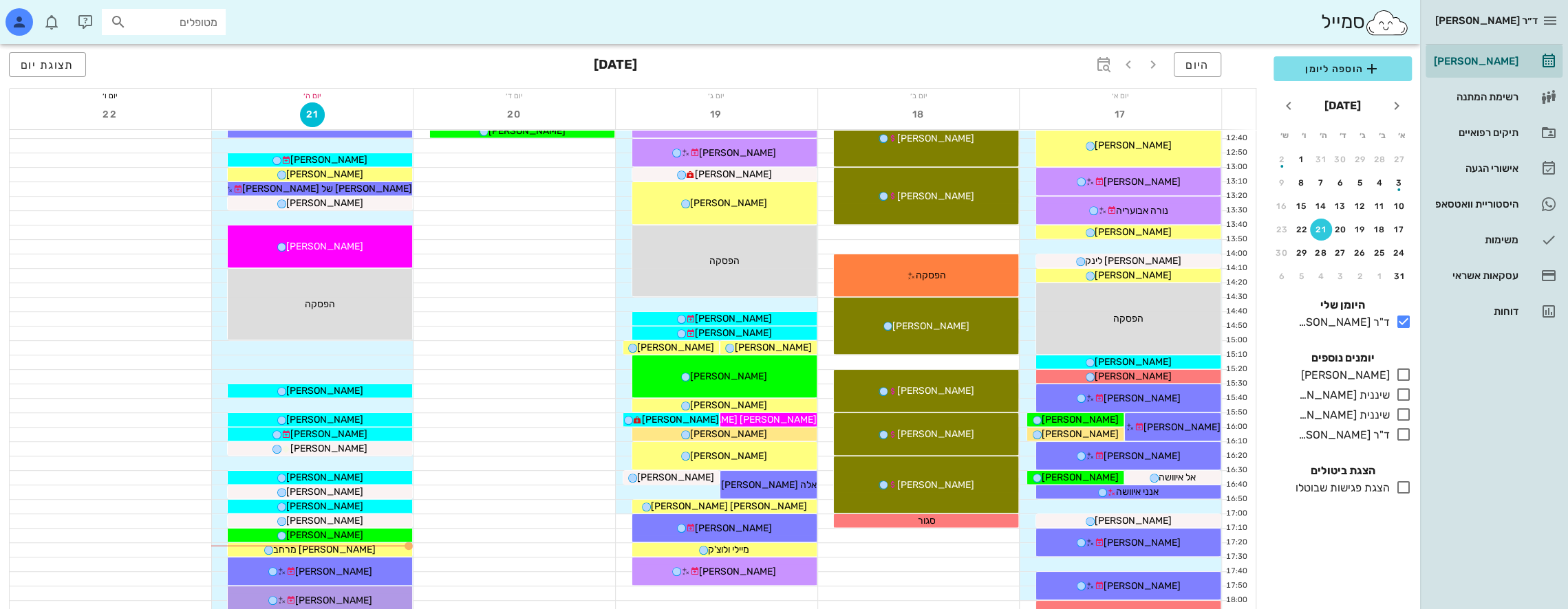
scroll to position [482, 0]
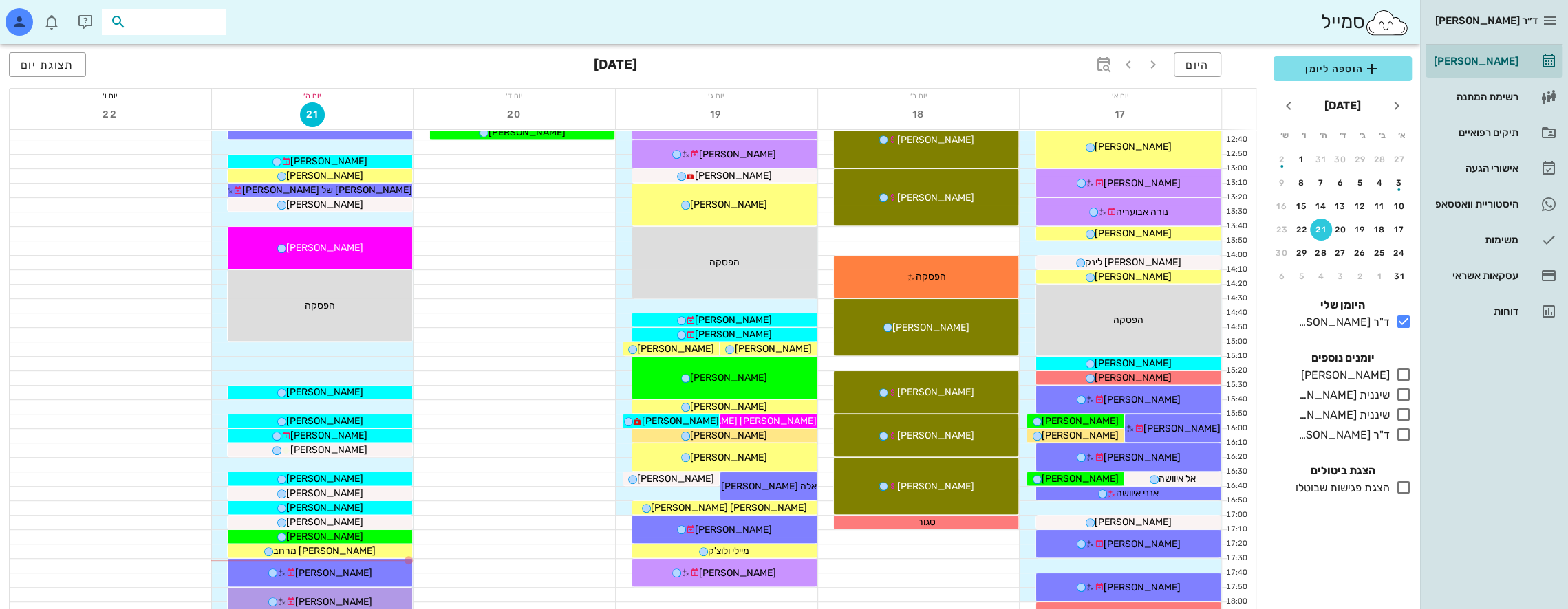
click at [157, 25] on input "text" at bounding box center [173, 22] width 88 height 18
type input "פ"
type input "[PERSON_NAME] אביב"
click at [143, 47] on div "אביב [PERSON_NAME] 333200467" at bounding box center [139, 52] width 152 height 11
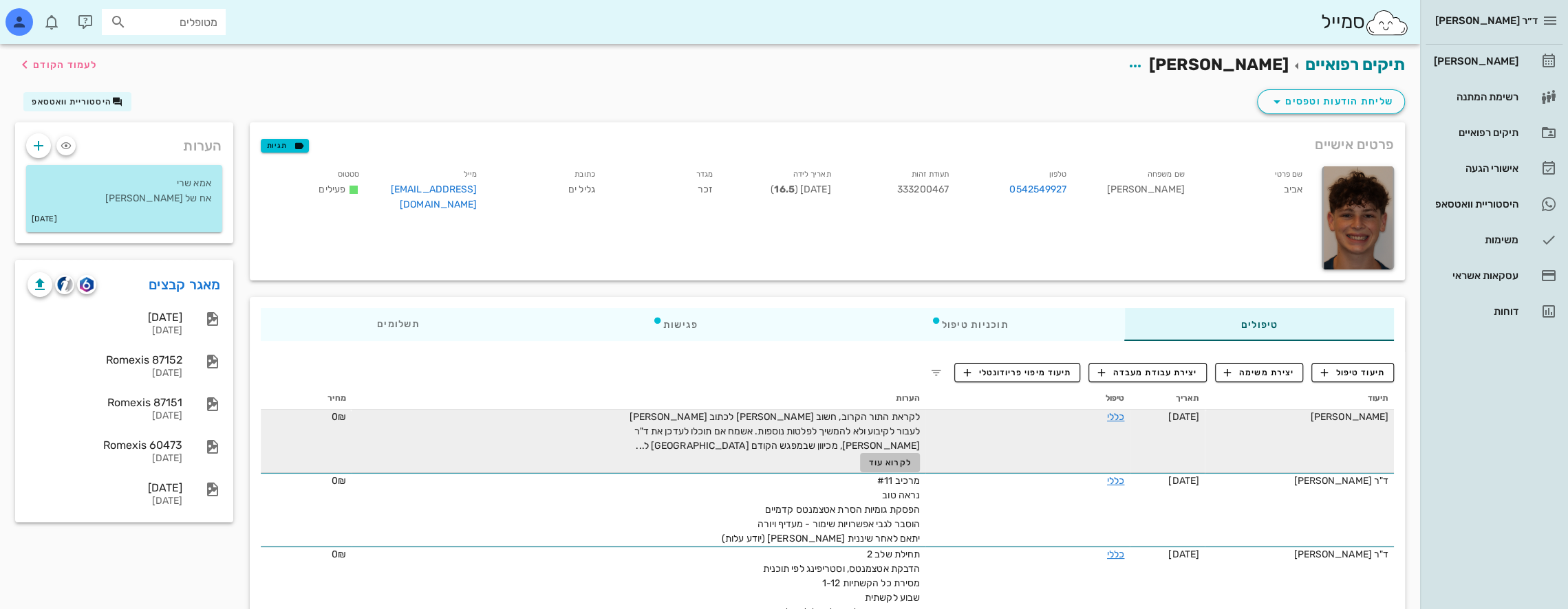
click at [885, 459] on span "לקרוא עוד" at bounding box center [890, 462] width 43 height 10
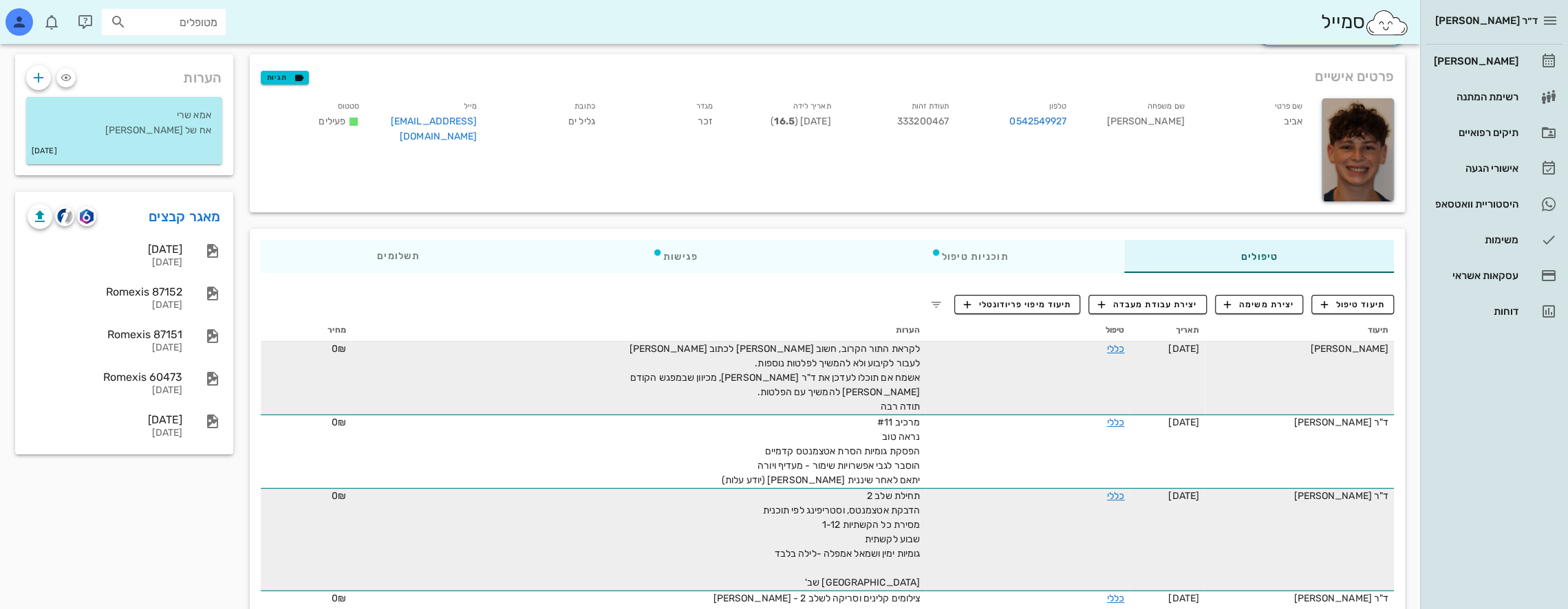
scroll to position [69, 0]
